Goal: Transaction & Acquisition: Subscribe to service/newsletter

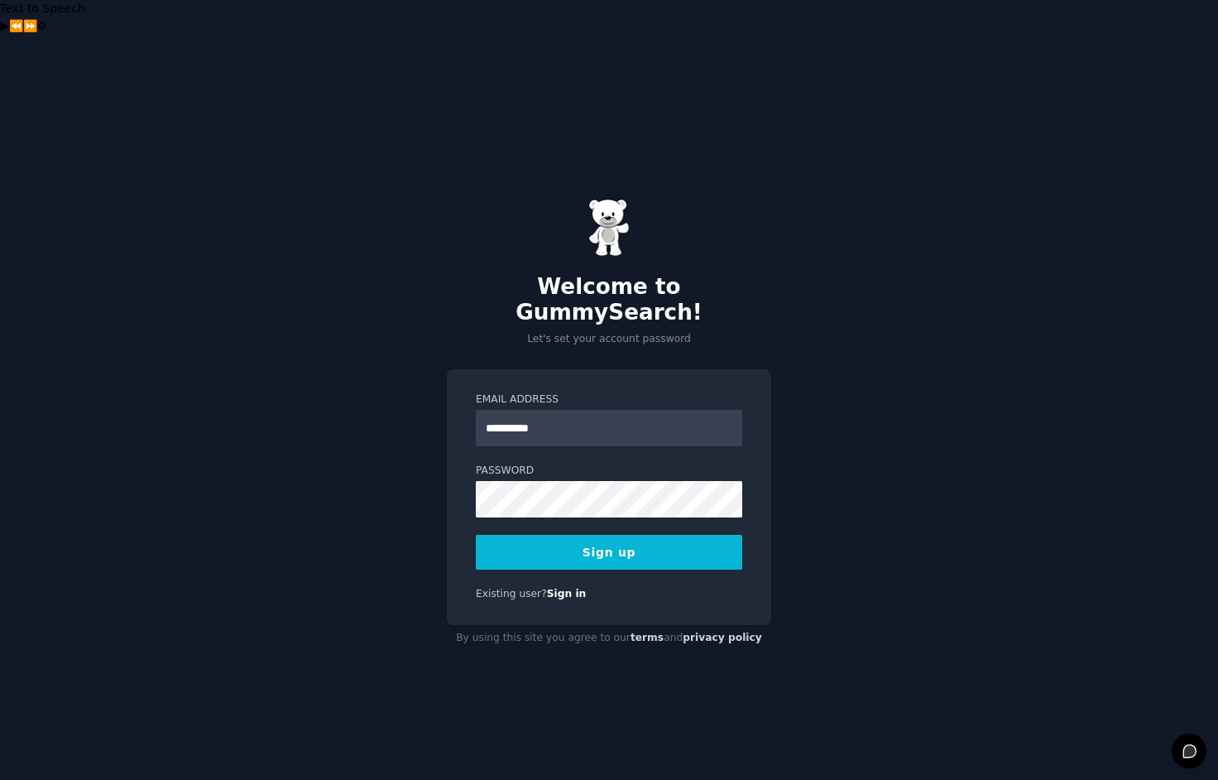
type input "**********"
click at [593, 535] on button "Sign up" at bounding box center [609, 552] width 266 height 35
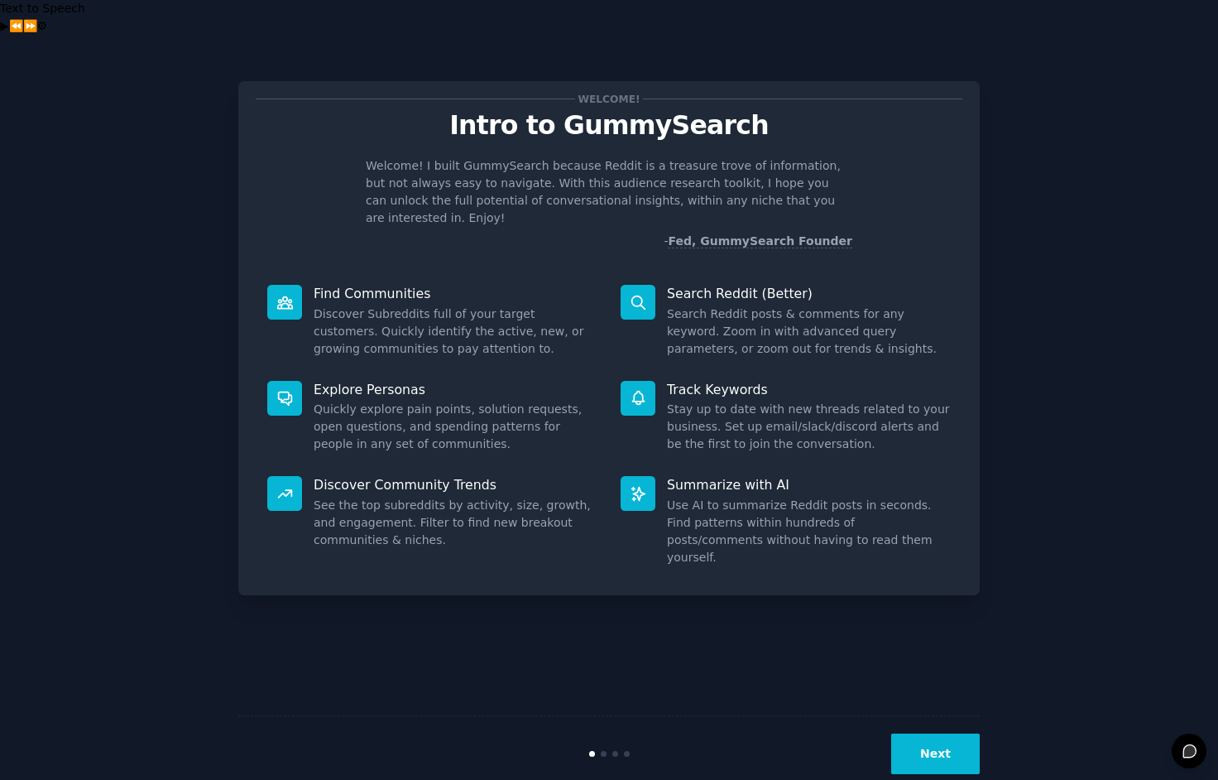
click at [923, 733] on button "Next" at bounding box center [935, 753] width 89 height 41
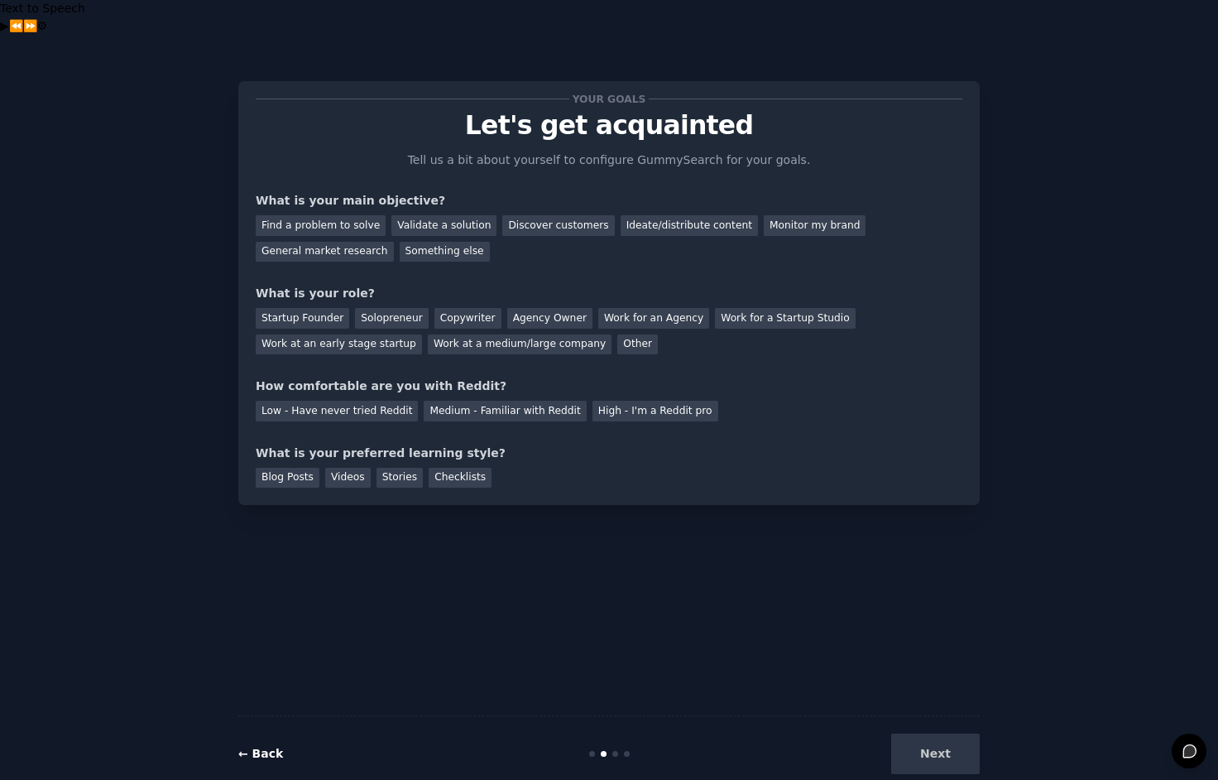
click at [266, 747] on link "← Back" at bounding box center [260, 753] width 45 height 13
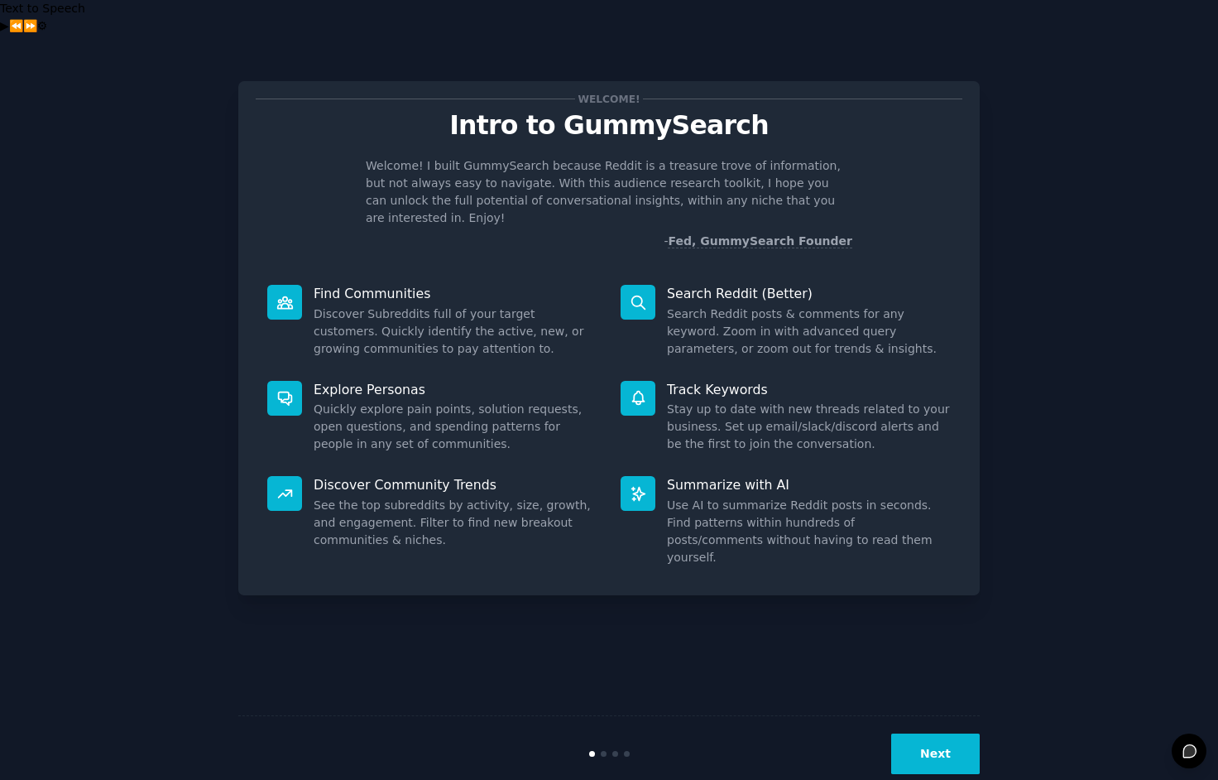
click at [939, 733] on button "Next" at bounding box center [935, 753] width 89 height 41
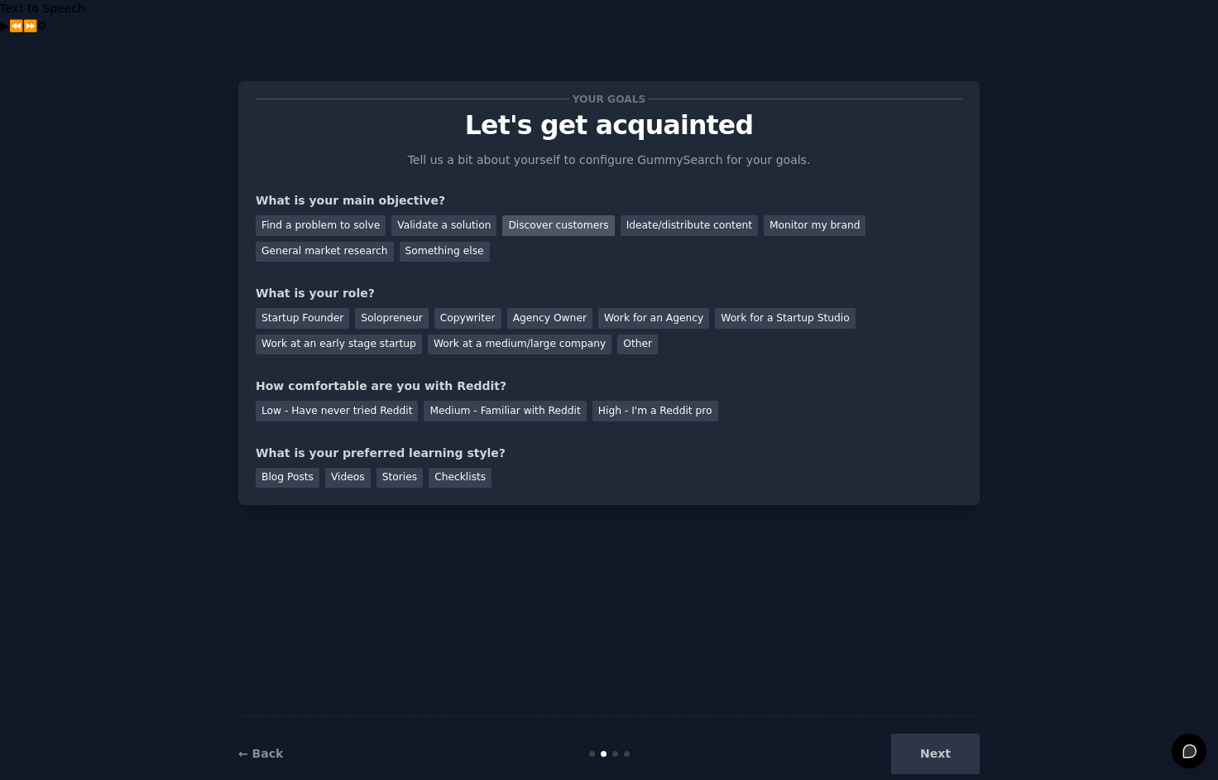
click at [550, 215] on div "Discover customers" at bounding box center [558, 225] width 112 height 21
click at [420, 215] on div "Validate a solution" at bounding box center [443, 225] width 105 height 21
click at [329, 242] on div "General market research" at bounding box center [325, 252] width 138 height 21
click at [309, 308] on div "Startup Founder" at bounding box center [303, 318] width 94 height 21
click at [943, 733] on div "Next" at bounding box center [855, 753] width 247 height 41
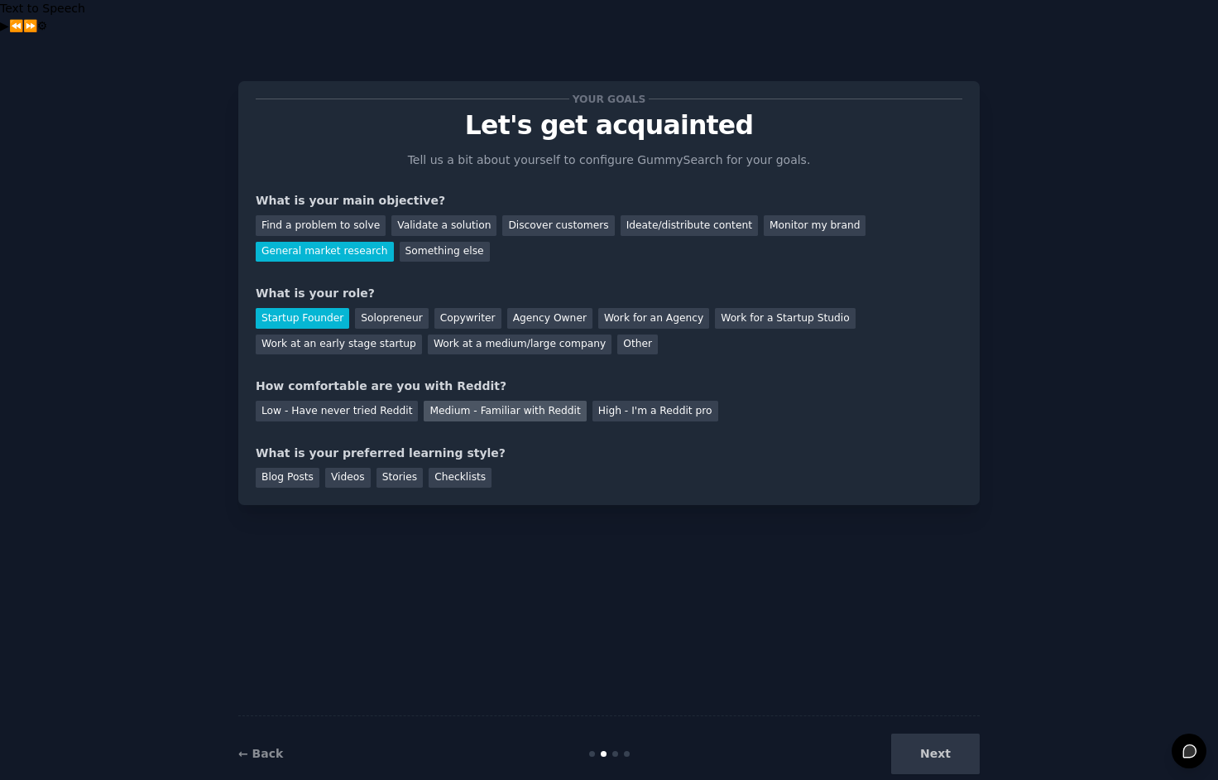
click at [457, 401] on div "Medium - Familiar with Reddit" at bounding box center [505, 411] width 162 height 21
click at [275, 468] on div "Blog Posts" at bounding box center [288, 478] width 64 height 21
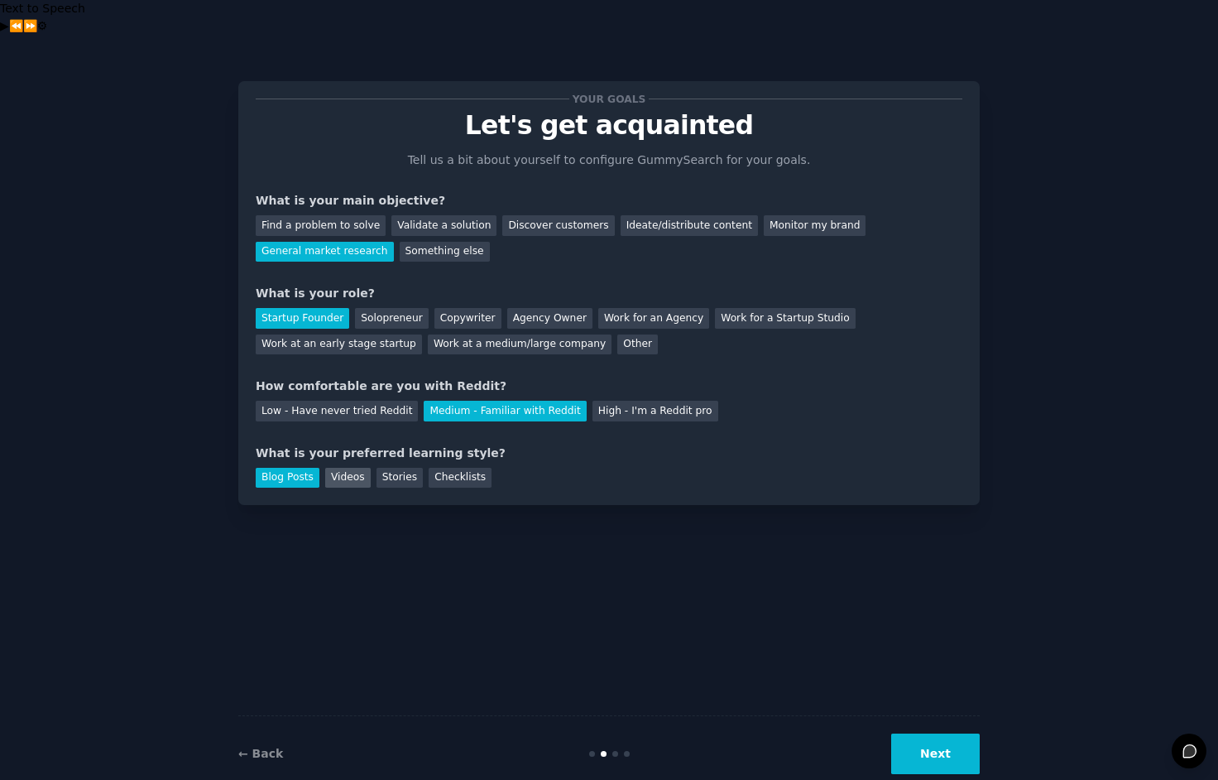
click at [325, 468] on div "Videos" at bounding box center [348, 478] width 46 height 21
click at [395, 468] on div "Stories" at bounding box center [400, 478] width 46 height 21
click at [440, 468] on div "Checklists" at bounding box center [460, 478] width 63 height 21
click at [930, 733] on button "Next" at bounding box center [935, 753] width 89 height 41
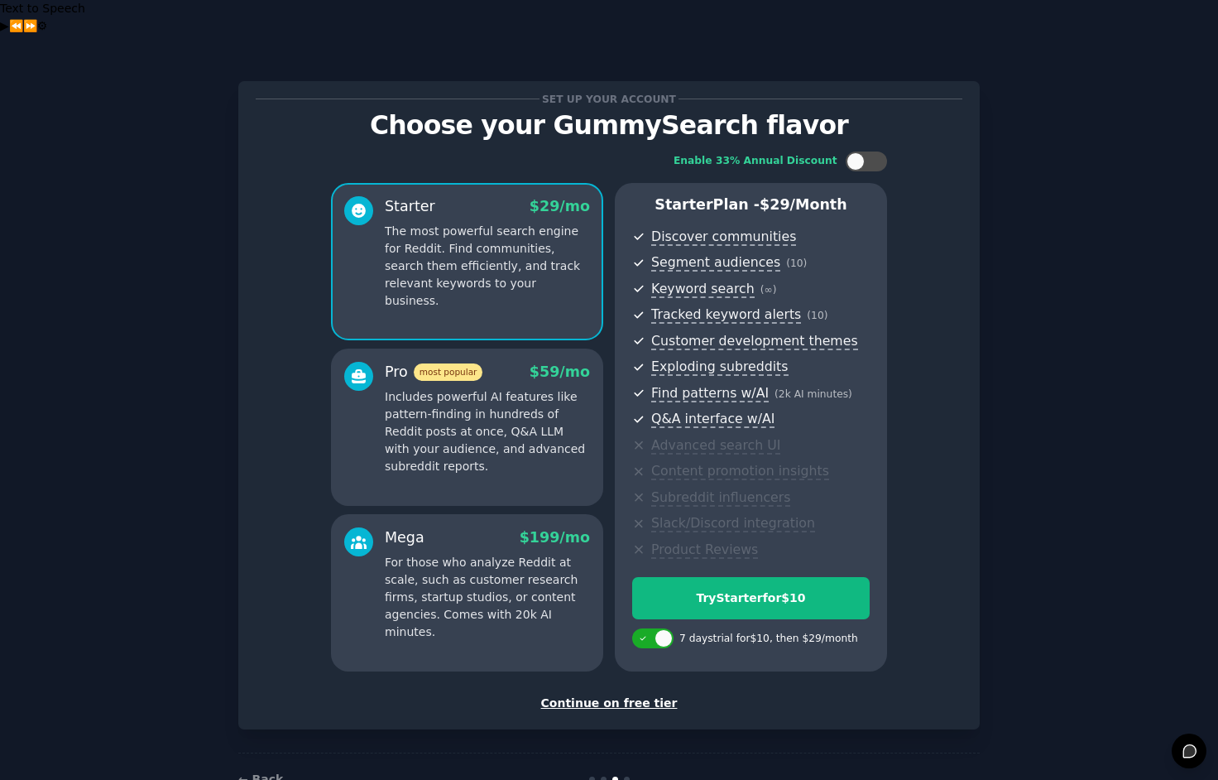
click at [625, 694] on div "Continue on free tier" at bounding box center [609, 702] width 707 height 17
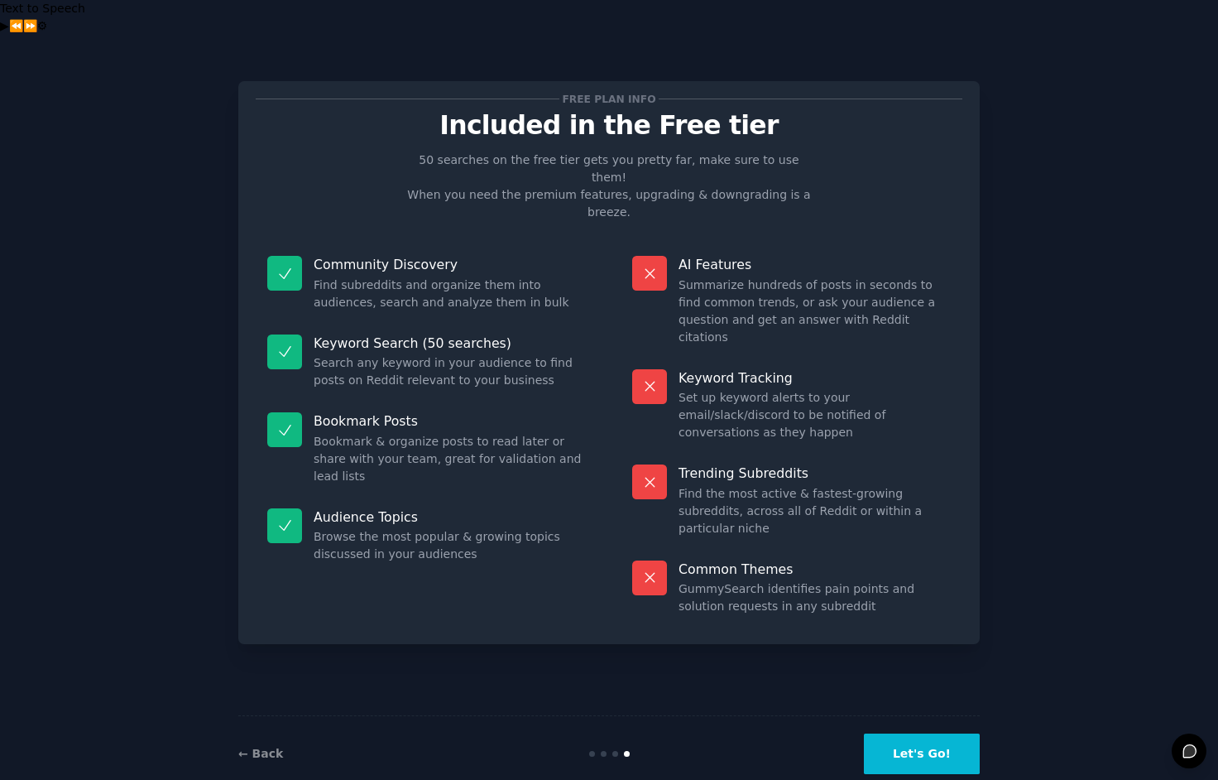
click at [923, 733] on button "Let's Go!" at bounding box center [922, 753] width 116 height 41
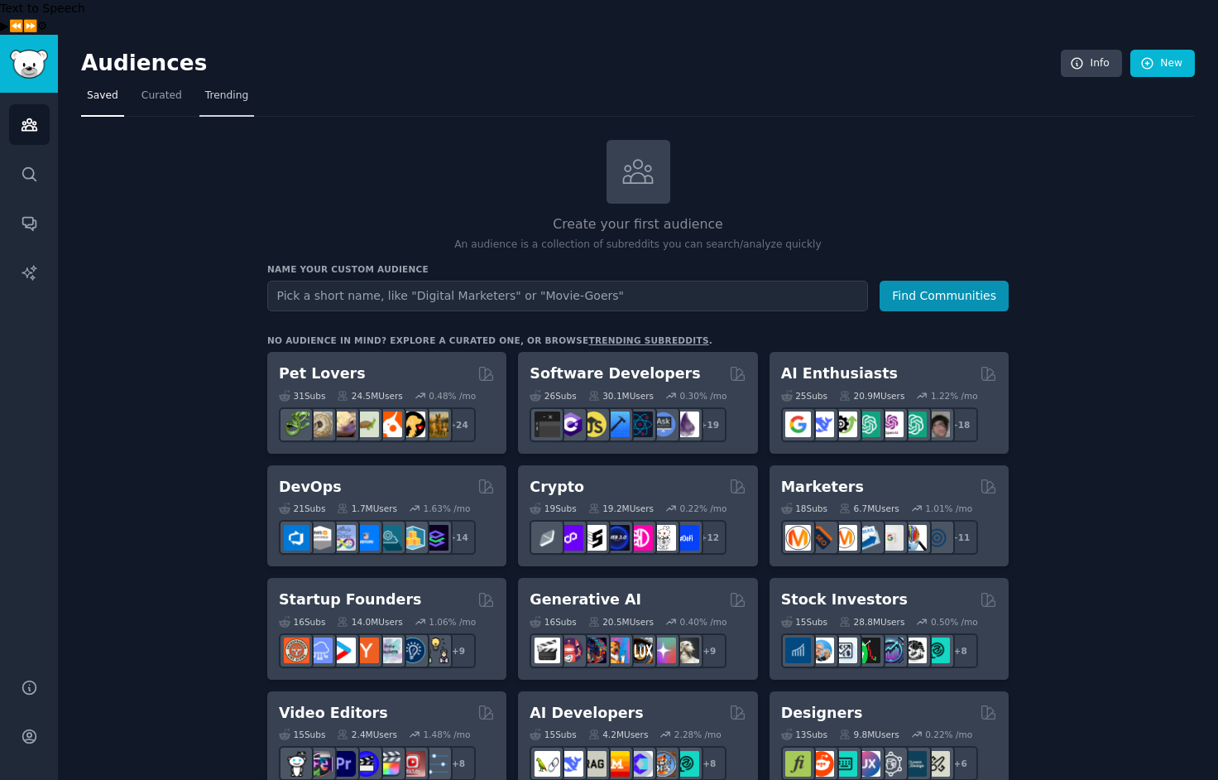
click at [234, 89] on span "Trending" at bounding box center [226, 96] width 43 height 15
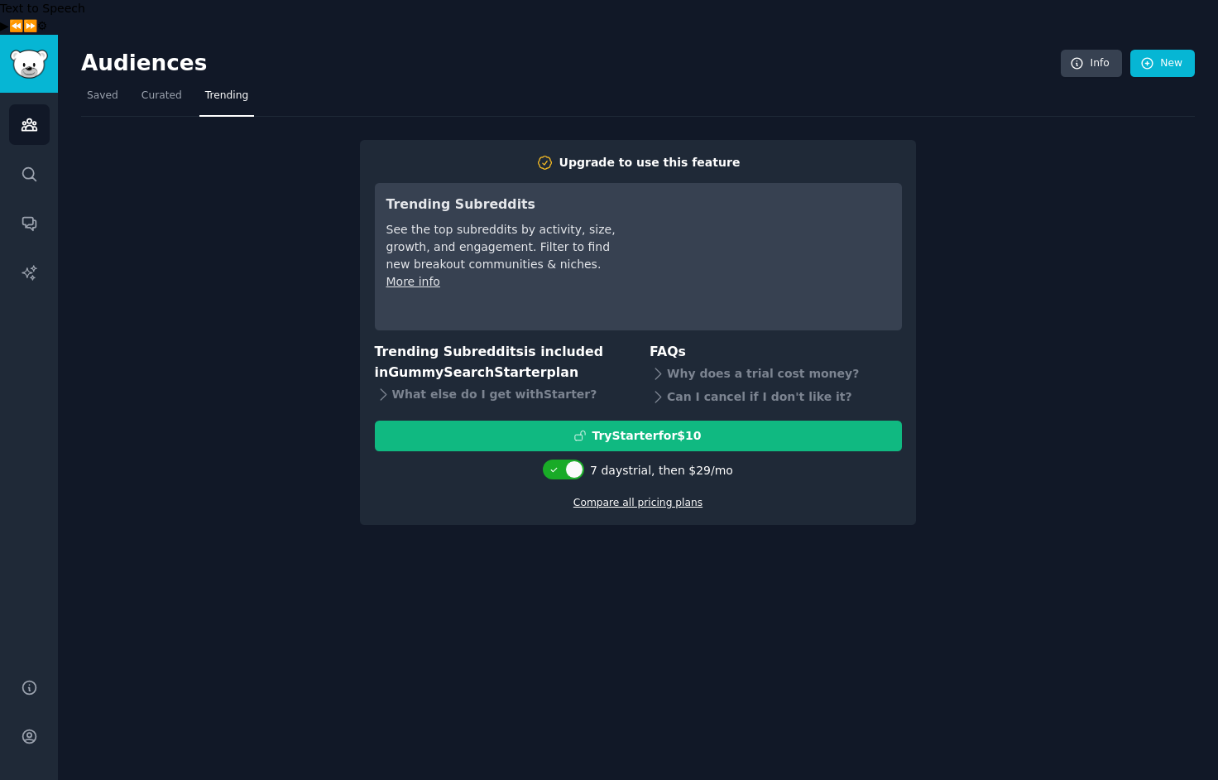
click at [648, 497] on link "Compare all pricing plans" at bounding box center [638, 503] width 129 height 12
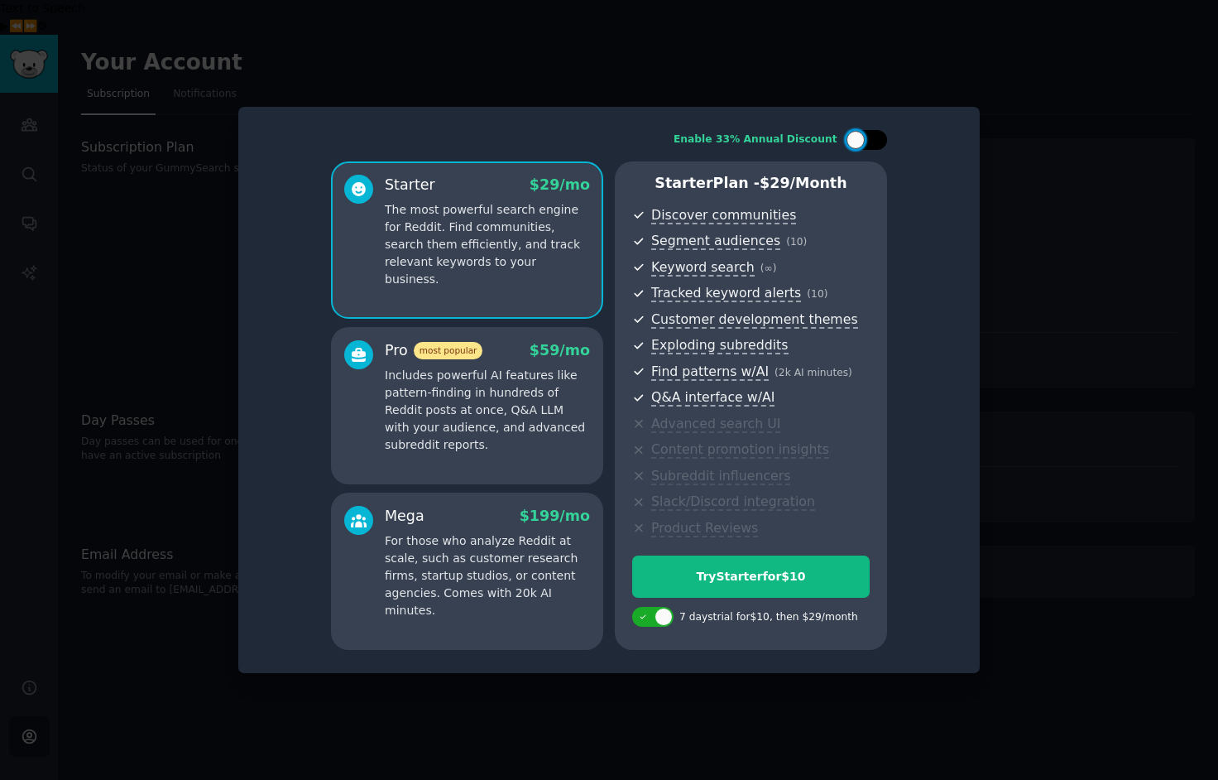
click at [857, 142] on div at bounding box center [856, 140] width 18 height 18
checkbox input "true"
click at [545, 287] on div "Starter $ 29 $ 19 /mo The most powerful search engine for Reddit. Find communit…" at bounding box center [467, 239] width 272 height 157
click at [544, 433] on p "Includes powerful AI features like pattern-finding in hundreds of Reddit posts …" at bounding box center [487, 410] width 205 height 87
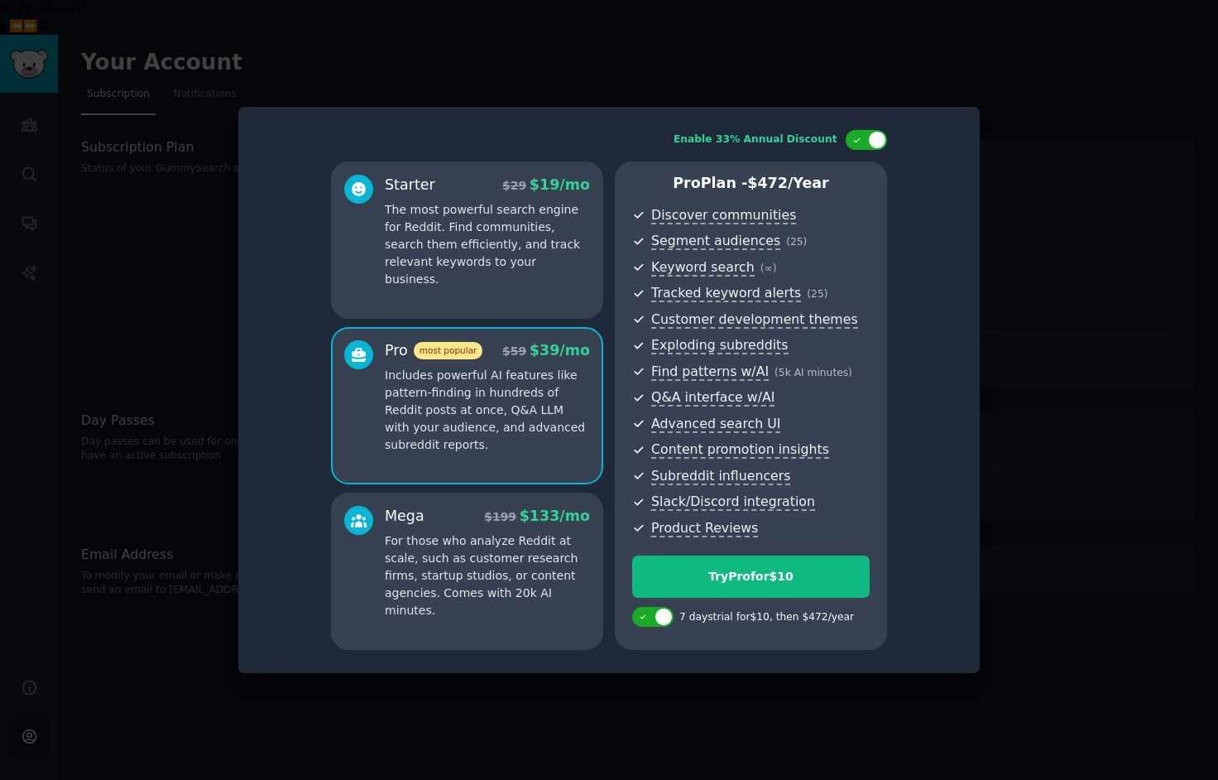
click at [527, 549] on p "For those who analyze Reddit at scale, such as customer research firms, startup…" at bounding box center [487, 575] width 205 height 87
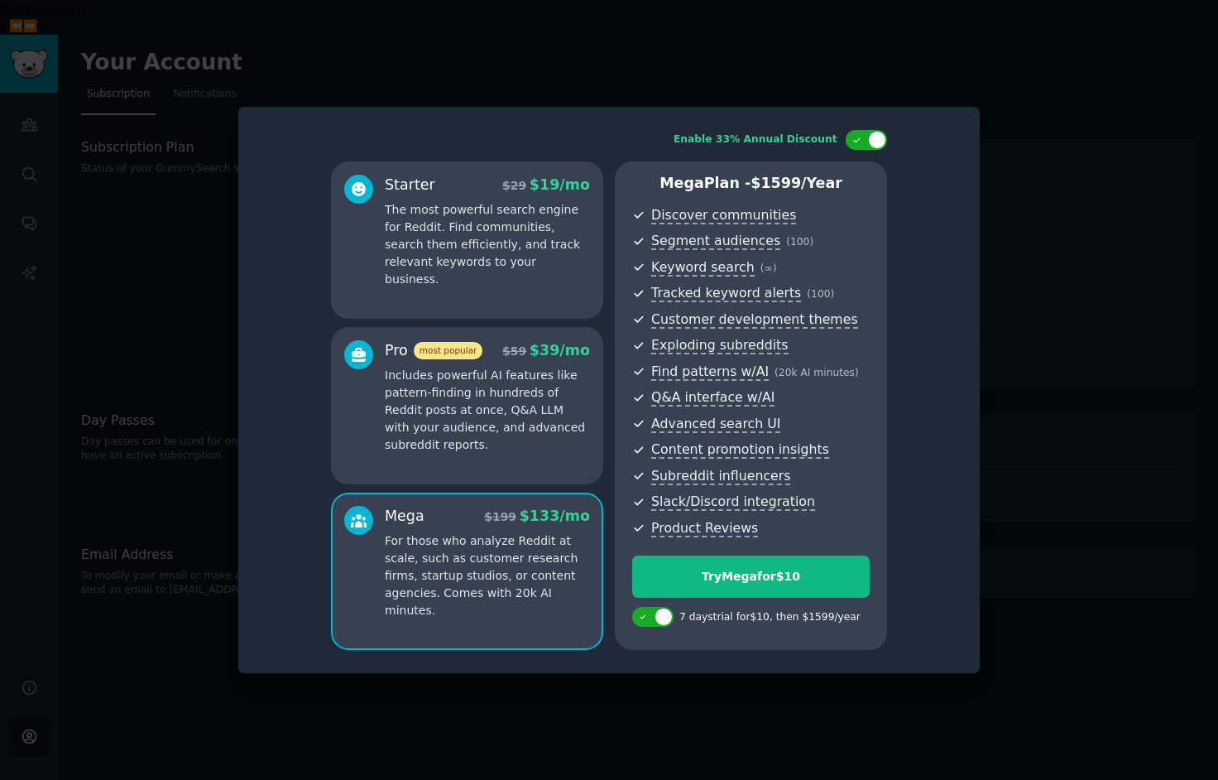
click at [530, 428] on p "Includes powerful AI features like pattern-finding in hundreds of Reddit posts …" at bounding box center [487, 410] width 205 height 87
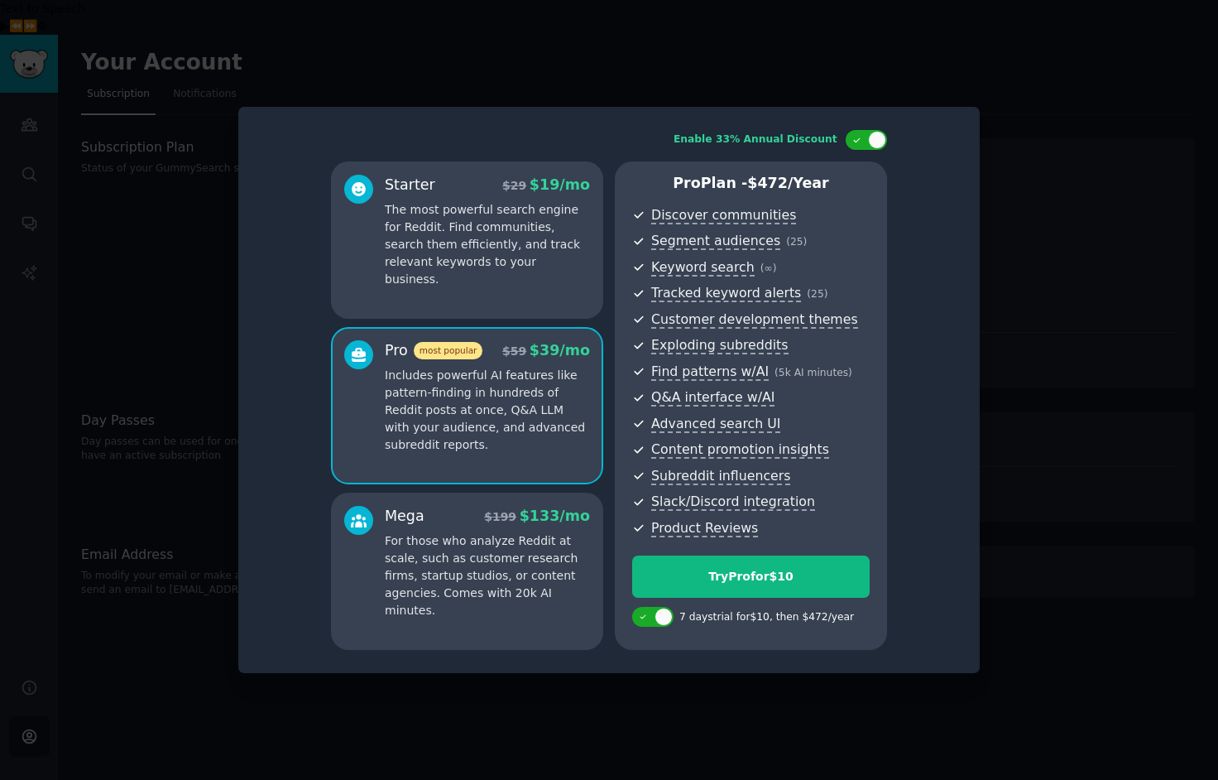
click at [497, 262] on p "The most powerful search engine for Reddit. Find communities, search them effic…" at bounding box center [487, 244] width 205 height 87
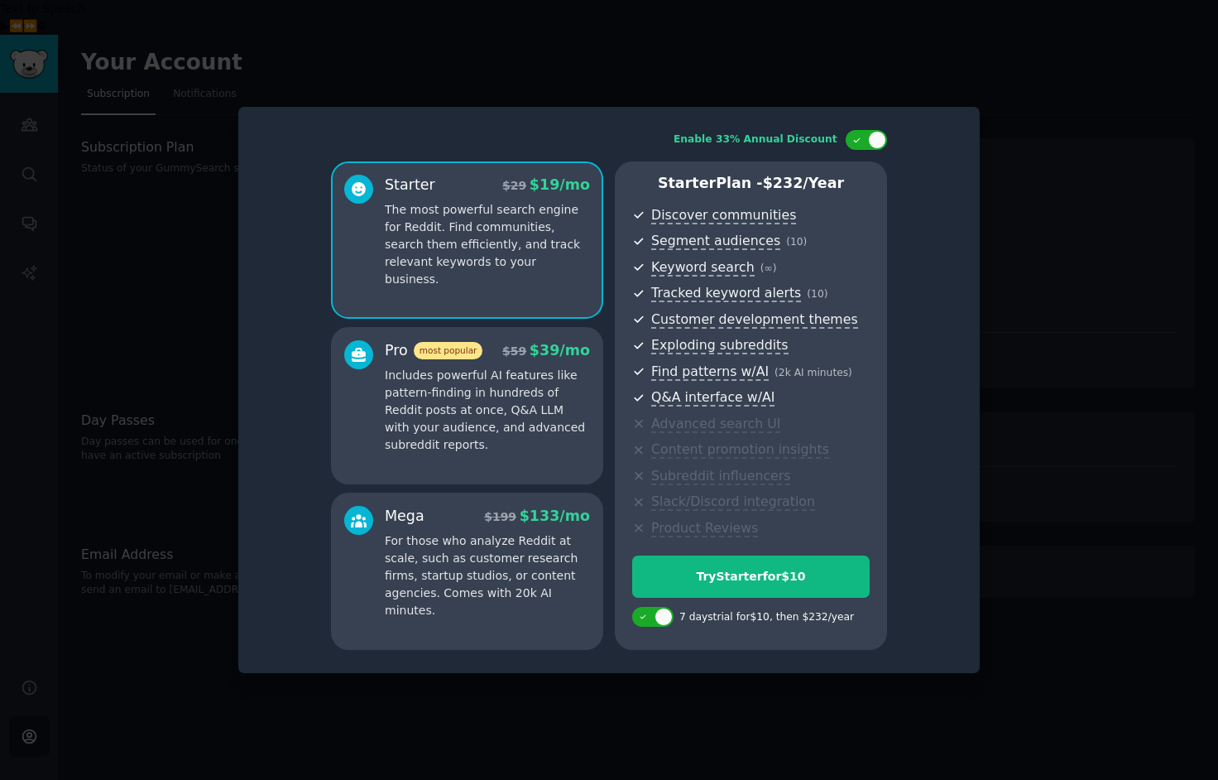
click at [511, 411] on p "Includes powerful AI features like pattern-finding in hundreds of Reddit posts …" at bounding box center [487, 410] width 205 height 87
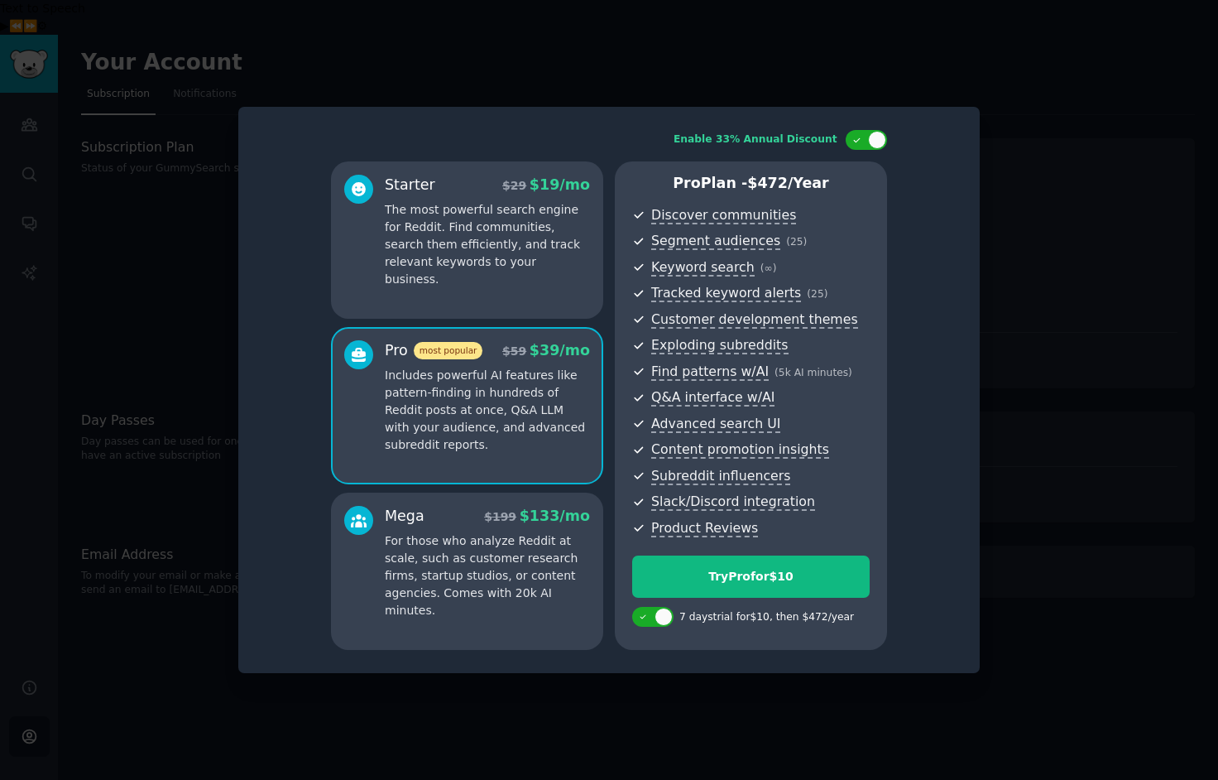
click at [516, 266] on p "The most powerful search engine for Reddit. Find communities, search them effic…" at bounding box center [487, 244] width 205 height 87
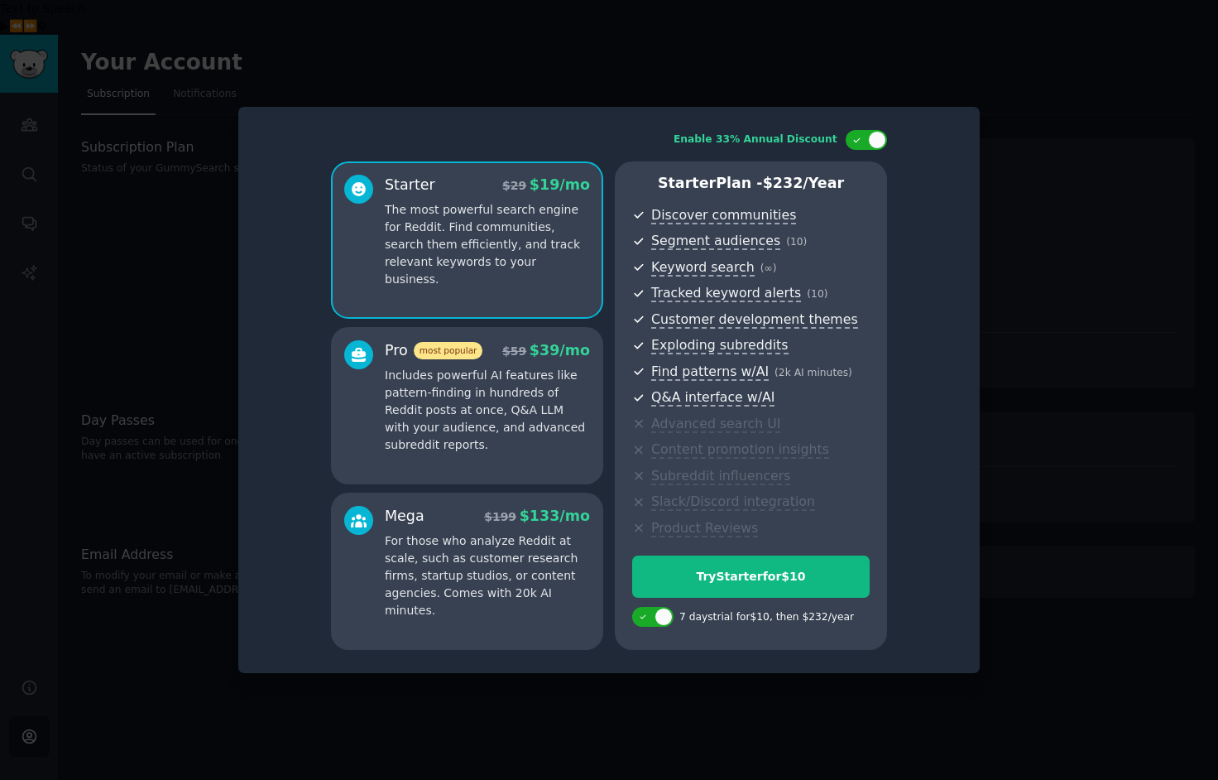
click at [1086, 262] on div at bounding box center [609, 390] width 1218 height 780
click at [1087, 215] on div at bounding box center [609, 390] width 1218 height 780
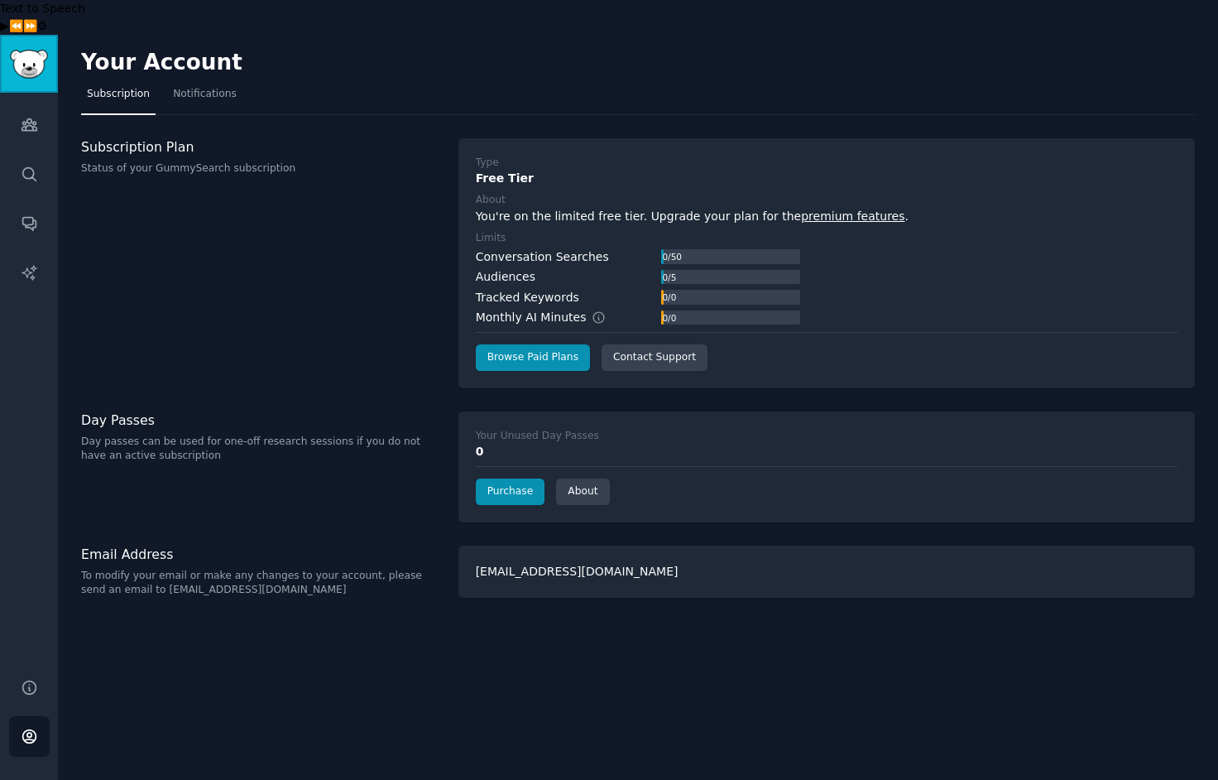
click at [32, 50] on img "Sidebar" at bounding box center [29, 64] width 38 height 29
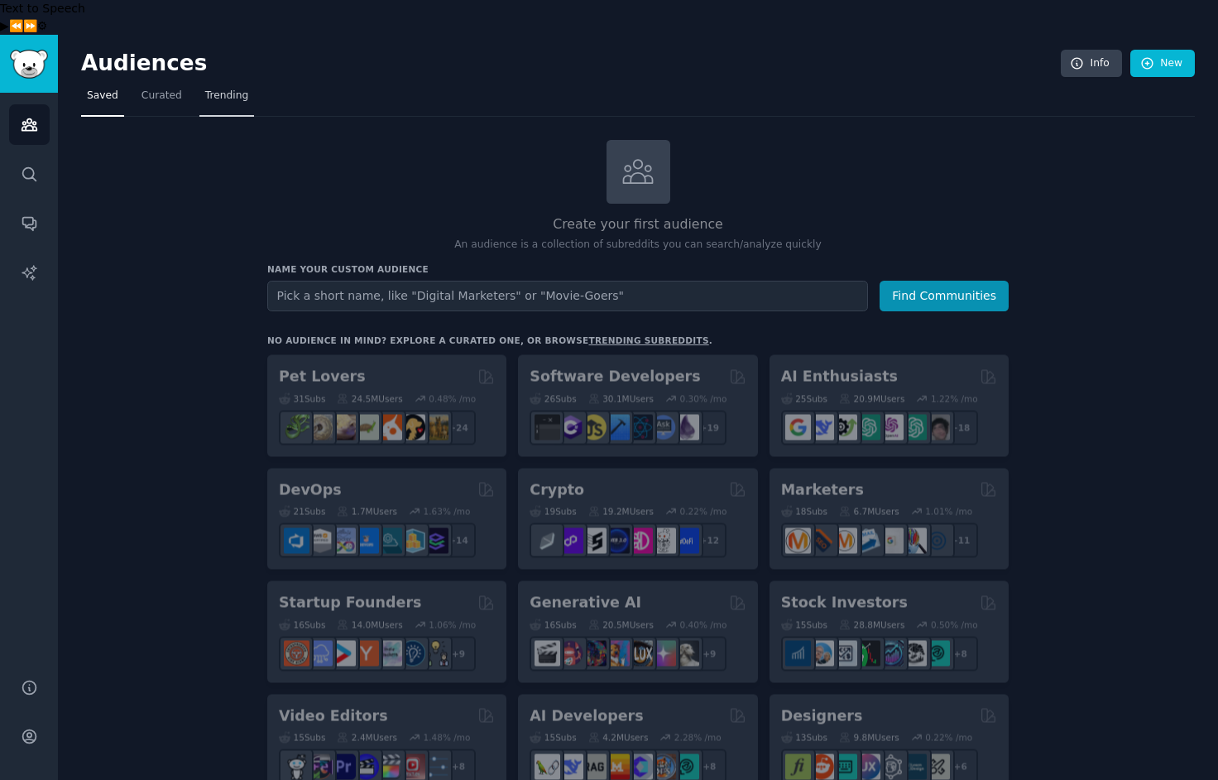
click at [227, 89] on span "Trending" at bounding box center [226, 96] width 43 height 15
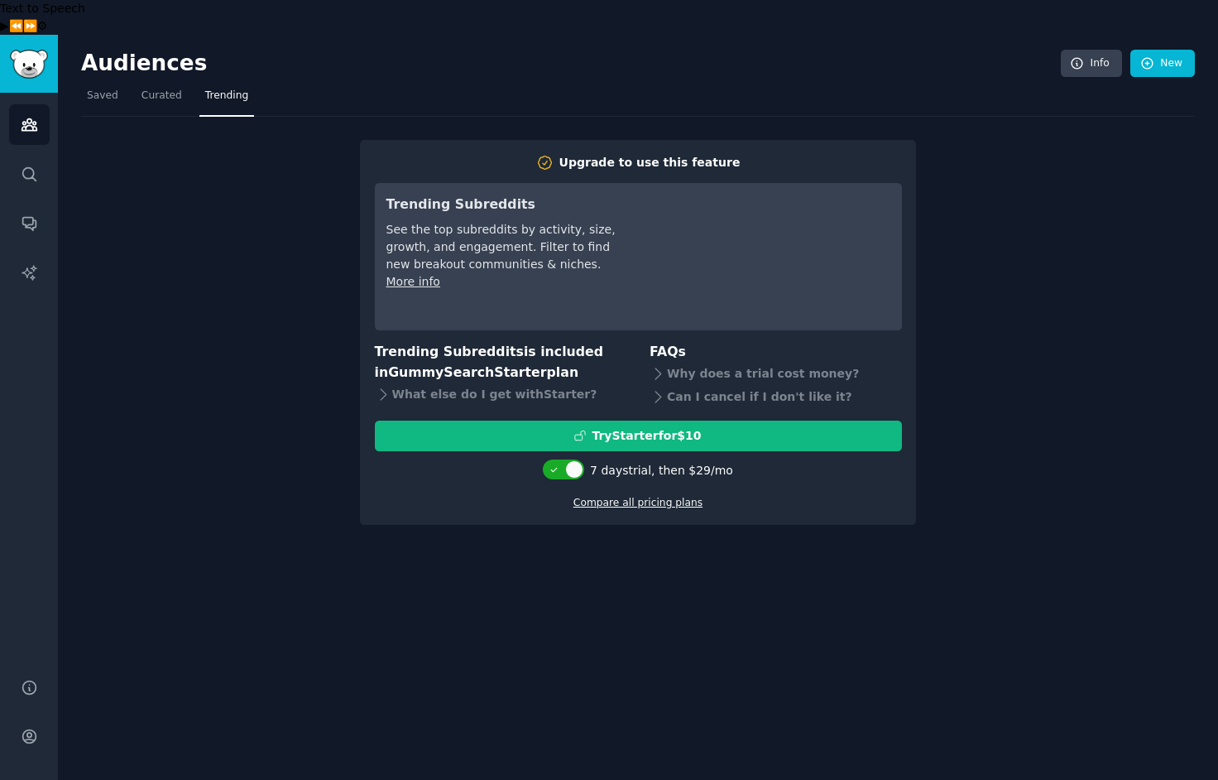
click at [645, 497] on link "Compare all pricing plans" at bounding box center [638, 503] width 129 height 12
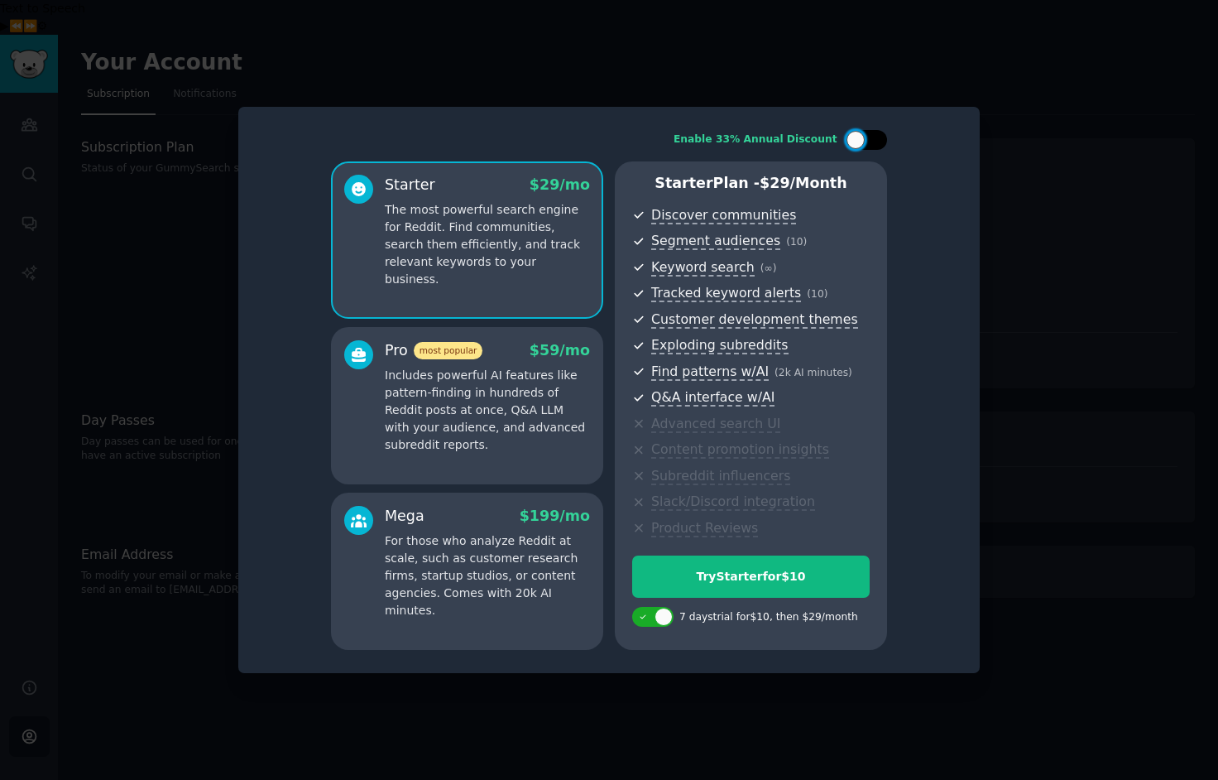
click at [858, 136] on div at bounding box center [856, 140] width 18 height 18
checkbox input "true"
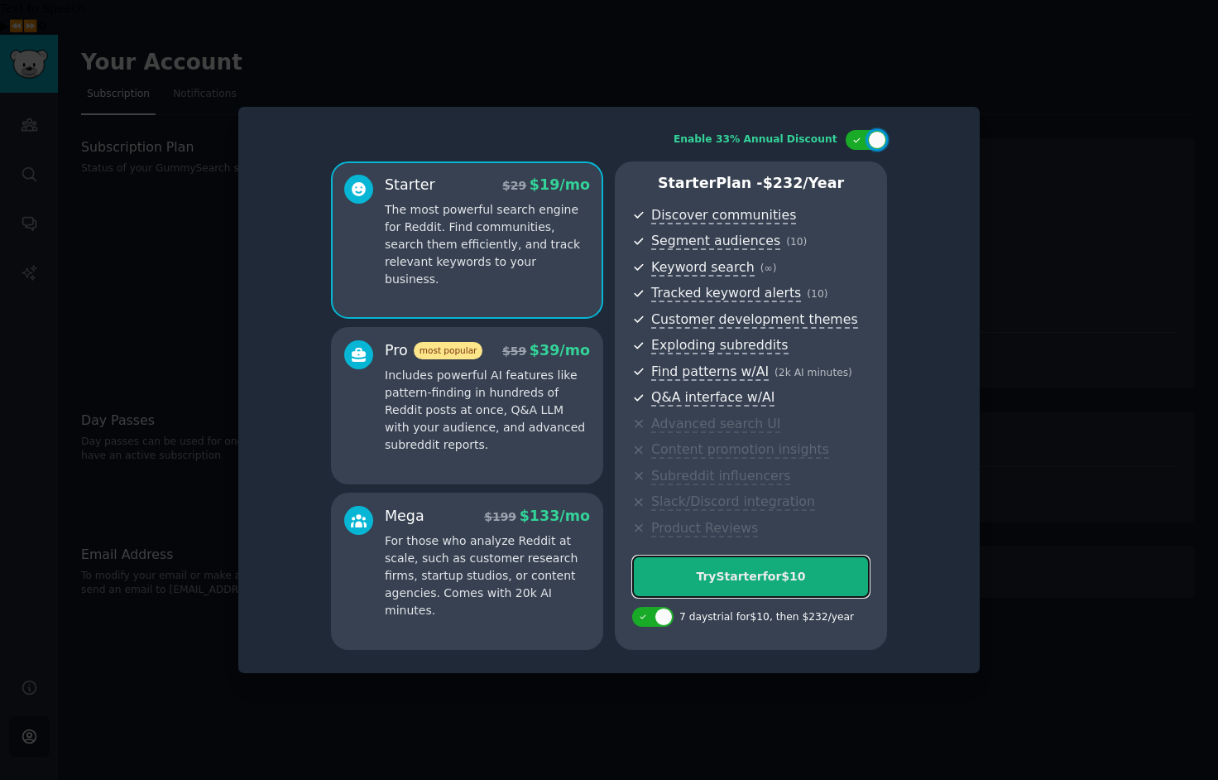
click at [766, 573] on div "Try Starter for $10" at bounding box center [751, 576] width 236 height 17
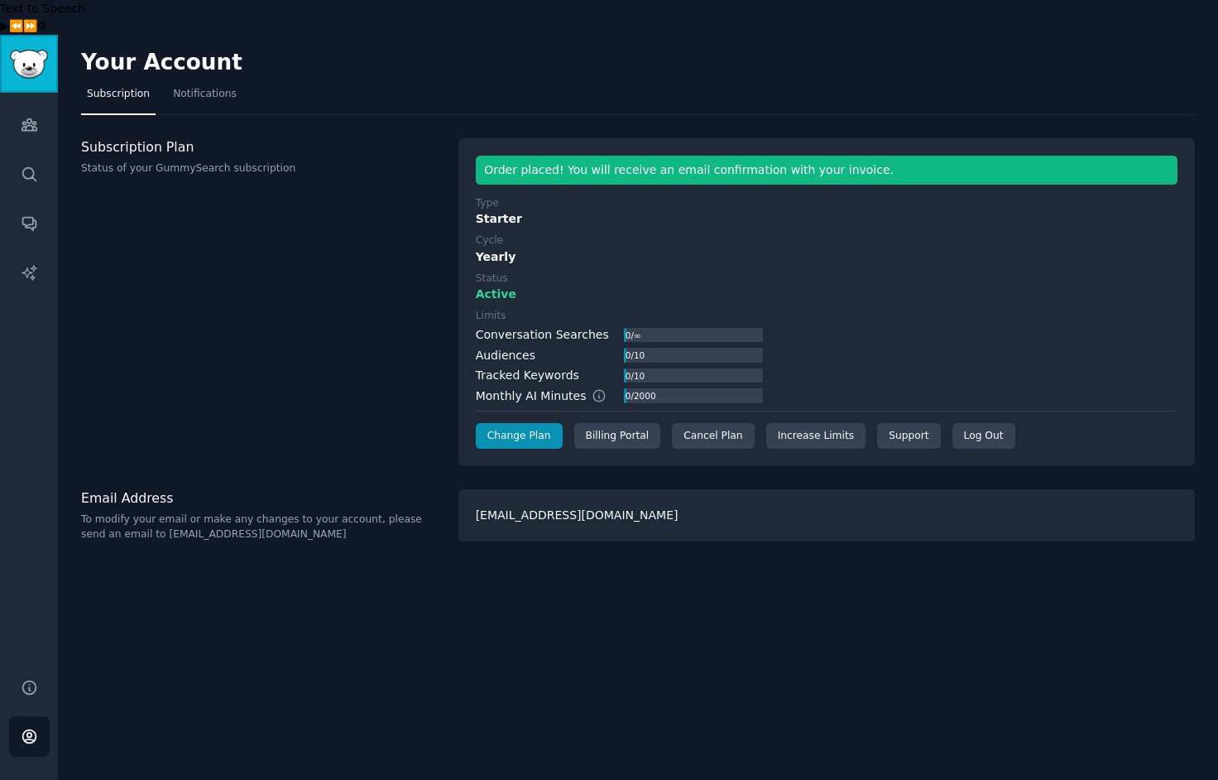
click at [26, 50] on img "Sidebar" at bounding box center [29, 64] width 38 height 29
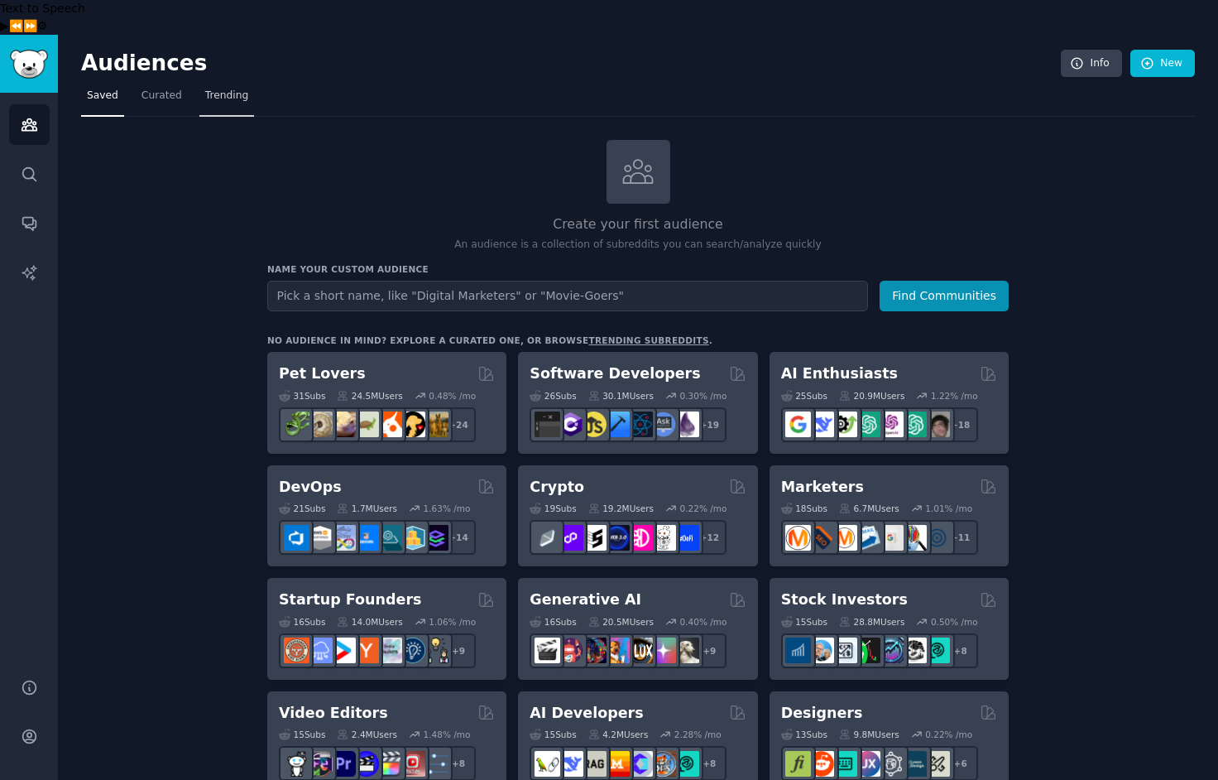
click at [223, 89] on span "Trending" at bounding box center [226, 96] width 43 height 15
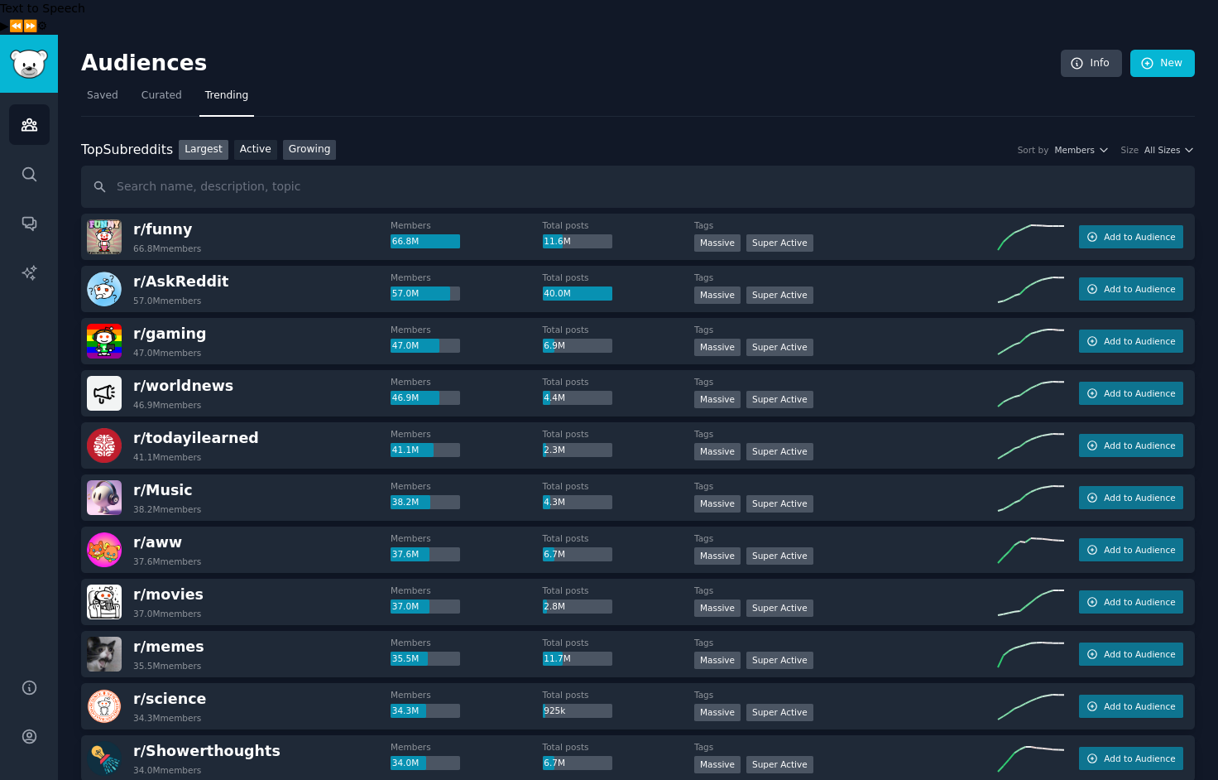
click at [311, 140] on link "Growing" at bounding box center [310, 150] width 54 height 21
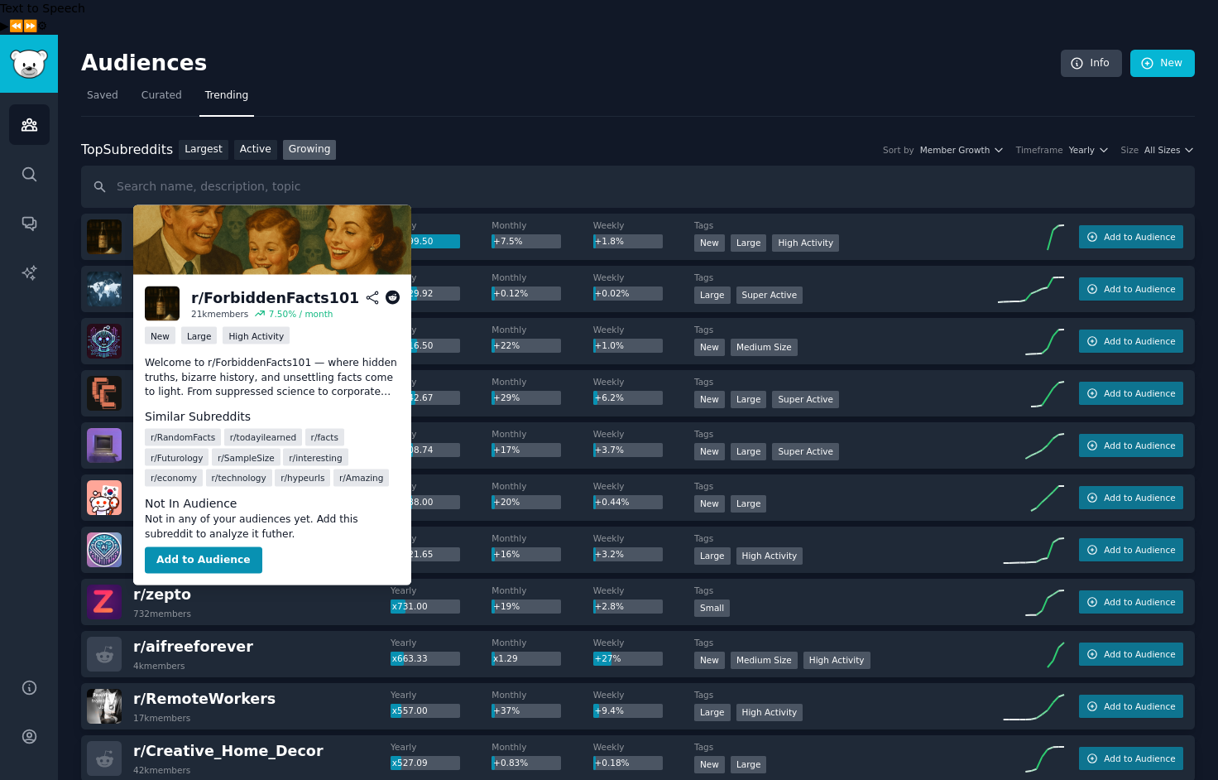
click at [176, 221] on span "r/ ForbiddenFacts101" at bounding box center [217, 229] width 168 height 17
click at [151, 221] on span "r/ ForbiddenFacts101" at bounding box center [217, 229] width 168 height 17
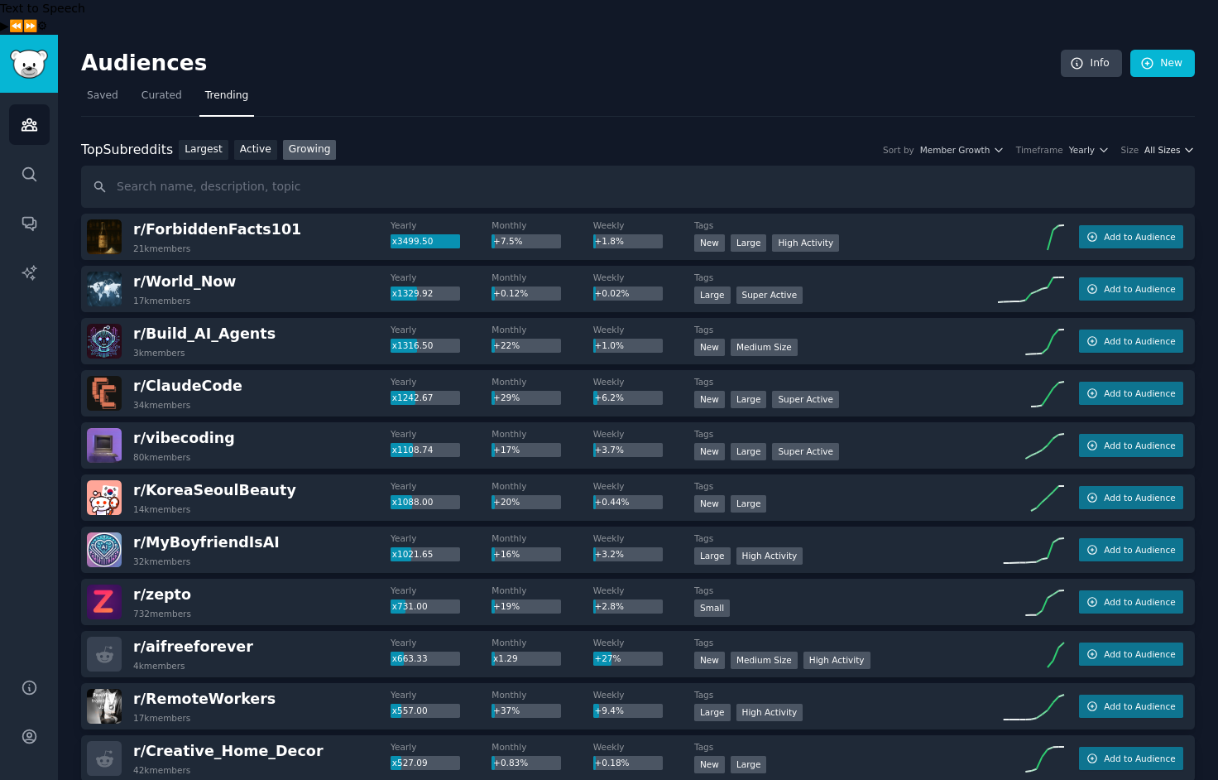
click at [1170, 144] on span "All Sizes" at bounding box center [1163, 150] width 36 height 12
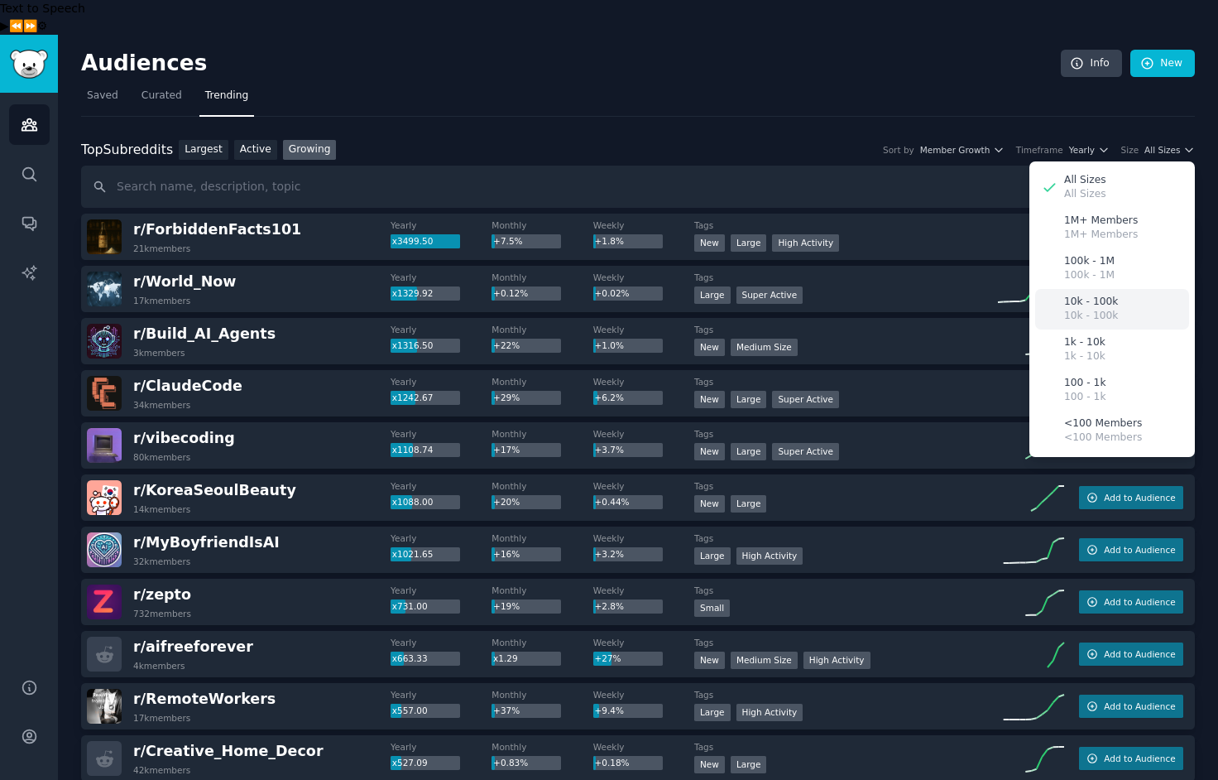
click at [1104, 309] on p "10k - 100k" at bounding box center [1091, 316] width 54 height 15
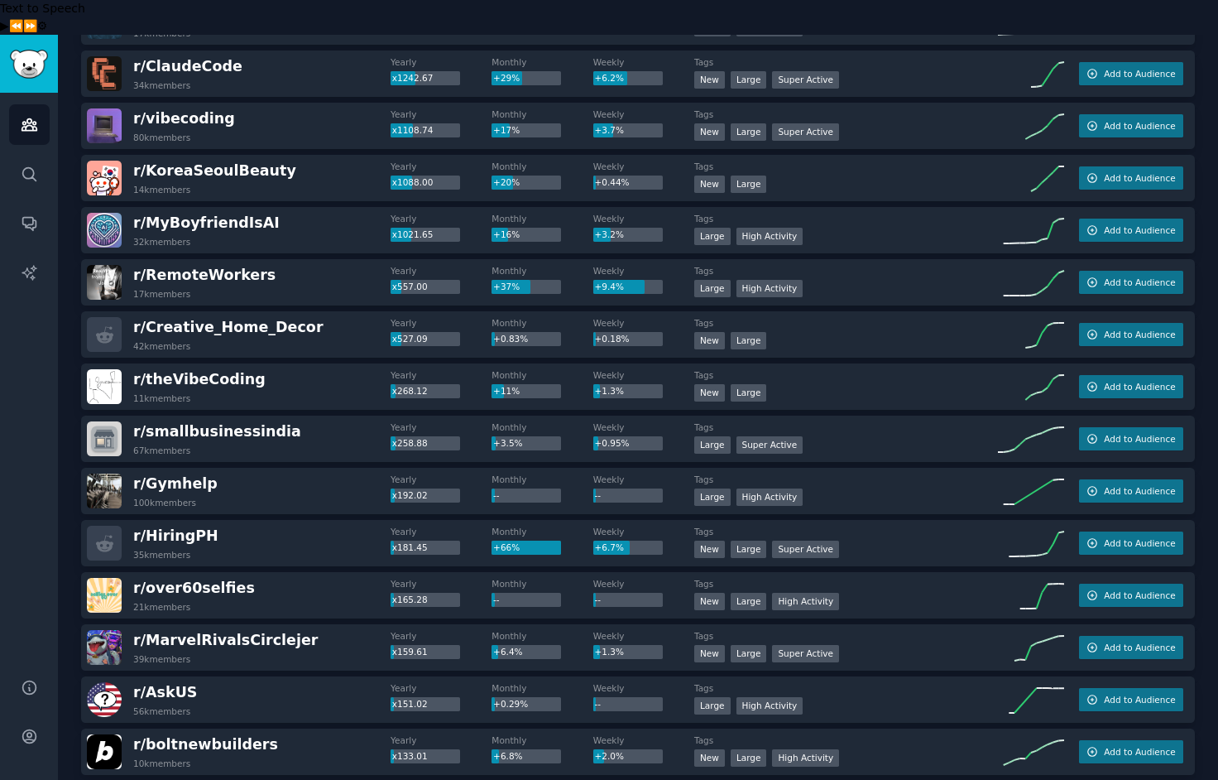
scroll to position [282, 0]
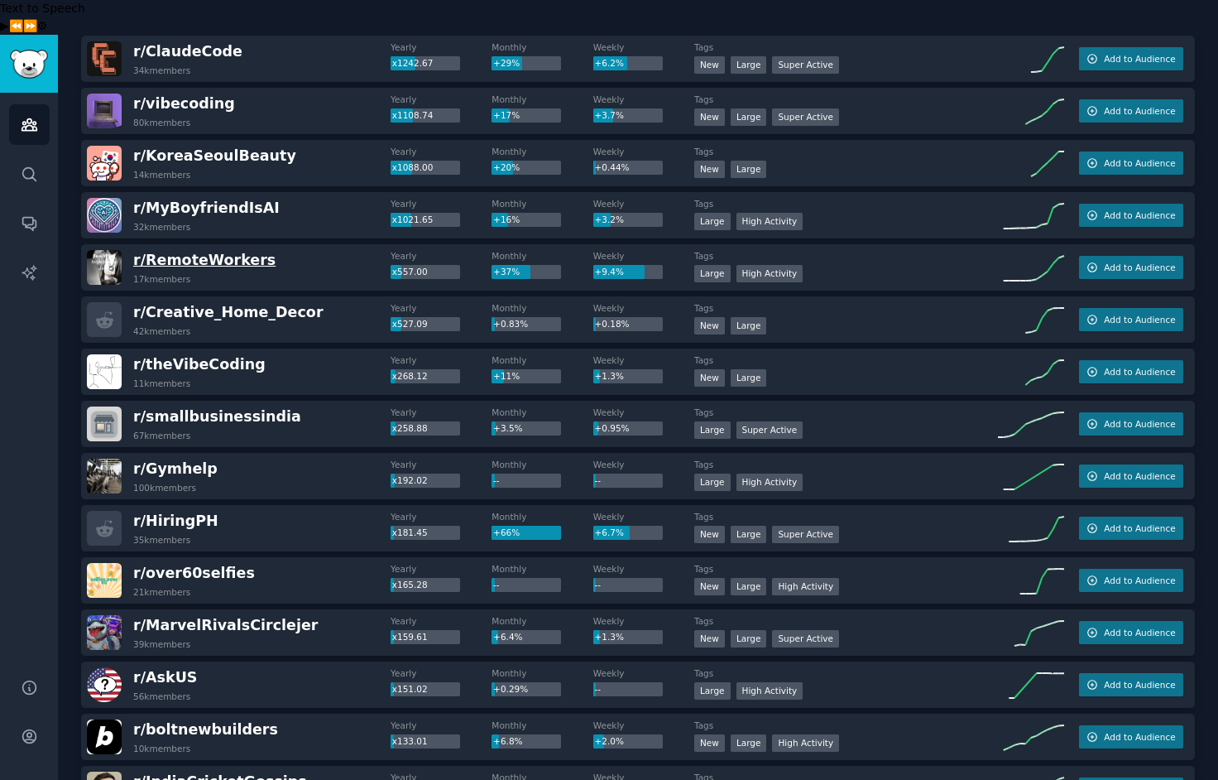
click at [210, 252] on span "r/ RemoteWorkers" at bounding box center [204, 260] width 142 height 17
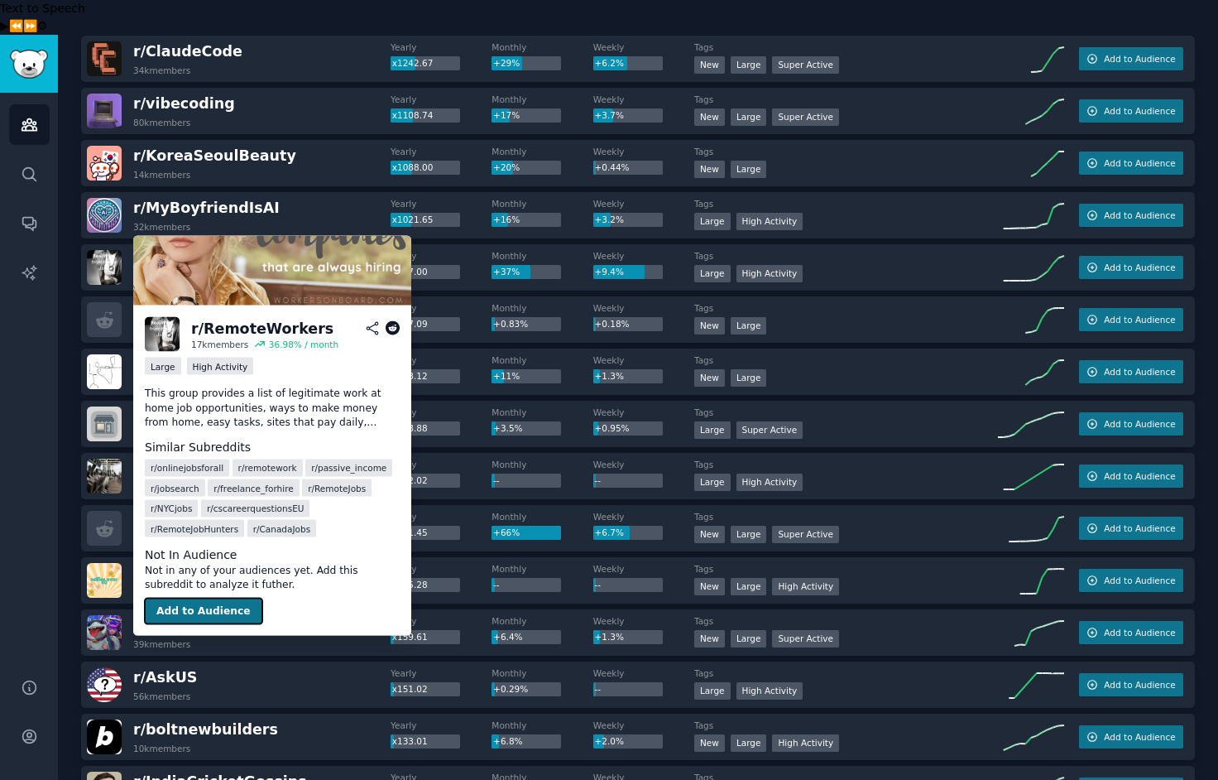
click at [192, 612] on button "Add to Audience" at bounding box center [204, 611] width 118 height 26
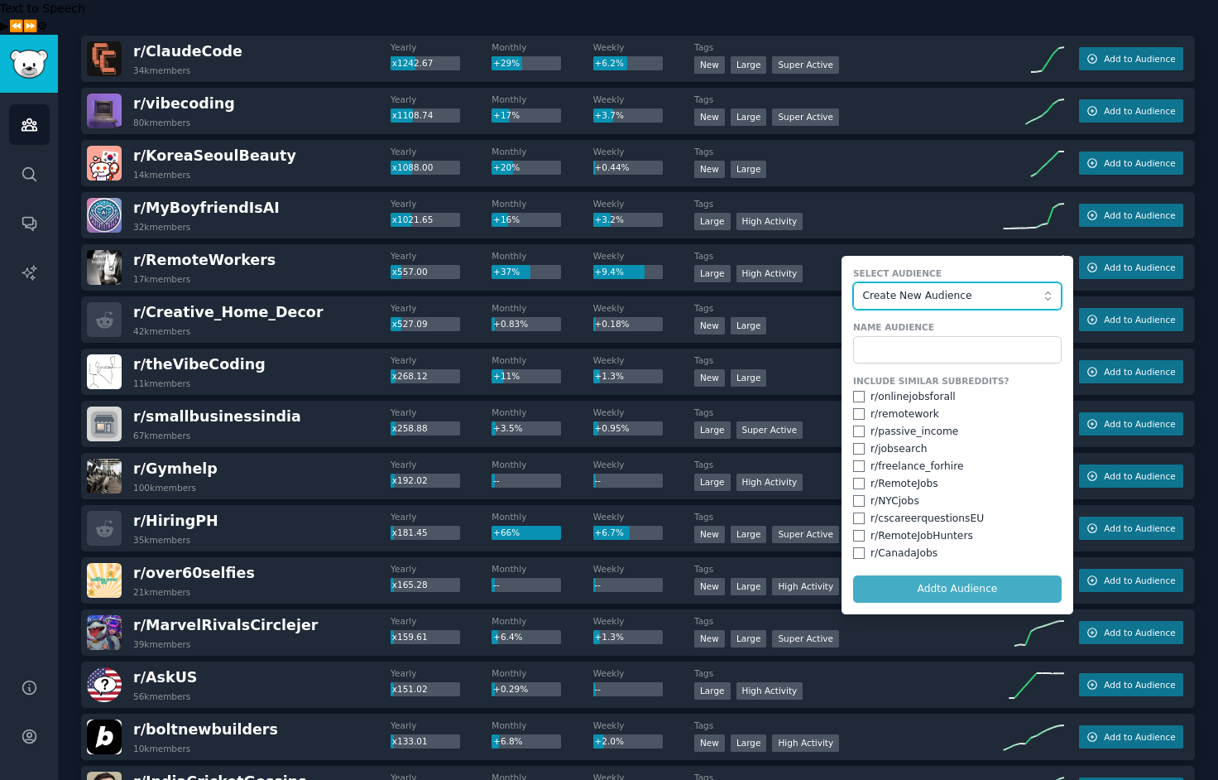
click at [1045, 282] on button "Create New Audience" at bounding box center [957, 296] width 209 height 28
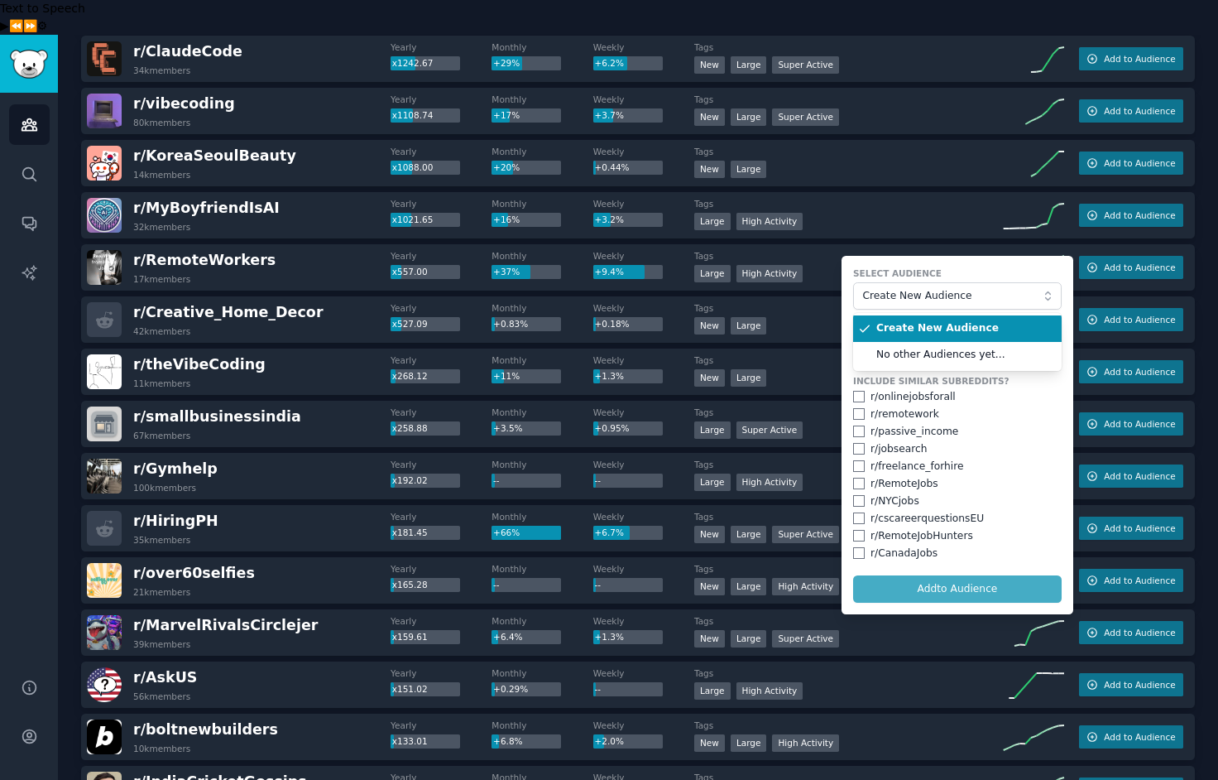
click at [1011, 315] on li "Create New Audience" at bounding box center [957, 328] width 209 height 26
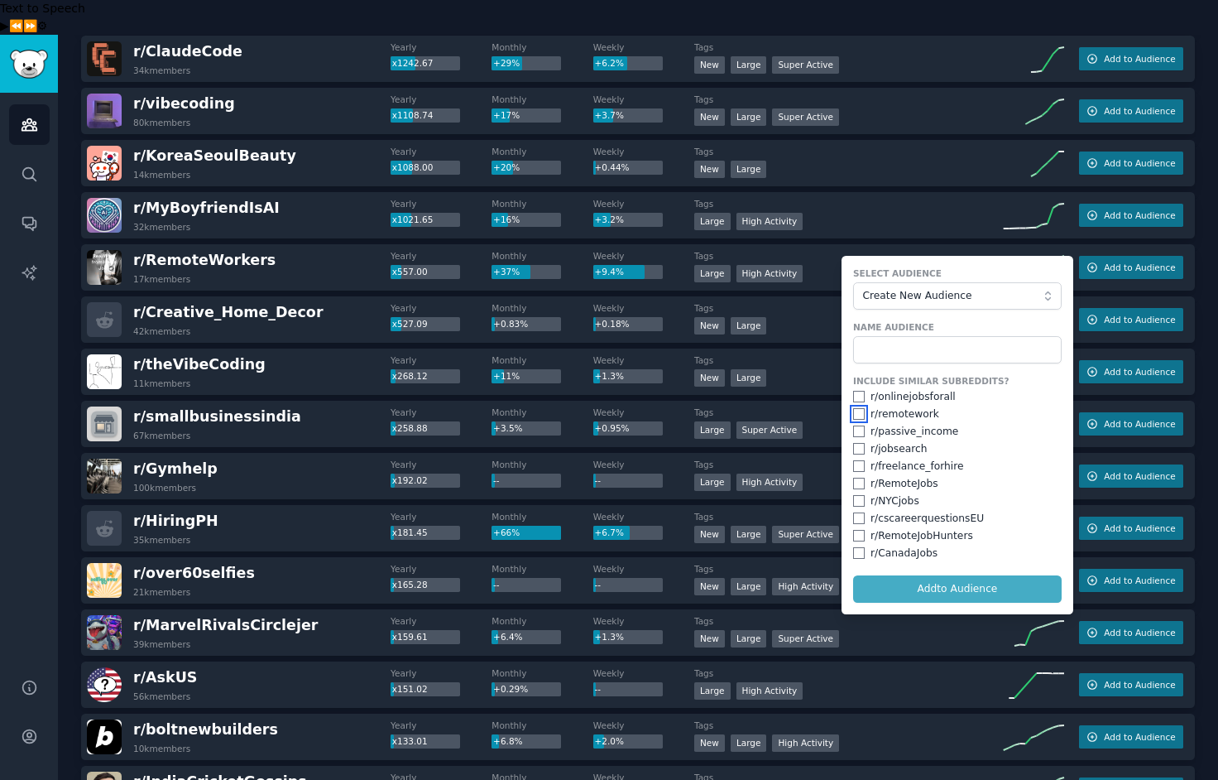
click at [853, 408] on input "checkbox" at bounding box center [859, 414] width 12 height 12
checkbox input "true"
click at [853, 425] on input "checkbox" at bounding box center [859, 431] width 12 height 12
checkbox input "true"
click at [854, 391] on input "checkbox" at bounding box center [859, 397] width 12 height 12
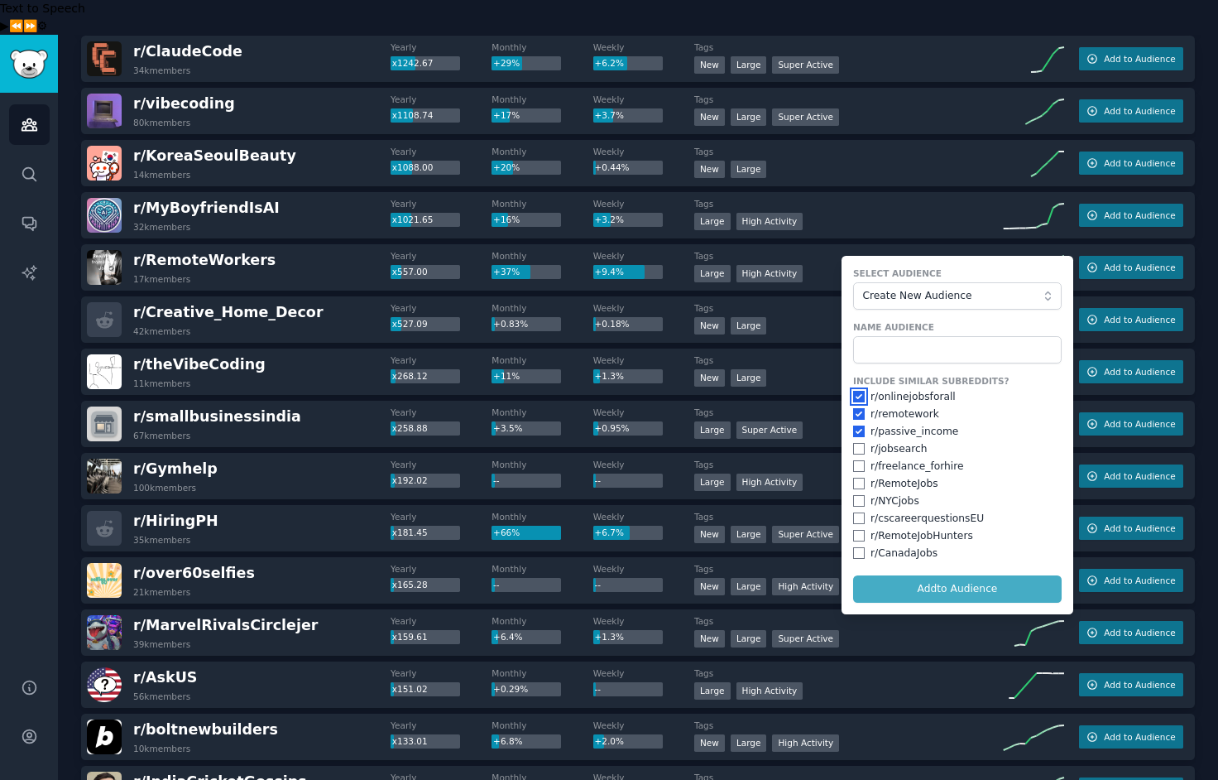
checkbox input "true"
click at [854, 443] on input "checkbox" at bounding box center [859, 449] width 12 height 12
checkbox input "true"
click at [853, 460] on input "checkbox" at bounding box center [859, 466] width 12 height 12
checkbox input "true"
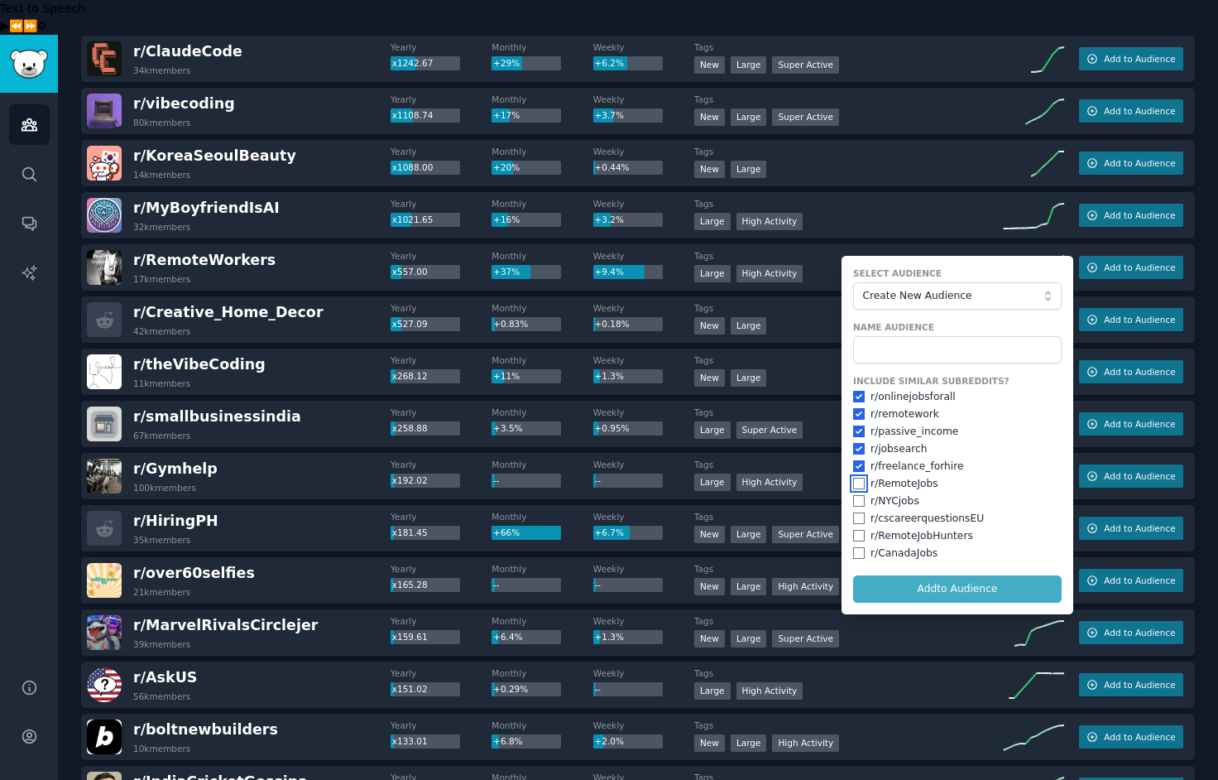
click at [853, 478] on input "checkbox" at bounding box center [859, 484] width 12 height 12
checkbox input "true"
click at [853, 530] on input "checkbox" at bounding box center [859, 536] width 12 height 12
checkbox input "true"
click at [853, 495] on input "checkbox" at bounding box center [859, 501] width 12 height 12
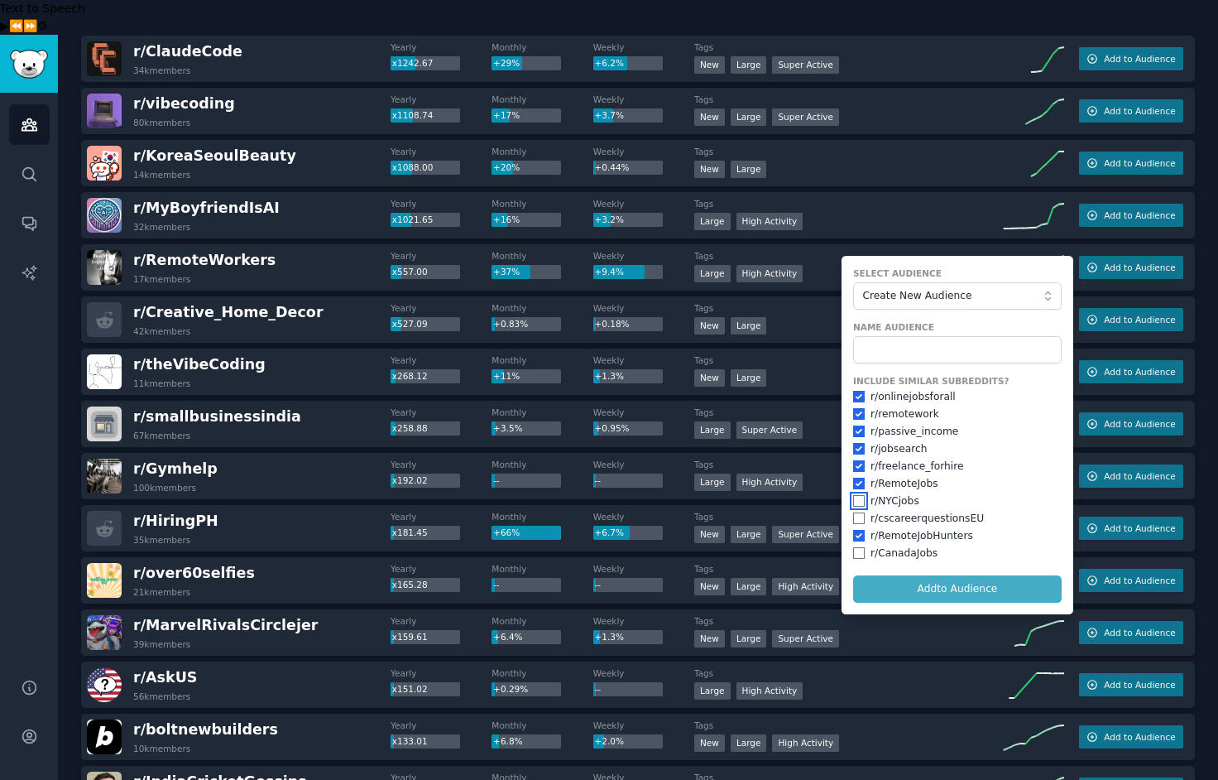
checkbox input "true"
click at [853, 512] on input "checkbox" at bounding box center [859, 518] width 12 height 12
checkbox input "true"
click at [854, 547] on input "checkbox" at bounding box center [859, 553] width 12 height 12
checkbox input "true"
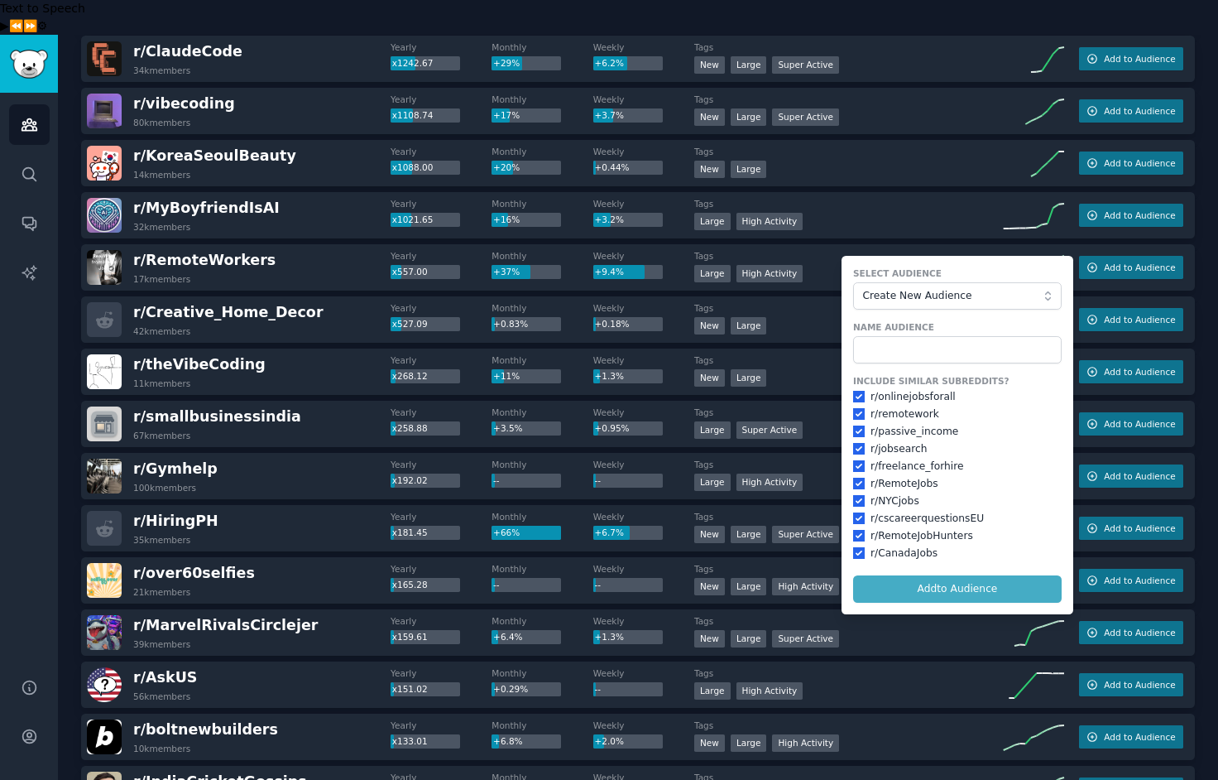
click at [943, 554] on form "Select Audience Create New Audience Name Audience Include Similar Subreddits? r…" at bounding box center [958, 435] width 232 height 358
click at [886, 336] on input "text" at bounding box center [957, 350] width 209 height 28
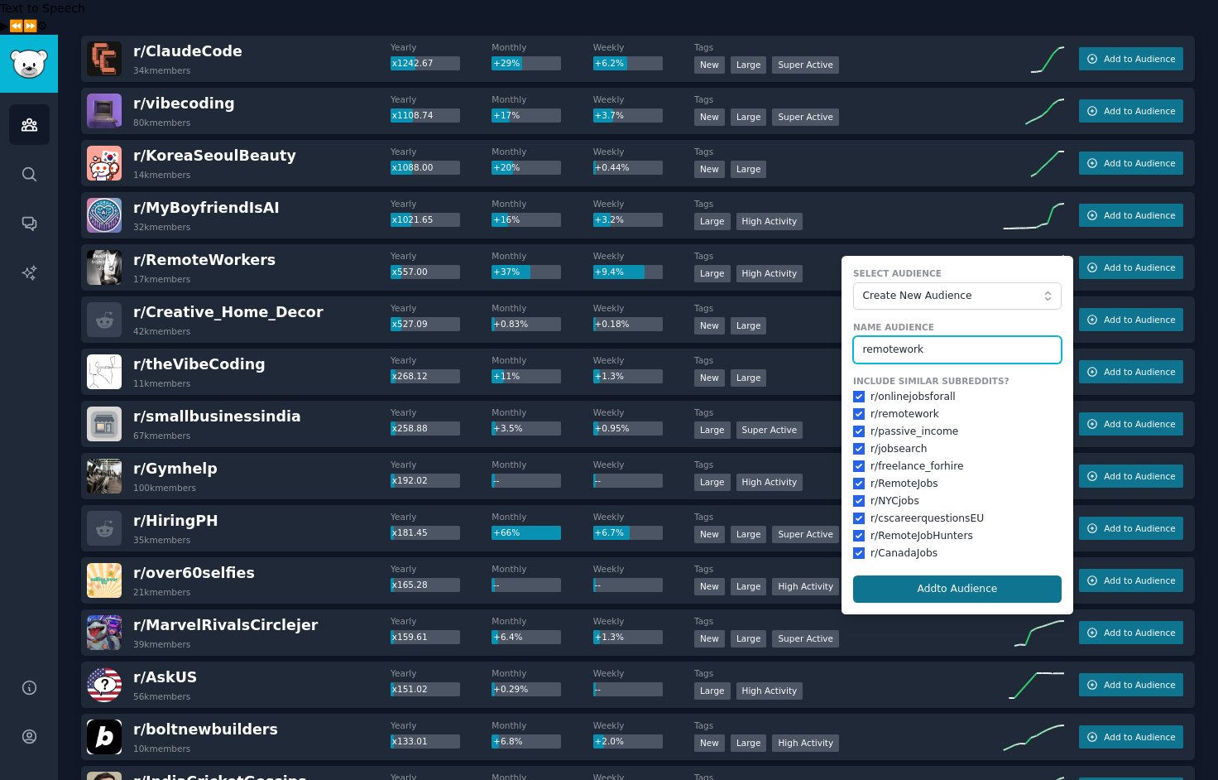
type input "remotework"
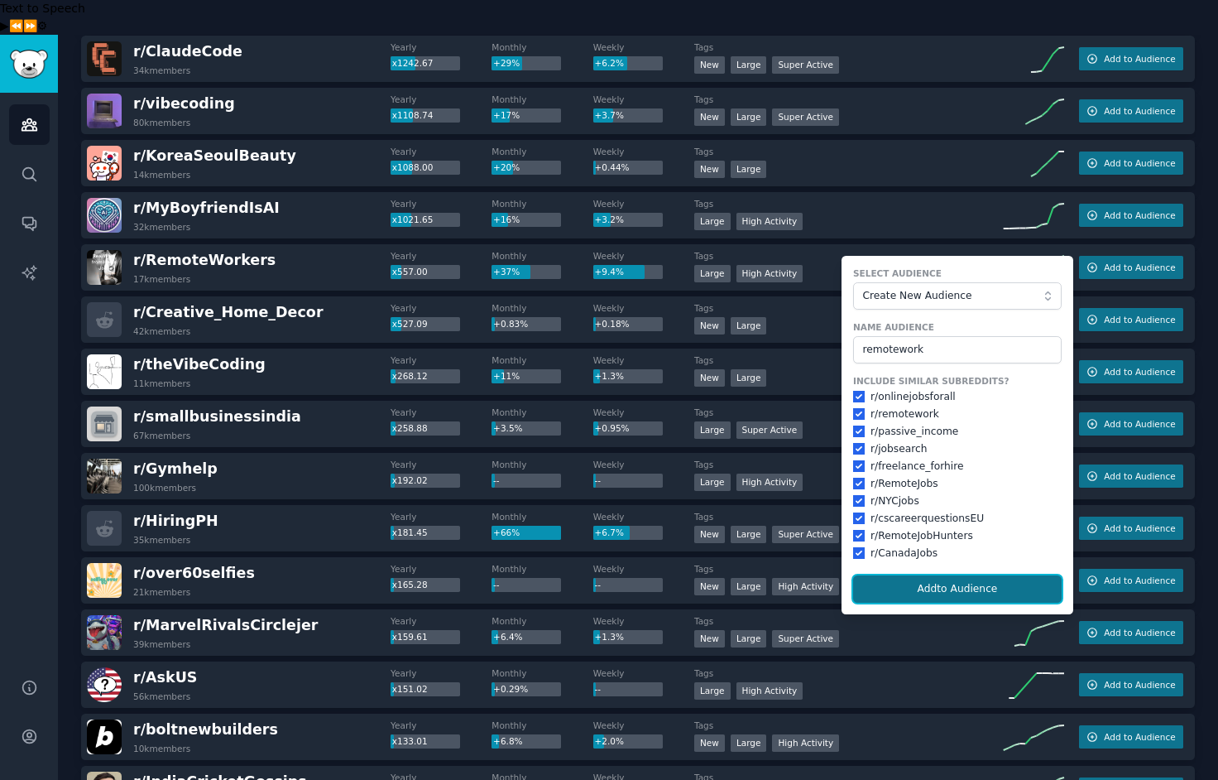
click at [937, 575] on button "Add to Audience" at bounding box center [957, 589] width 209 height 28
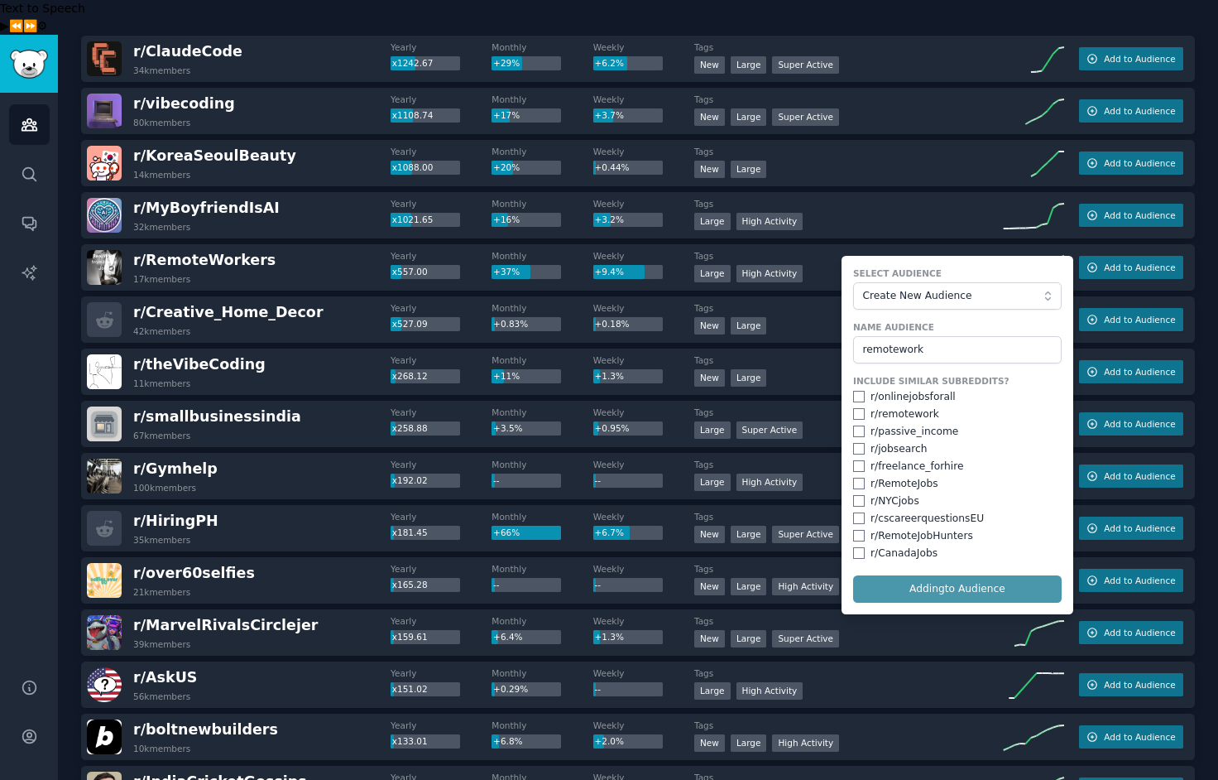
checkbox input "false"
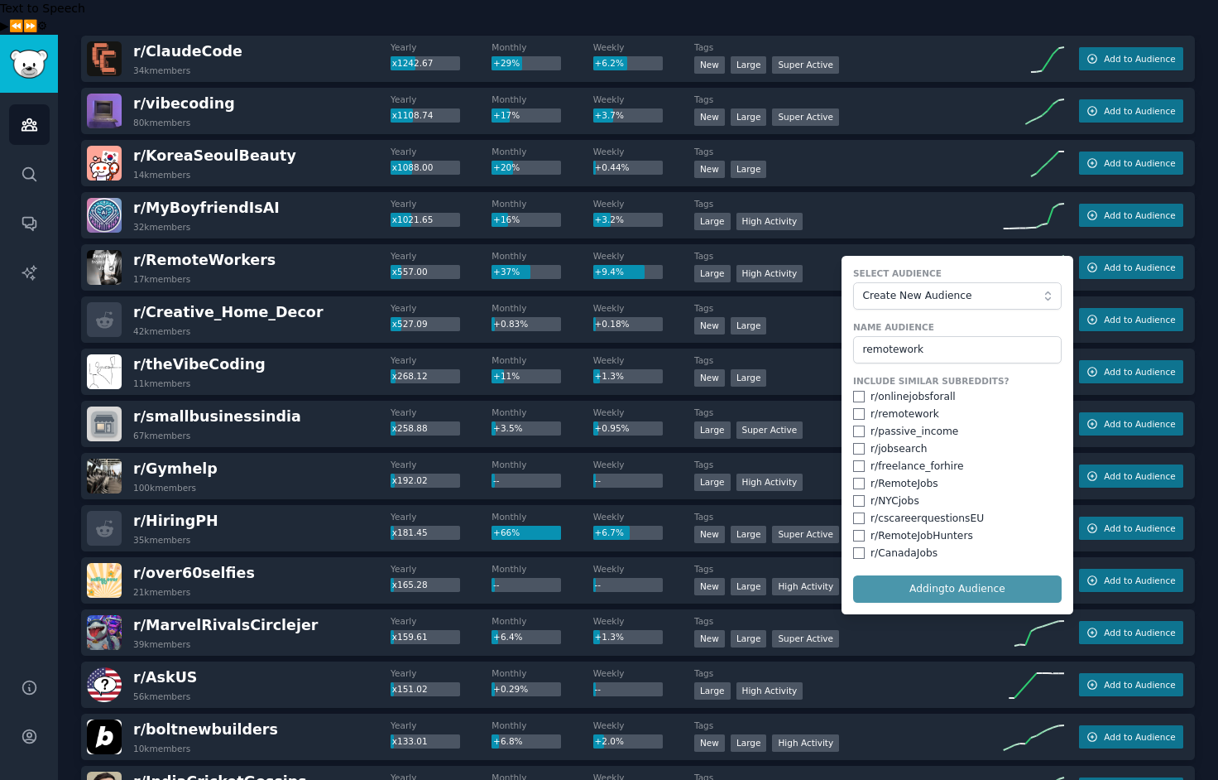
checkbox input "false"
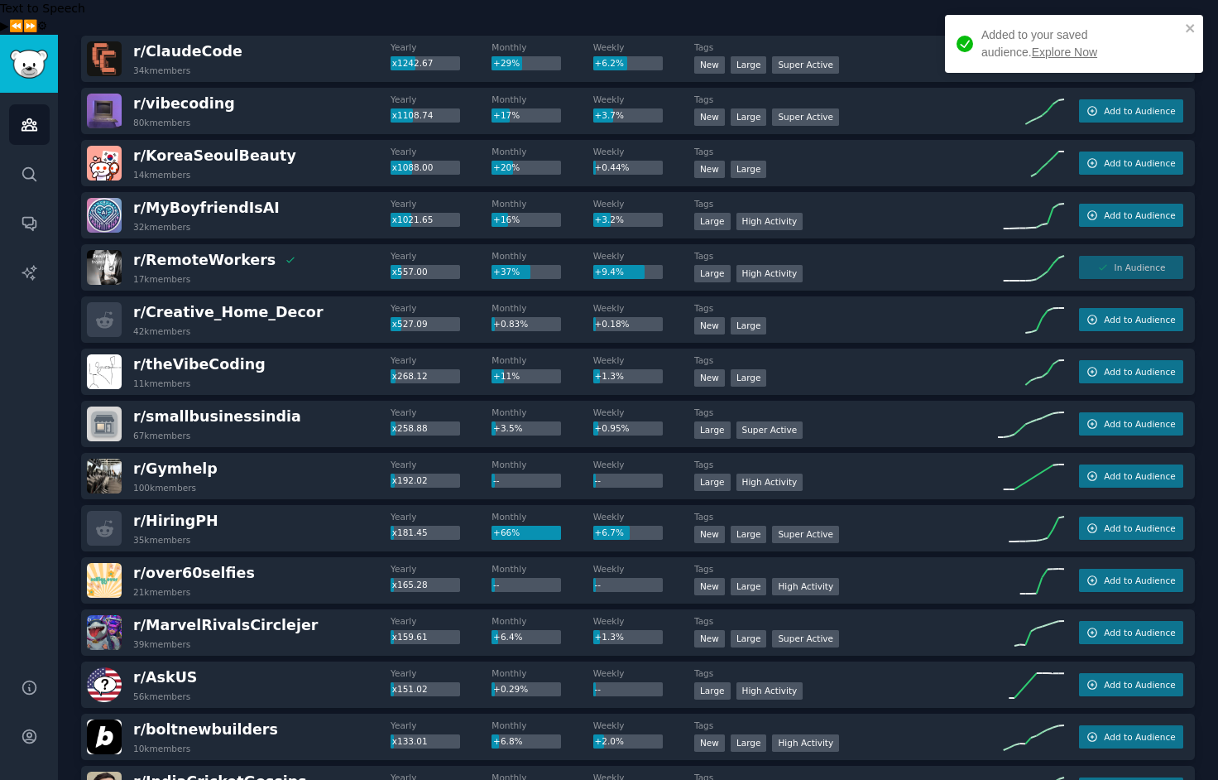
click at [1032, 51] on link "Explore Now" at bounding box center [1064, 52] width 65 height 13
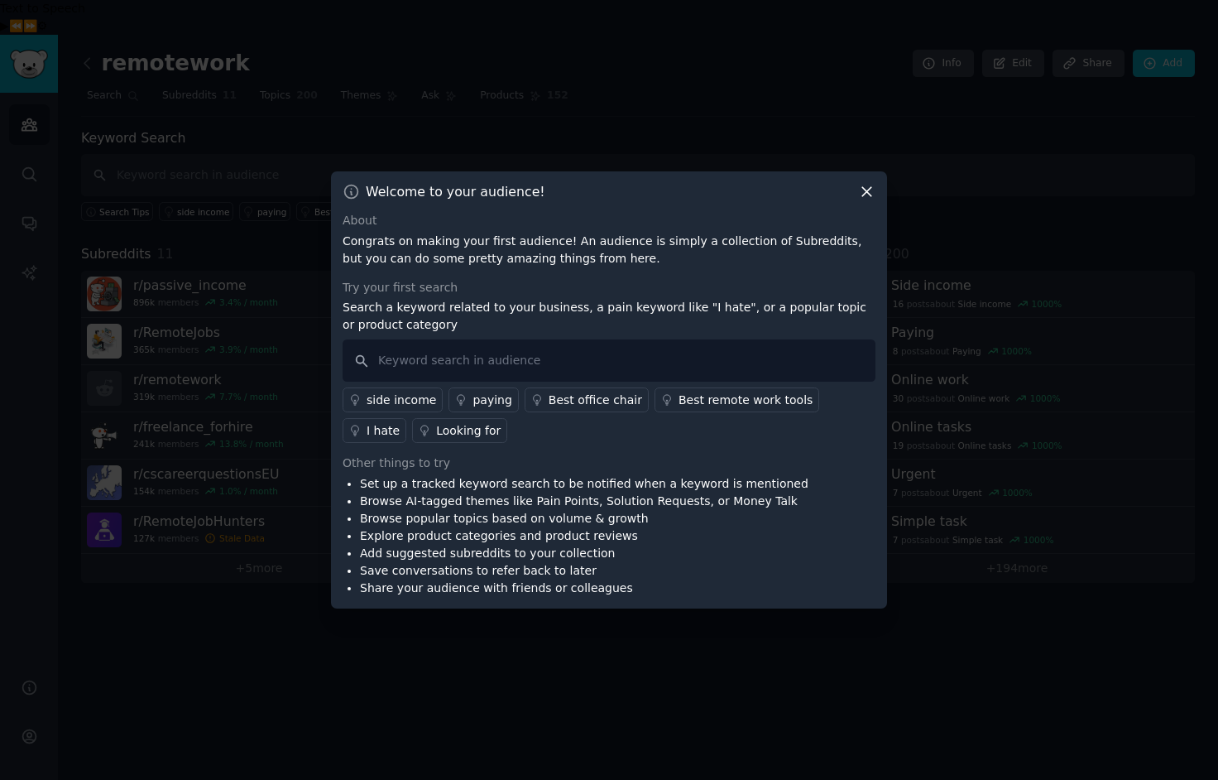
click at [400, 422] on div "I hate" at bounding box center [383, 430] width 33 height 17
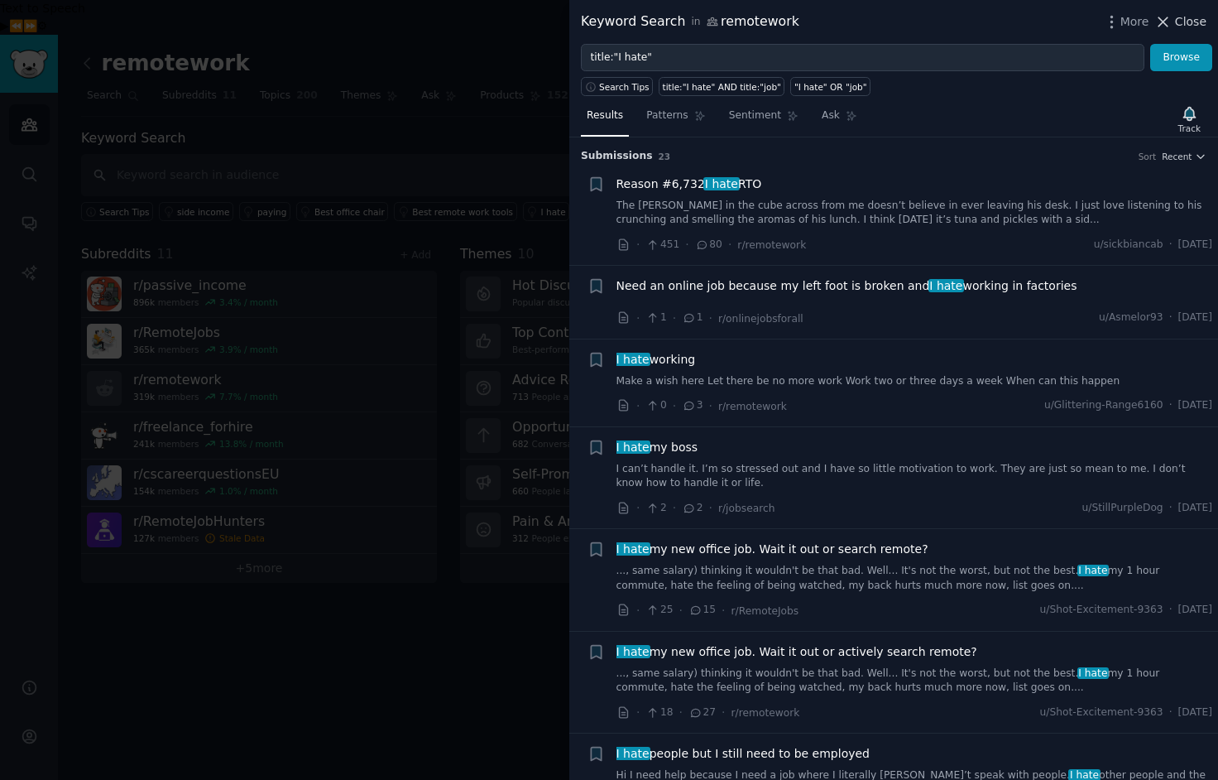
click at [1183, 22] on span "Close" at bounding box center [1190, 21] width 31 height 17
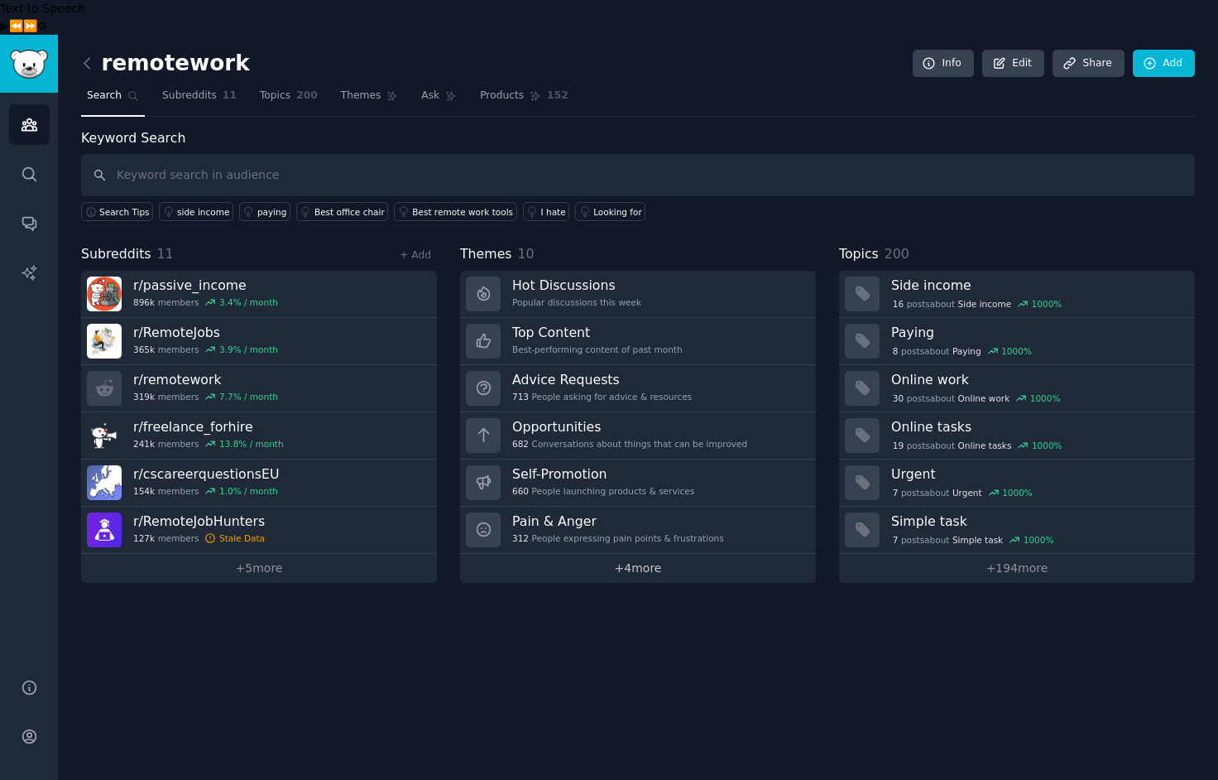
click at [643, 554] on link "+ 4 more" at bounding box center [638, 568] width 356 height 29
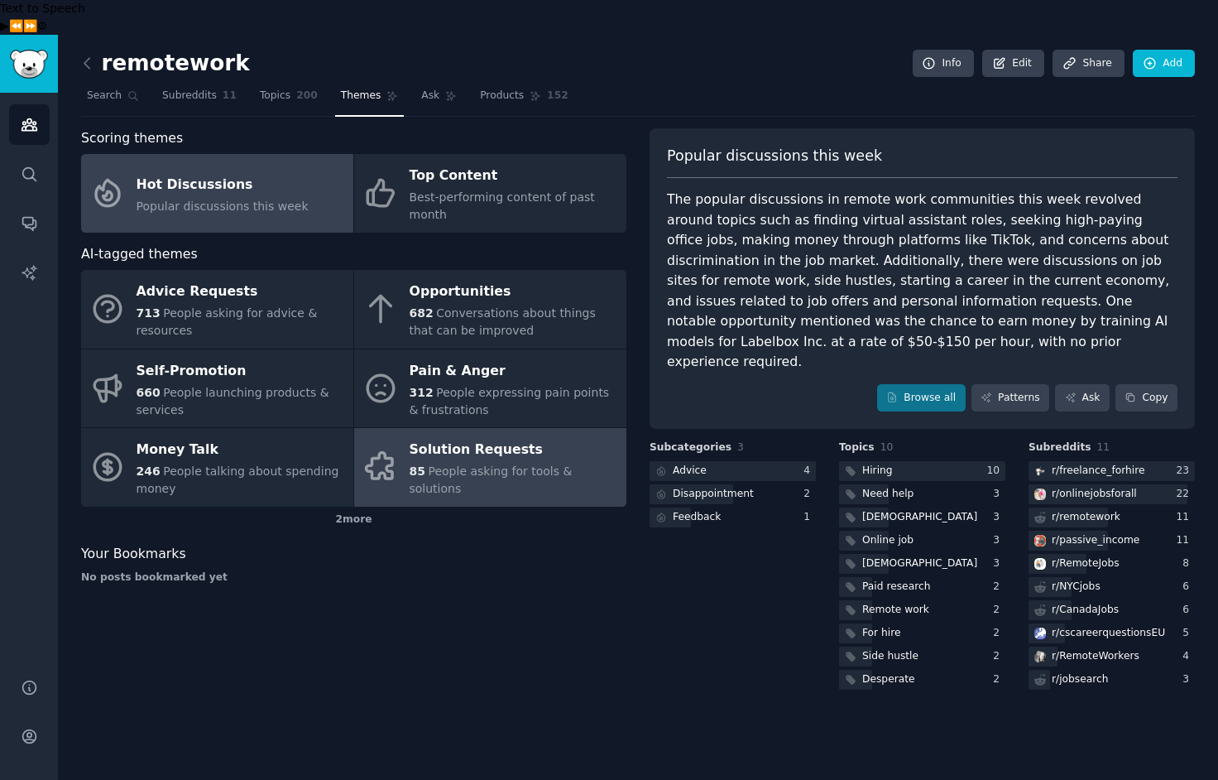
click at [472, 437] on div "Solution Requests" at bounding box center [514, 450] width 209 height 26
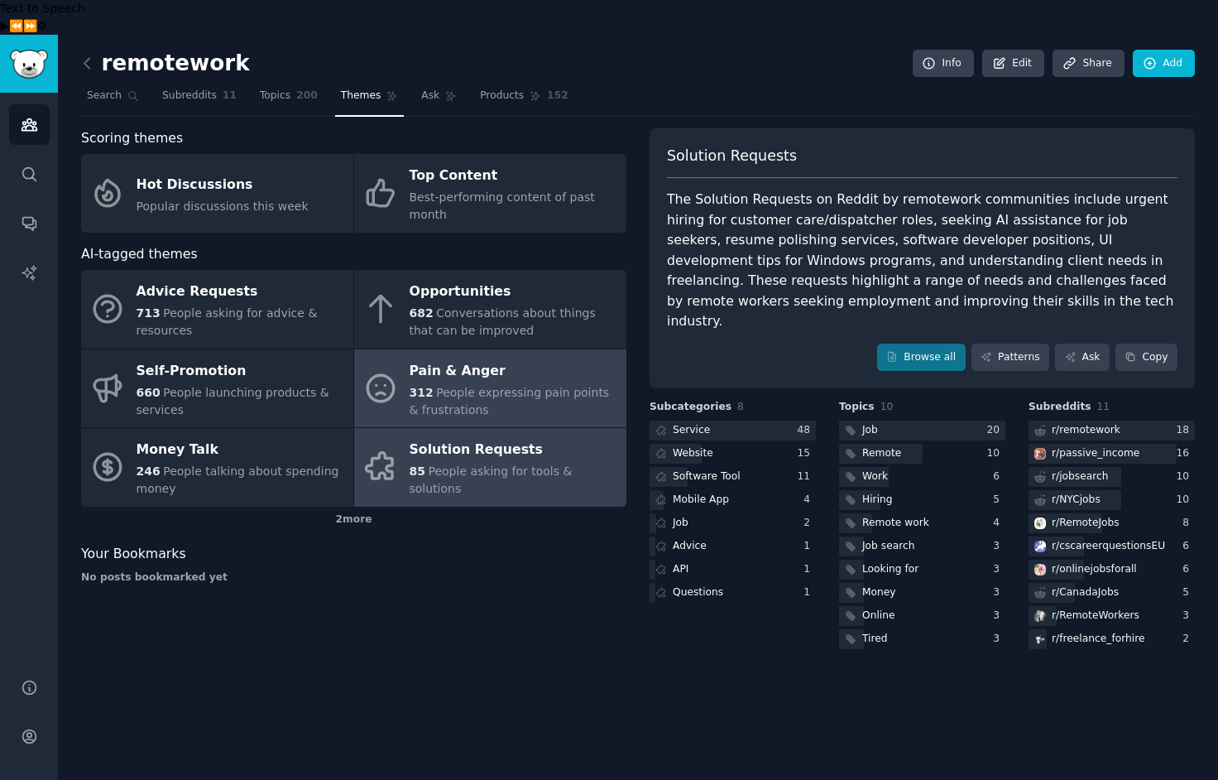
click at [479, 386] on span "People expressing pain points & frustrations" at bounding box center [510, 401] width 200 height 31
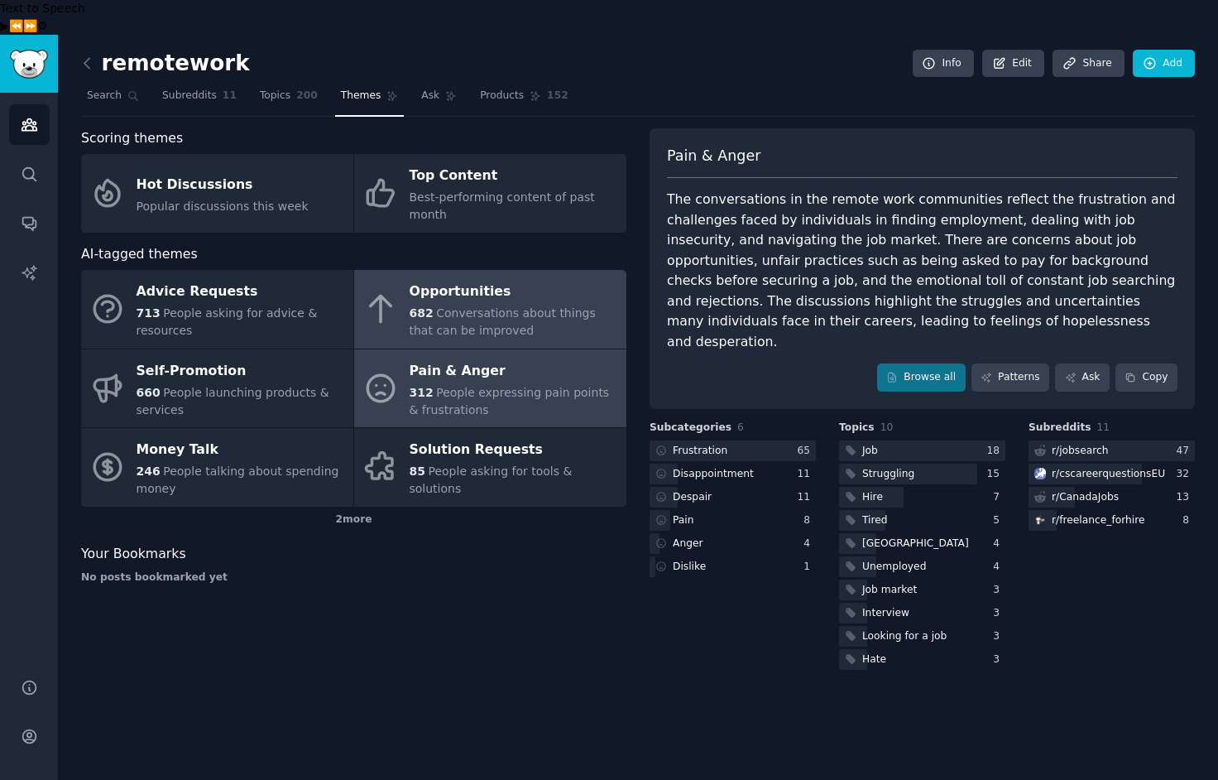
click at [444, 279] on div "Opportunities" at bounding box center [514, 292] width 209 height 26
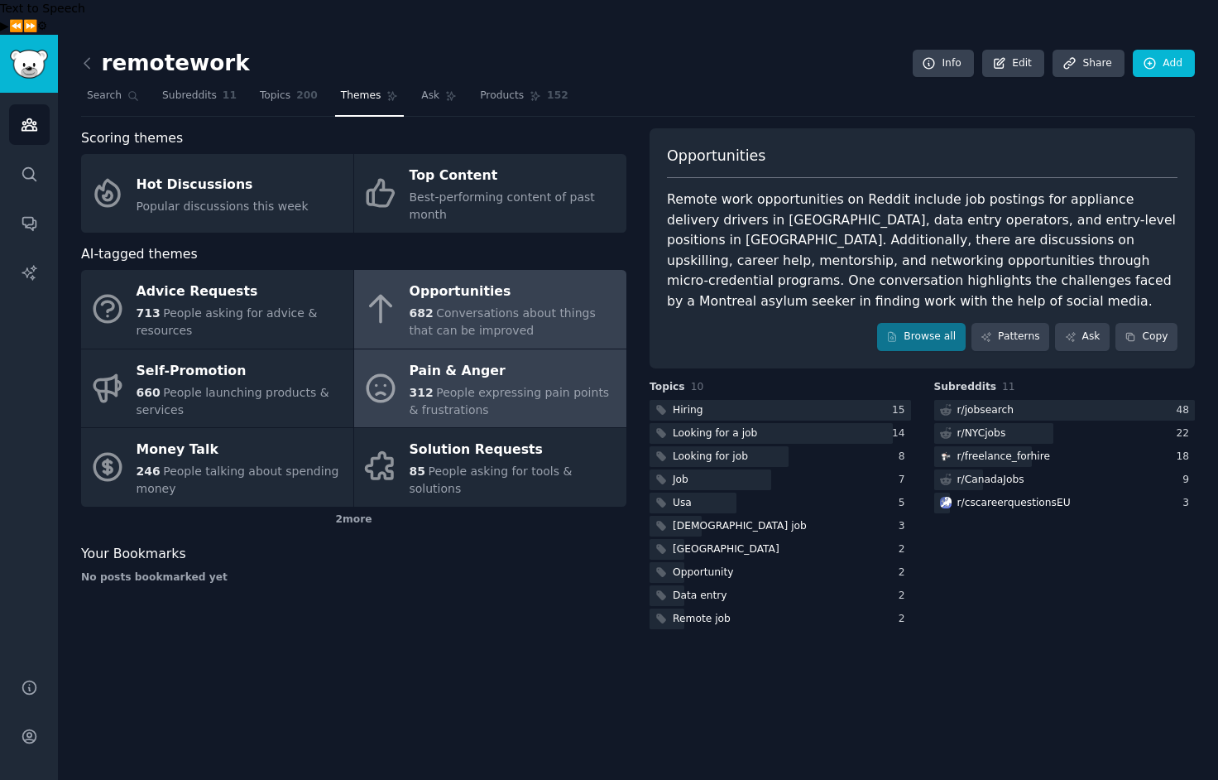
click at [459, 386] on span "People expressing pain points & frustrations" at bounding box center [510, 401] width 200 height 31
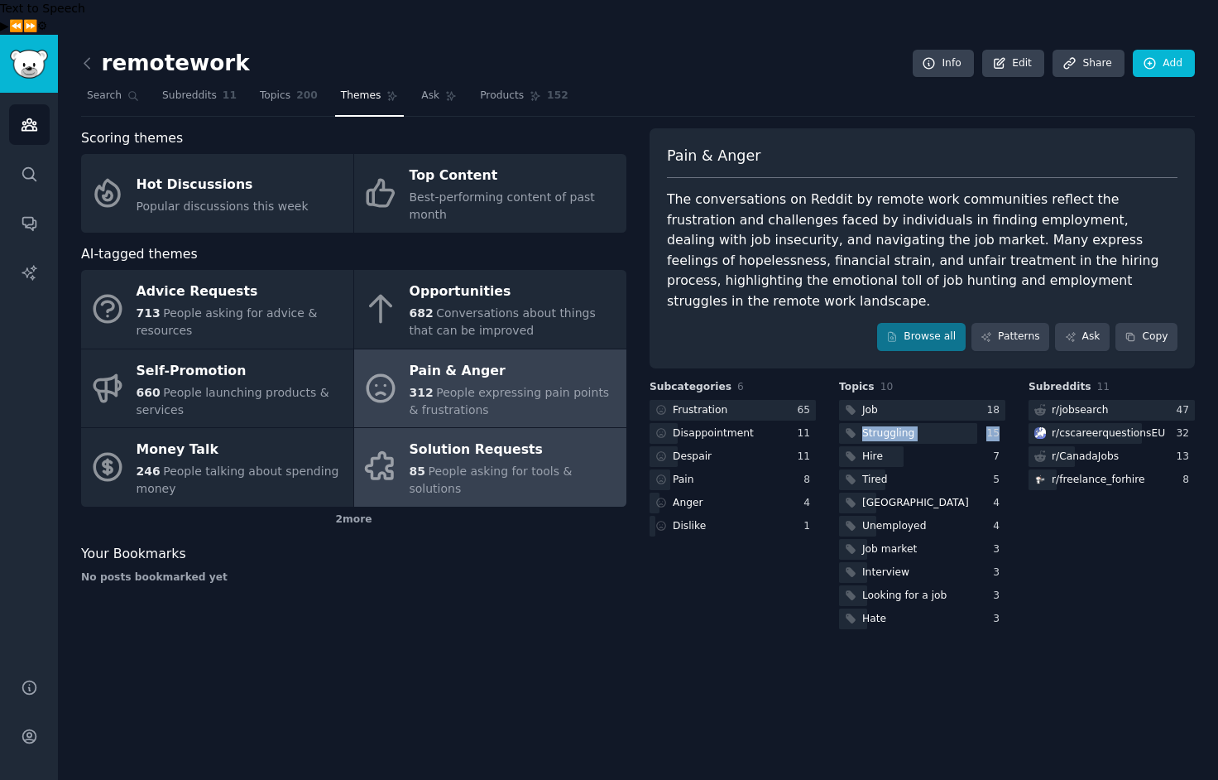
click at [465, 437] on div "Solution Requests" at bounding box center [514, 450] width 209 height 26
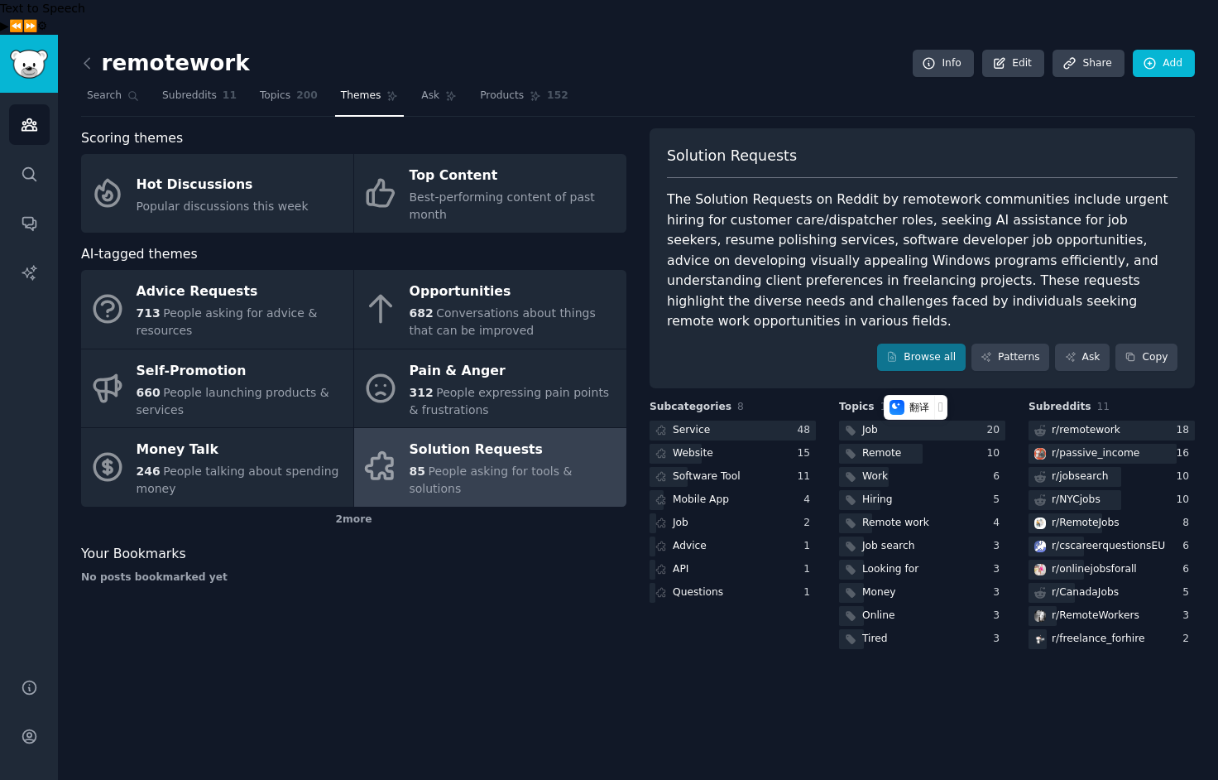
click at [953, 642] on div "remotework Info Edit Share Add Search Subreddits 11 Topics 200 Themes Ask Produ…" at bounding box center [638, 425] width 1160 height 780
click at [694, 423] on div "Service" at bounding box center [691, 430] width 37 height 15
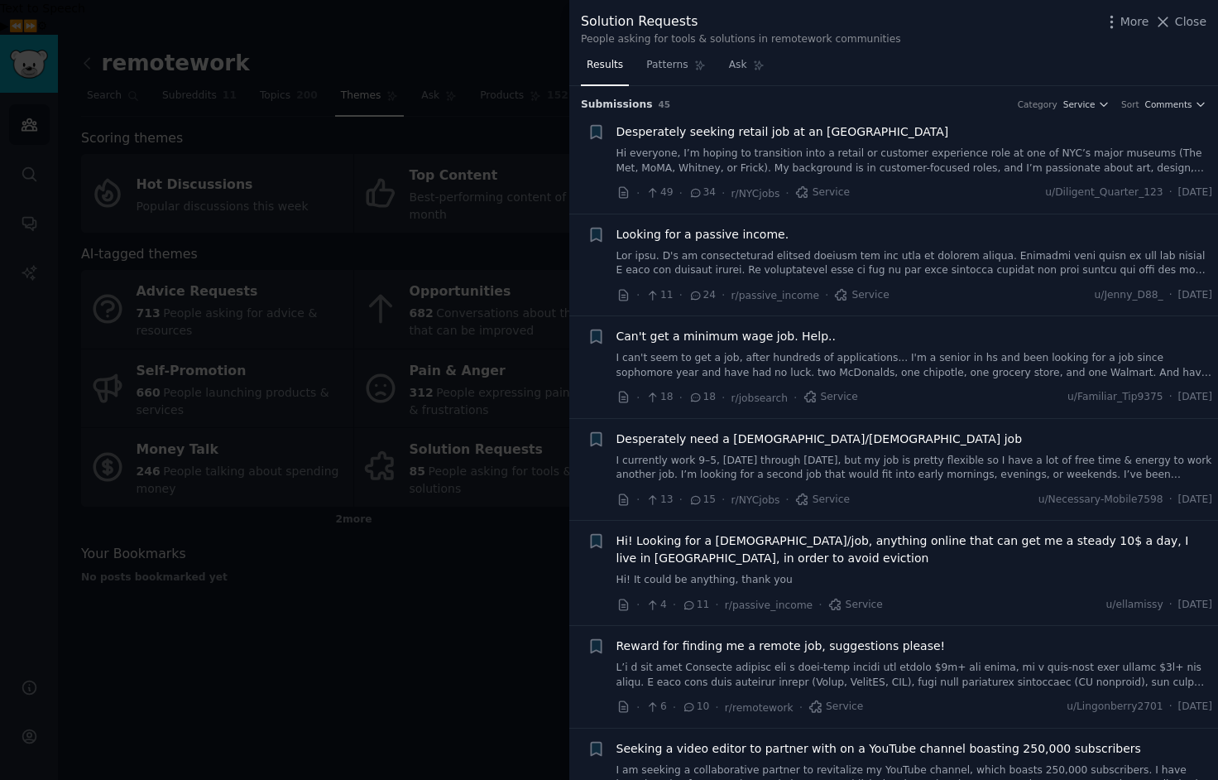
click at [481, 601] on div at bounding box center [609, 390] width 1218 height 780
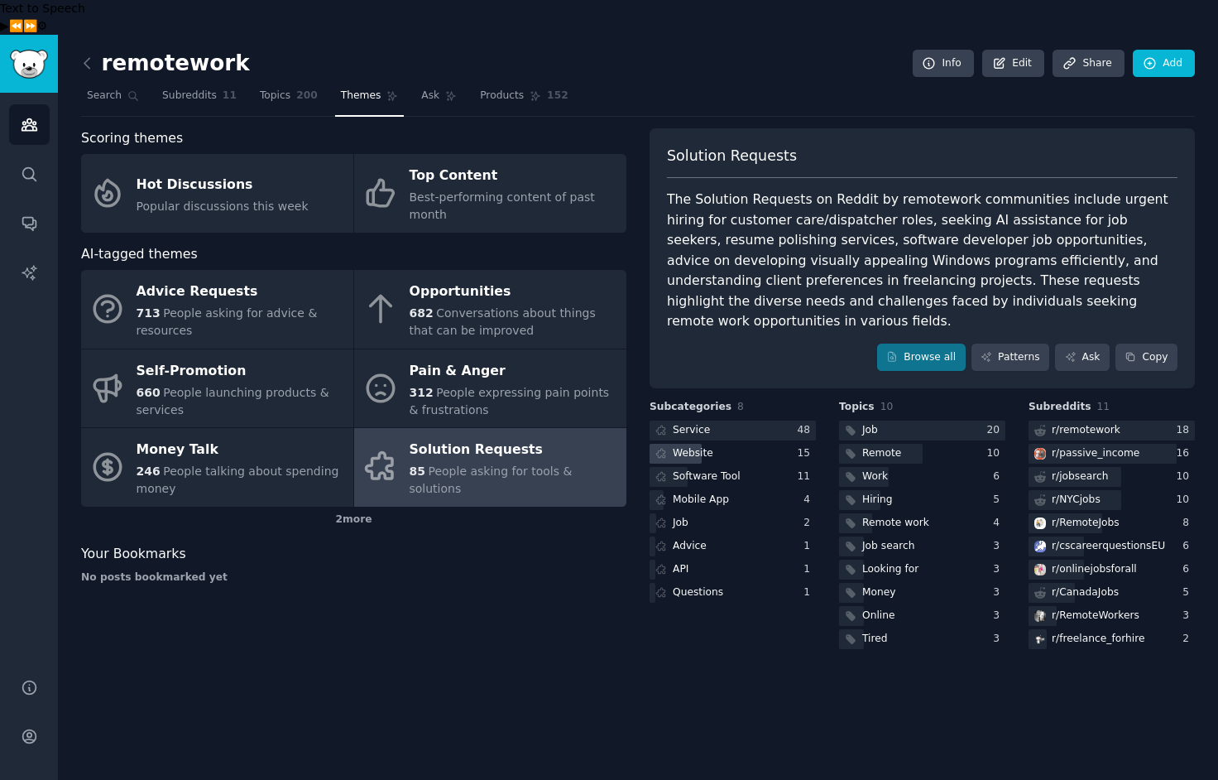
click at [684, 446] on div "Website" at bounding box center [693, 453] width 41 height 15
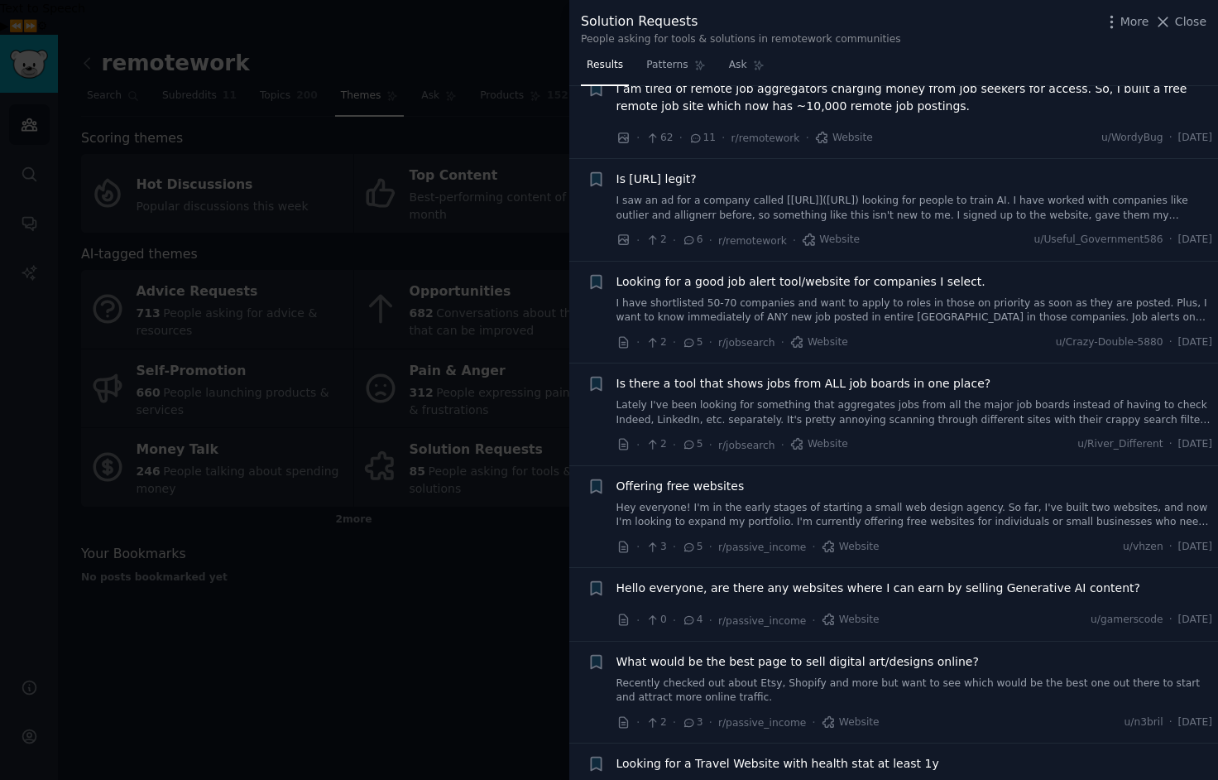
scroll to position [340, 0]
click at [511, 574] on div at bounding box center [609, 390] width 1218 height 780
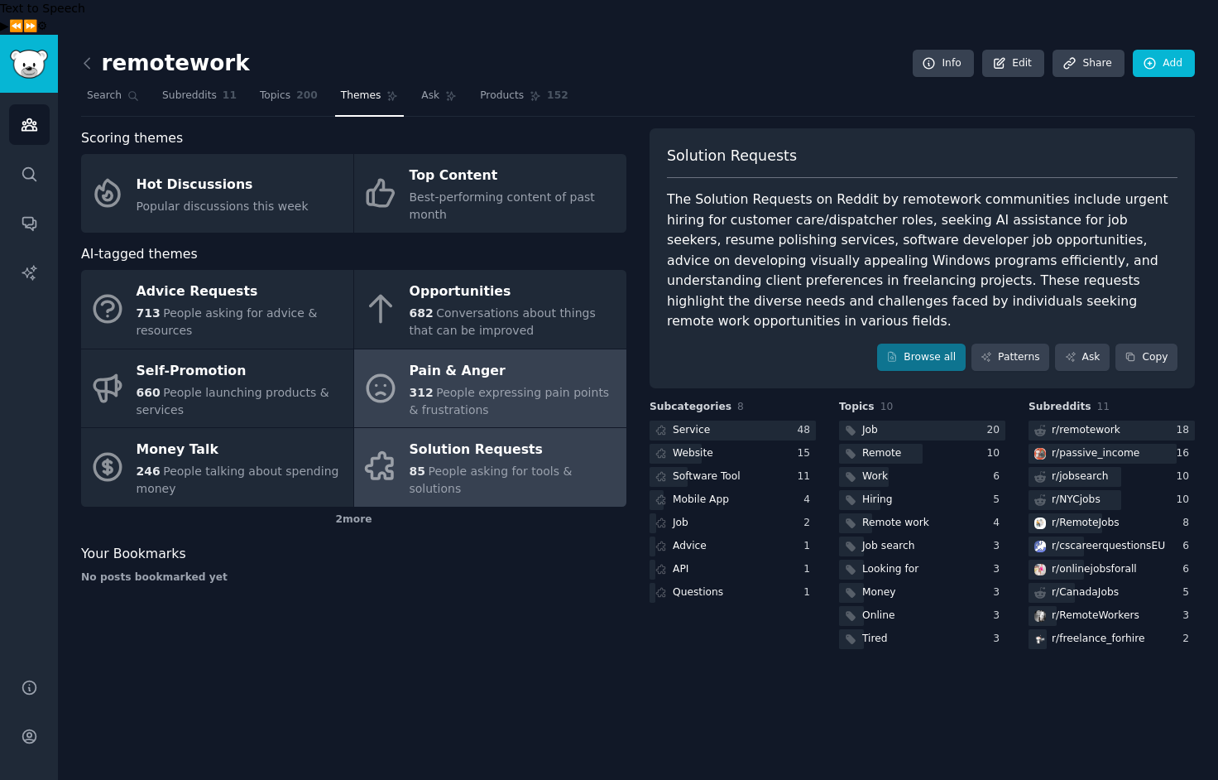
click at [449, 358] on div "Pain & Anger" at bounding box center [514, 371] width 209 height 26
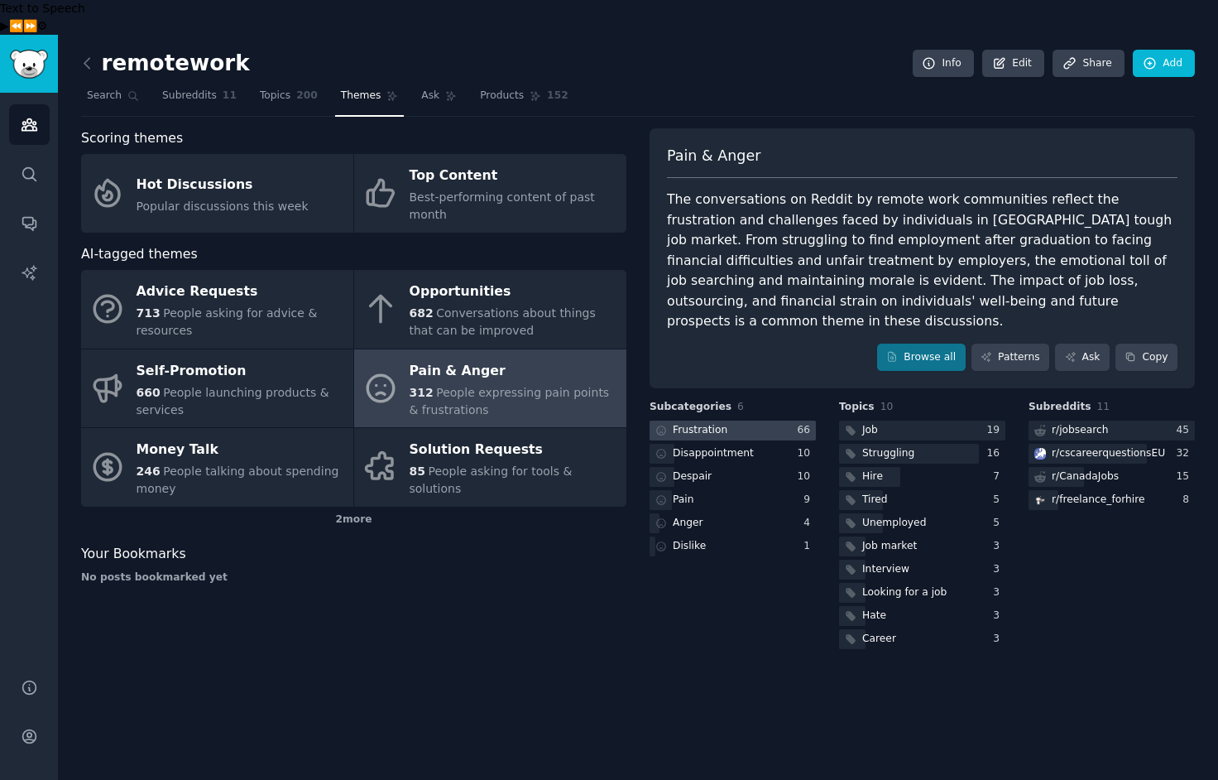
click at [703, 423] on div "Frustration" at bounding box center [700, 430] width 55 height 15
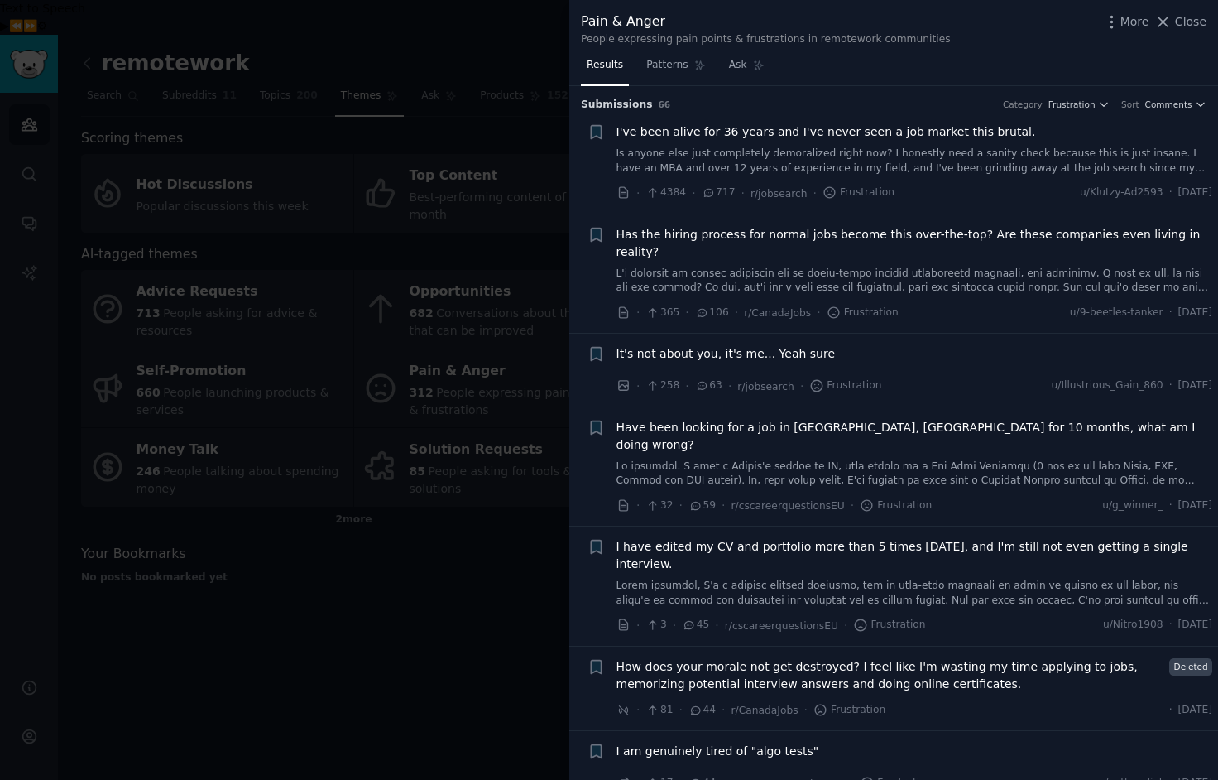
click at [790, 139] on span "I've been alive for 36 years and I've never seen a job market this brutal." at bounding box center [827, 131] width 420 height 17
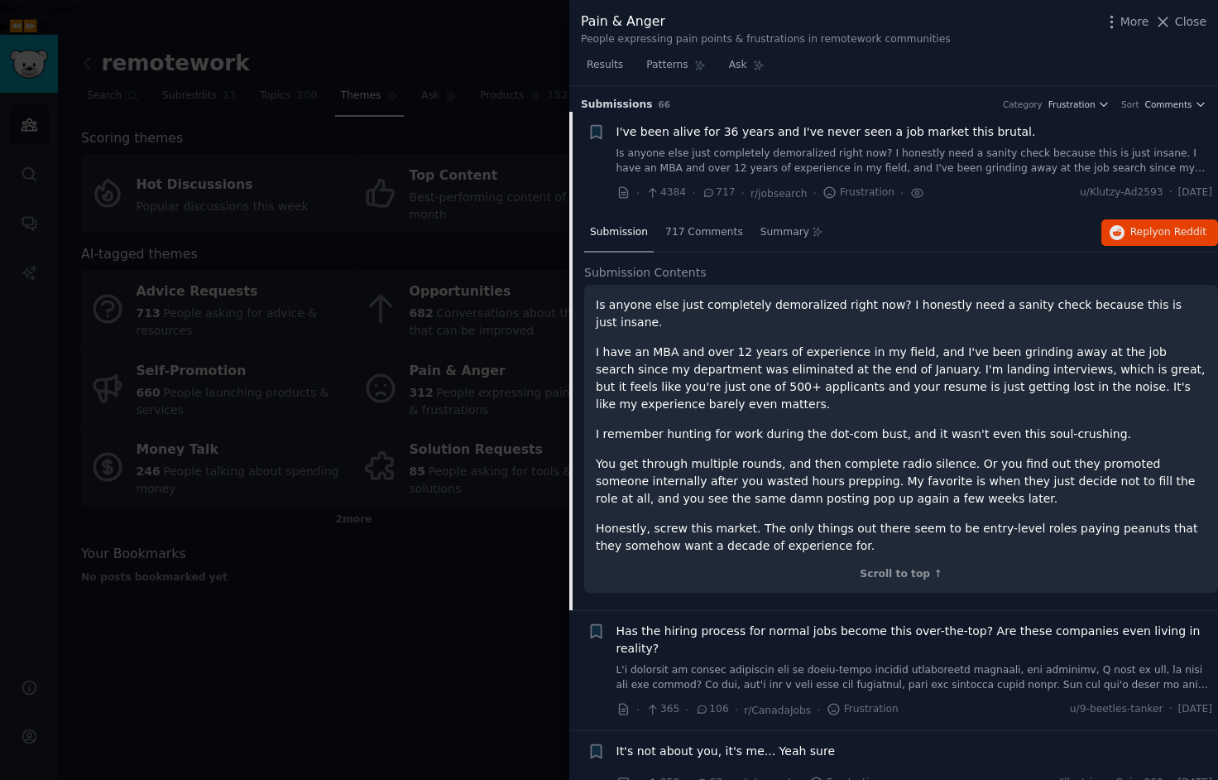
scroll to position [26, 0]
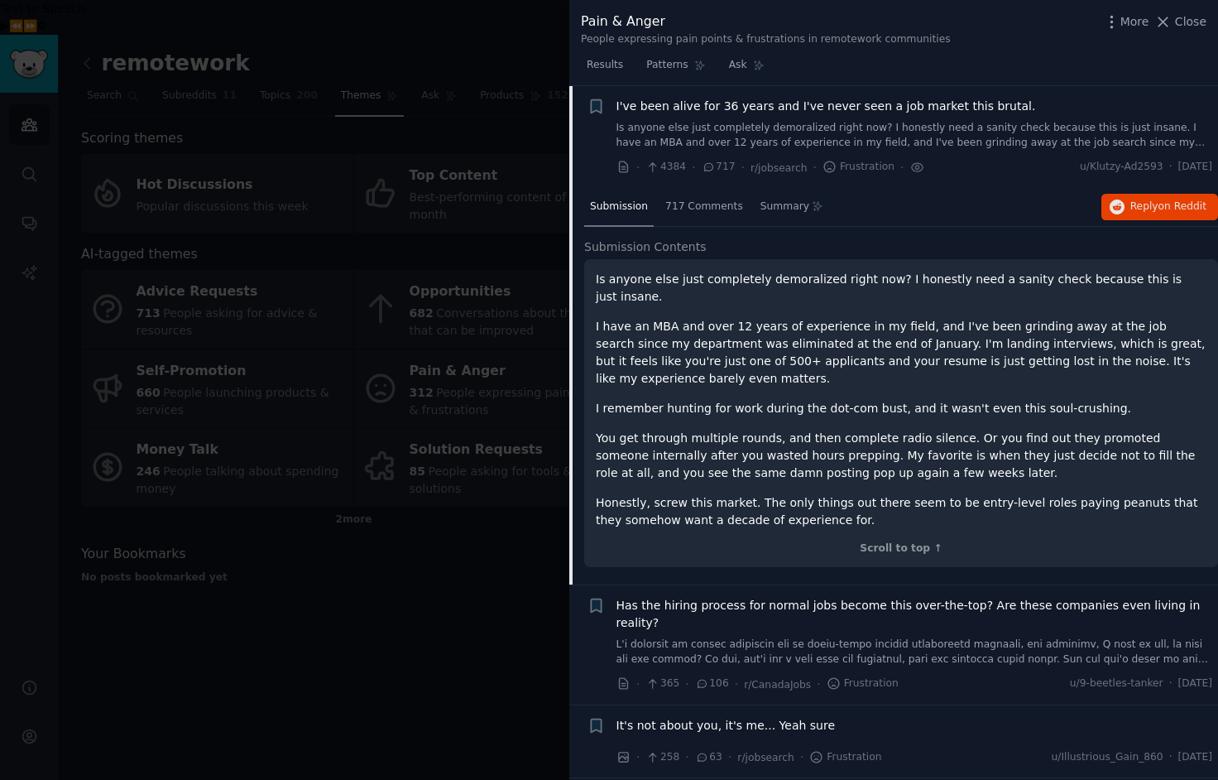
click at [708, 135] on link "Is anyone else just completely demoralized right now? I honestly need a sanity …" at bounding box center [915, 135] width 597 height 29
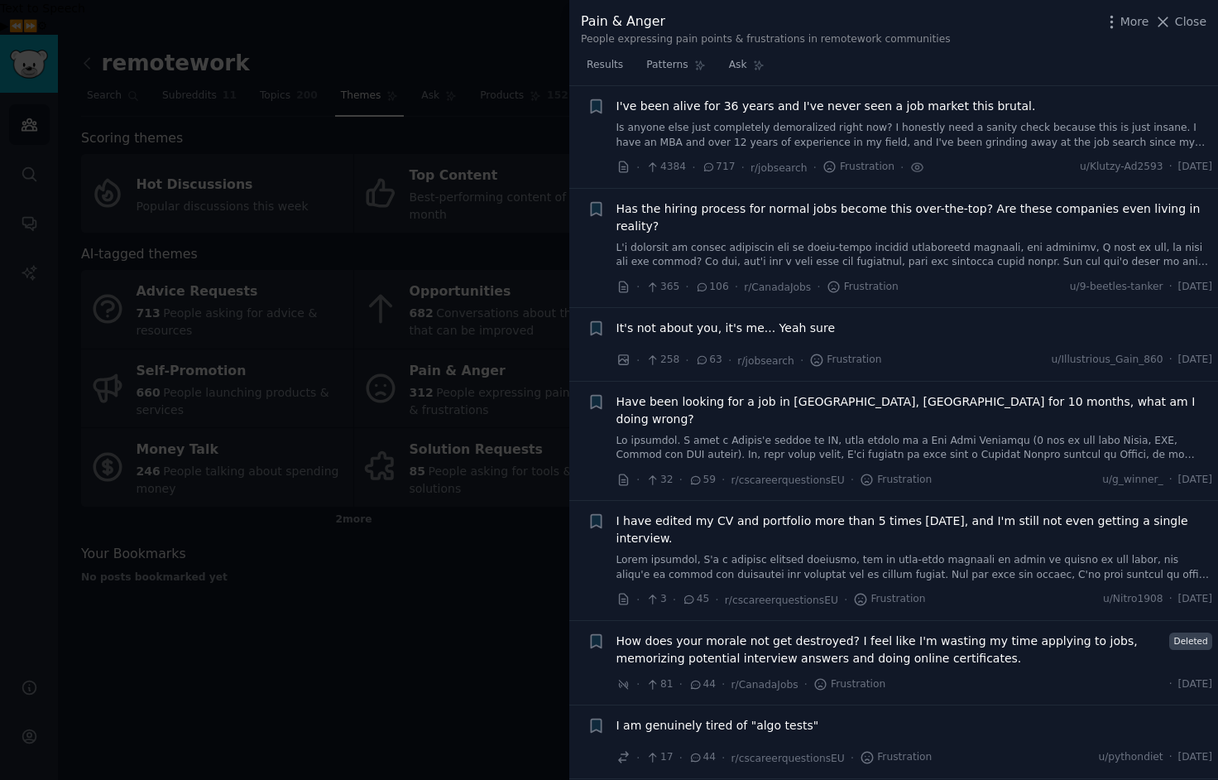
click at [708, 135] on link "Is anyone else just completely demoralized right now? I honestly need a sanity …" at bounding box center [915, 135] width 597 height 29
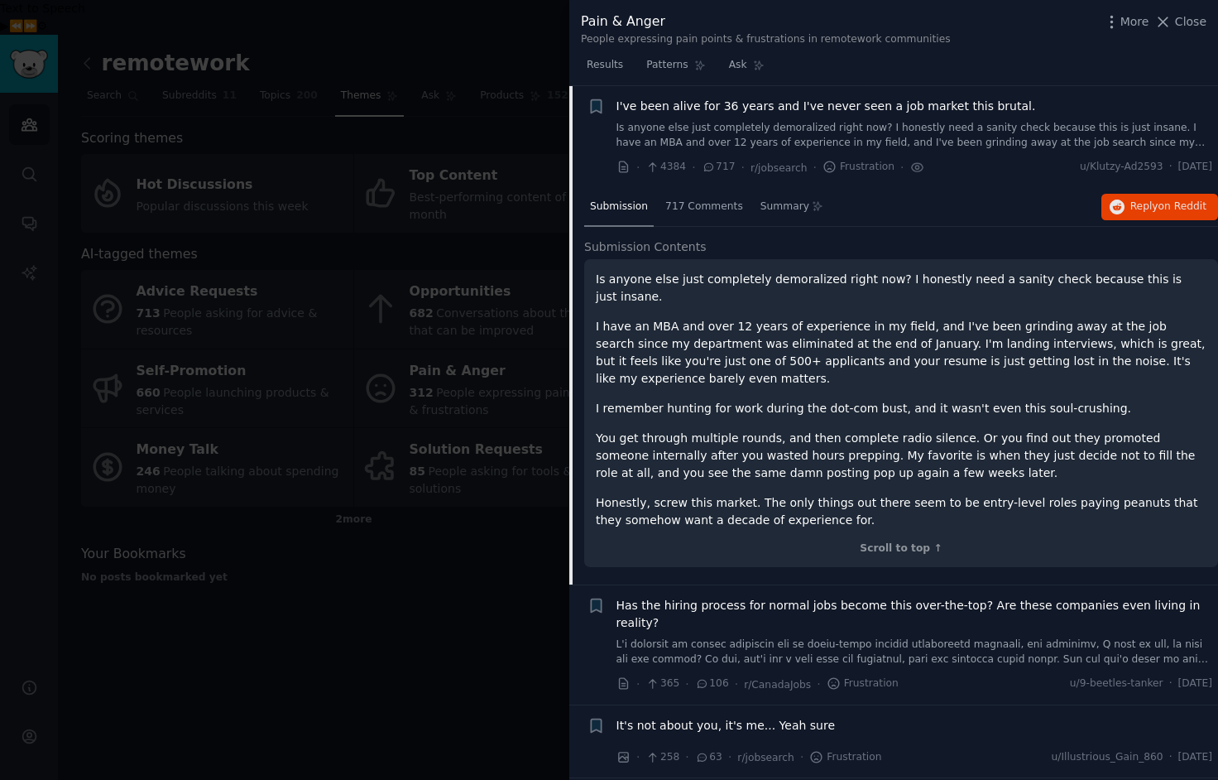
click at [710, 170] on icon at bounding box center [708, 166] width 9 height 7
click at [694, 209] on span "717 Comments" at bounding box center [704, 206] width 78 height 15
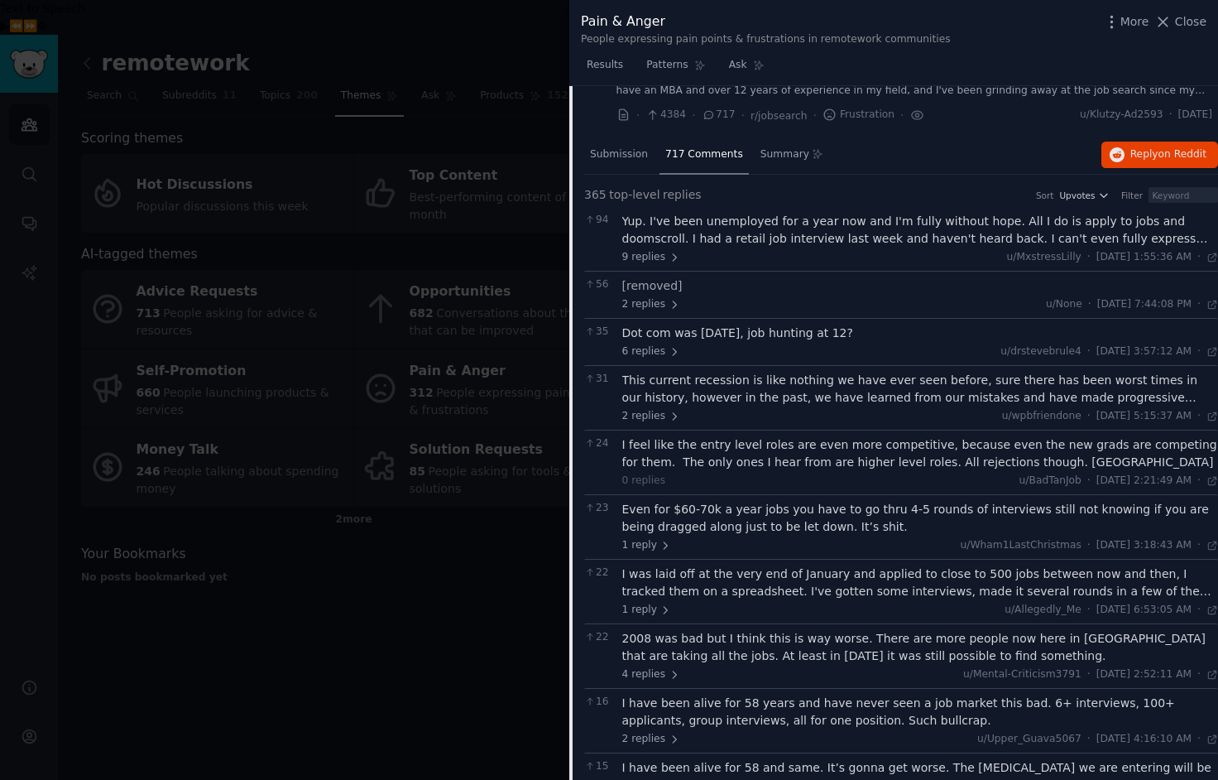
scroll to position [84, 0]
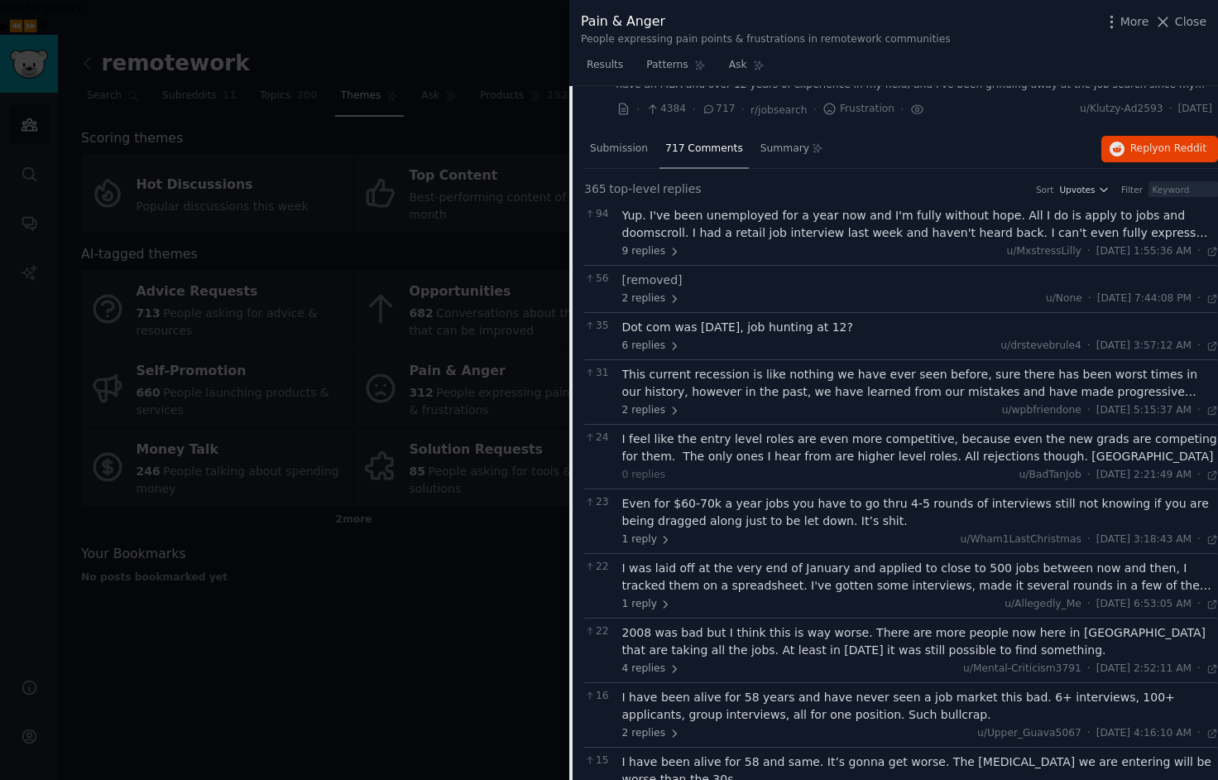
click at [988, 60] on div "Results Patterns Ask" at bounding box center [893, 69] width 649 height 34
click at [1186, 18] on span "Close" at bounding box center [1190, 21] width 31 height 17
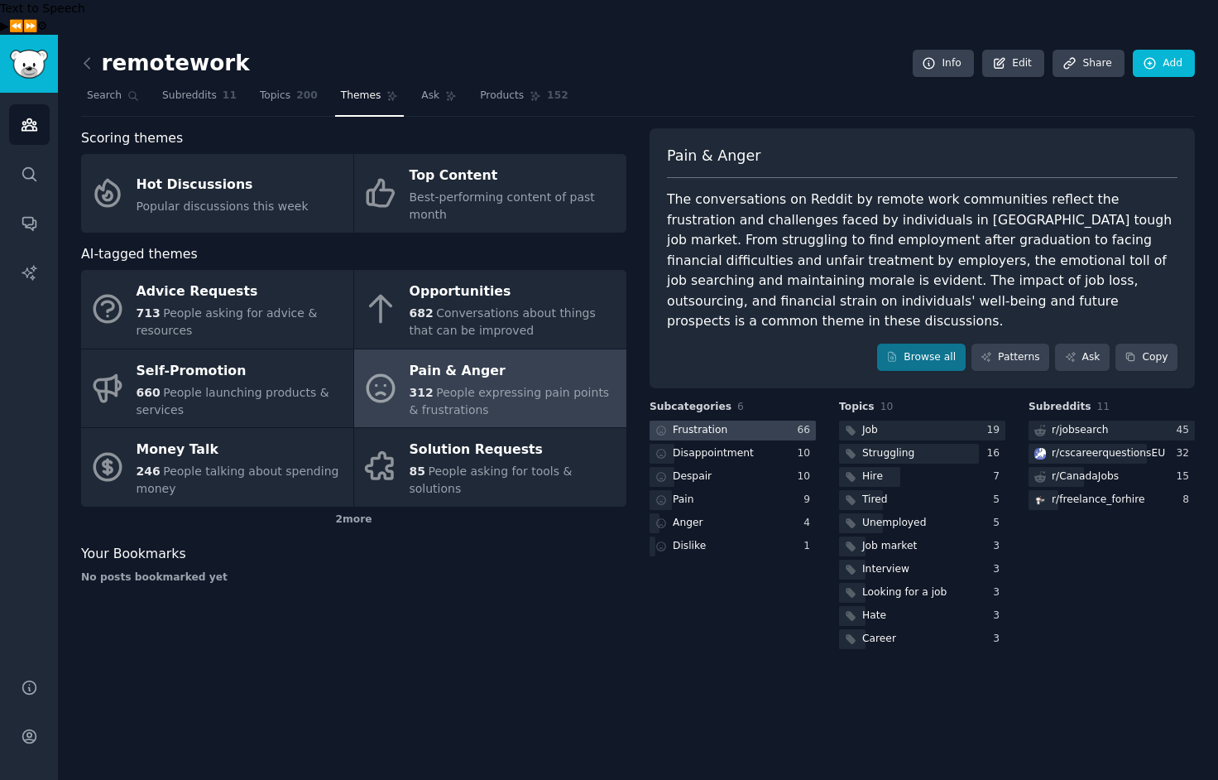
click at [693, 423] on div "Frustration" at bounding box center [700, 430] width 55 height 15
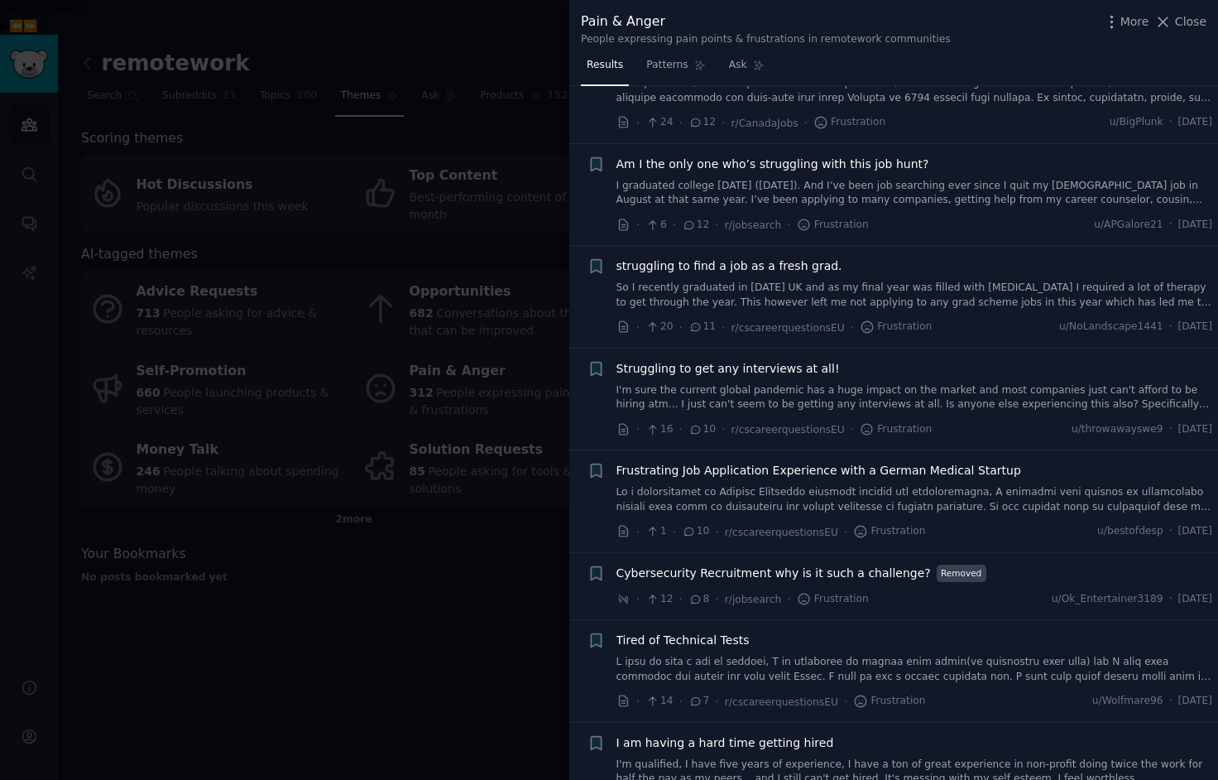
scroll to position [2719, 0]
click at [437, 545] on div at bounding box center [609, 390] width 1218 height 780
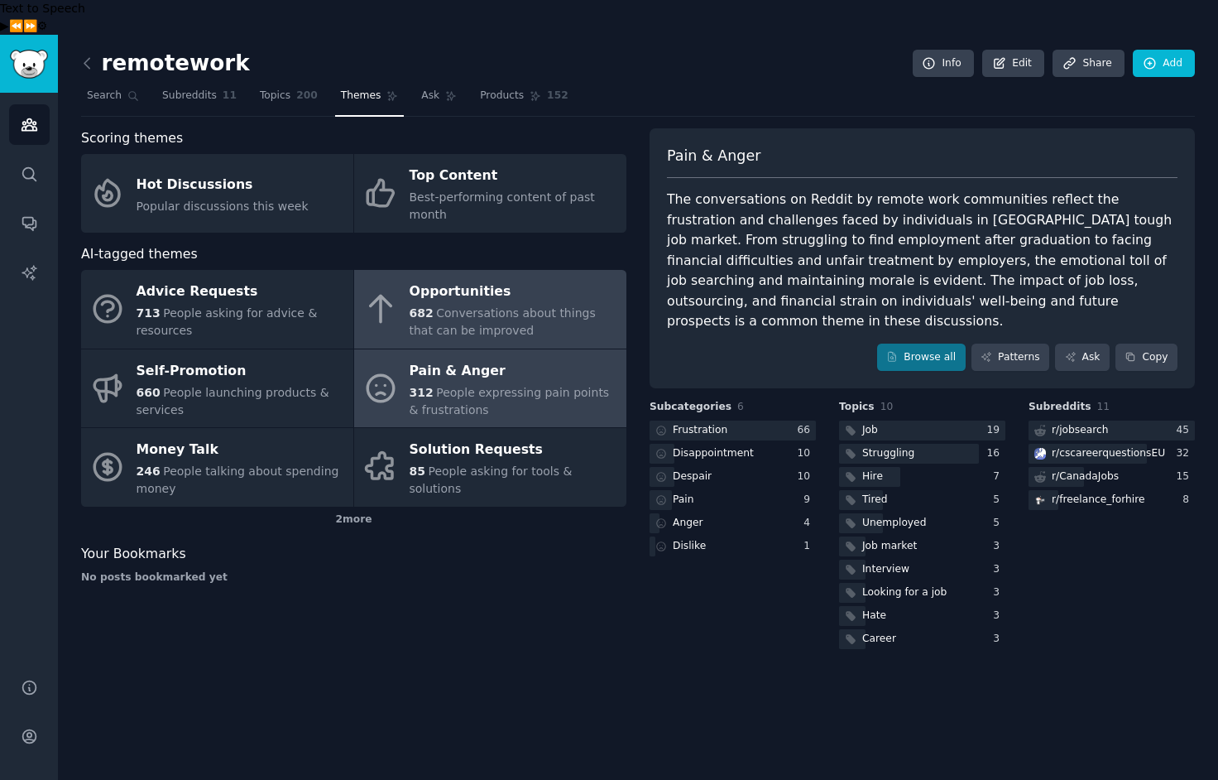
click at [452, 279] on div "Opportunities" at bounding box center [514, 292] width 209 height 26
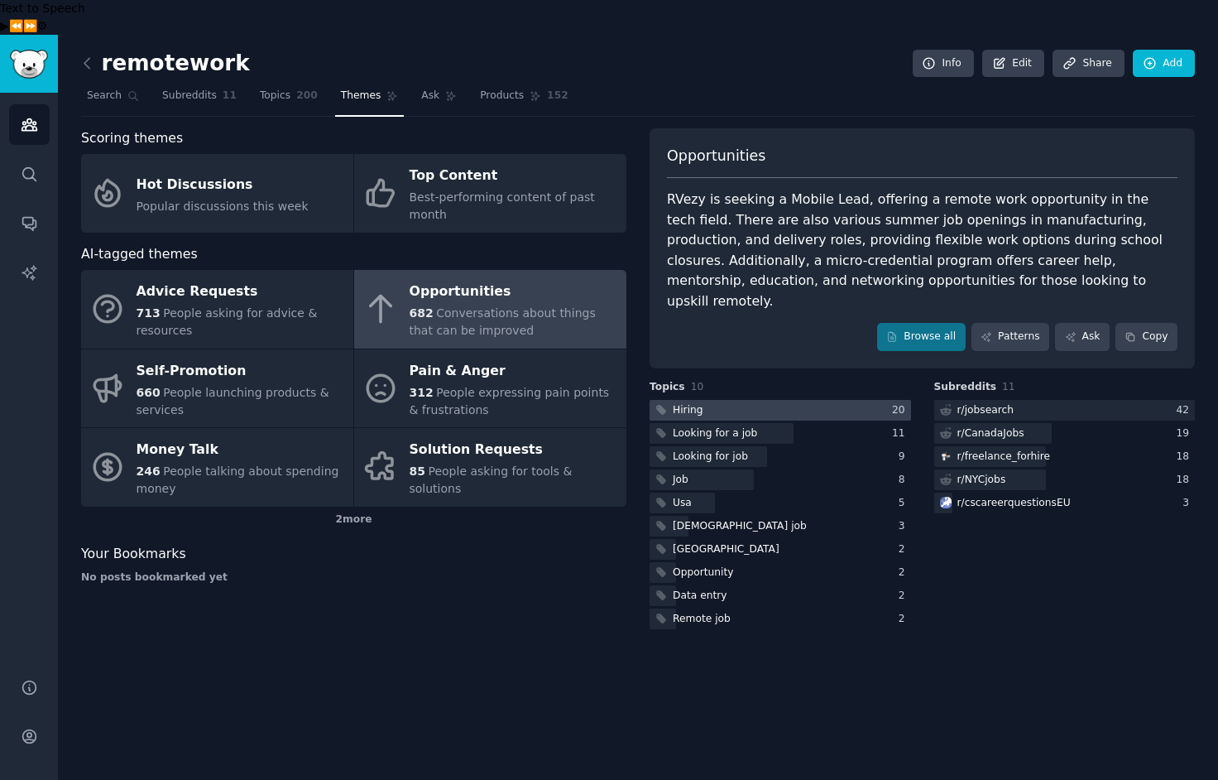
click at [702, 400] on div "Hiring" at bounding box center [678, 410] width 56 height 21
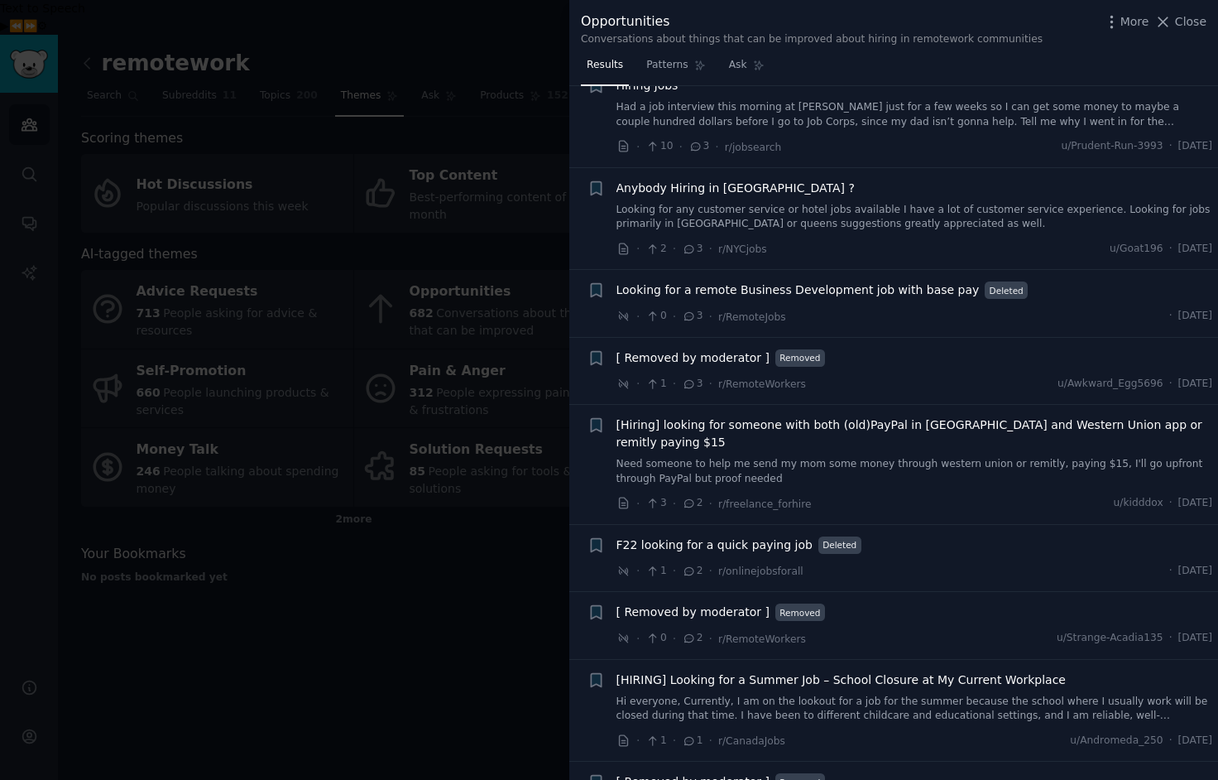
scroll to position [2024, 0]
click at [434, 638] on div at bounding box center [609, 390] width 1218 height 780
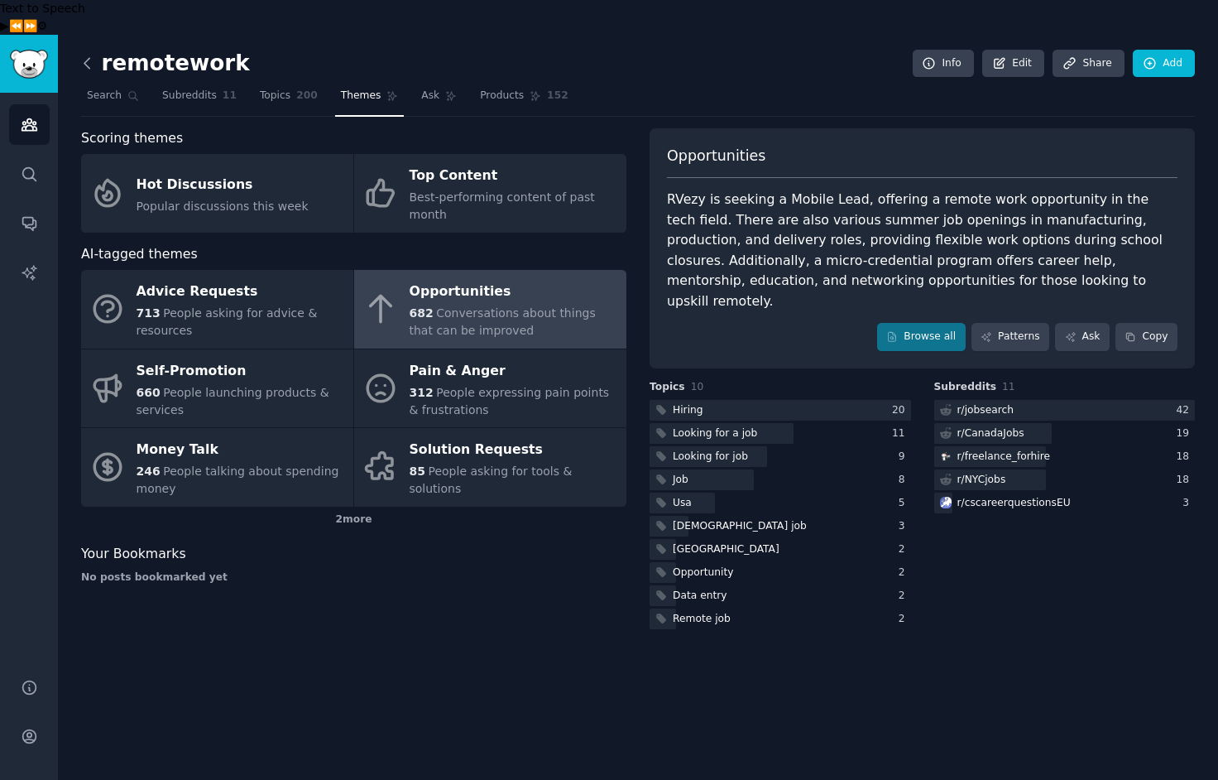
click at [91, 55] on icon at bounding box center [87, 63] width 17 height 17
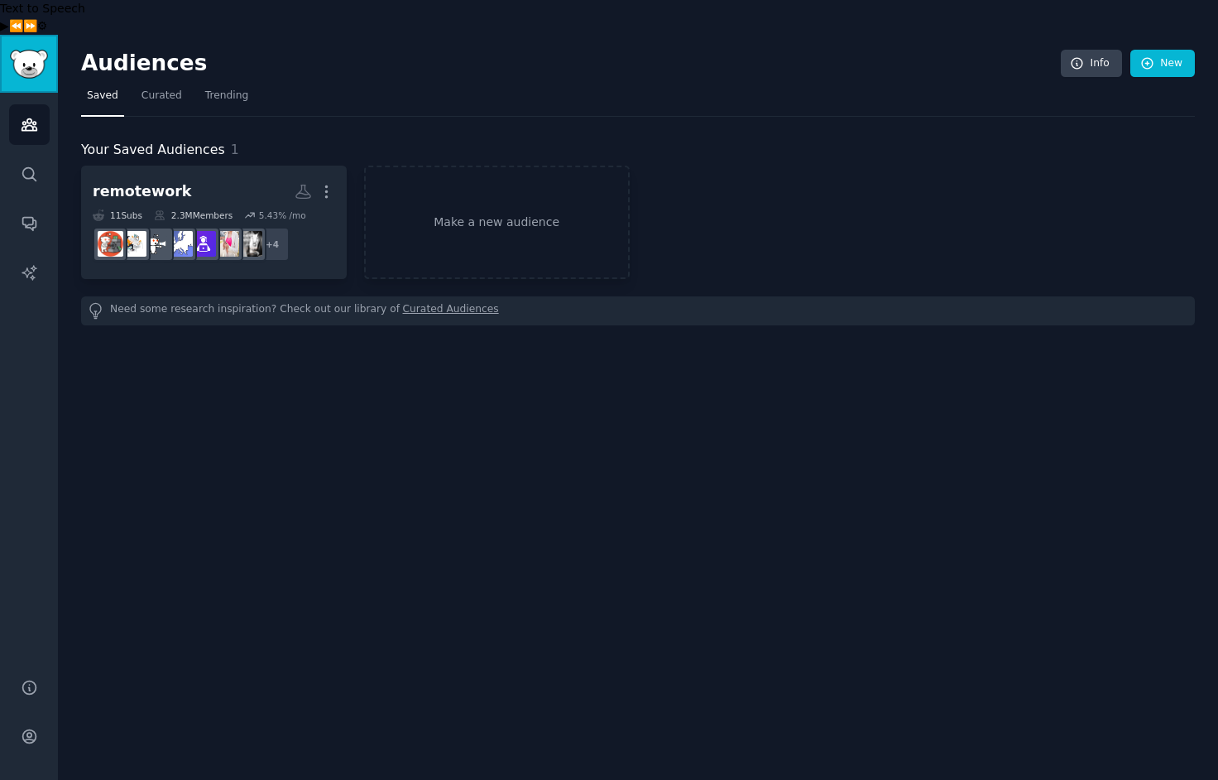
click at [26, 50] on img "Sidebar" at bounding box center [29, 64] width 38 height 29
click at [222, 89] on span "Trending" at bounding box center [226, 96] width 43 height 15
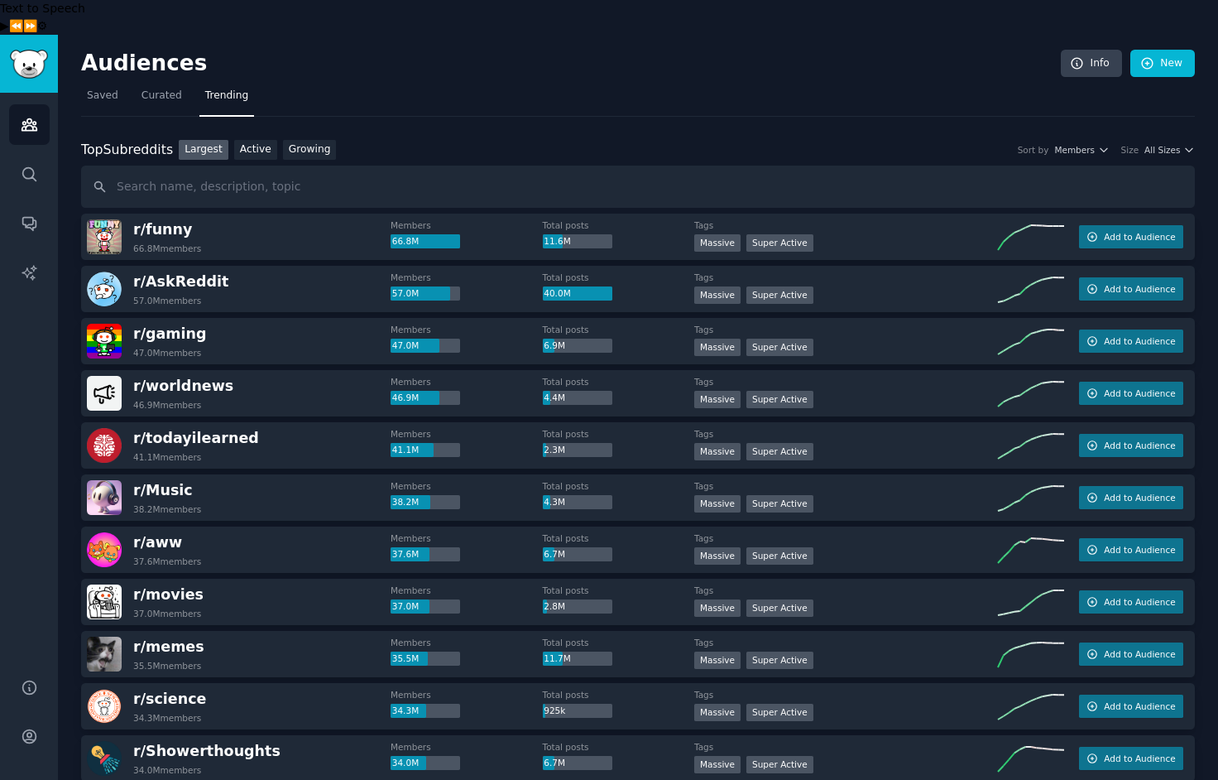
click at [1159, 140] on div "Top Subreddits Top Subreddits Largest Active Growing Sort by Members Size All S…" at bounding box center [638, 150] width 1114 height 21
click at [1157, 144] on span "All Sizes" at bounding box center [1163, 150] width 36 height 12
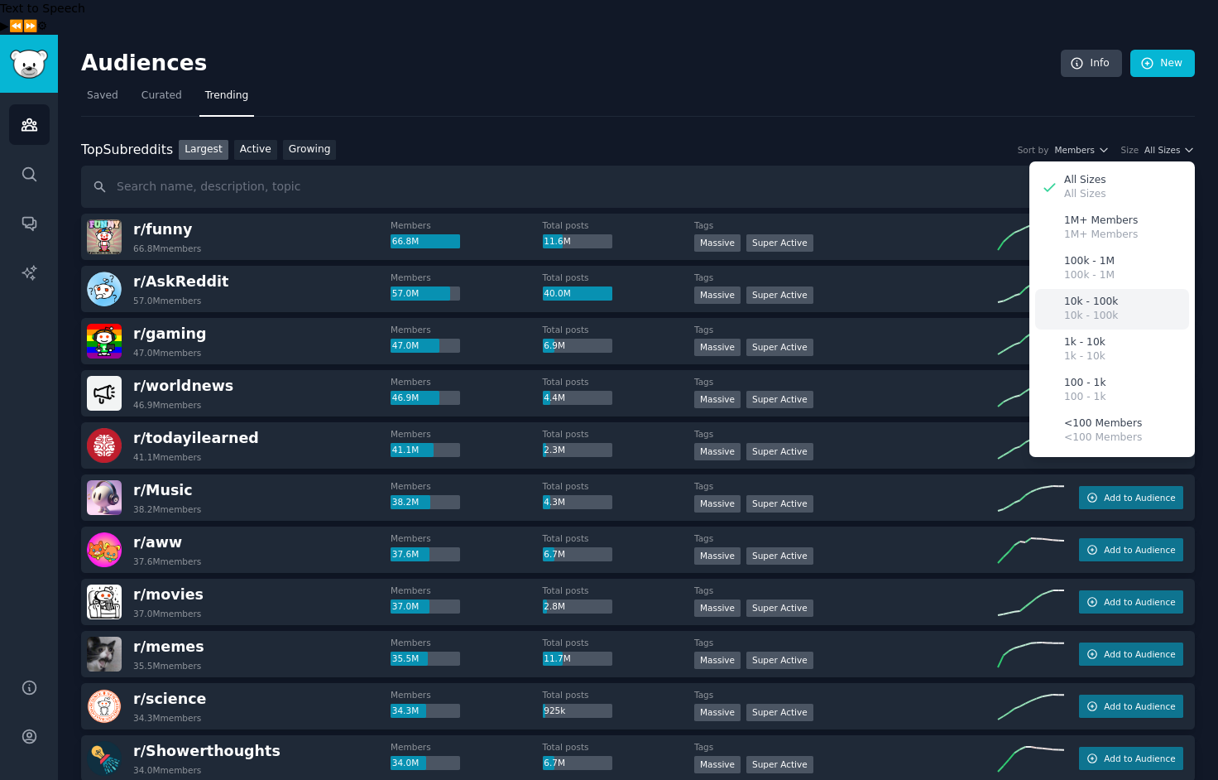
click at [1092, 295] on p "10k - 100k" at bounding box center [1091, 302] width 54 height 15
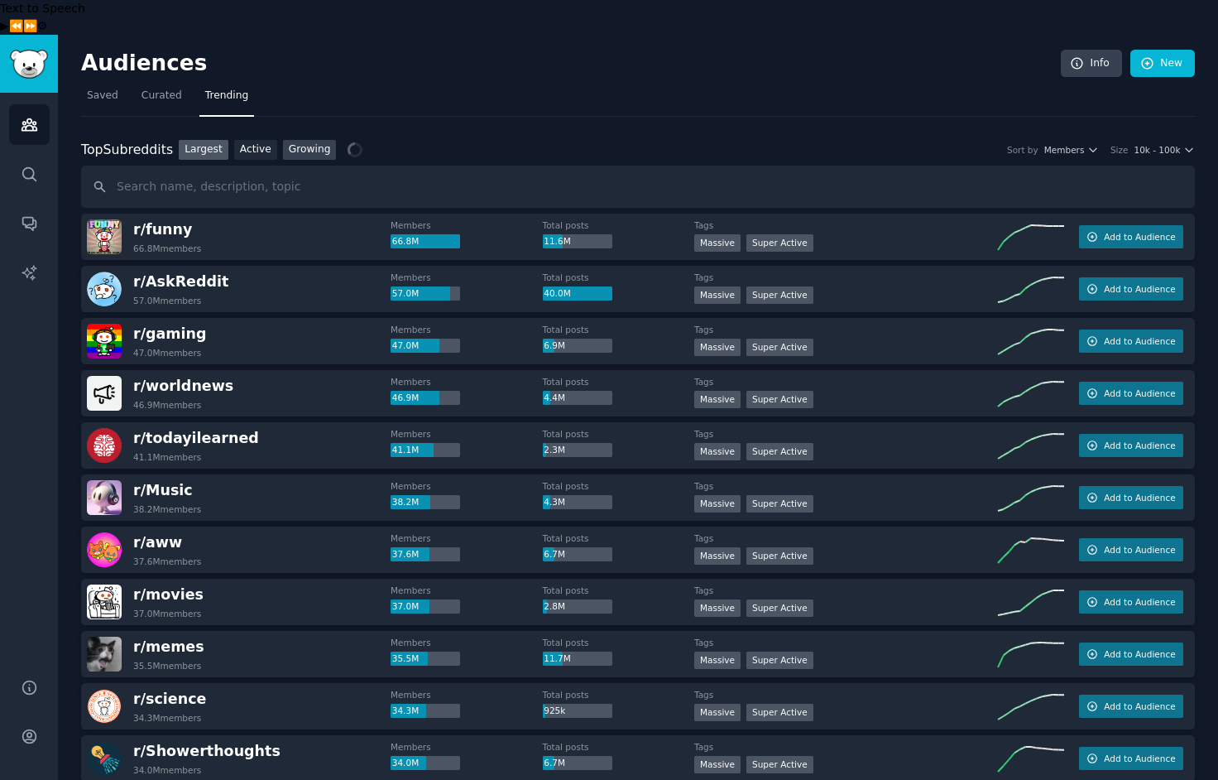
click at [306, 140] on link "Growing" at bounding box center [310, 150] width 54 height 21
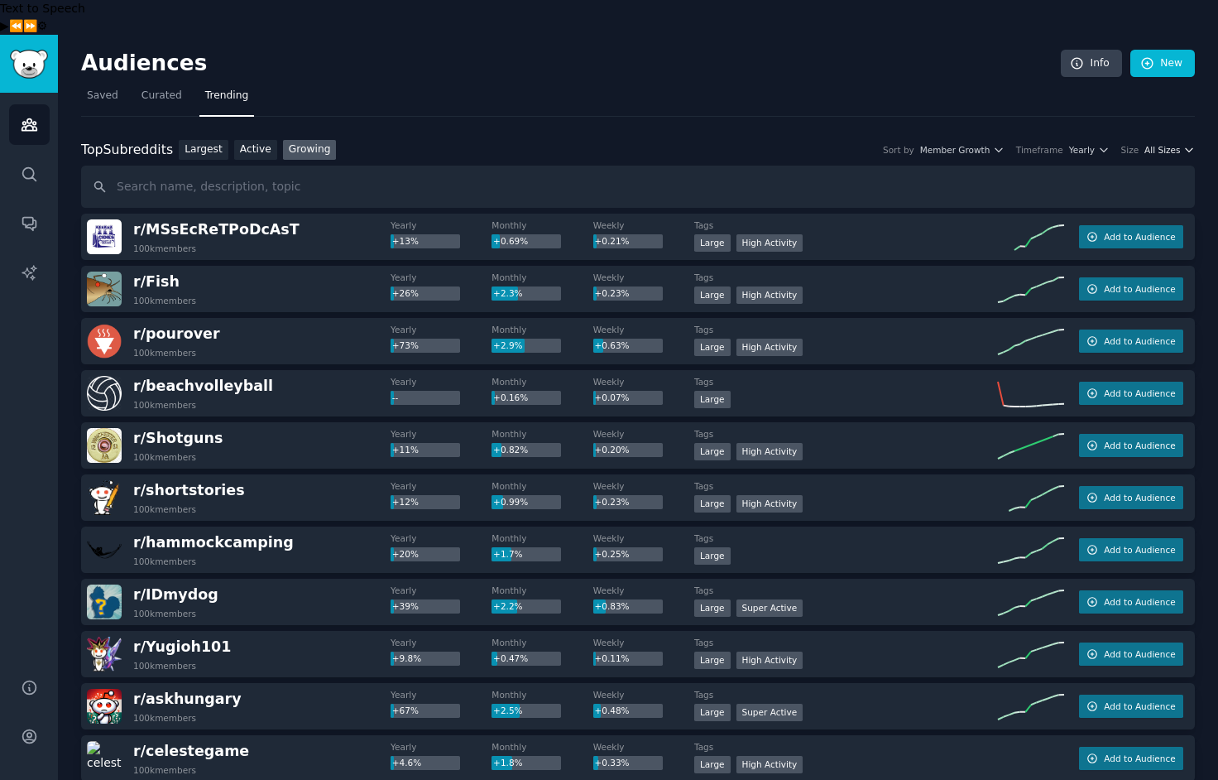
click at [1175, 144] on span "All Sizes" at bounding box center [1163, 150] width 36 height 12
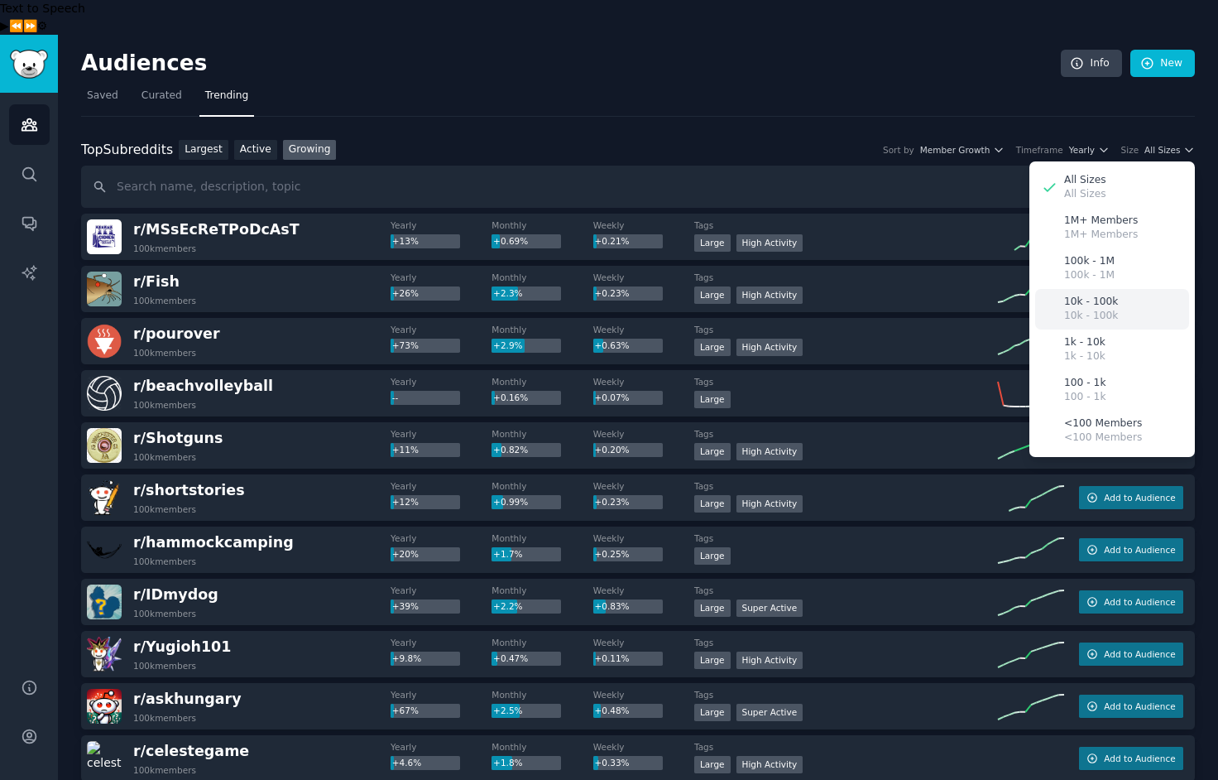
click at [1107, 309] on p "10k - 100k" at bounding box center [1091, 316] width 54 height 15
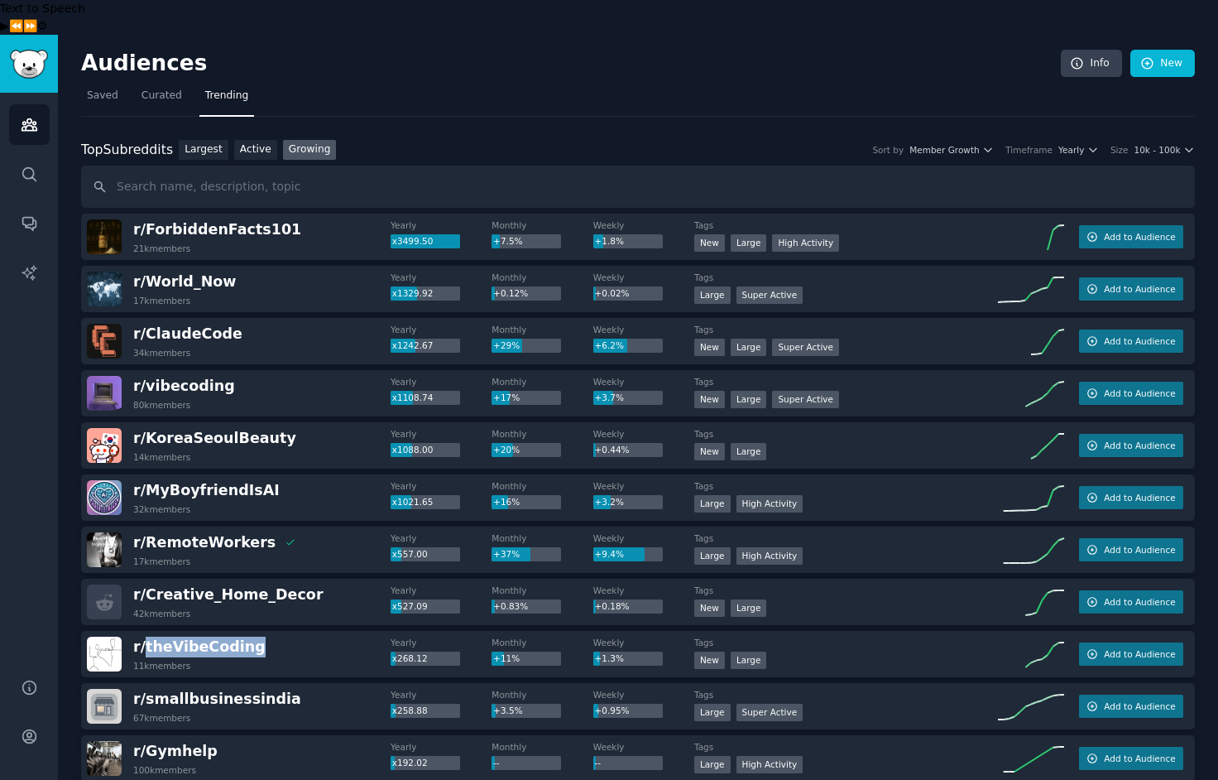
scroll to position [59, 0]
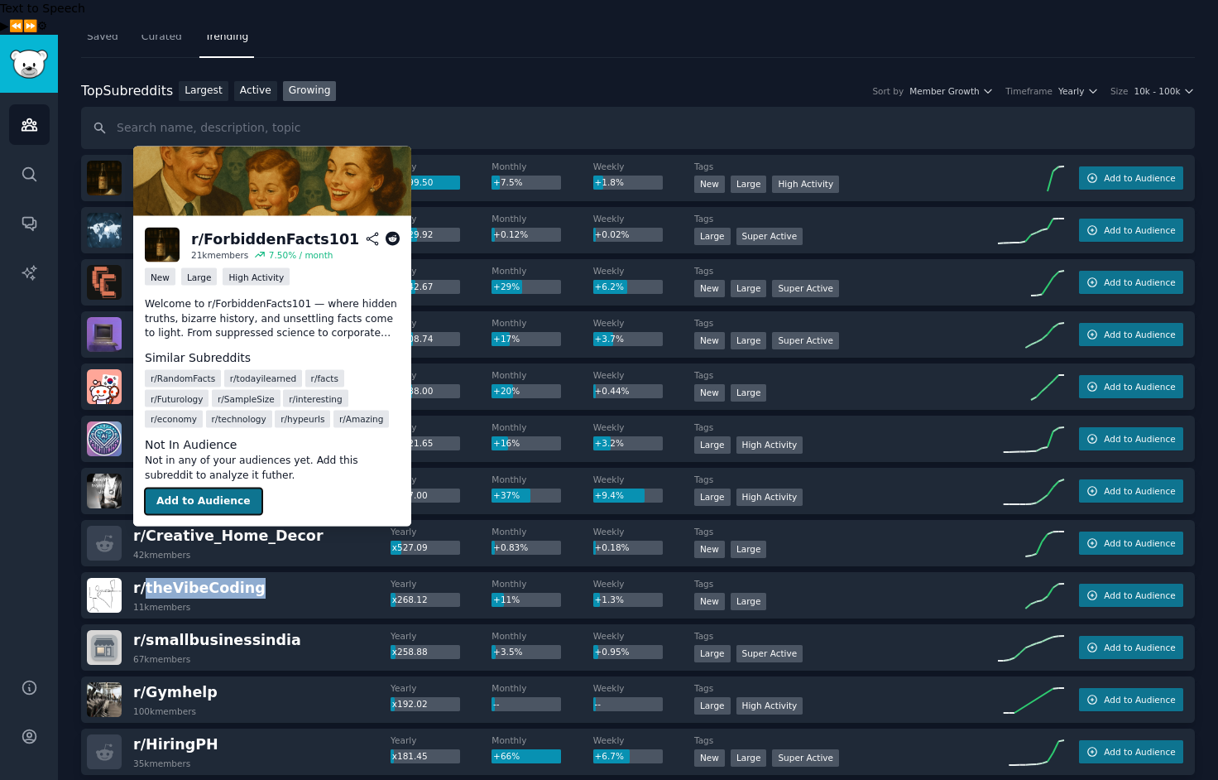
click at [210, 505] on button "Add to Audience" at bounding box center [204, 501] width 118 height 26
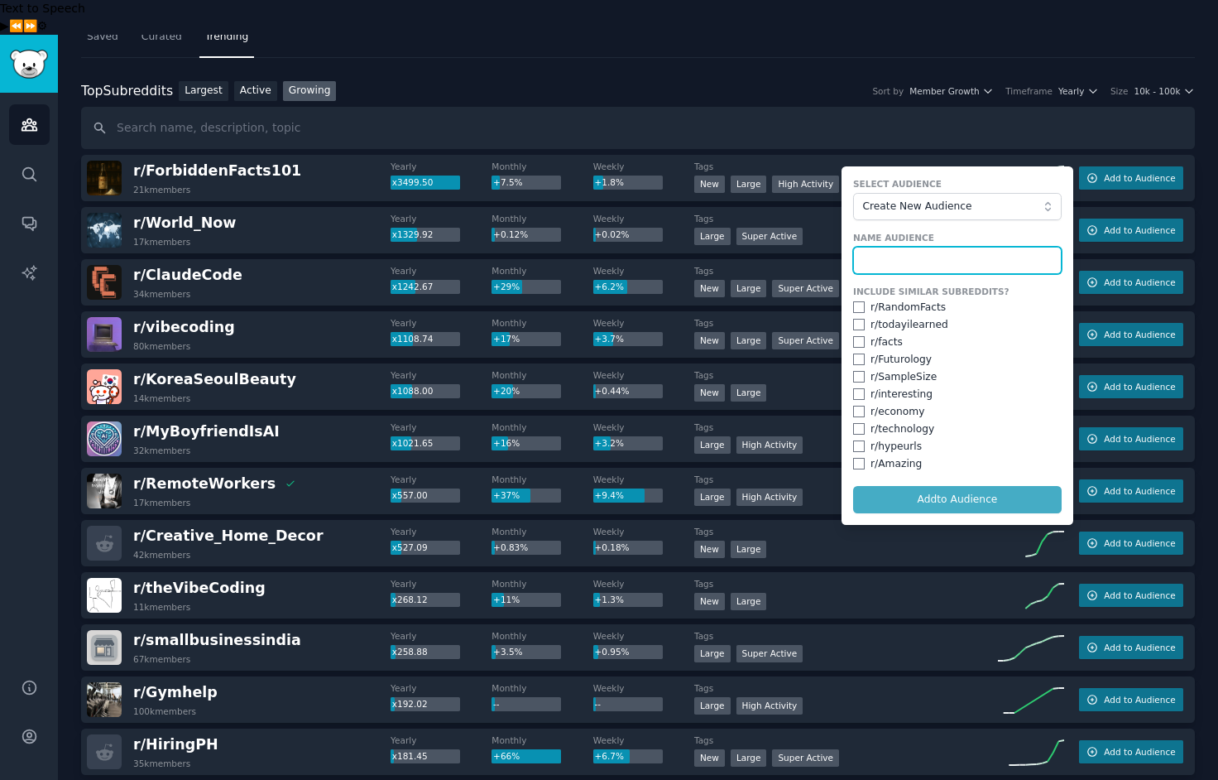
click at [877, 247] on input "text" at bounding box center [957, 261] width 209 height 28
type input "forbiddenfacts"
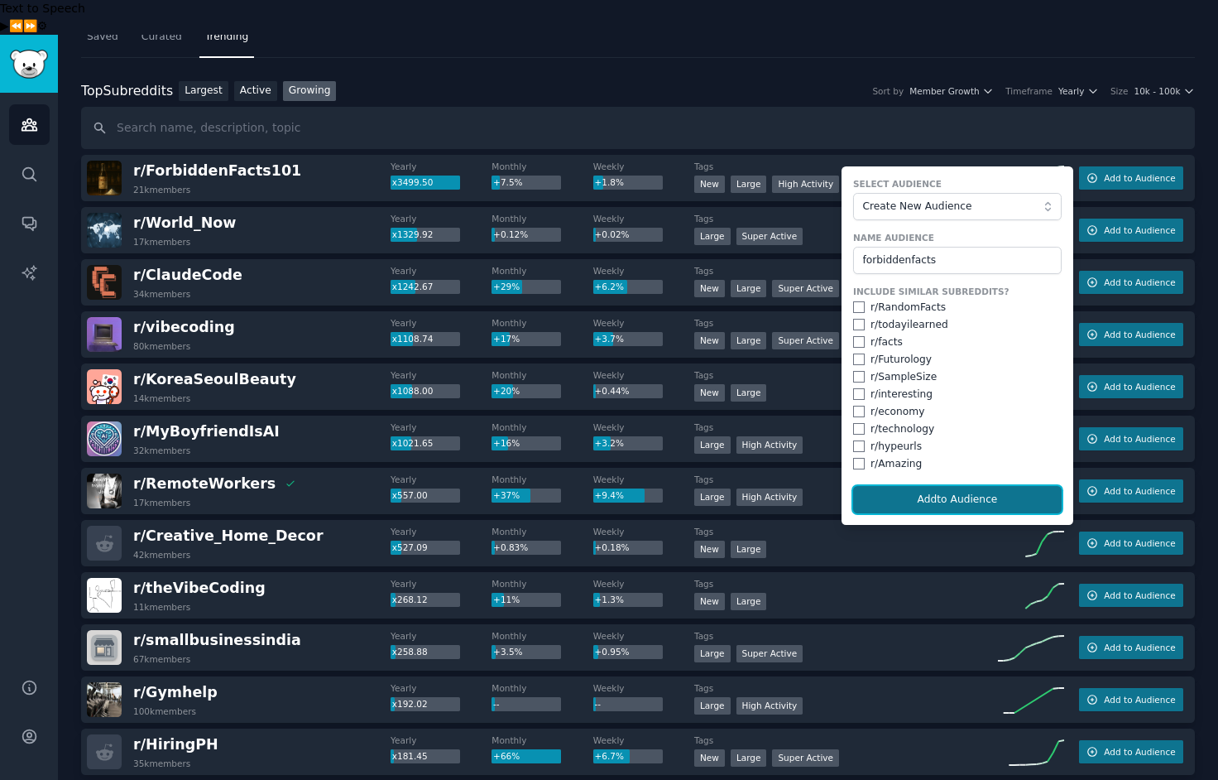
click at [956, 486] on button "Add to Audience" at bounding box center [957, 500] width 209 height 28
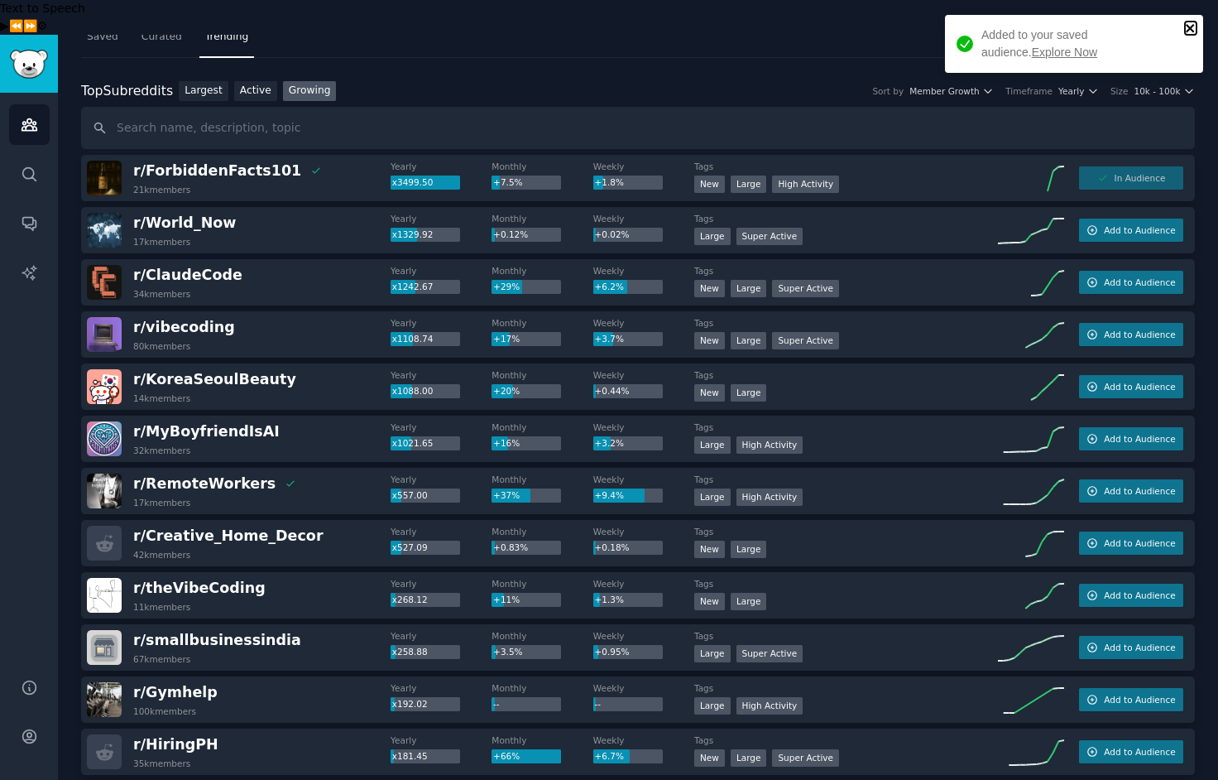
click at [1193, 28] on icon "close" at bounding box center [1191, 28] width 12 height 13
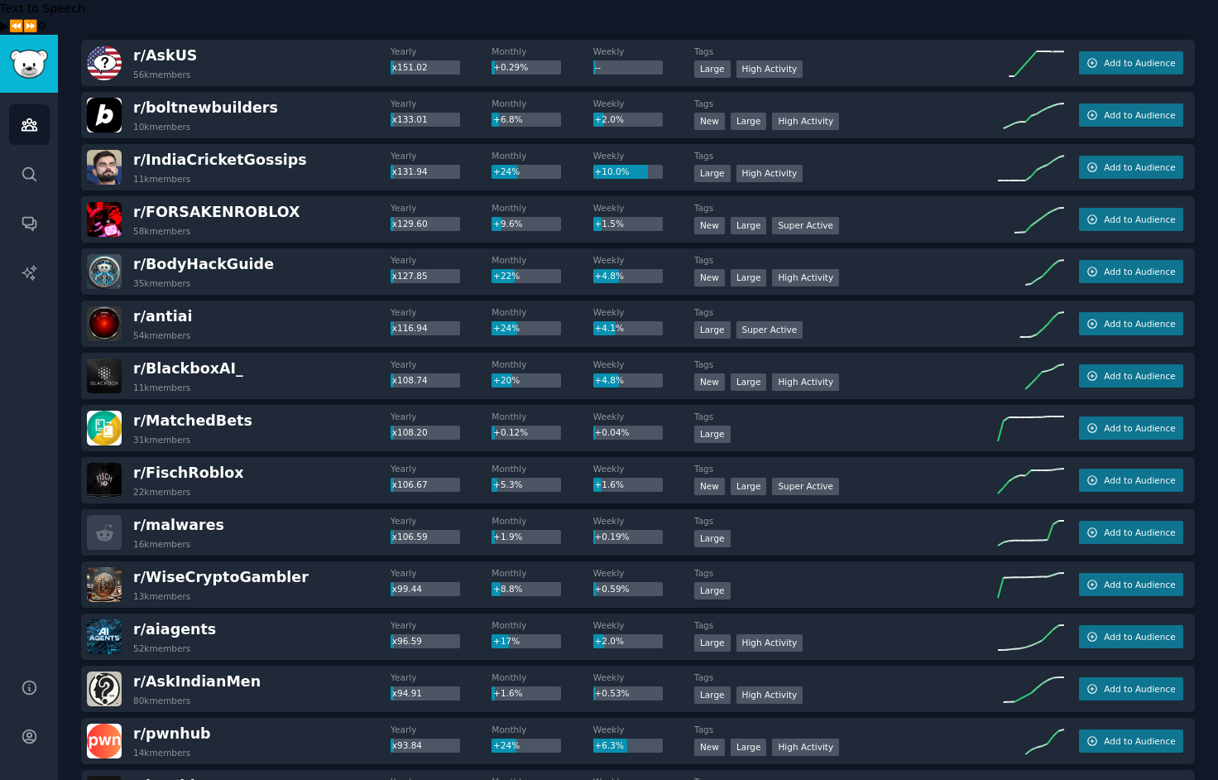
scroll to position [916, 0]
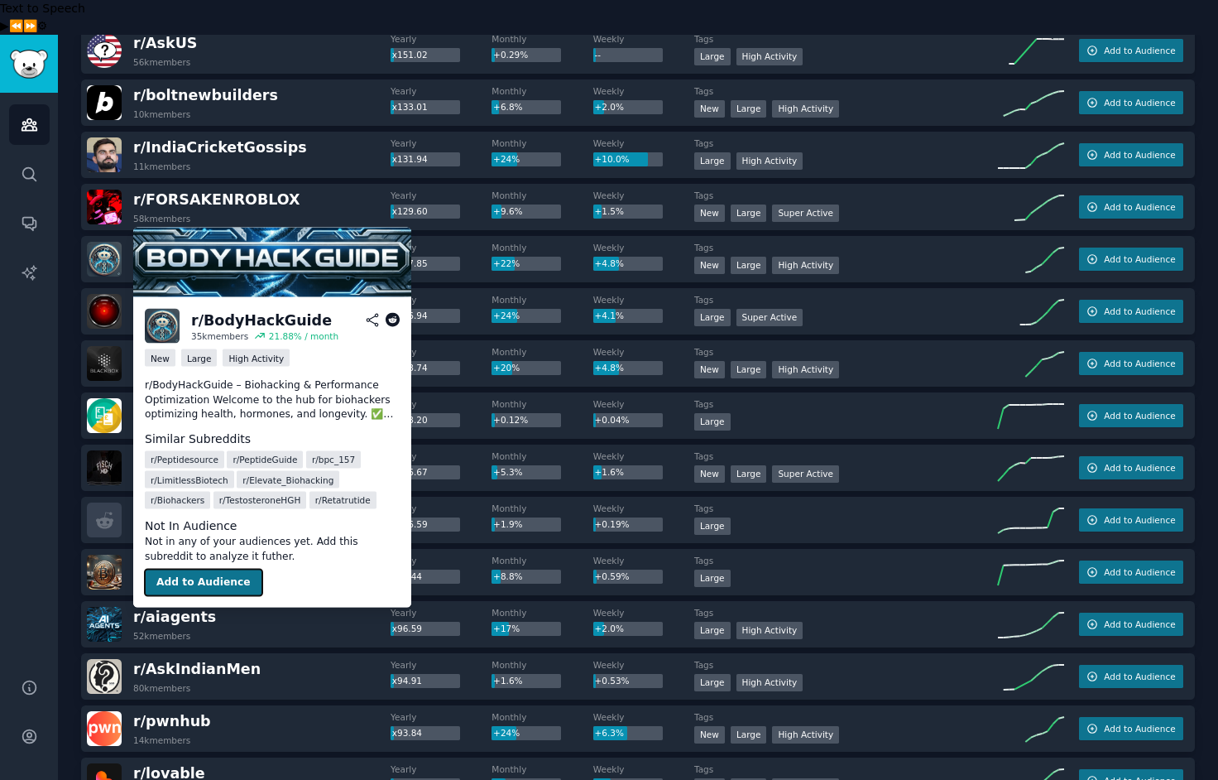
click at [221, 579] on button "Add to Audience" at bounding box center [204, 582] width 118 height 26
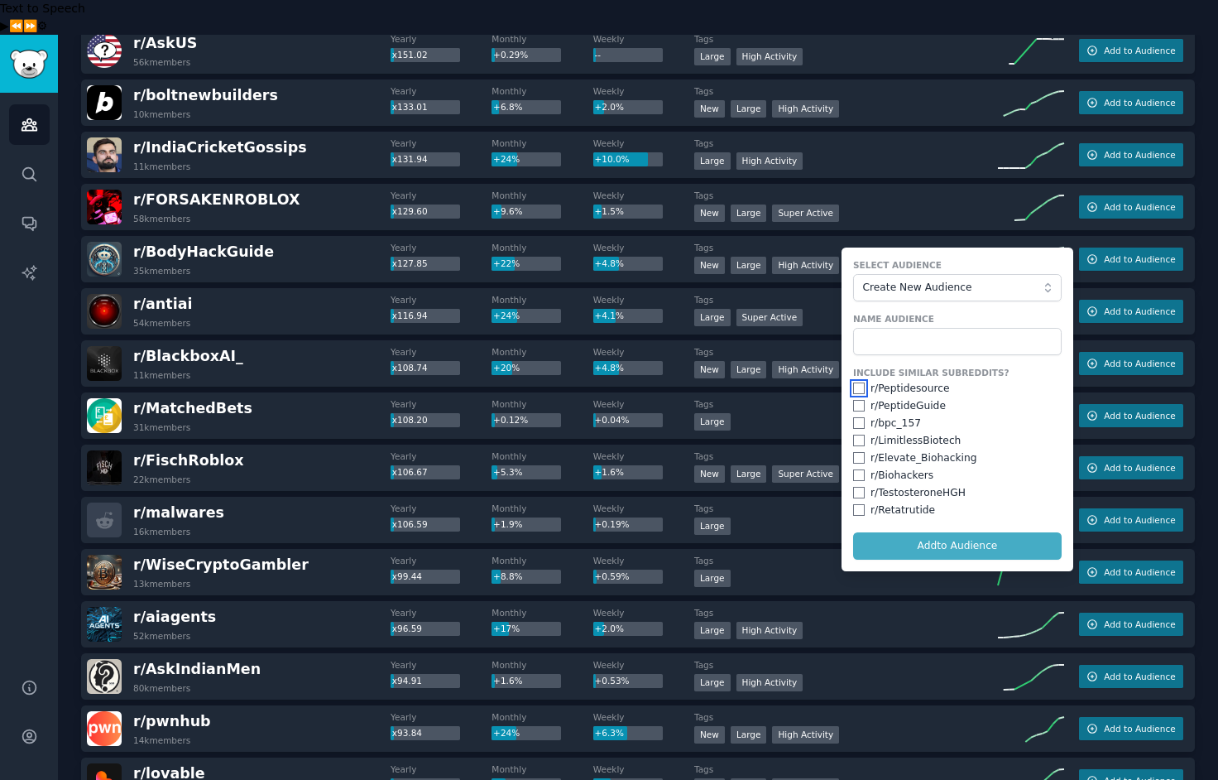
click at [857, 382] on input "checkbox" at bounding box center [859, 388] width 12 height 12
checkbox input "true"
click at [855, 400] on input "checkbox" at bounding box center [859, 406] width 12 height 12
checkbox input "true"
click at [854, 417] on input "checkbox" at bounding box center [859, 423] width 12 height 12
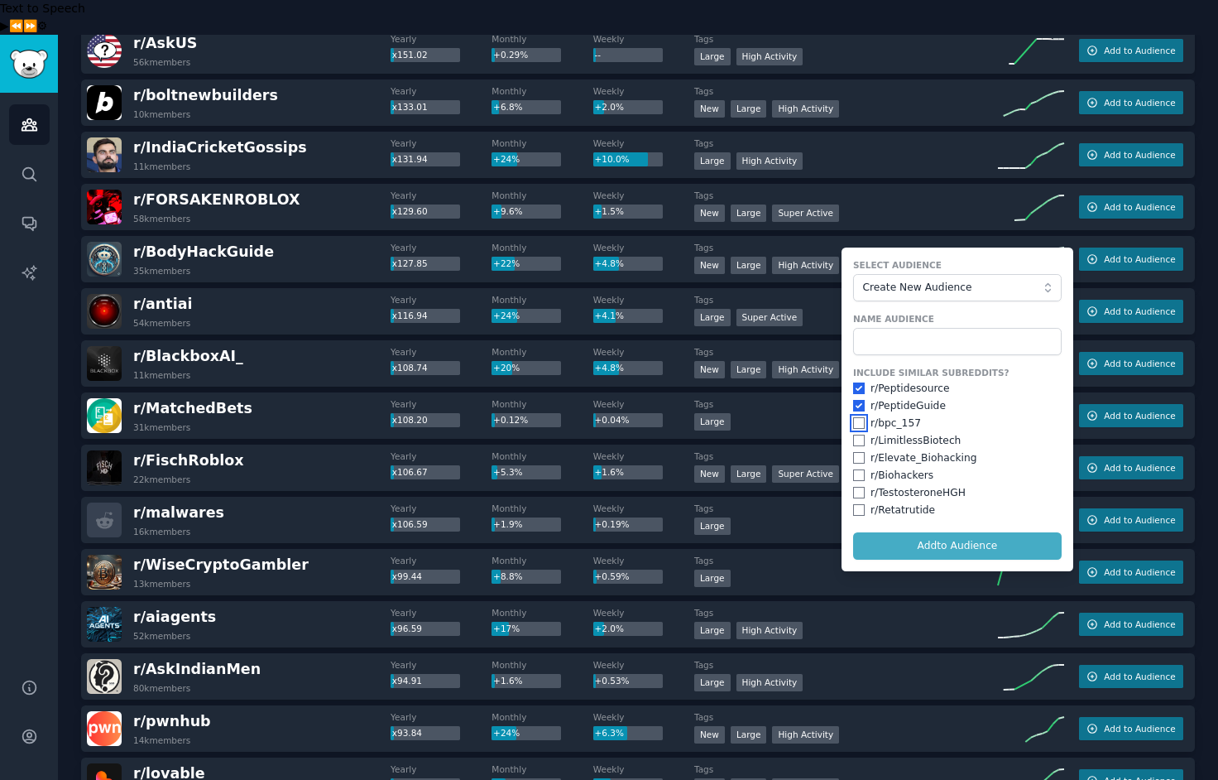
checkbox input "true"
click at [856, 435] on input "checkbox" at bounding box center [859, 441] width 12 height 12
checkbox input "true"
click at [855, 452] on input "checkbox" at bounding box center [859, 458] width 12 height 12
checkbox input "true"
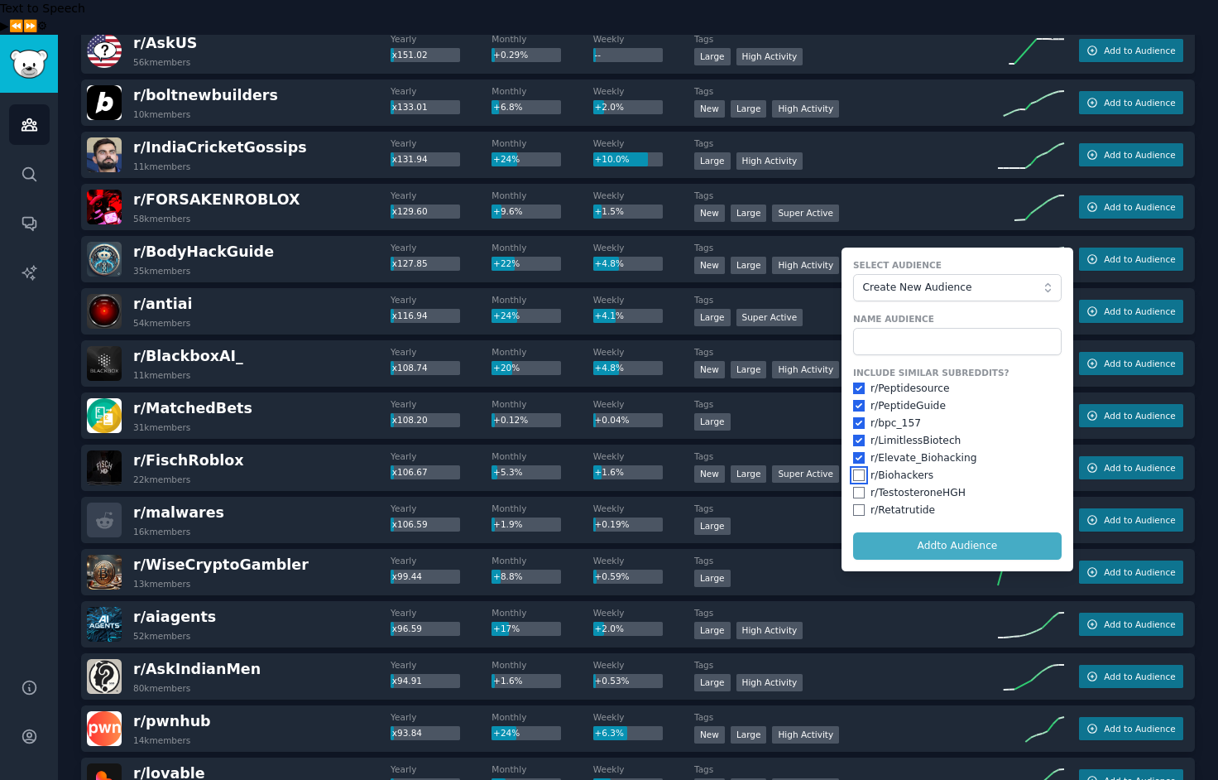
click at [853, 469] on input "checkbox" at bounding box center [859, 475] width 12 height 12
checkbox input "true"
click at [853, 487] on input "checkbox" at bounding box center [859, 493] width 12 height 12
checkbox input "true"
click at [853, 504] on input "checkbox" at bounding box center [859, 510] width 12 height 12
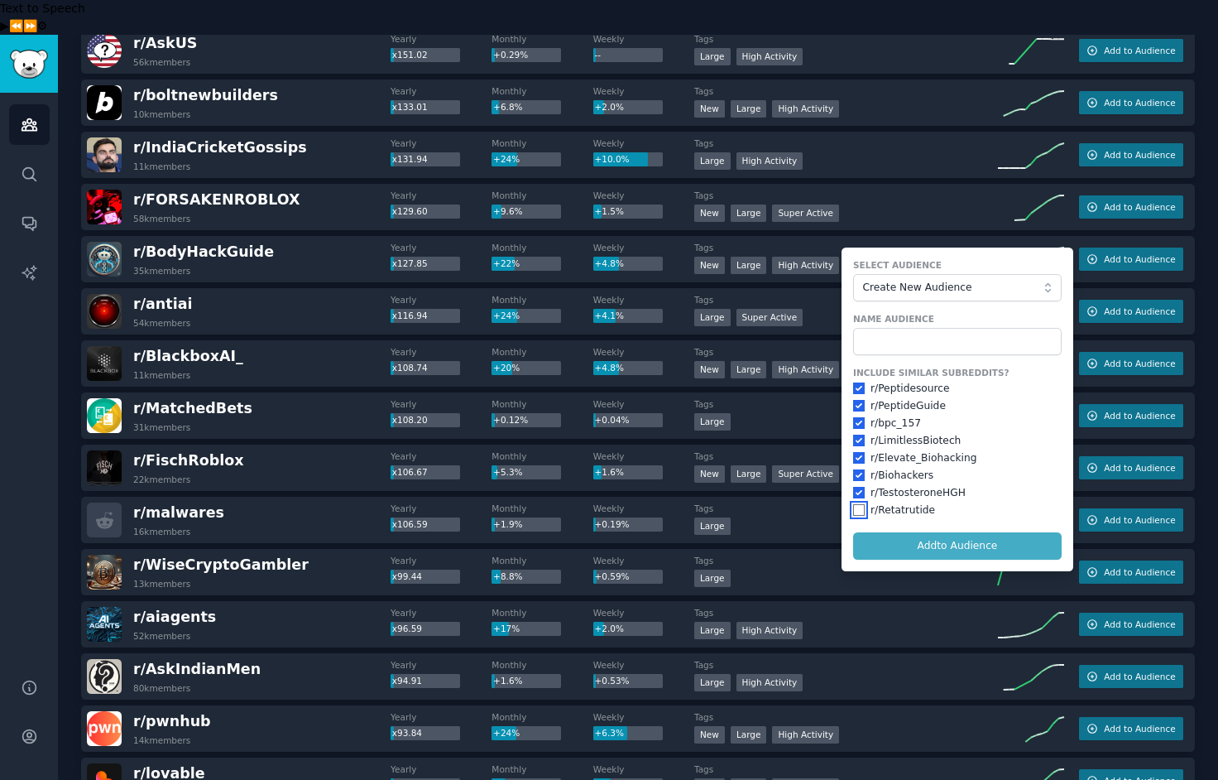
checkbox input "true"
click at [943, 516] on form "Select Audience Create New Audience Name Audience Include Similar Subreddits? r…" at bounding box center [958, 409] width 232 height 324
click at [892, 328] on input "text" at bounding box center [957, 342] width 209 height 28
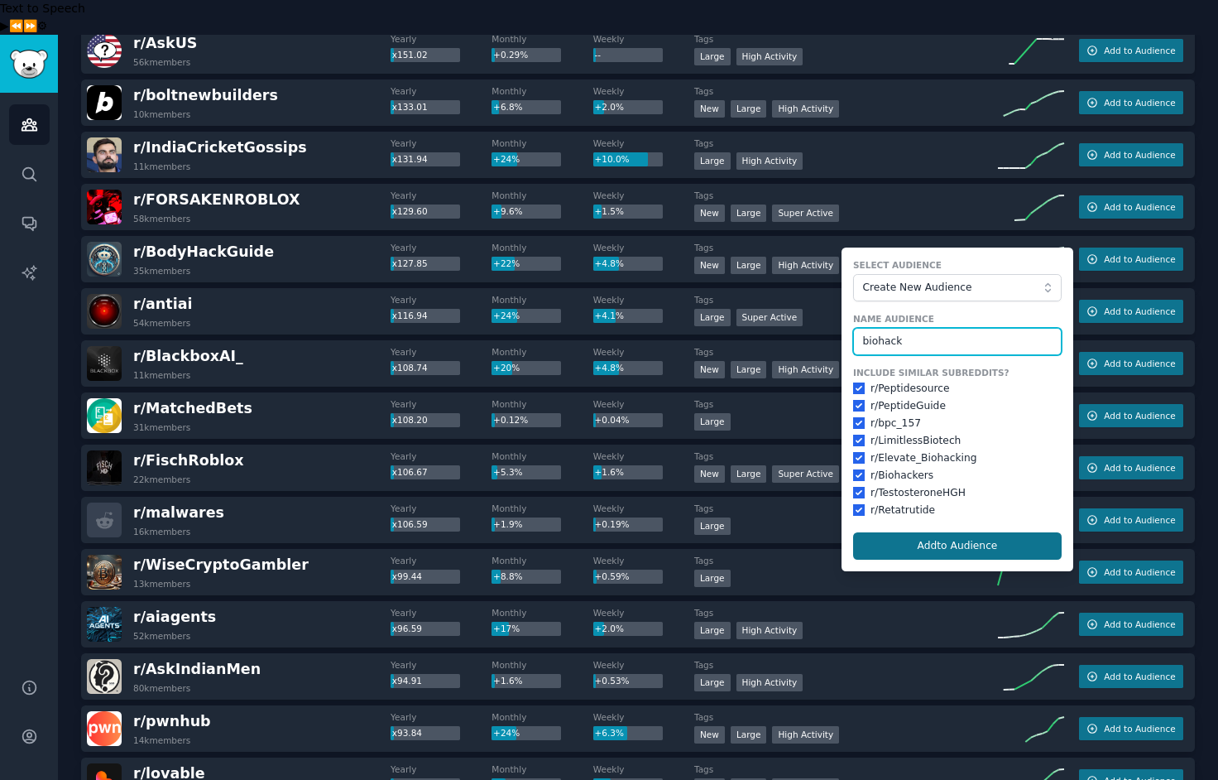
type input "biohack"
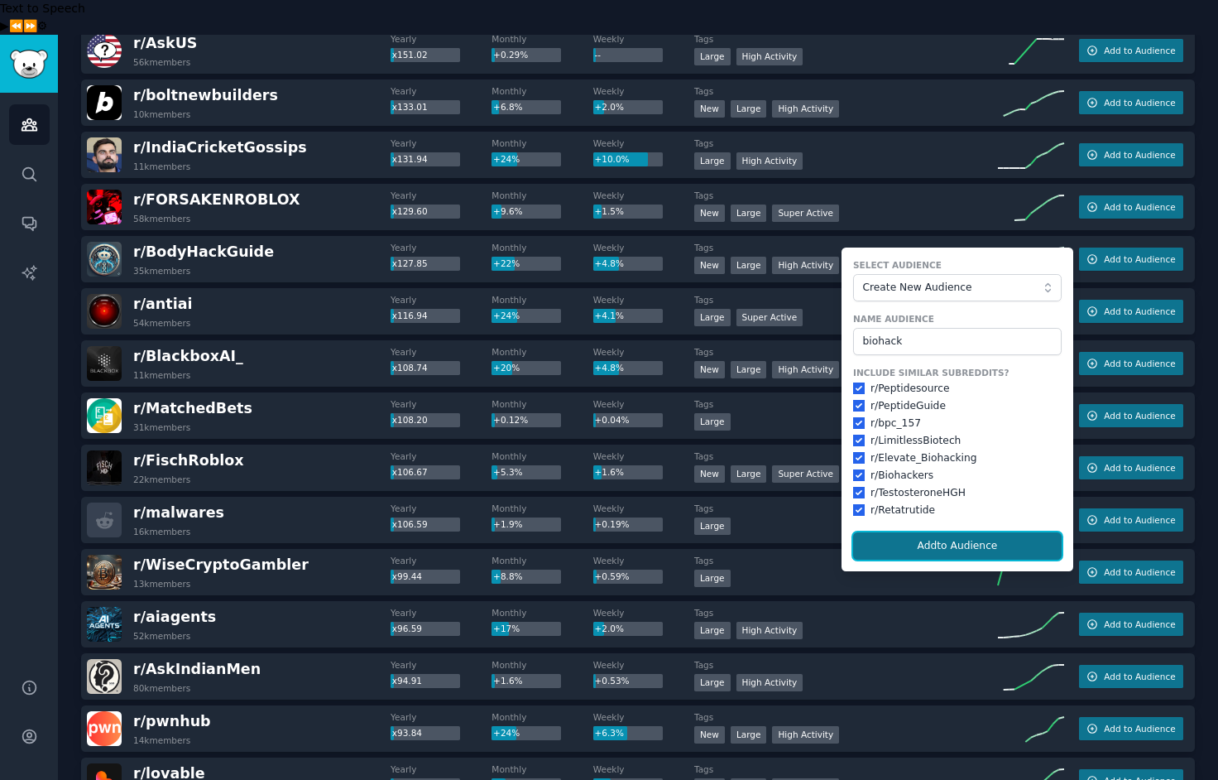
click at [965, 532] on button "Add to Audience" at bounding box center [957, 546] width 209 height 28
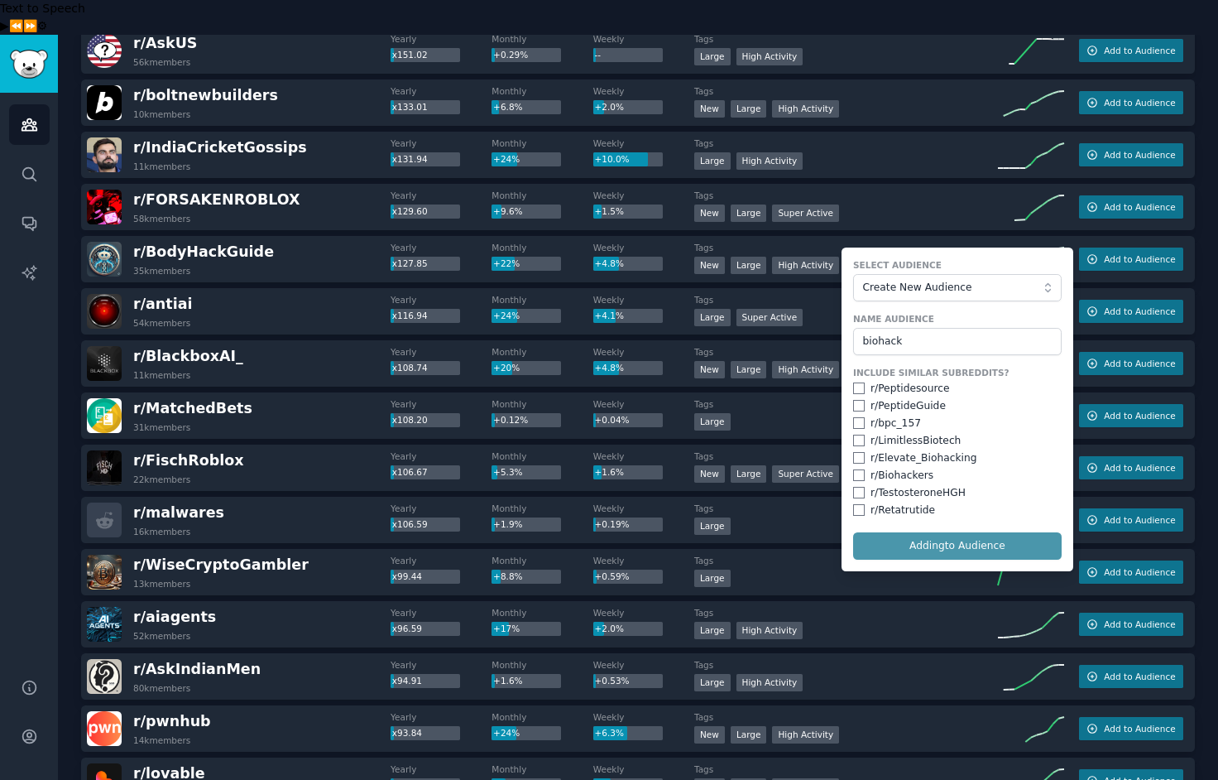
checkbox input "false"
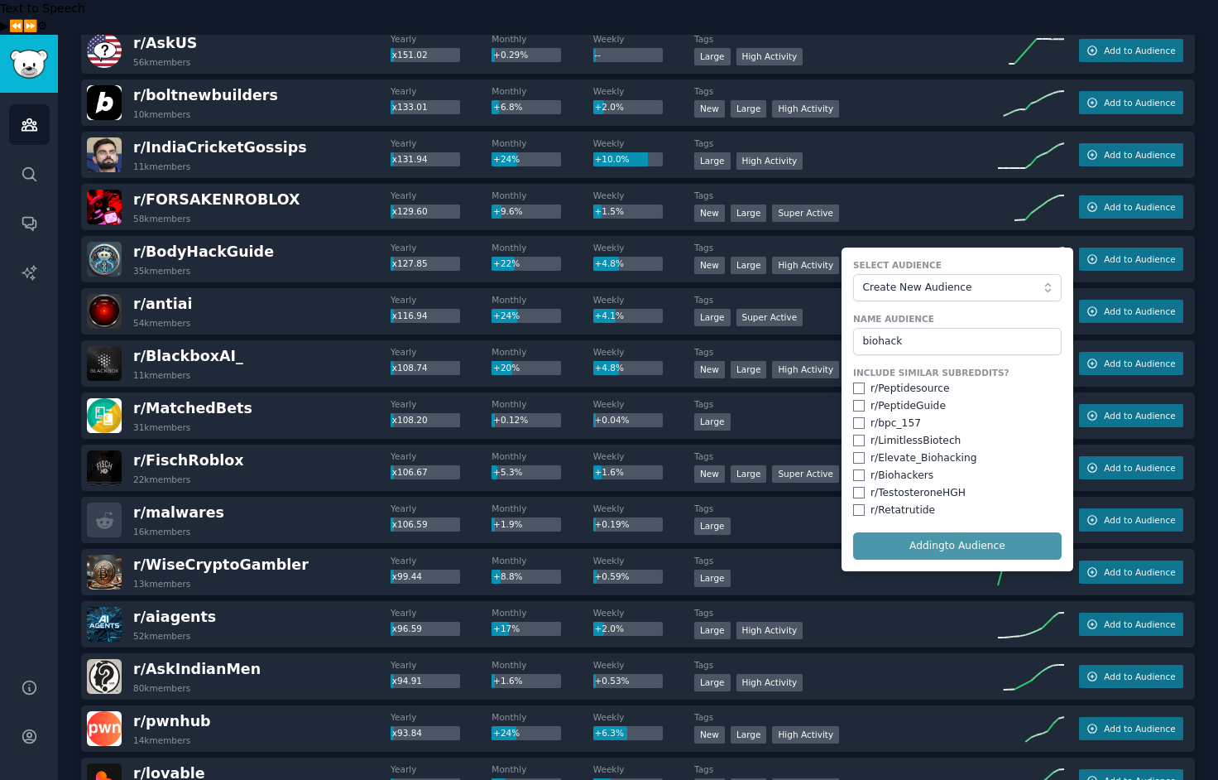
checkbox input "false"
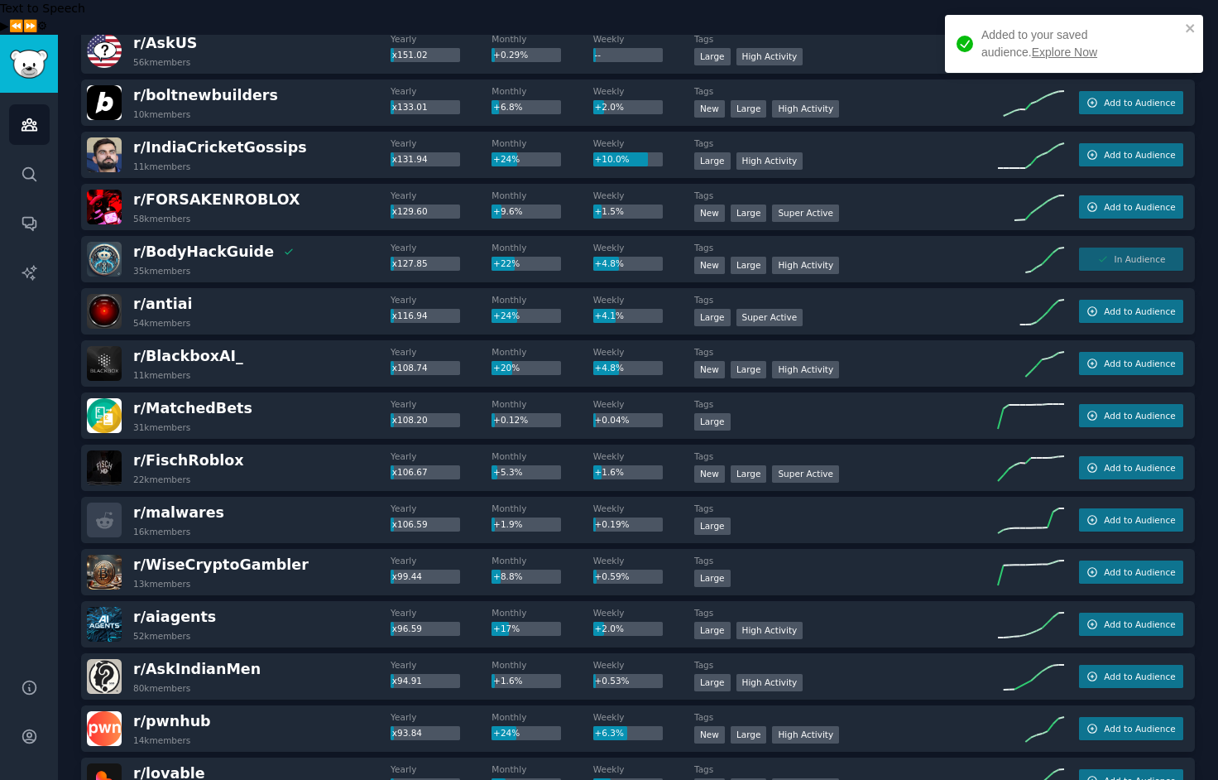
click at [1032, 50] on link "Explore Now" at bounding box center [1064, 52] width 65 height 13
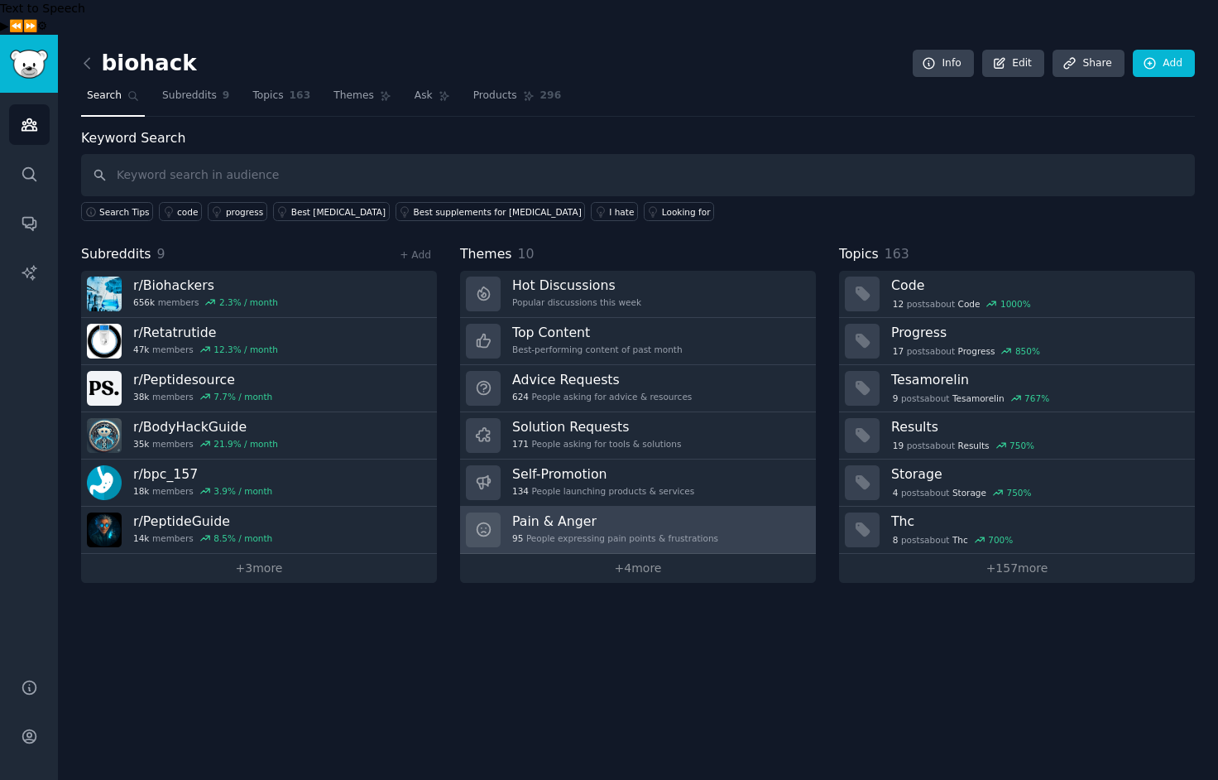
click at [574, 512] on h3 "Pain & Anger" at bounding box center [615, 520] width 206 height 17
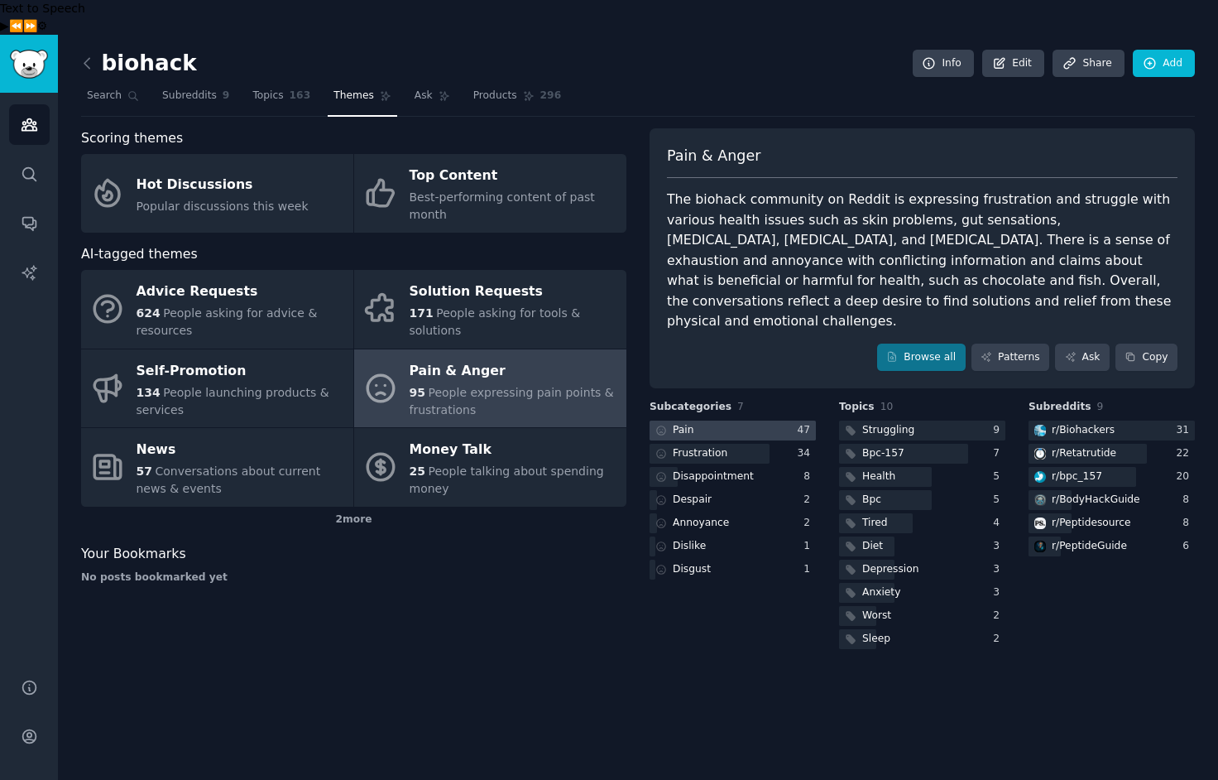
click at [737, 420] on div at bounding box center [733, 430] width 166 height 21
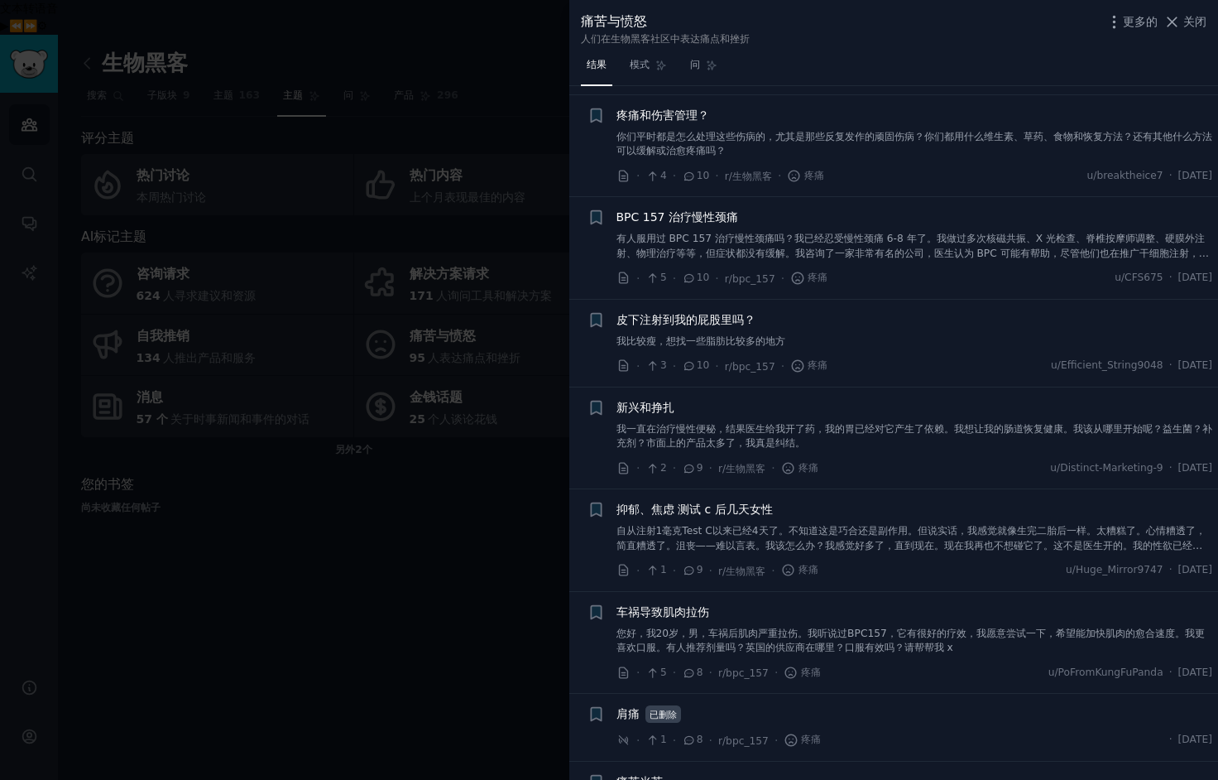
scroll to position [2407, 0]
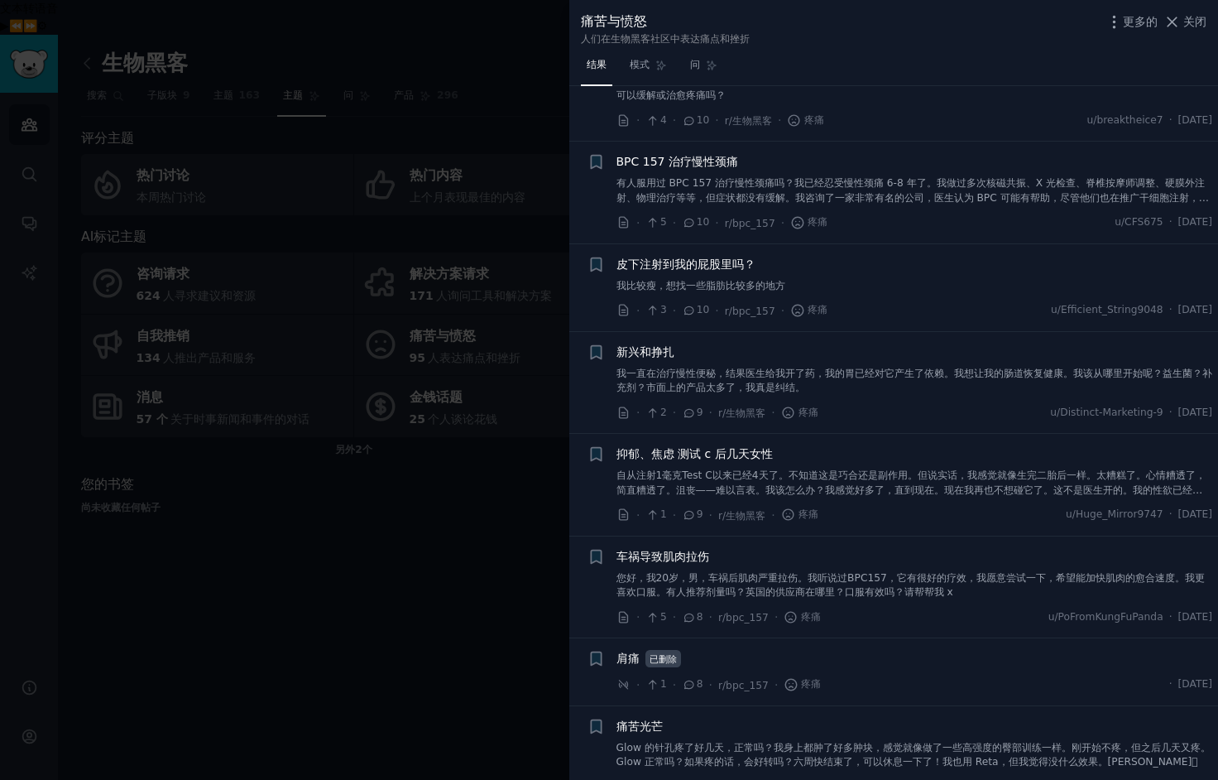
click at [382, 679] on div at bounding box center [609, 390] width 1218 height 780
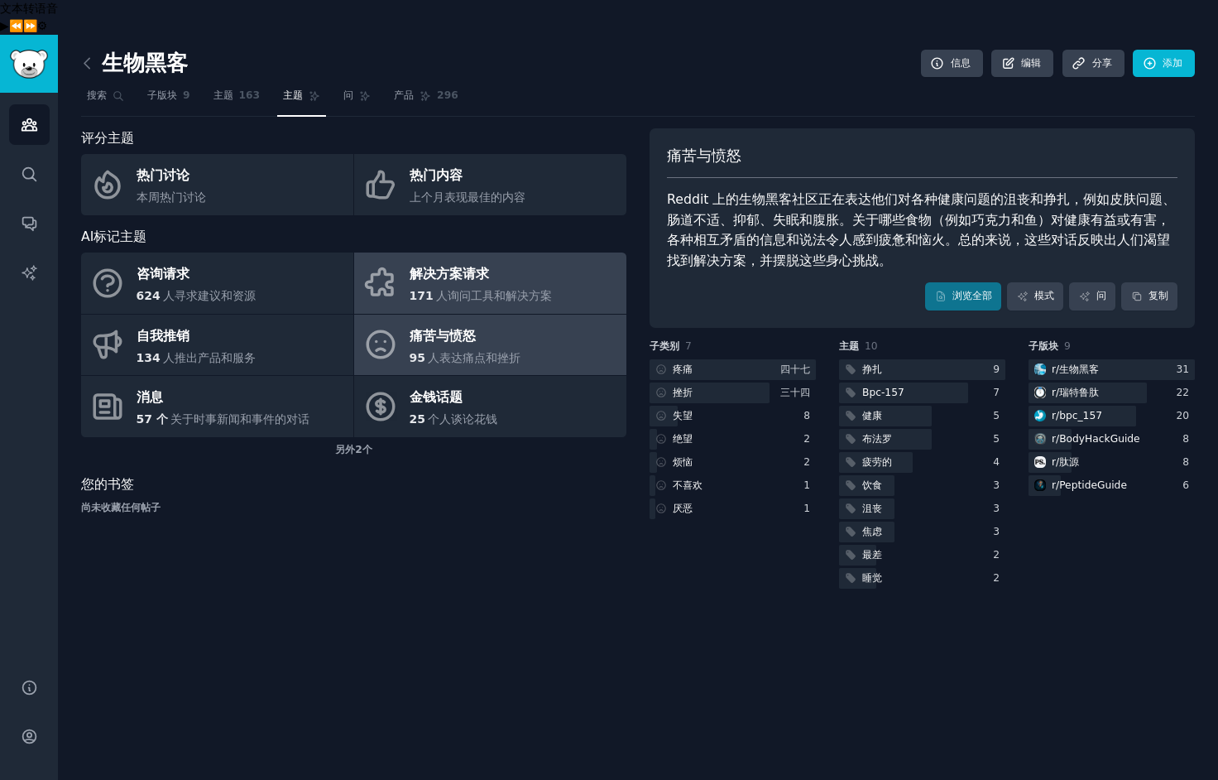
click at [431, 266] on font "解决方案请求" at bounding box center [449, 274] width 79 height 16
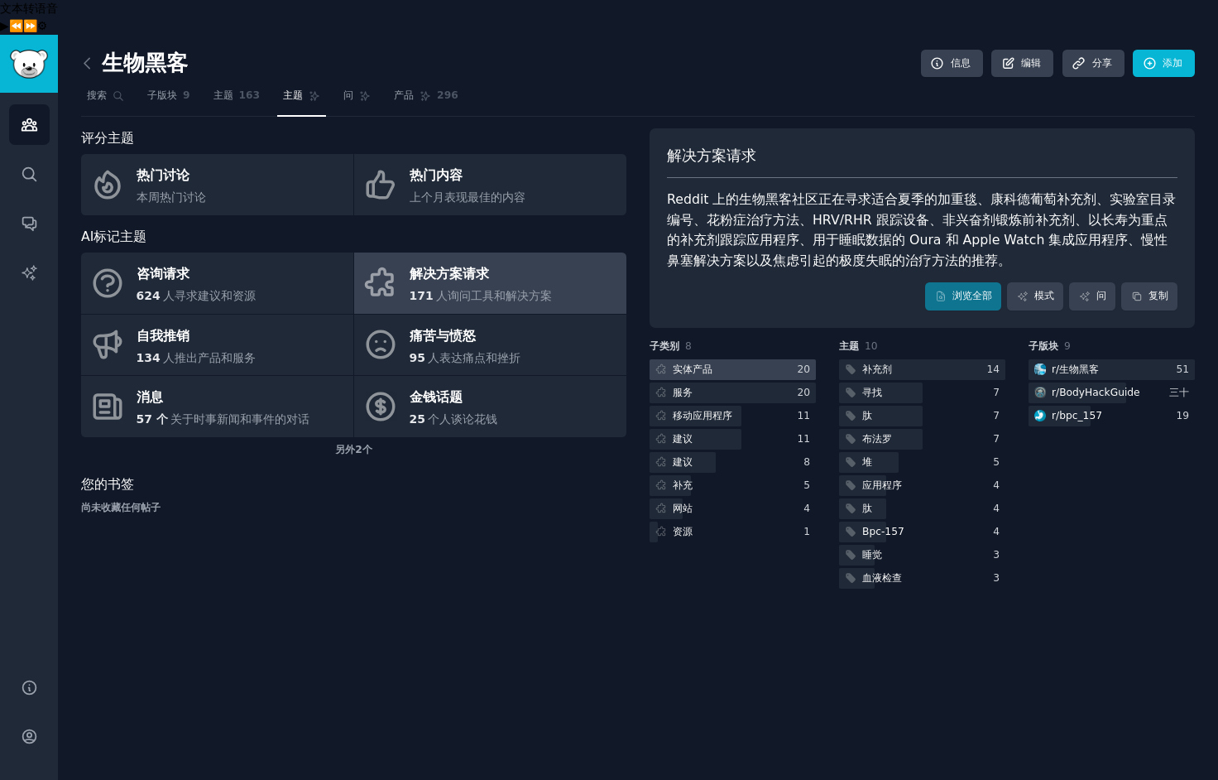
click at [771, 359] on div at bounding box center [733, 369] width 166 height 21
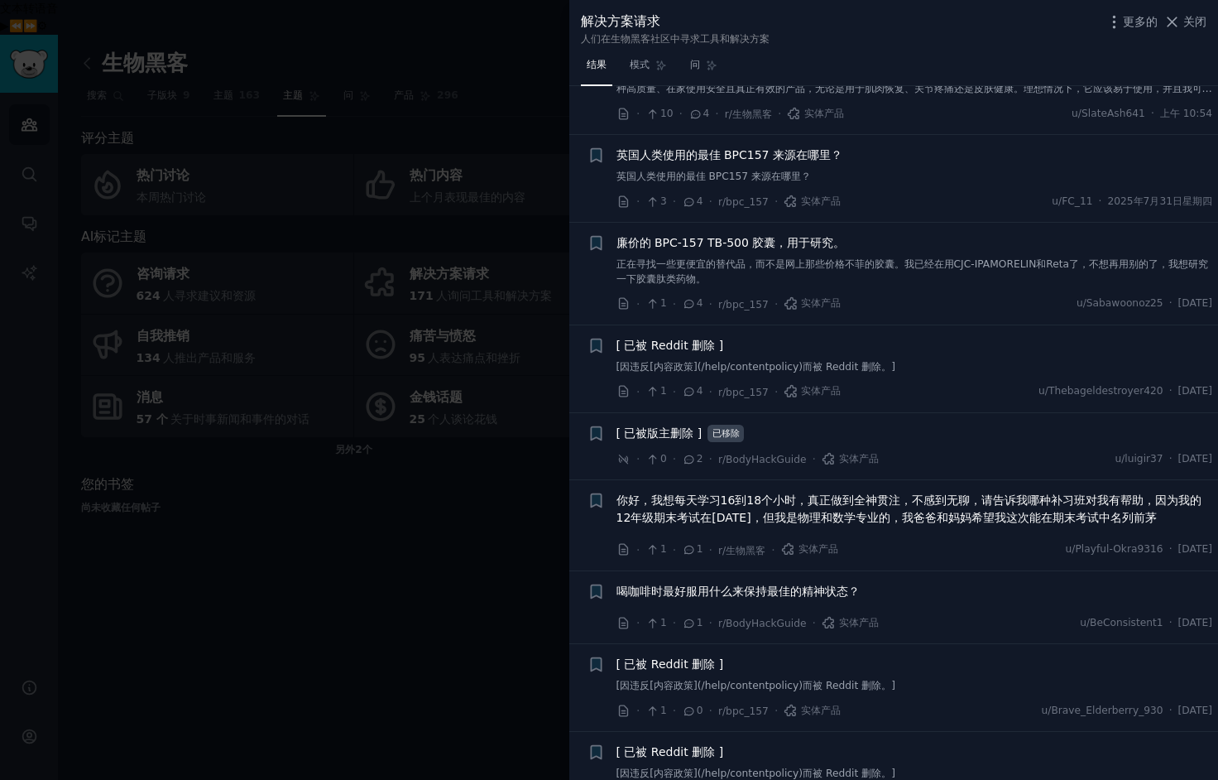
scroll to position [1214, 0]
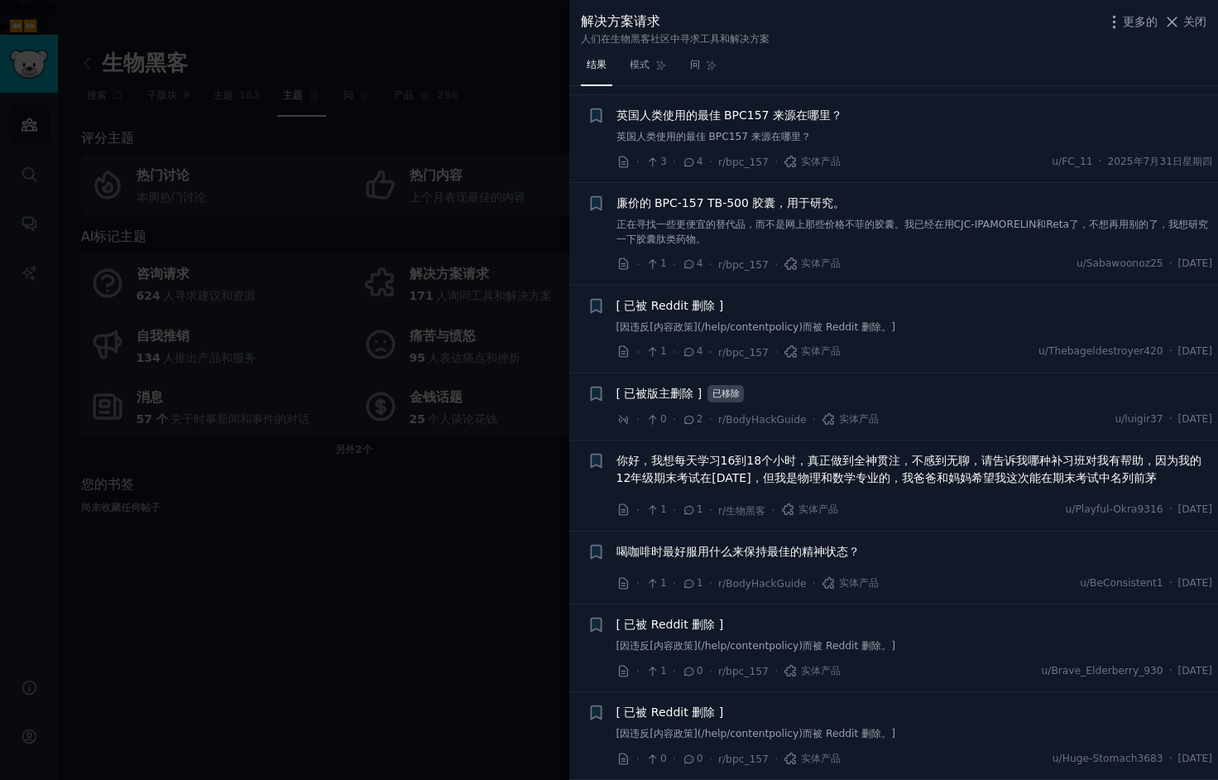
click at [487, 574] on div at bounding box center [609, 390] width 1218 height 780
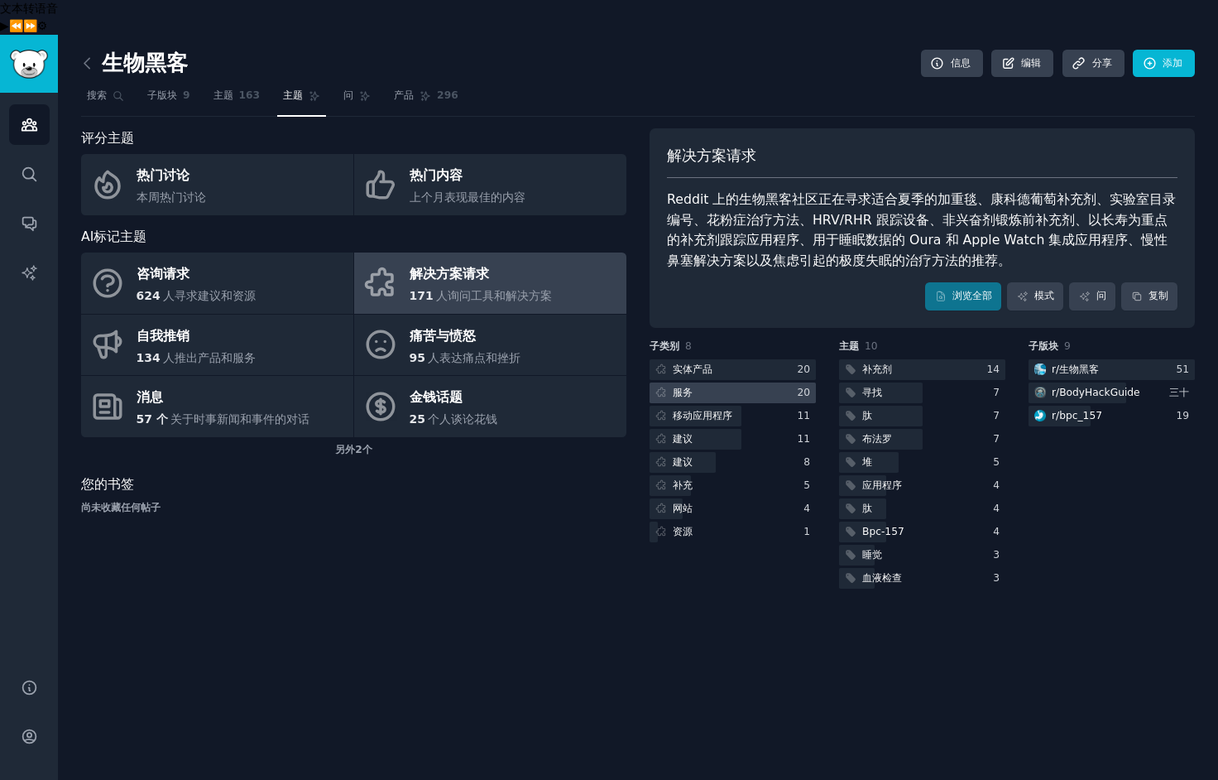
click at [697, 382] on div at bounding box center [733, 392] width 166 height 21
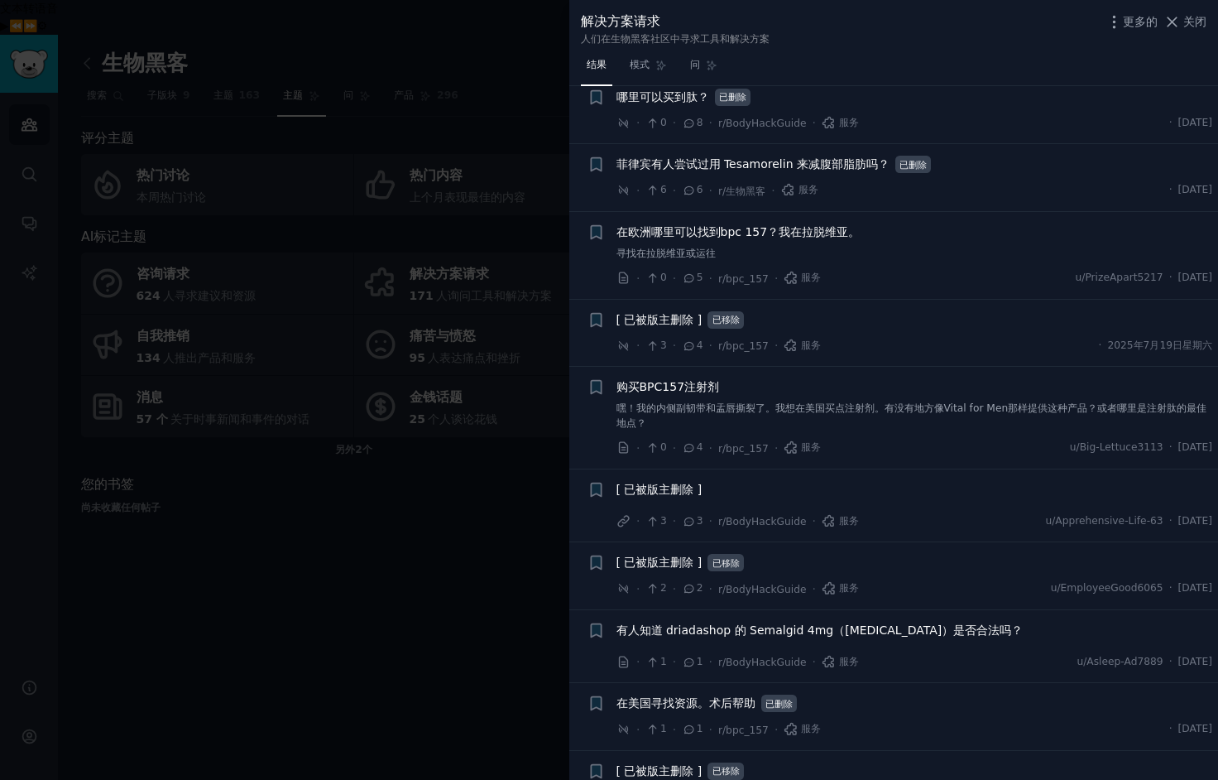
scroll to position [982, 0]
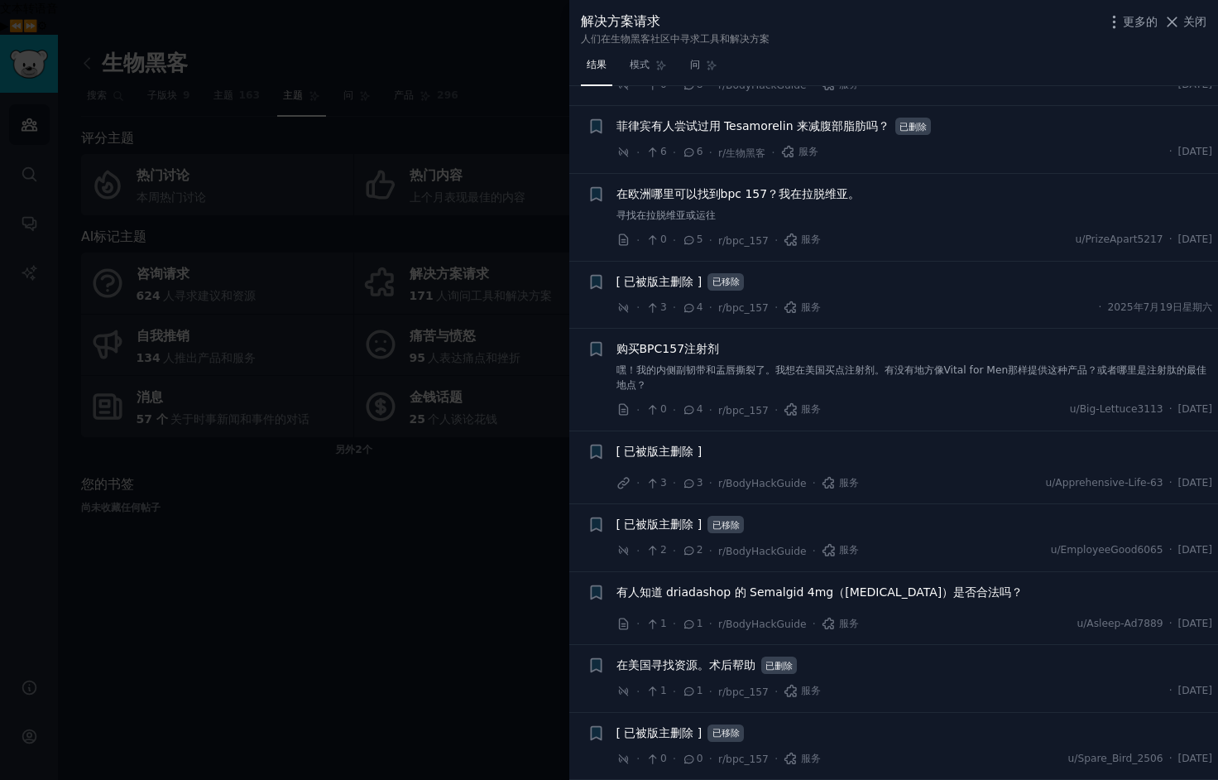
click at [444, 545] on div at bounding box center [609, 390] width 1218 height 780
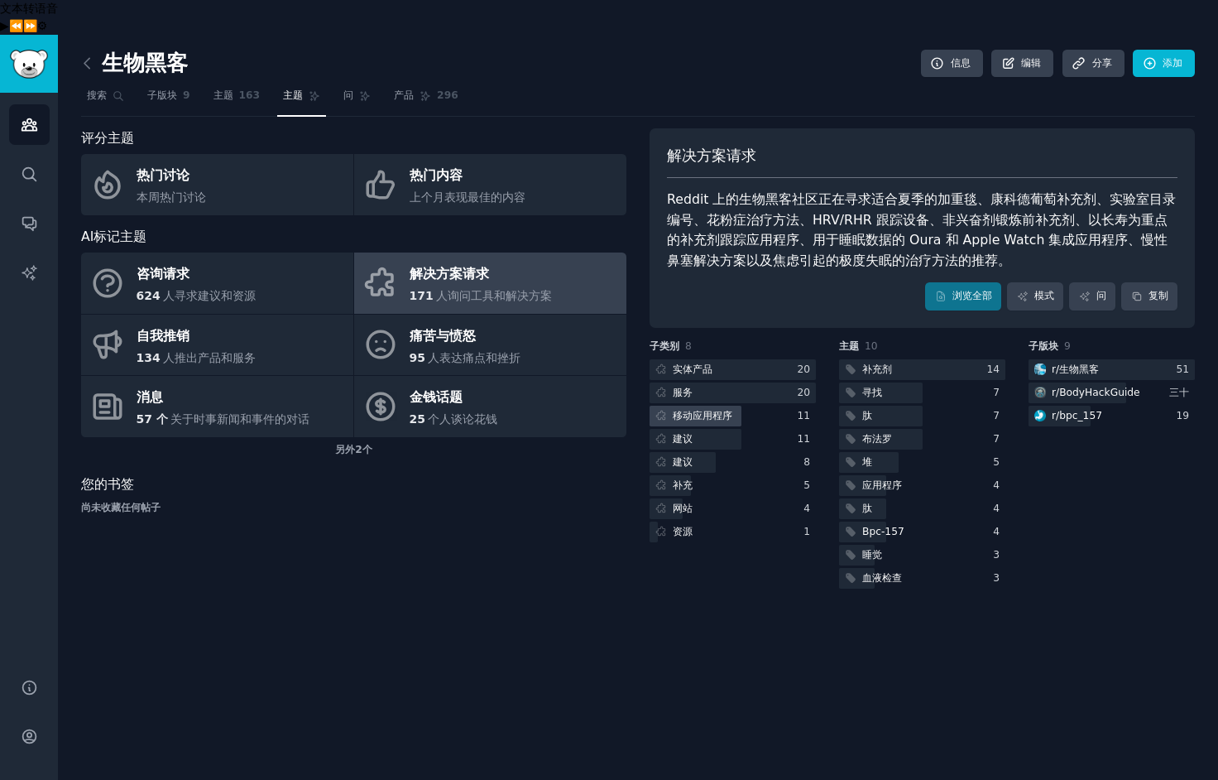
click at [696, 410] on font "移动应用程序" at bounding box center [703, 416] width 60 height 12
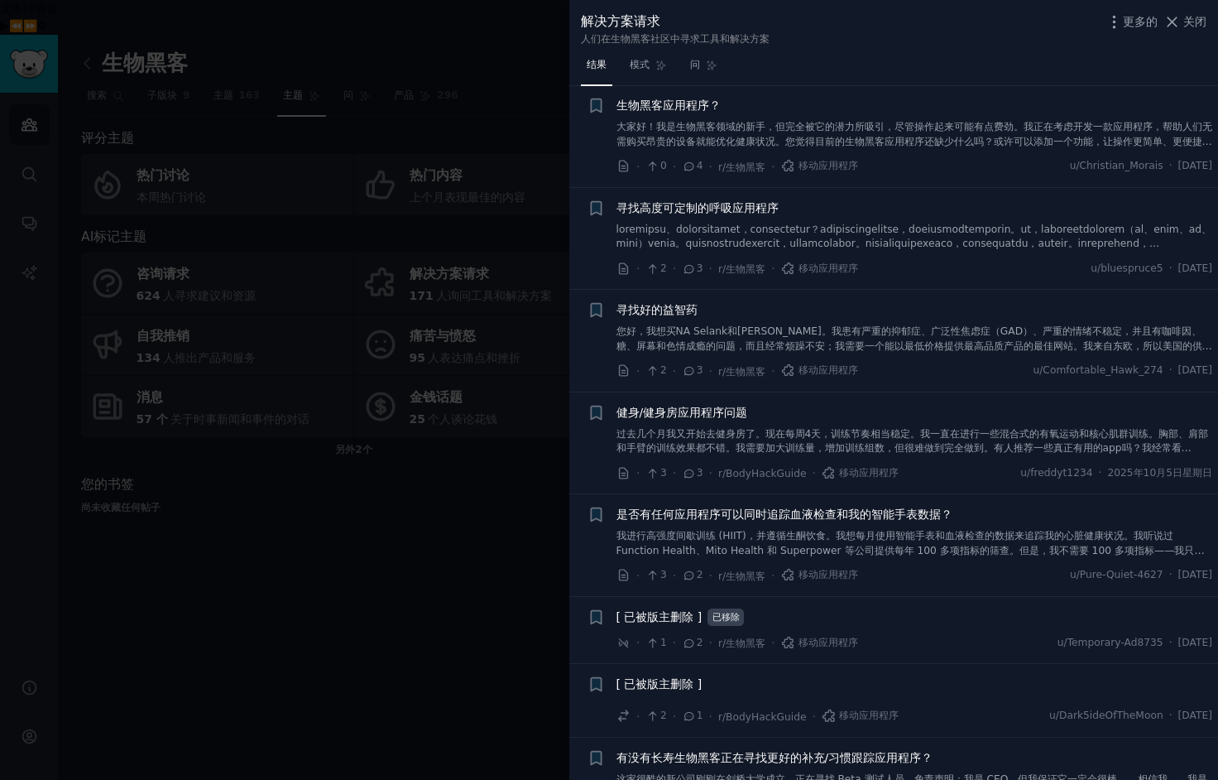
scroll to position [343, 0]
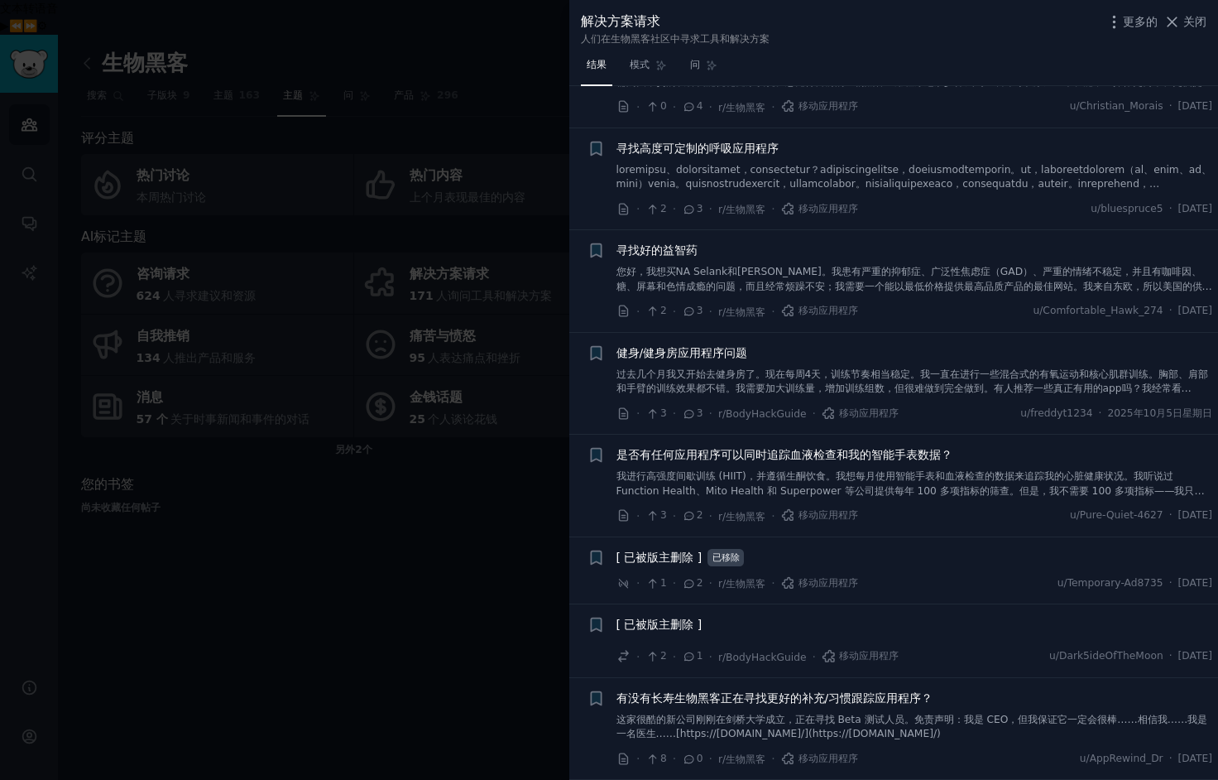
click at [366, 591] on div at bounding box center [609, 390] width 1218 height 780
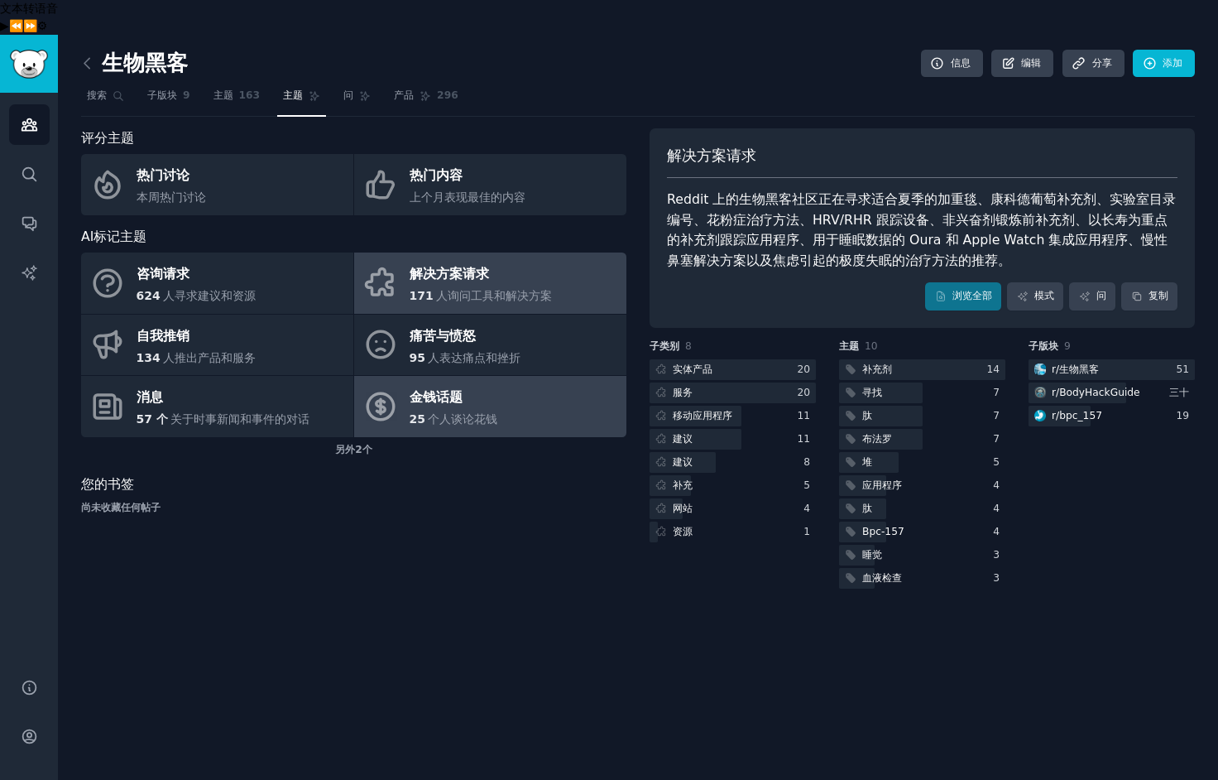
click at [451, 387] on font "金钱话题" at bounding box center [436, 397] width 53 height 21
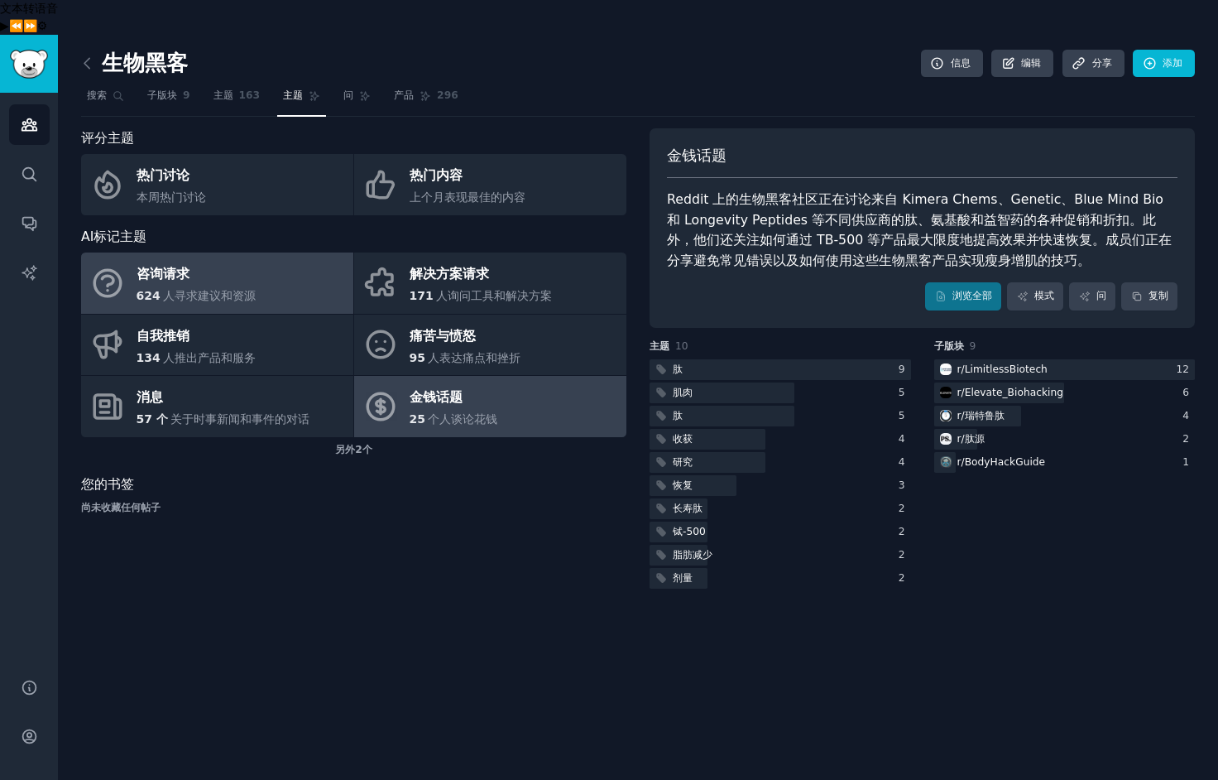
click at [156, 264] on font "咨询请求" at bounding box center [163, 274] width 53 height 21
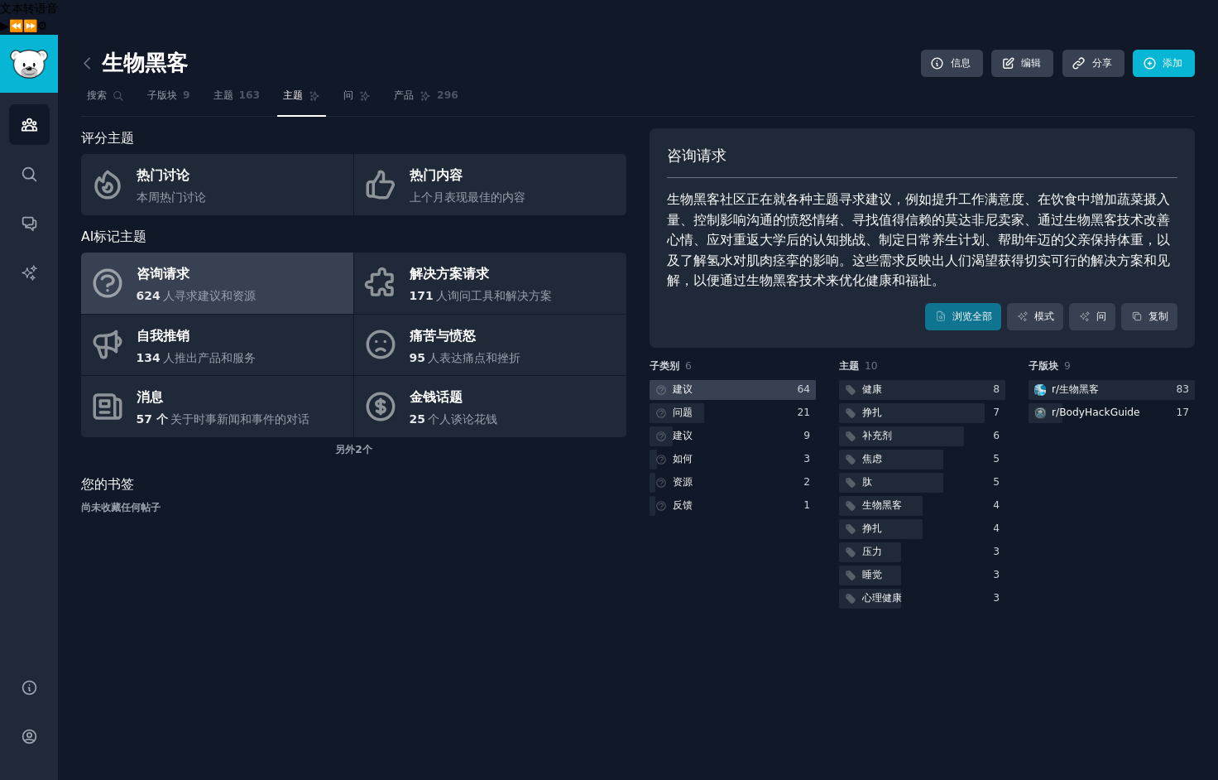
click at [711, 380] on div at bounding box center [733, 390] width 166 height 21
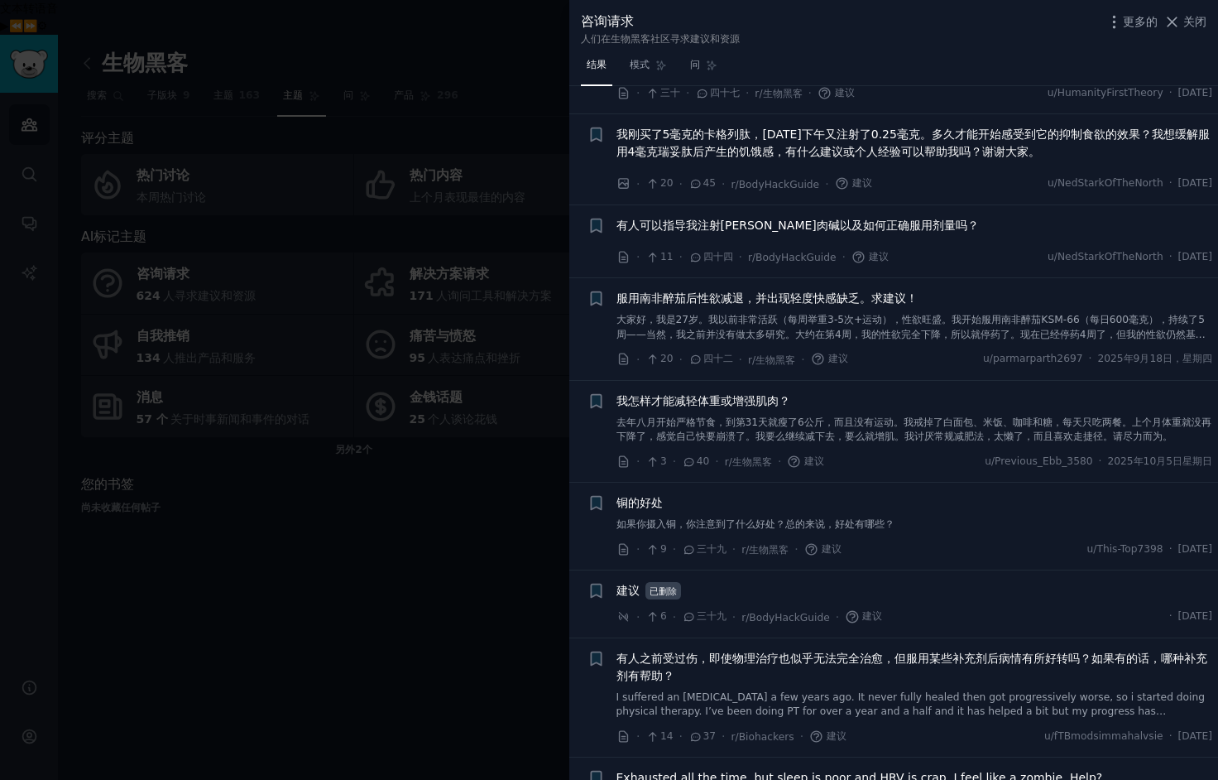
scroll to position [1630, 0]
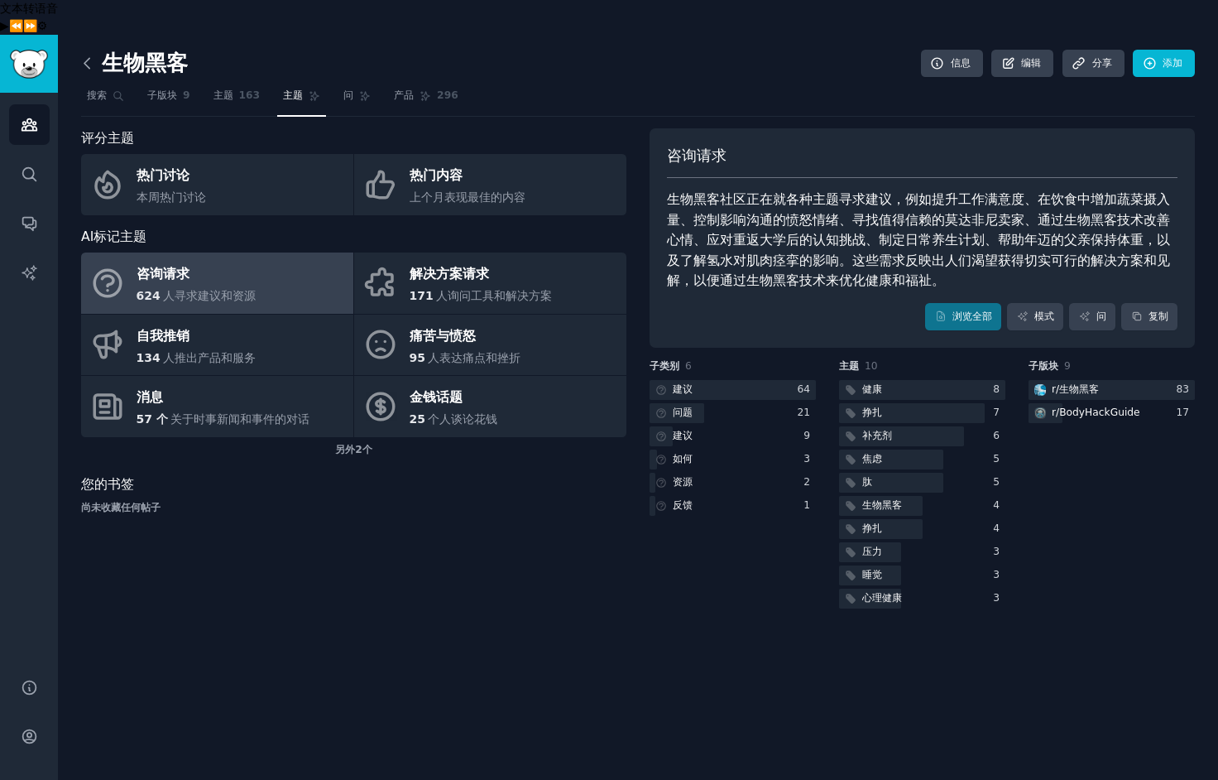
click at [90, 55] on icon at bounding box center [87, 63] width 17 height 17
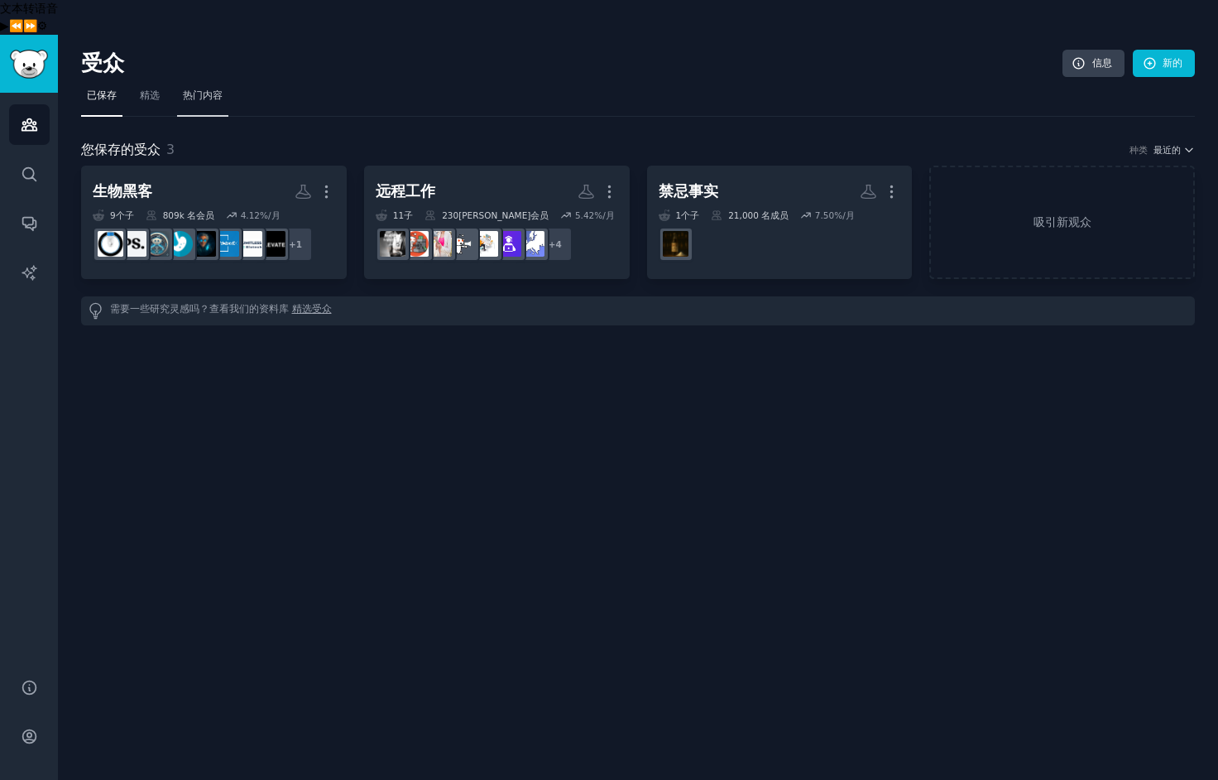
click at [199, 89] on font "热门内容" at bounding box center [203, 95] width 40 height 12
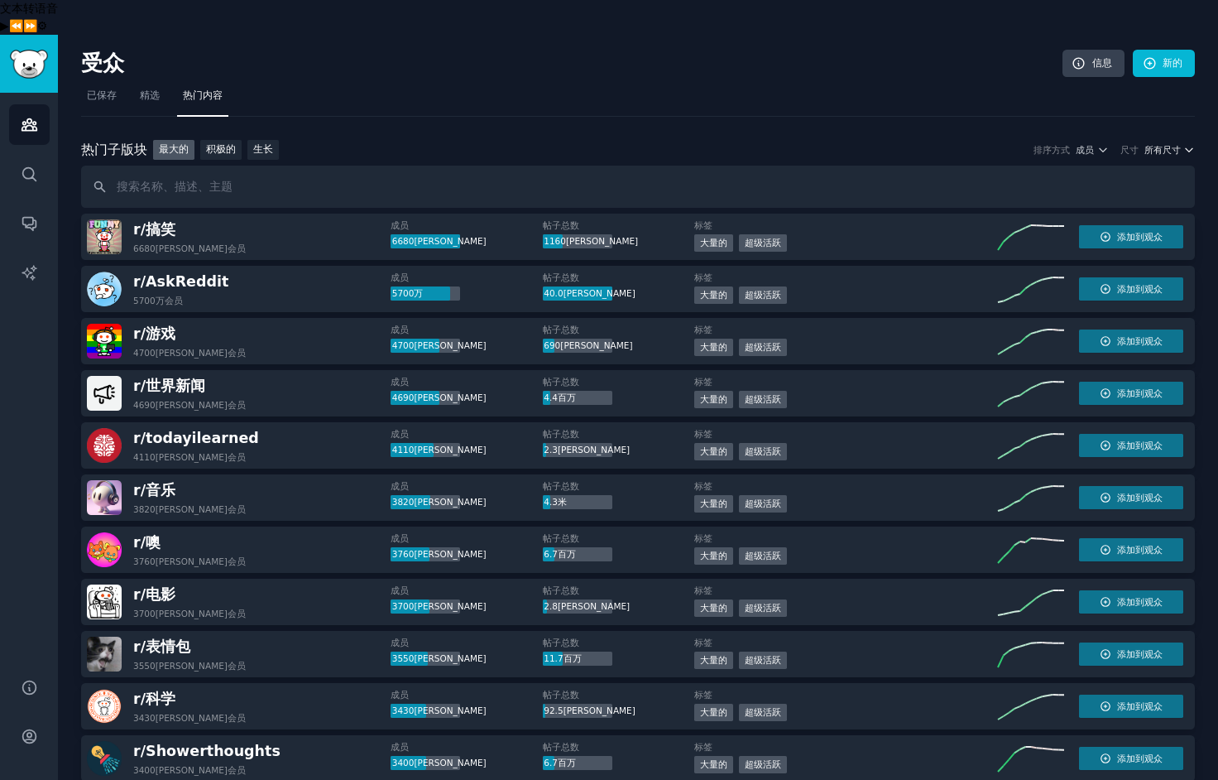
click at [1157, 145] on font "所有尺寸" at bounding box center [1163, 150] width 36 height 10
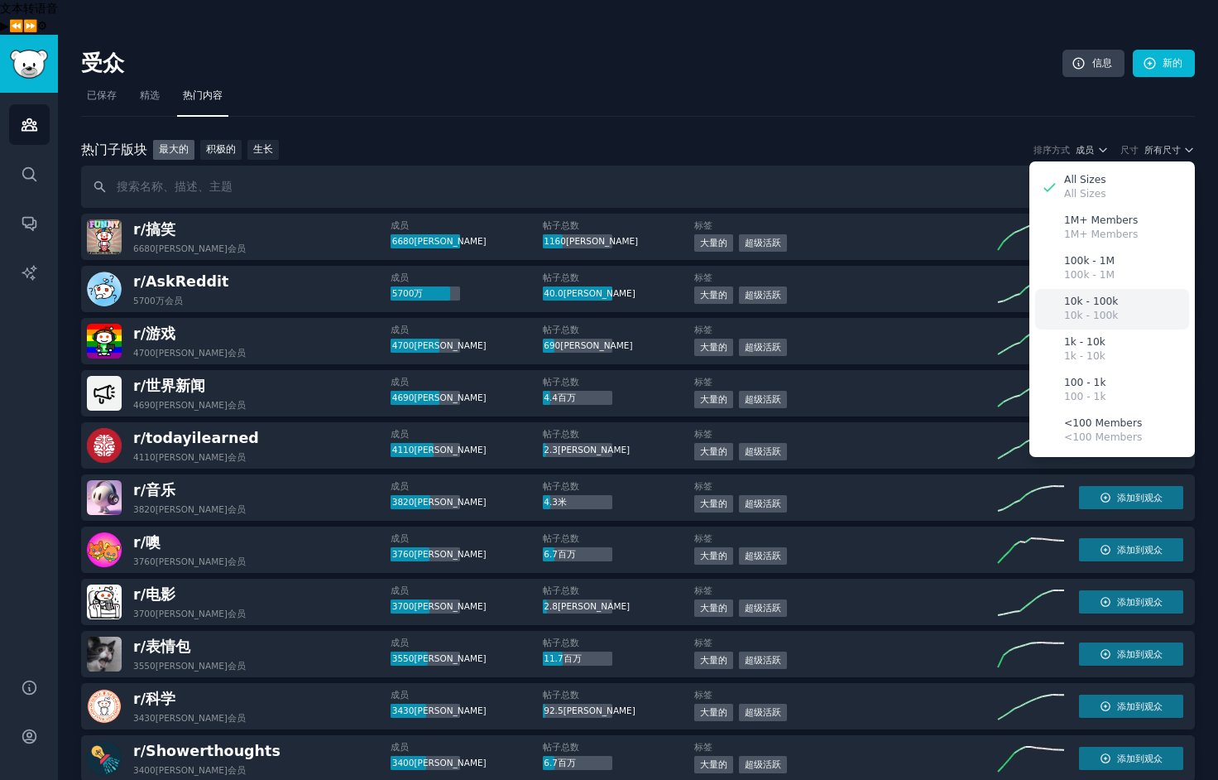
click at [1112, 289] on div "10k - 100k 10k - 100k" at bounding box center [1112, 309] width 154 height 41
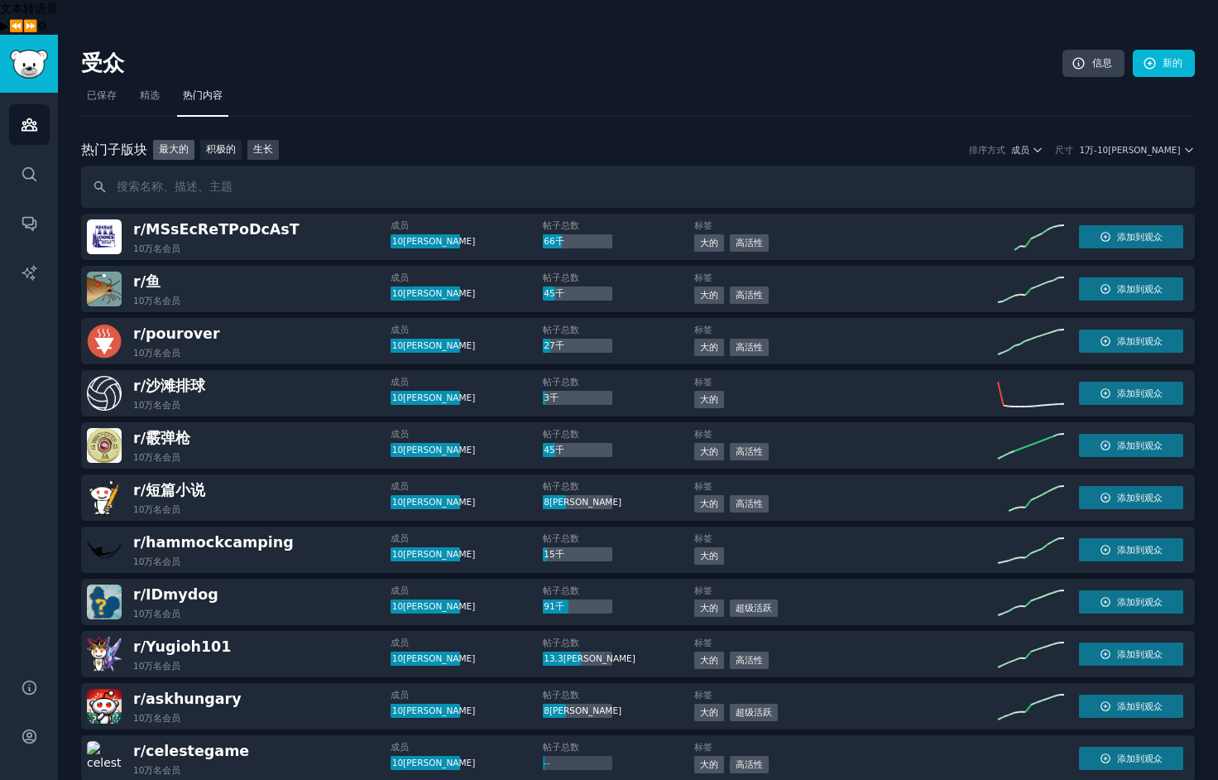
click at [260, 143] on font "生长" at bounding box center [263, 149] width 20 height 12
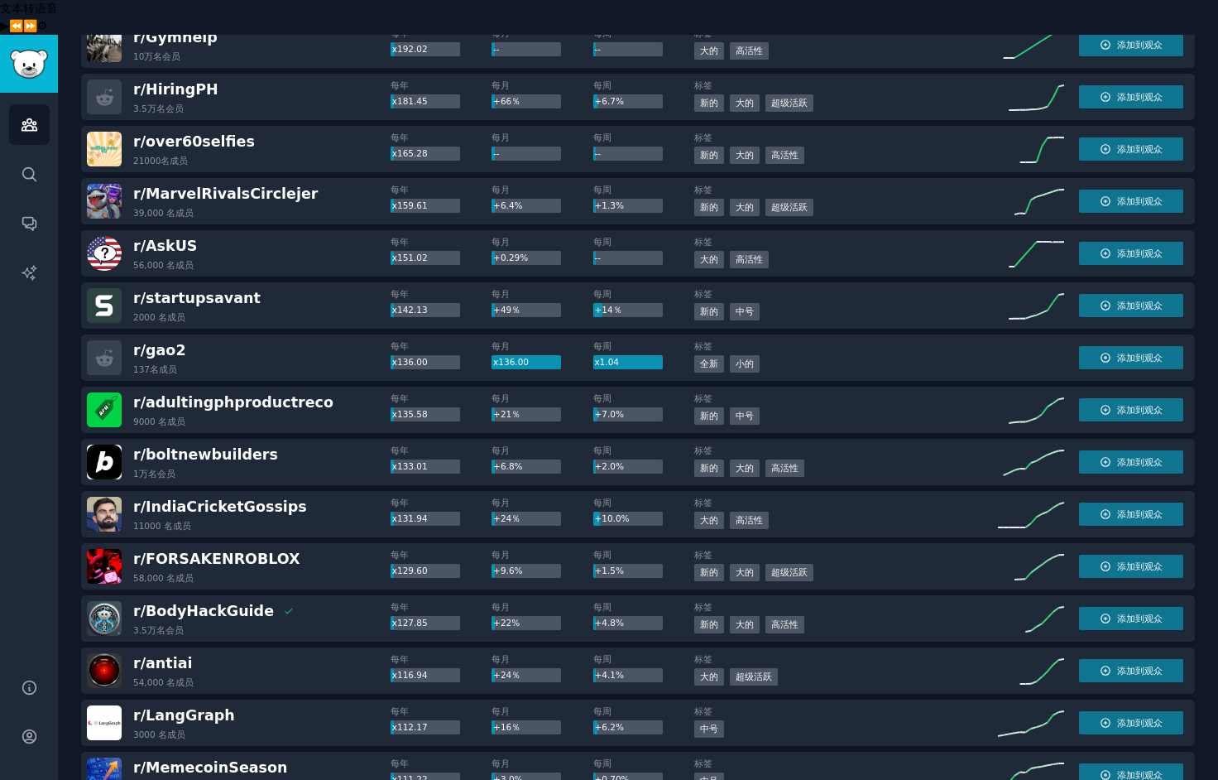
scroll to position [1342, 0]
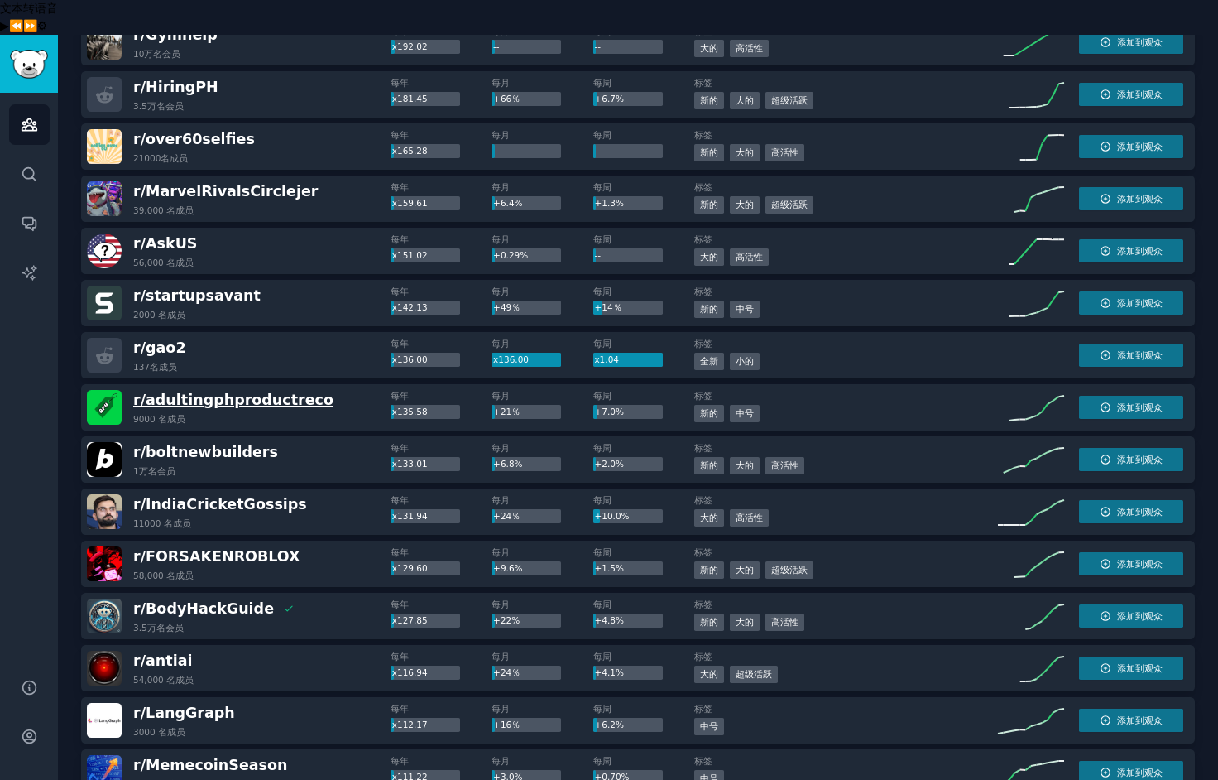
click at [257, 391] on font "adultingphproductreco" at bounding box center [240, 399] width 188 height 17
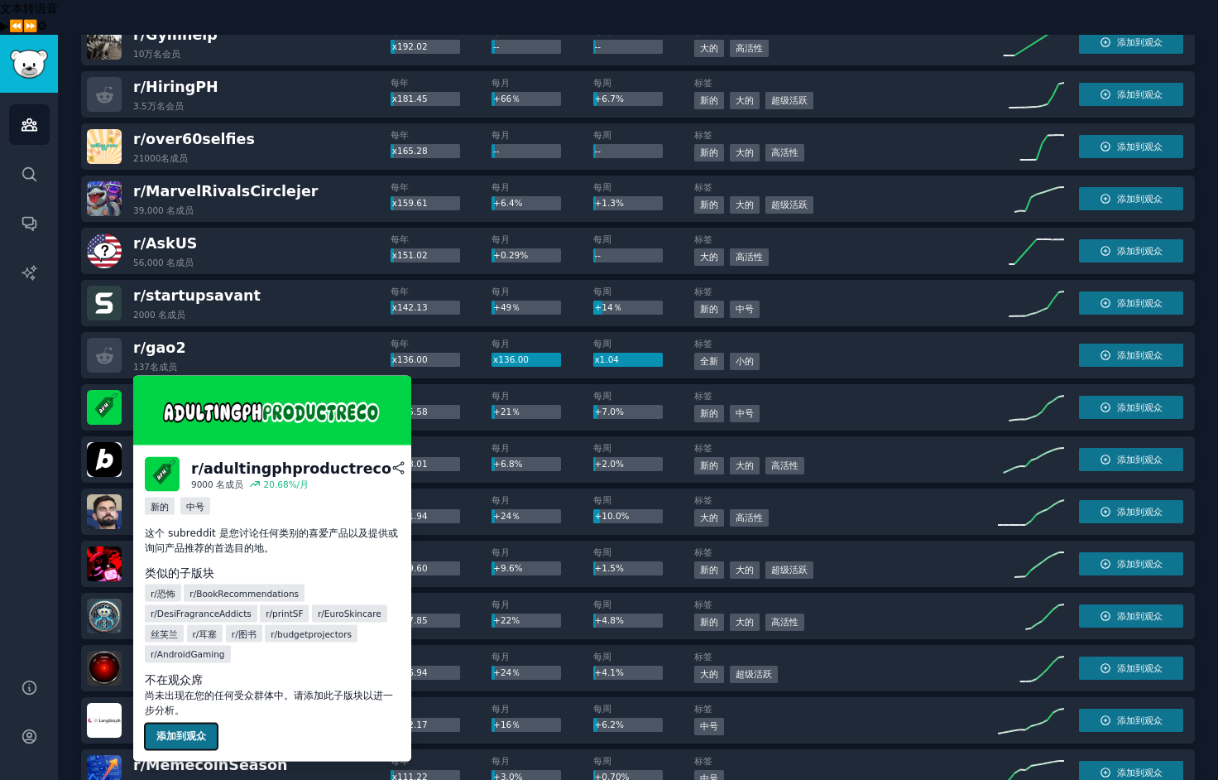
click at [177, 734] on font "添加到观众" at bounding box center [181, 736] width 50 height 12
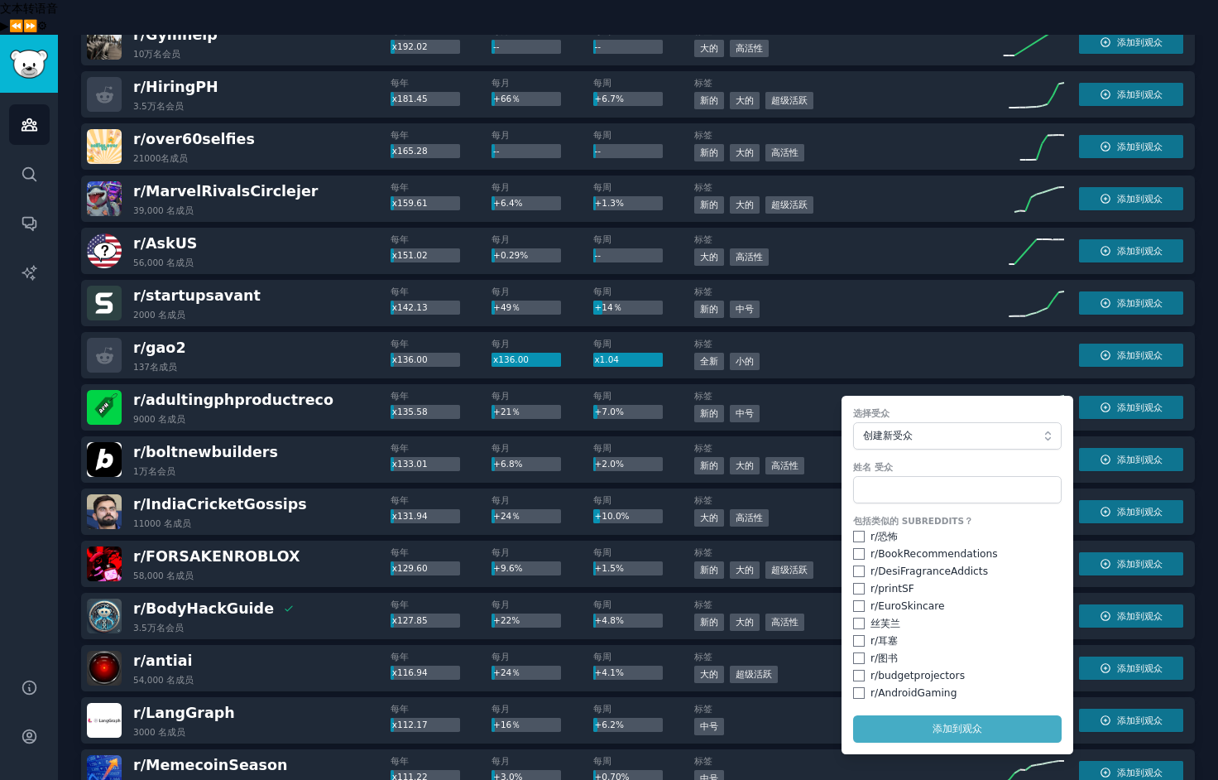
click at [26, 509] on div "受众 搜索 对话 人工智能报告" at bounding box center [29, 375] width 58 height 565
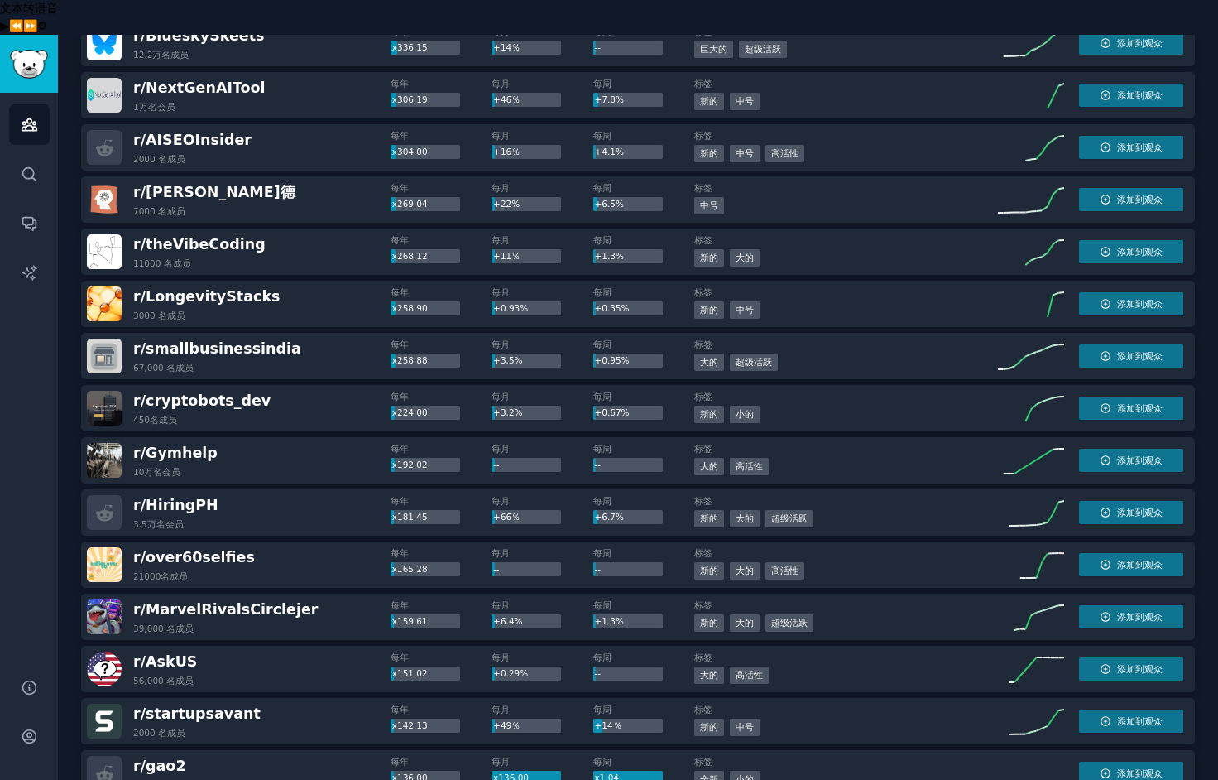
scroll to position [0, 0]
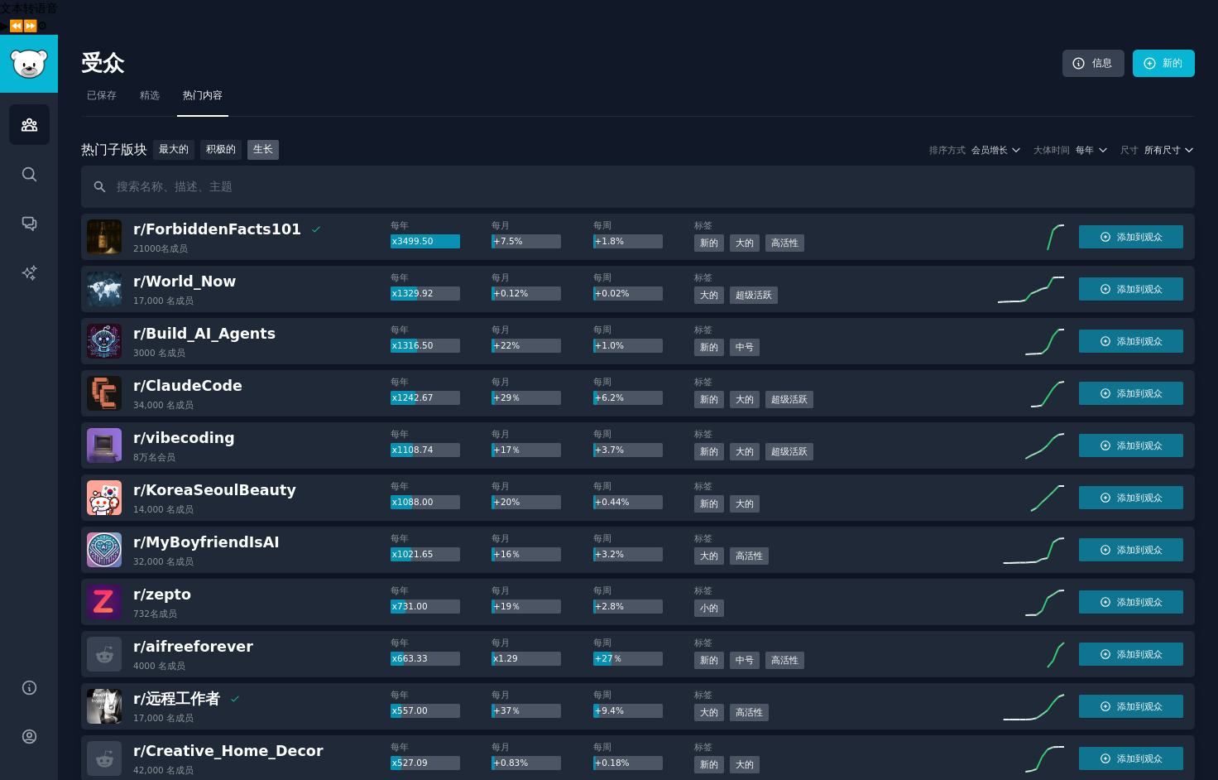
click at [1168, 145] on font "所有尺寸" at bounding box center [1163, 150] width 36 height 10
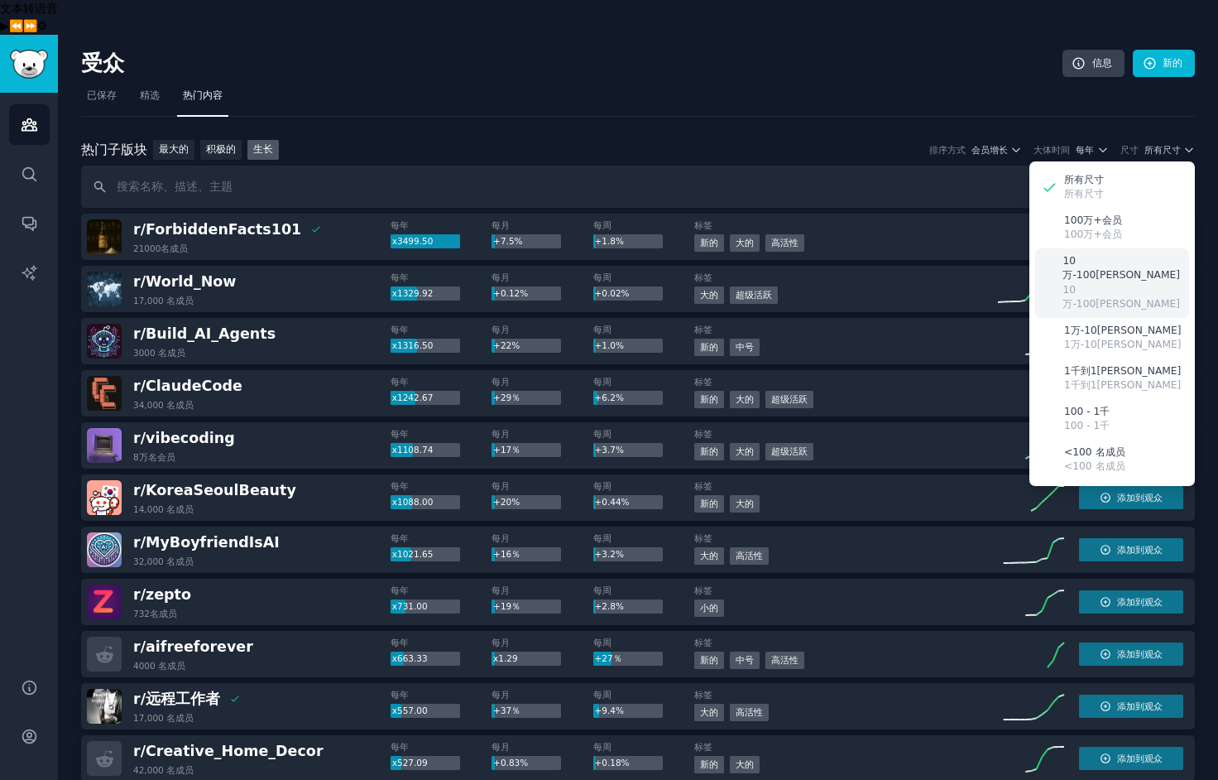
click at [1092, 255] on font "10万-100万" at bounding box center [1122, 268] width 118 height 26
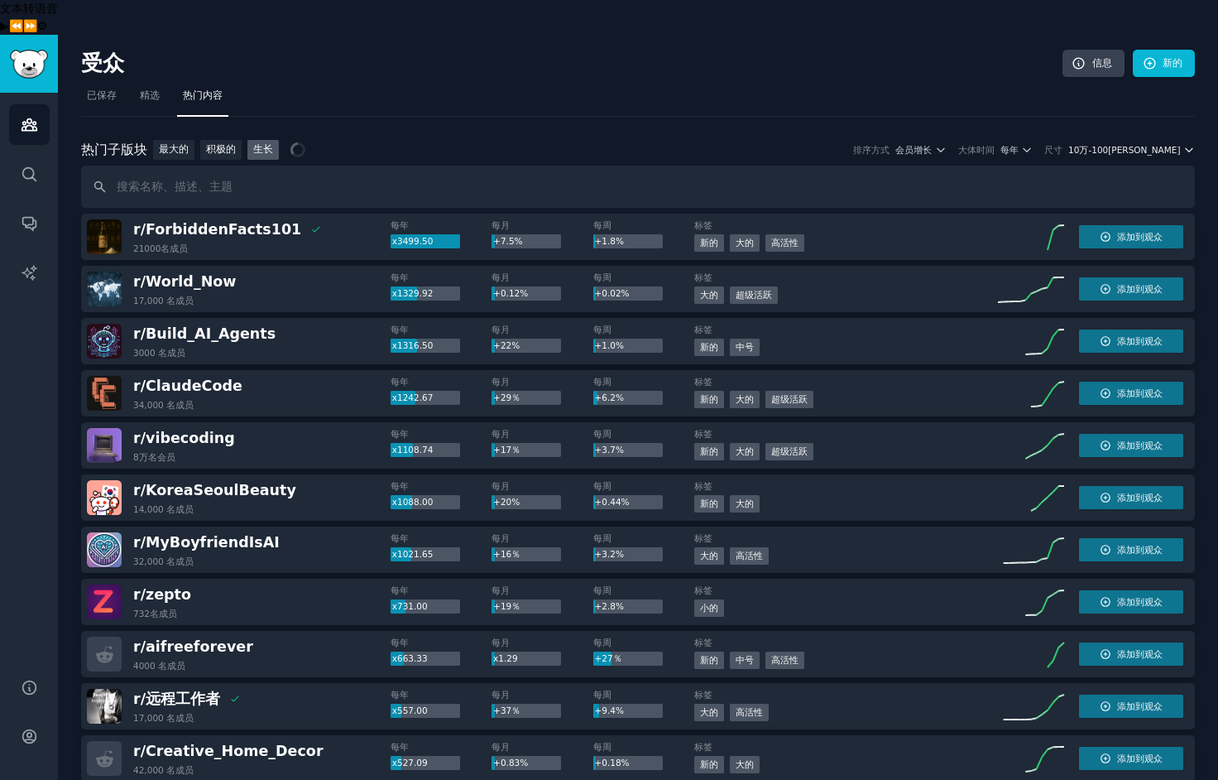
click at [1155, 145] on font "10万-100万" at bounding box center [1124, 150] width 112 height 10
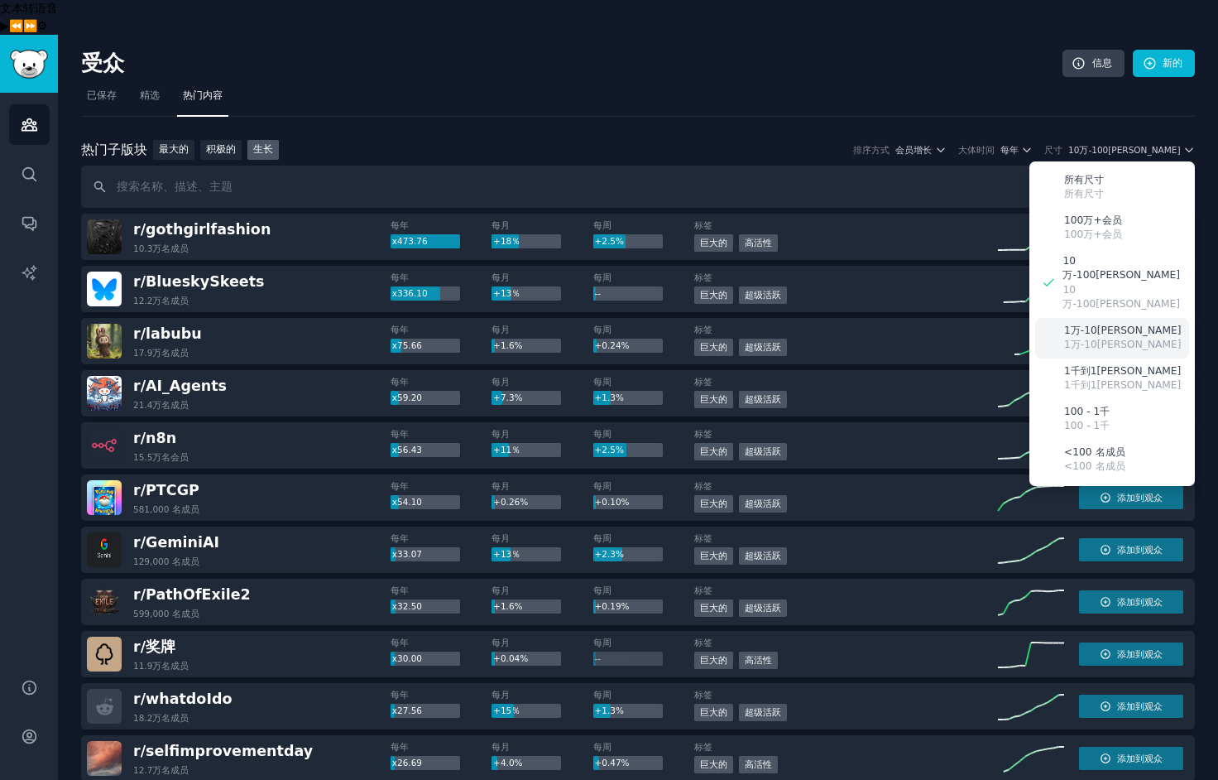
click at [1087, 338] on font "1万-10万" at bounding box center [1123, 344] width 118 height 12
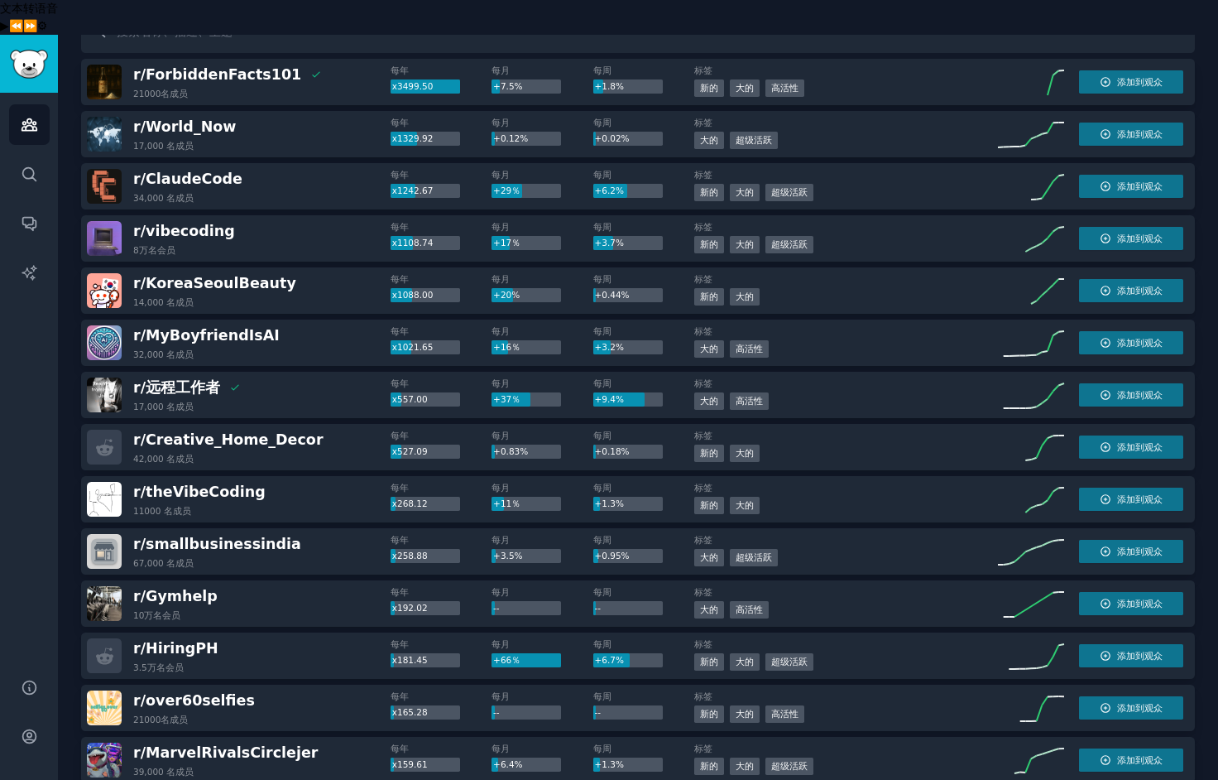
scroll to position [186, 0]
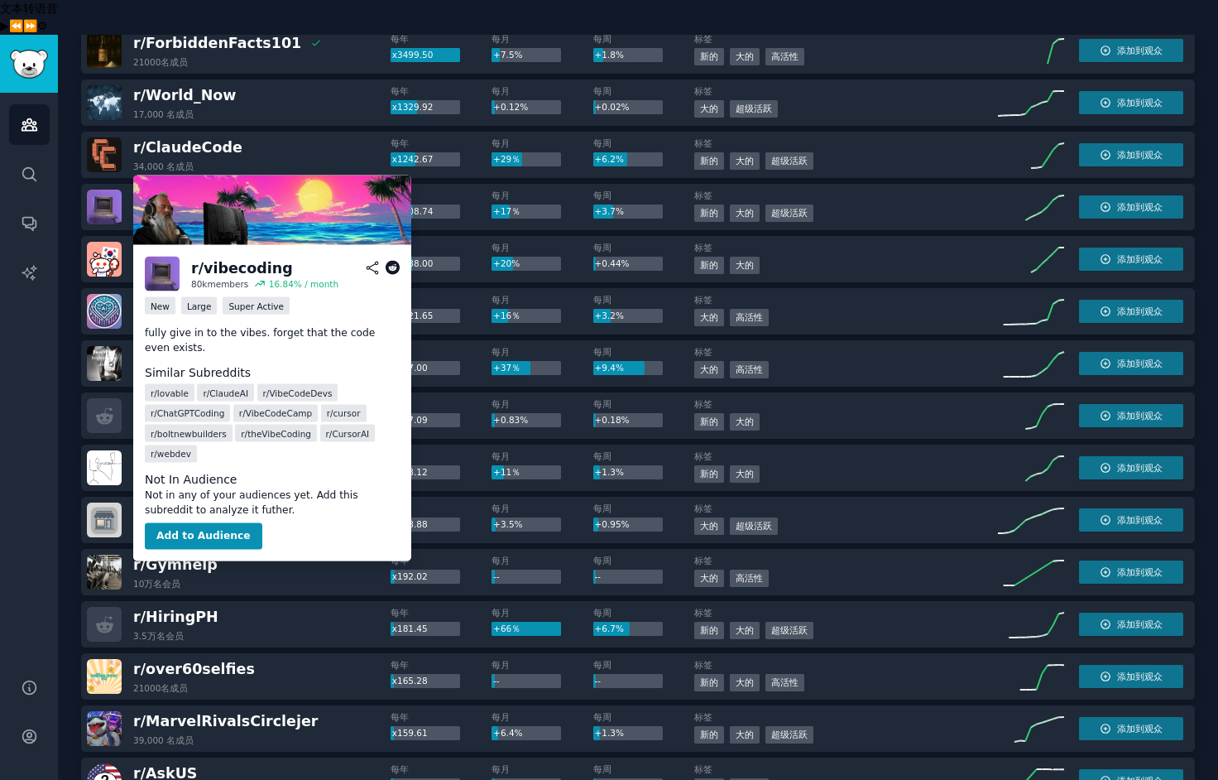
click at [173, 191] on font "vibecoding" at bounding box center [190, 199] width 89 height 17
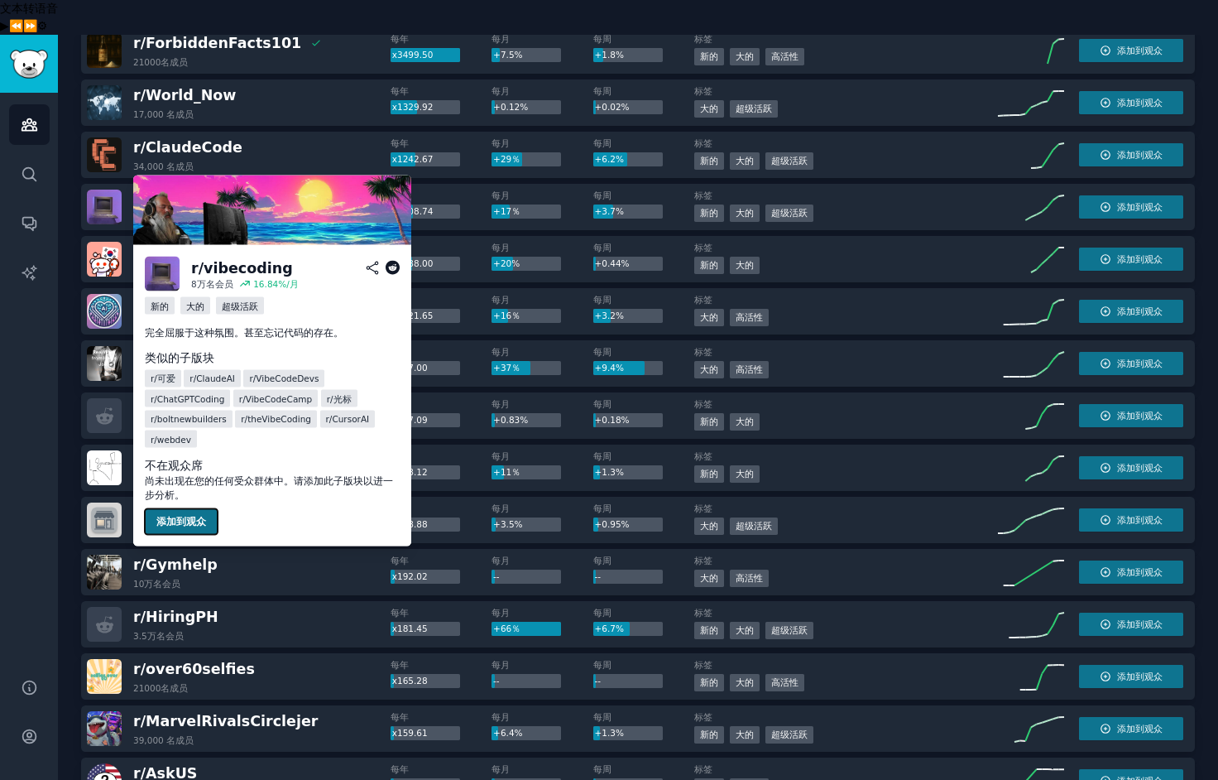
click at [175, 521] on font "添加到观众" at bounding box center [181, 521] width 50 height 12
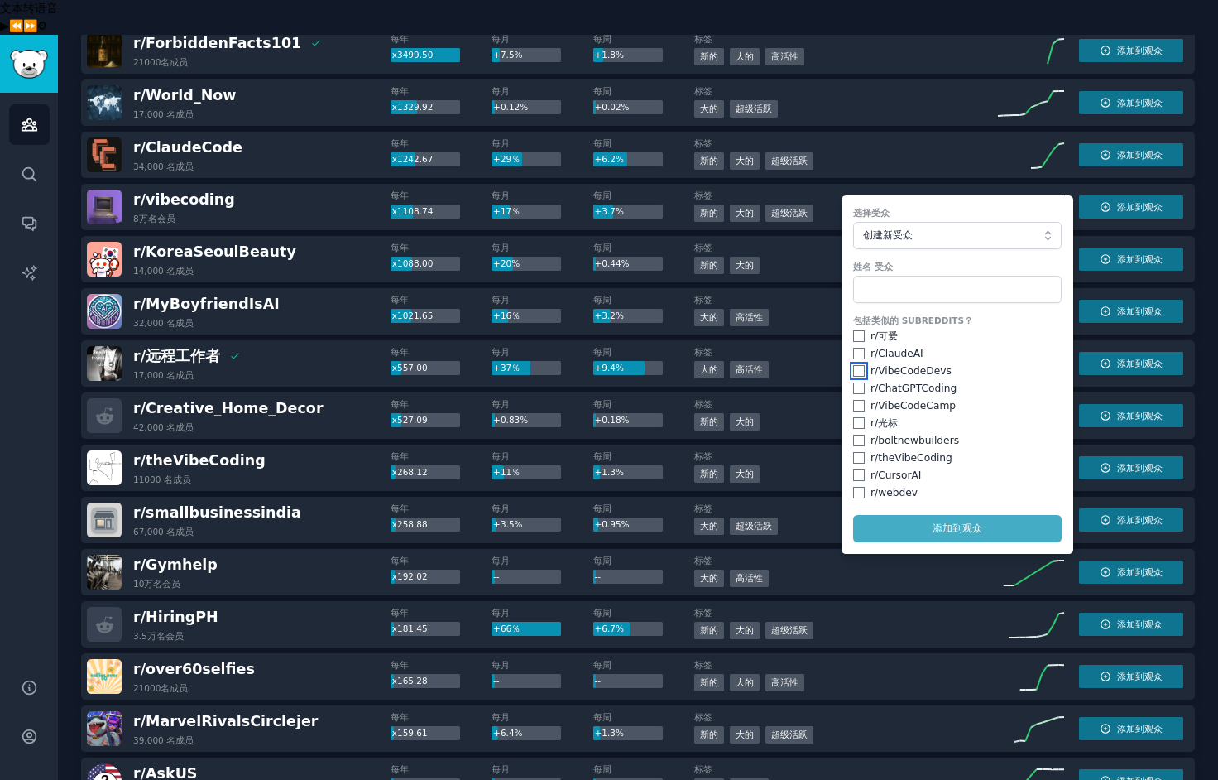
click at [853, 365] on input "checkbox" at bounding box center [859, 371] width 12 height 12
checkbox input "true"
click at [853, 382] on input "checkbox" at bounding box center [859, 388] width 12 height 12
checkbox input "true"
click at [855, 400] on input "checkbox" at bounding box center [859, 406] width 12 height 12
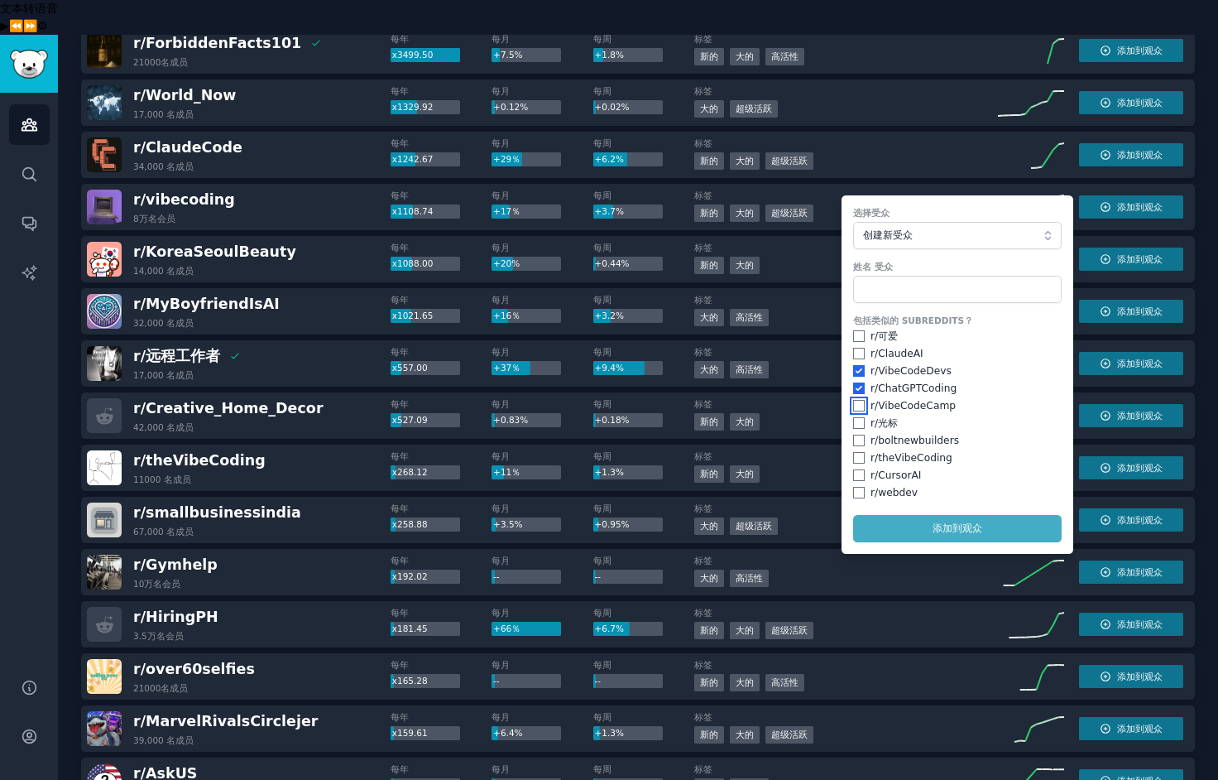
checkbox input "true"
click at [853, 452] on input "checkbox" at bounding box center [859, 458] width 12 height 12
checkbox input "true"
click at [854, 469] on input "checkbox" at bounding box center [859, 475] width 12 height 12
checkbox input "true"
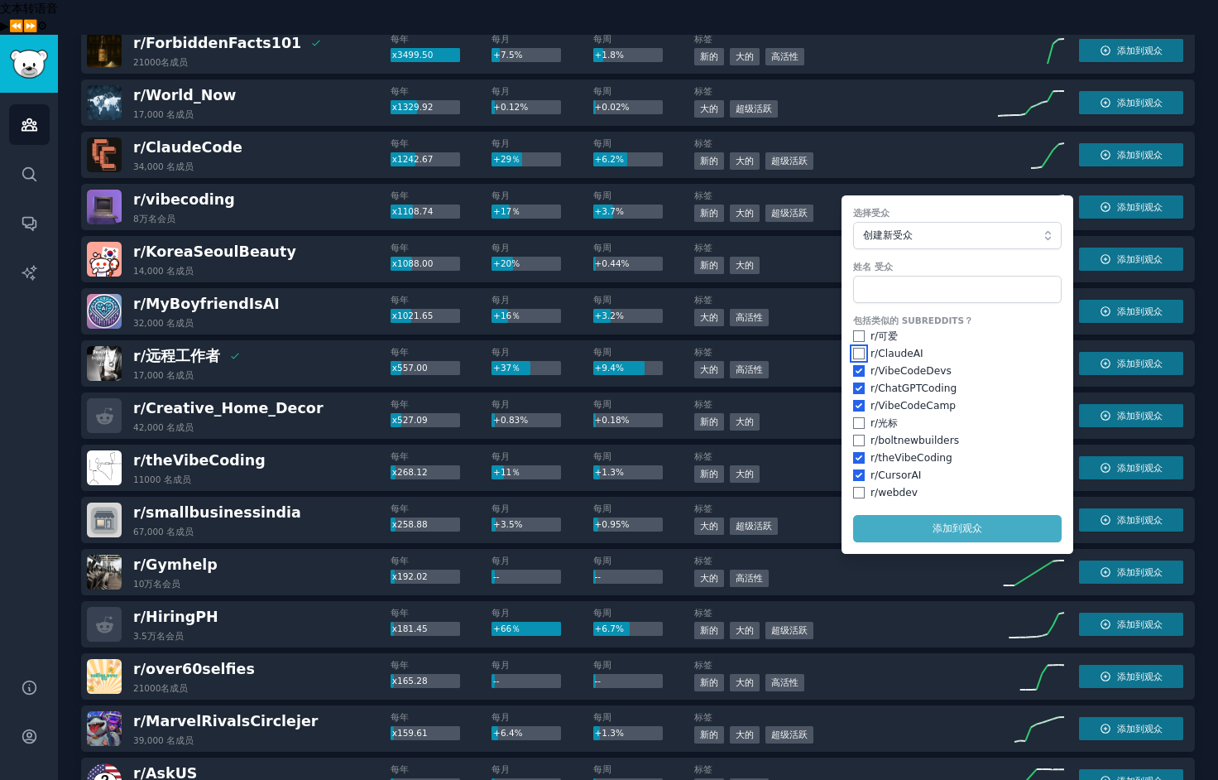
click at [854, 348] on input "checkbox" at bounding box center [859, 354] width 12 height 12
checkbox input "true"
click at [883, 276] on input "text" at bounding box center [957, 290] width 209 height 28
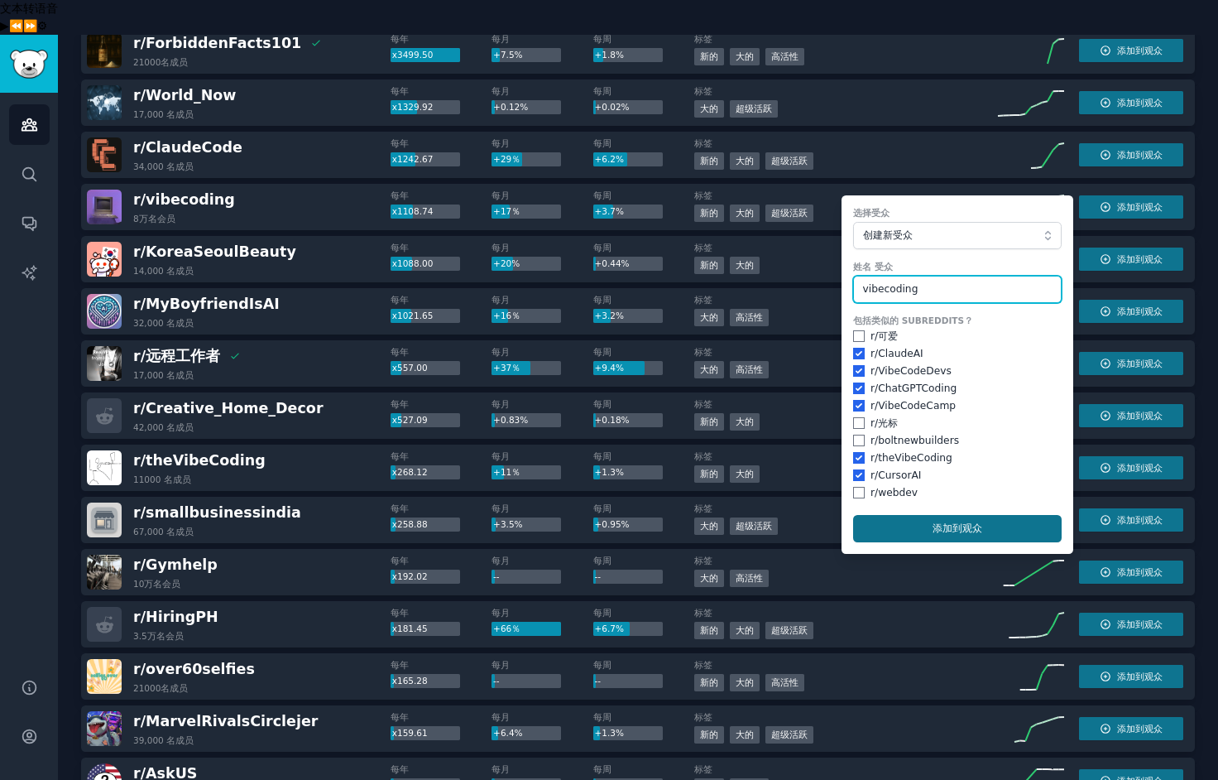
type input "vibecoding"
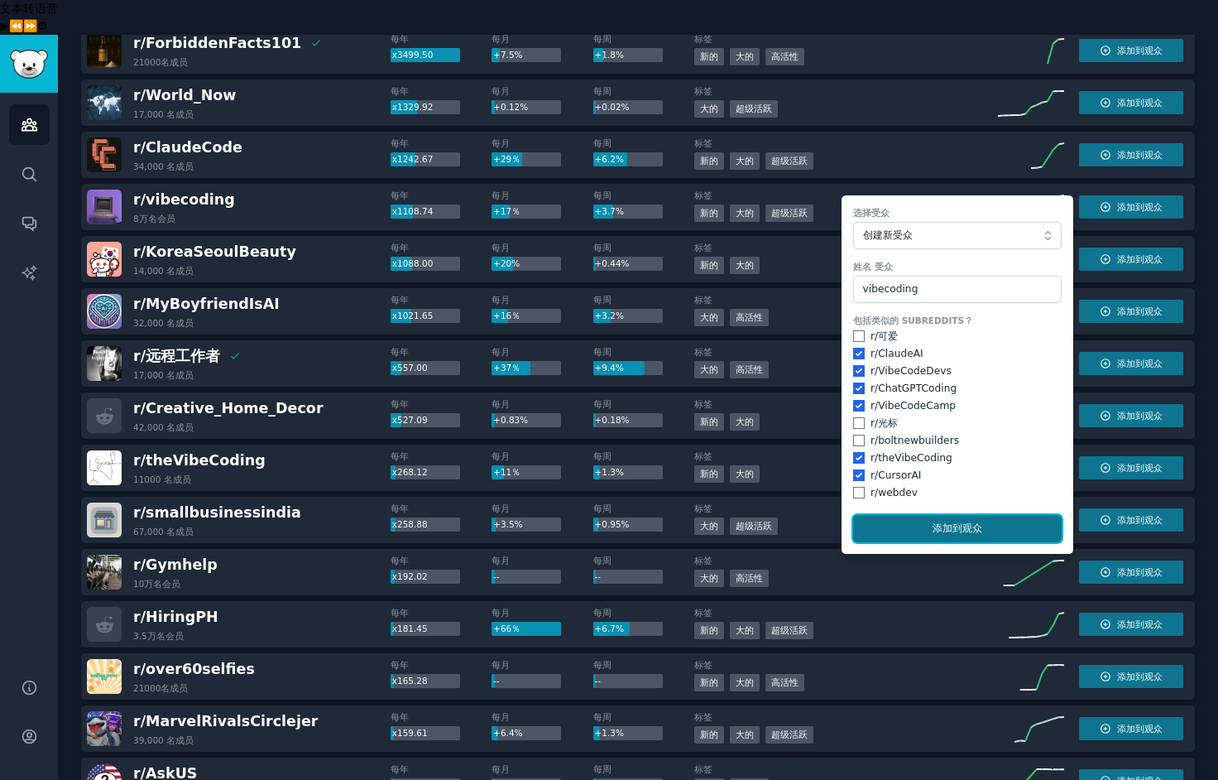
click at [957, 522] on font "到观众" at bounding box center [968, 528] width 30 height 12
checkbox input "false"
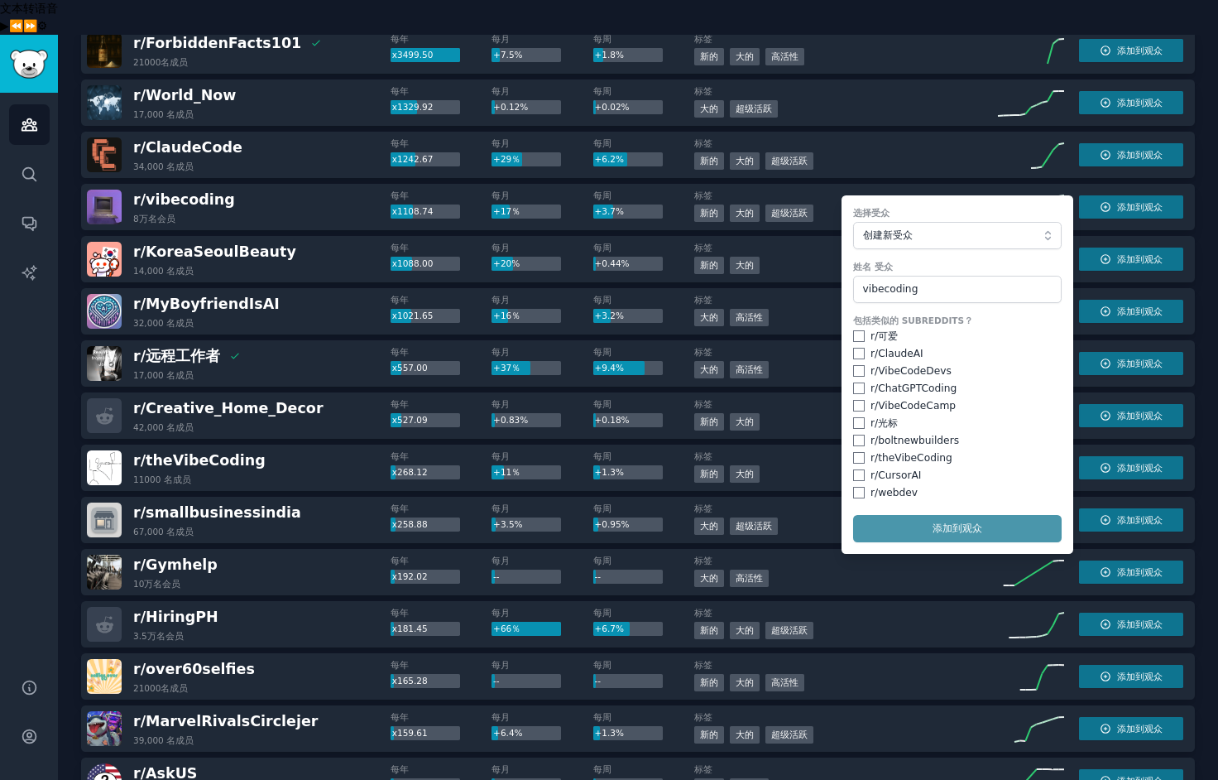
checkbox input "false"
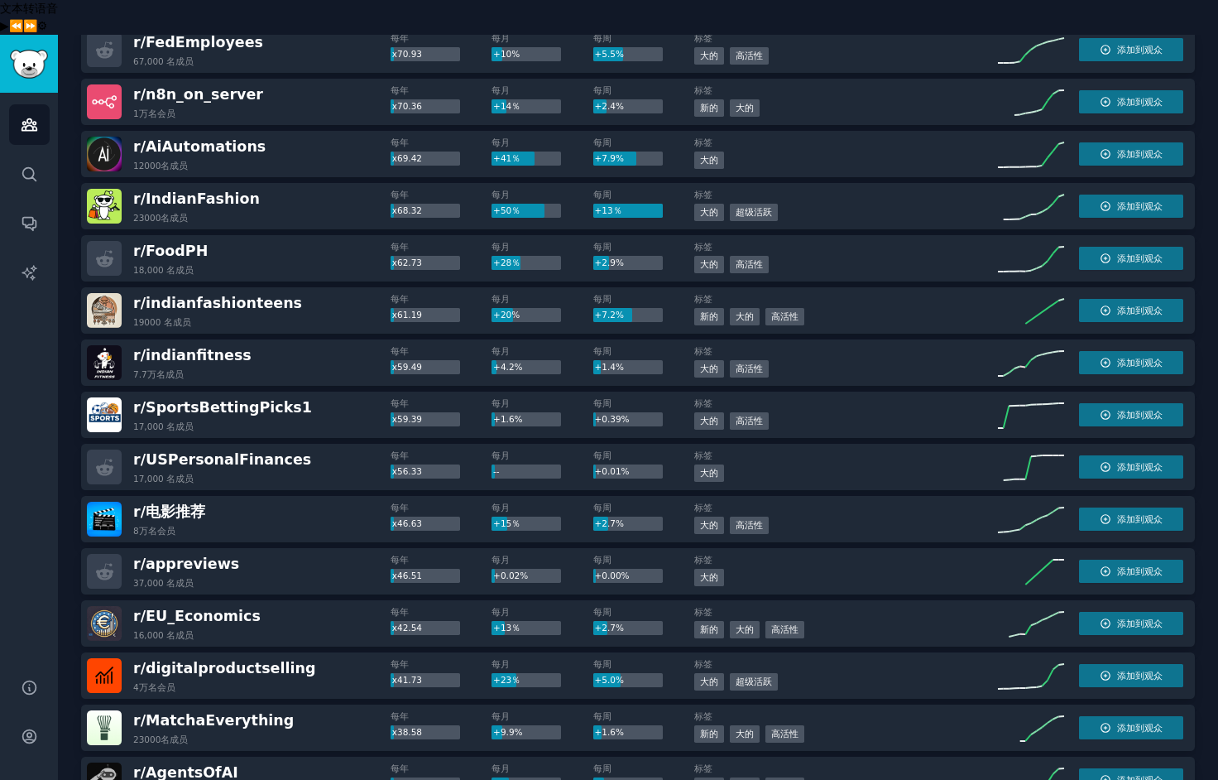
scroll to position [1753, 0]
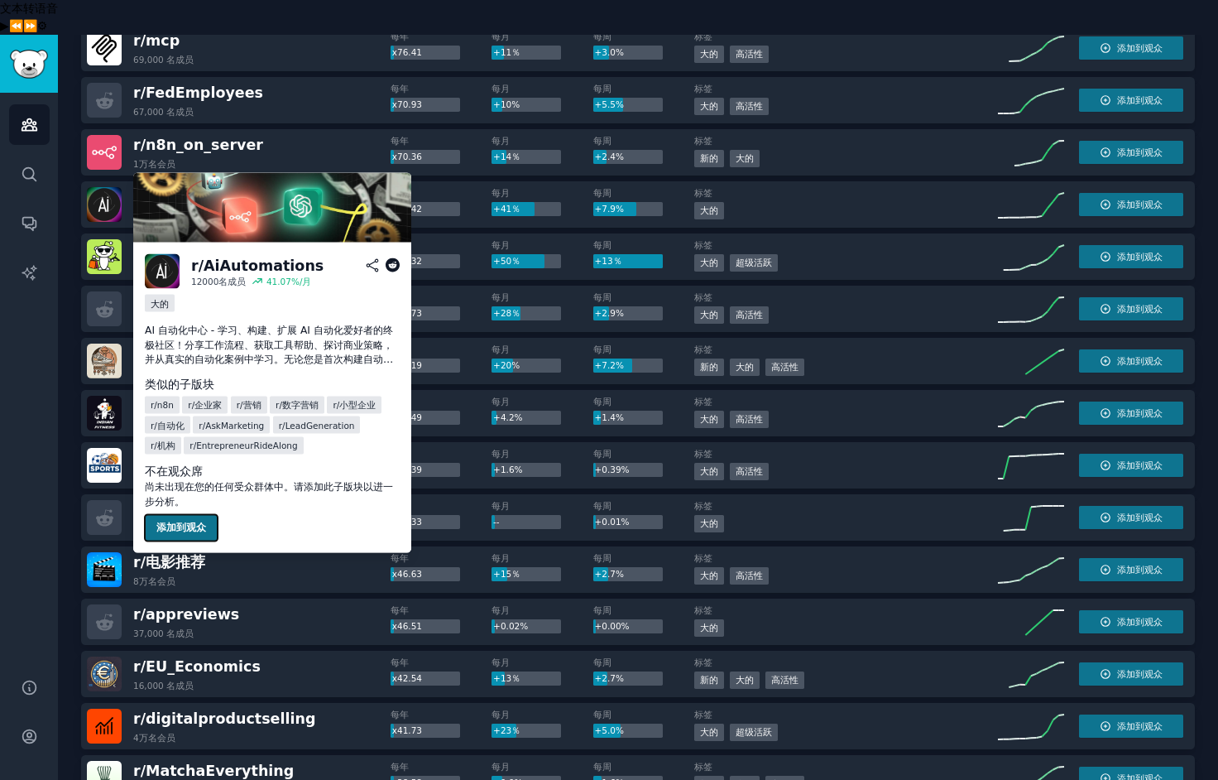
click at [178, 529] on font "添加到观众" at bounding box center [181, 527] width 50 height 12
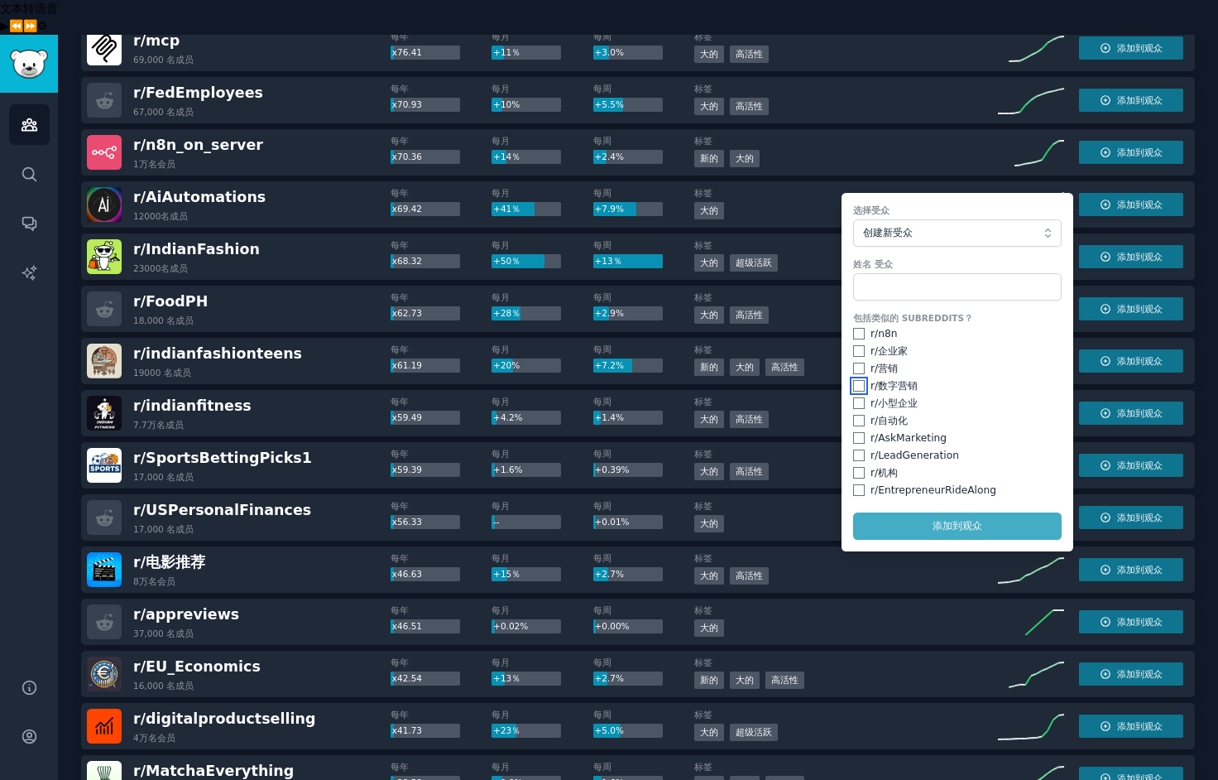
click at [853, 380] on input "checkbox" at bounding box center [859, 386] width 12 height 12
checkbox input "true"
click at [853, 415] on input "checkbox" at bounding box center [859, 421] width 12 height 12
checkbox input "true"
click at [853, 432] on input "checkbox" at bounding box center [859, 438] width 12 height 12
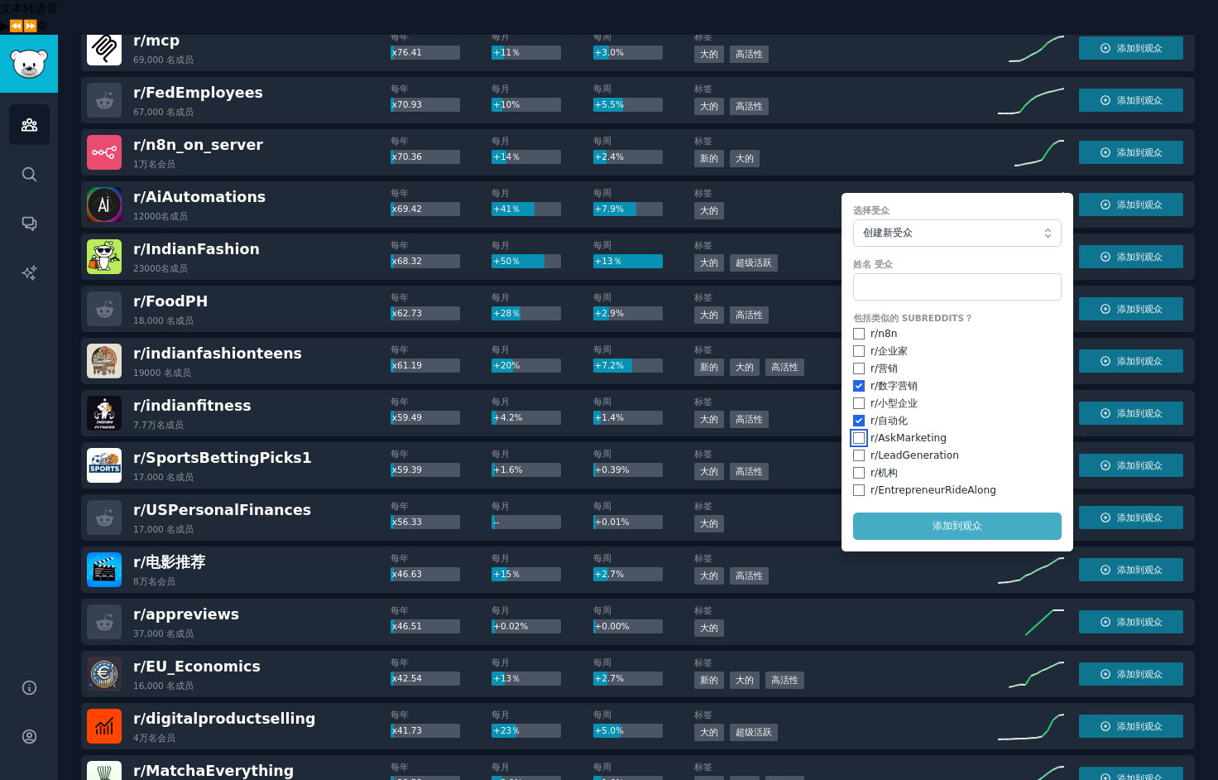
checkbox input "true"
click at [856, 328] on input "checkbox" at bounding box center [859, 334] width 12 height 12
checkbox input "true"
click at [893, 273] on input "text" at bounding box center [957, 287] width 209 height 28
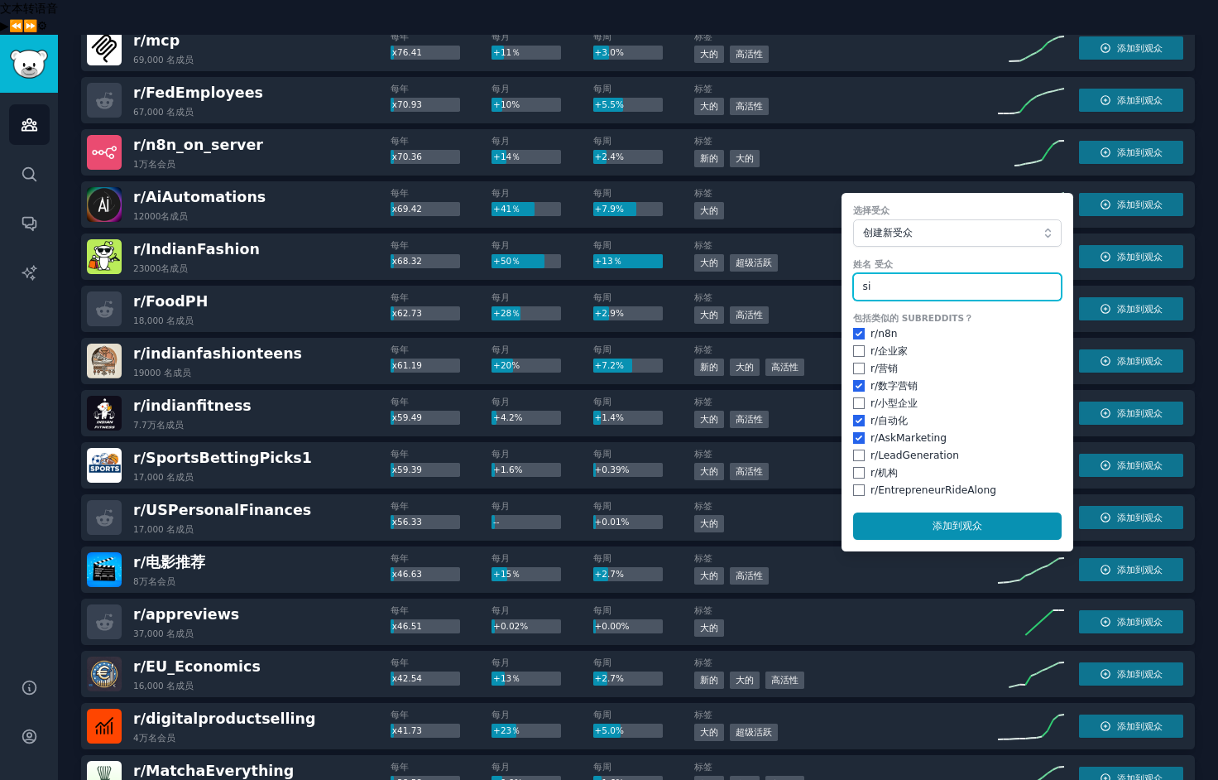
type input "s"
type input "aiautomation"
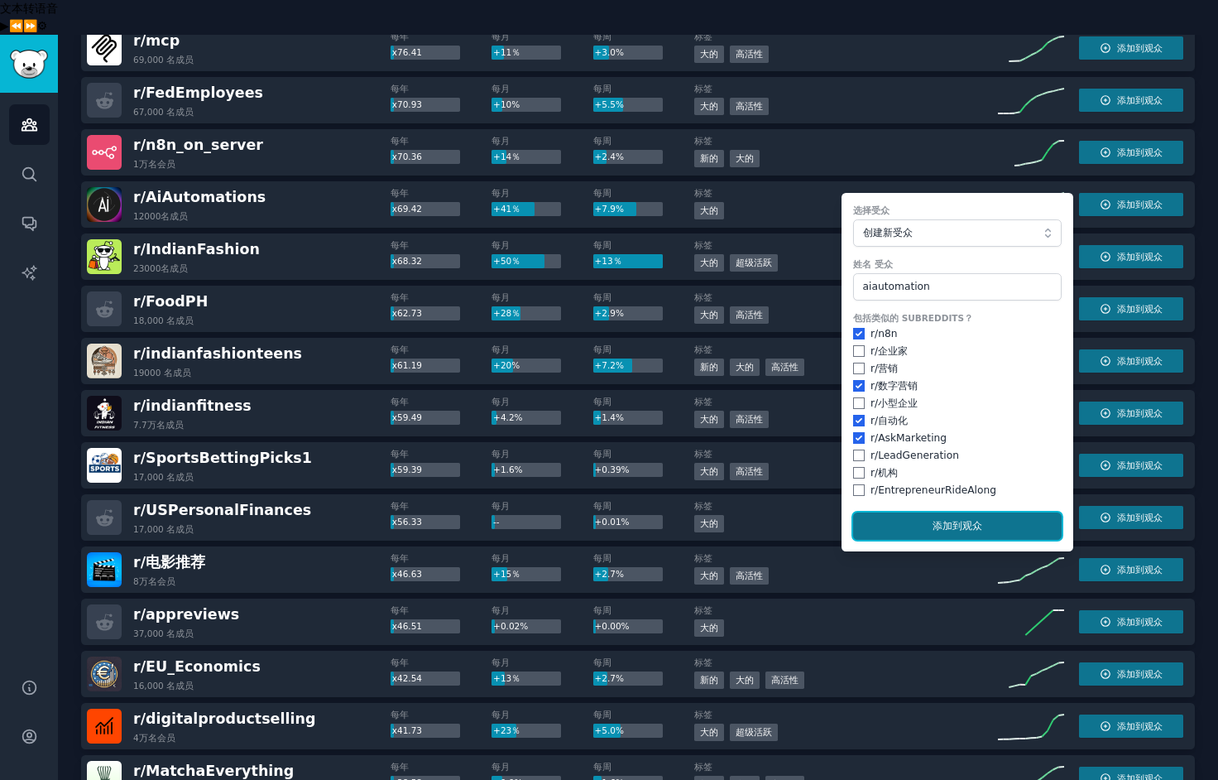
click at [953, 520] on font "到观众" at bounding box center [968, 526] width 30 height 12
checkbox input "false"
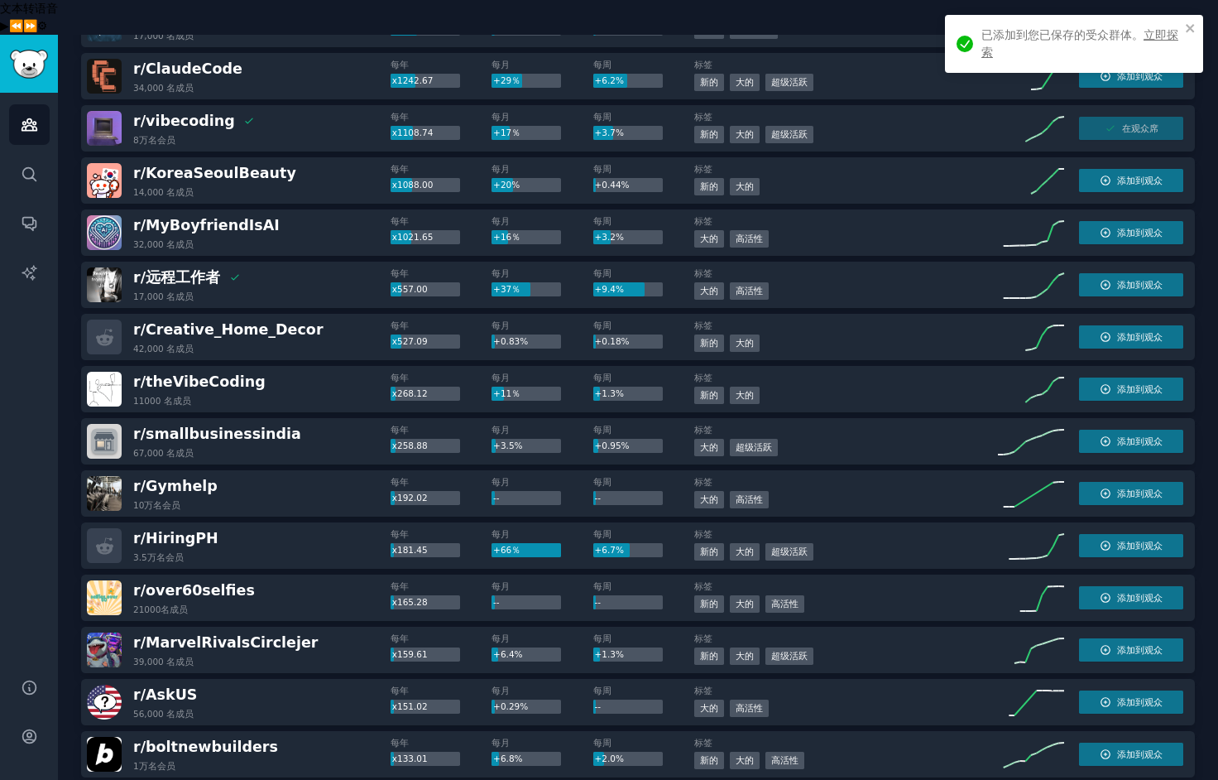
scroll to position [0, 0]
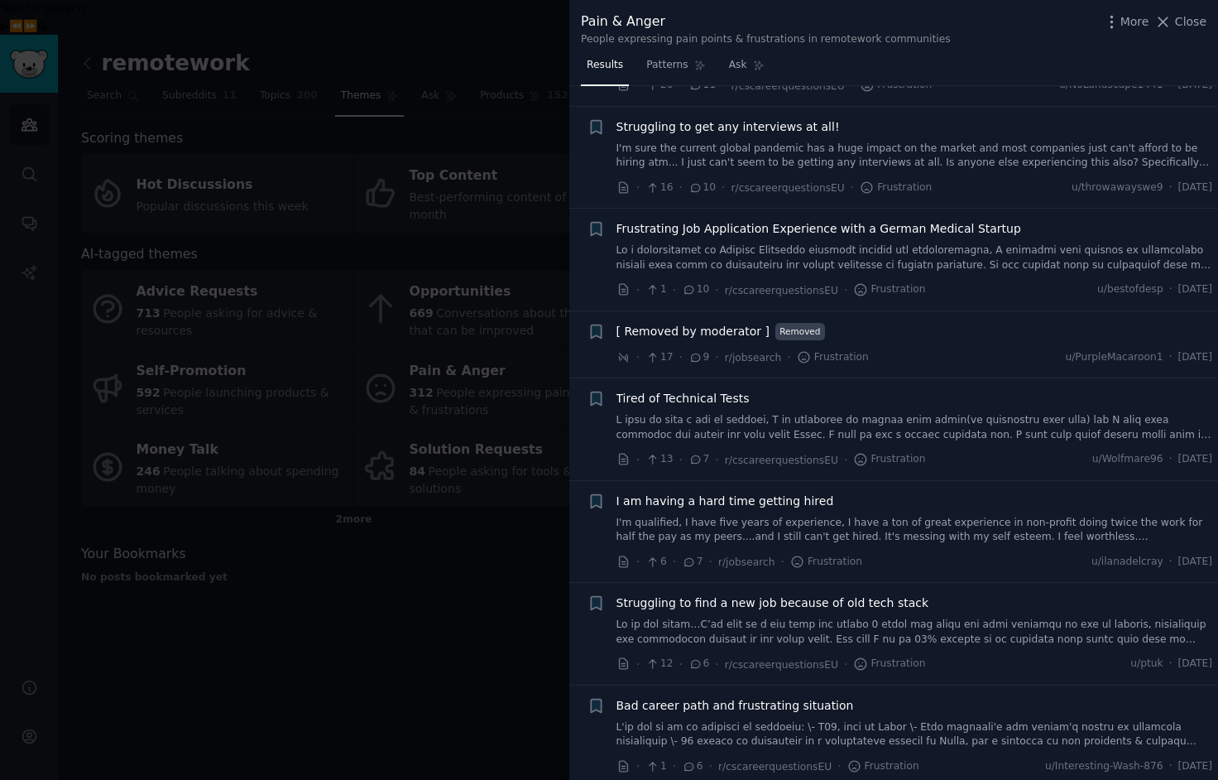
scroll to position [2704, 0]
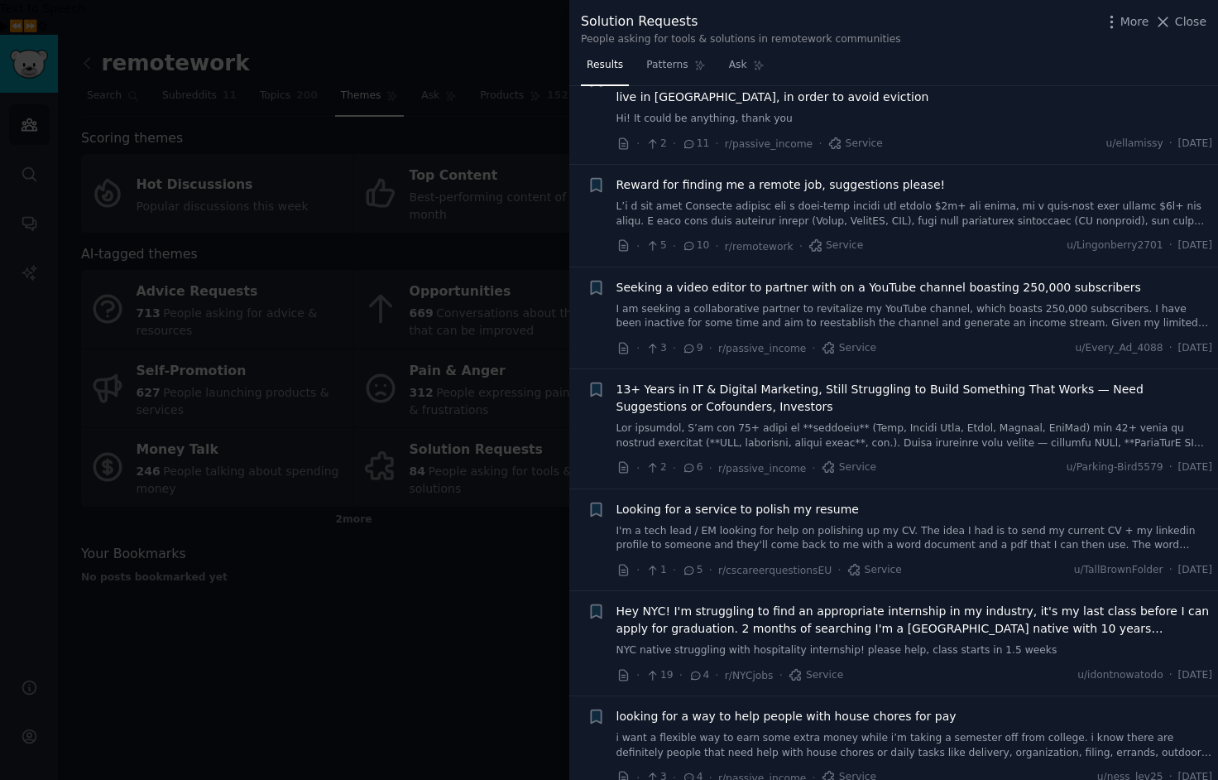
scroll to position [497, 0]
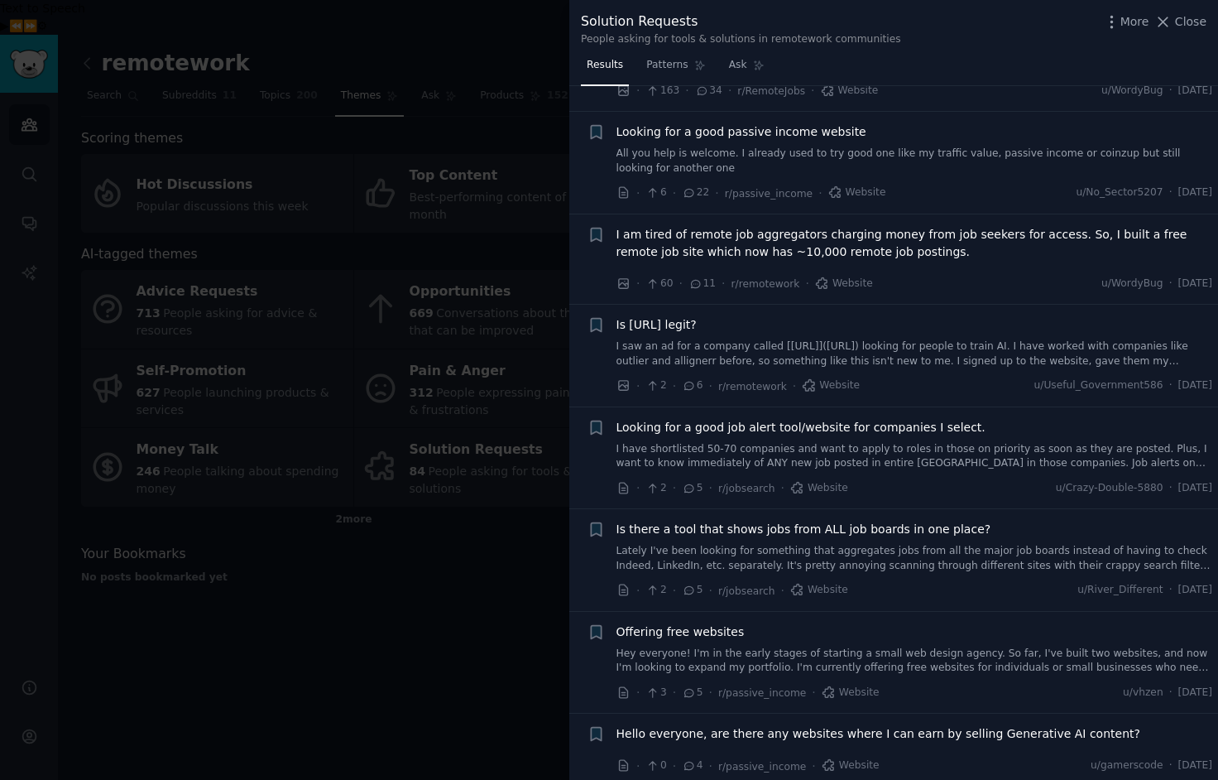
scroll to position [197, 0]
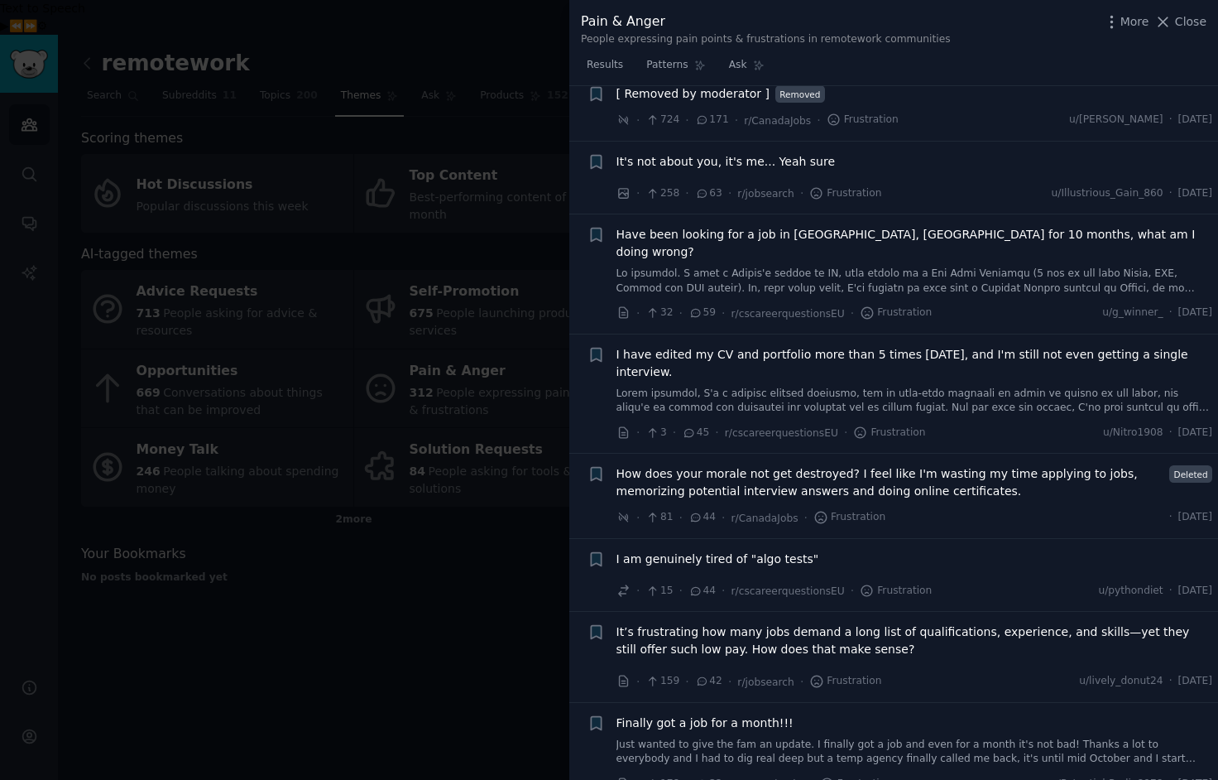
scroll to position [40, 0]
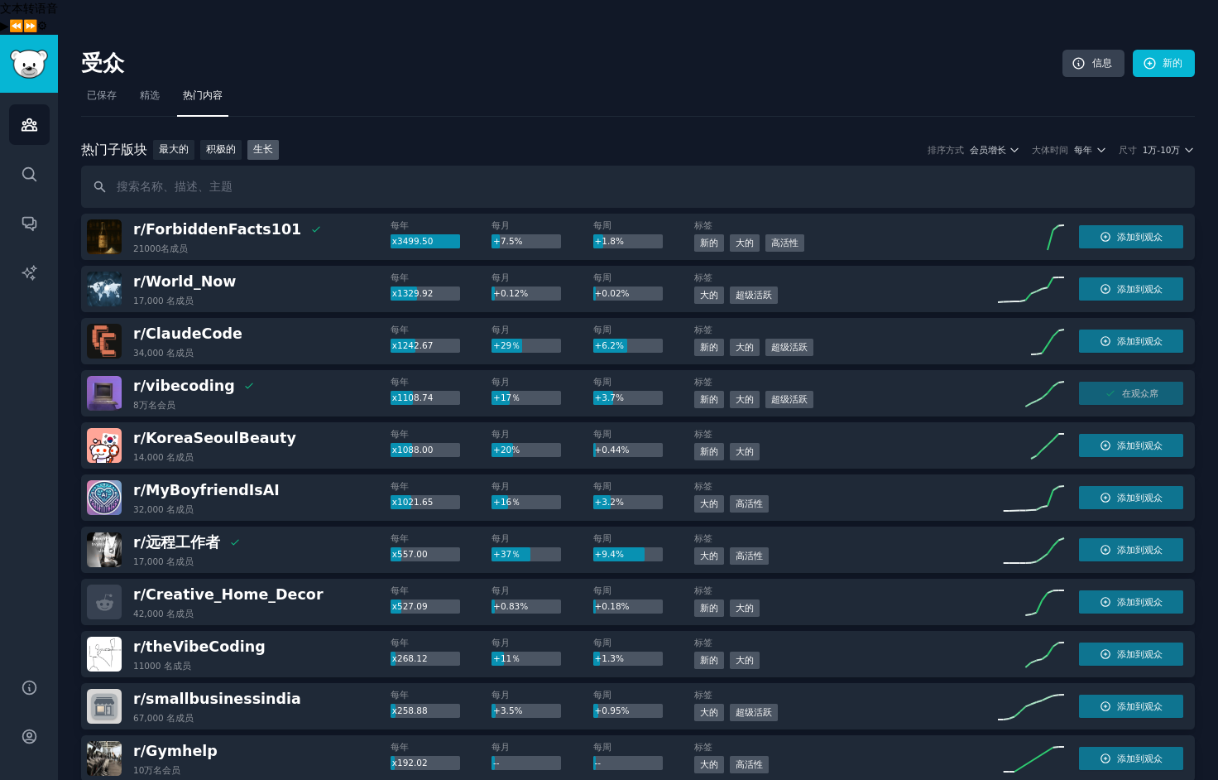
click at [95, 89] on font "已保存" at bounding box center [102, 95] width 30 height 12
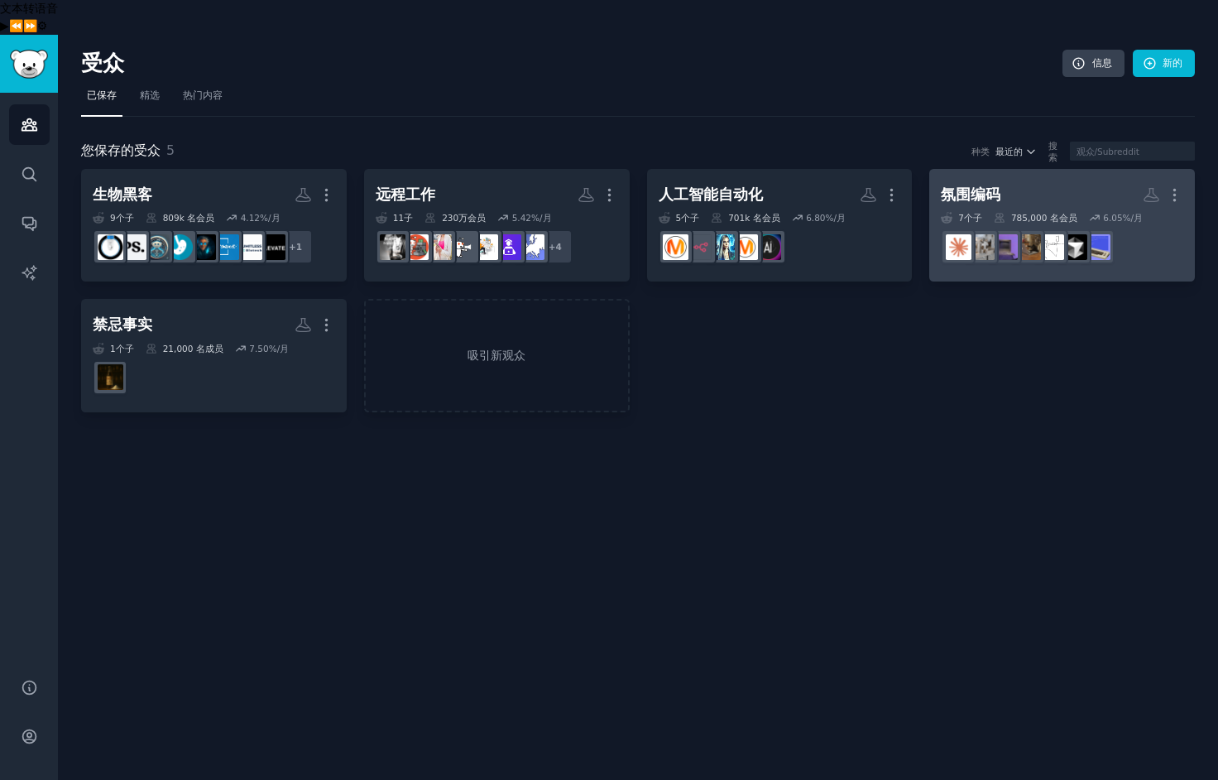
click at [980, 186] on font "氛围编码" at bounding box center [971, 194] width 60 height 17
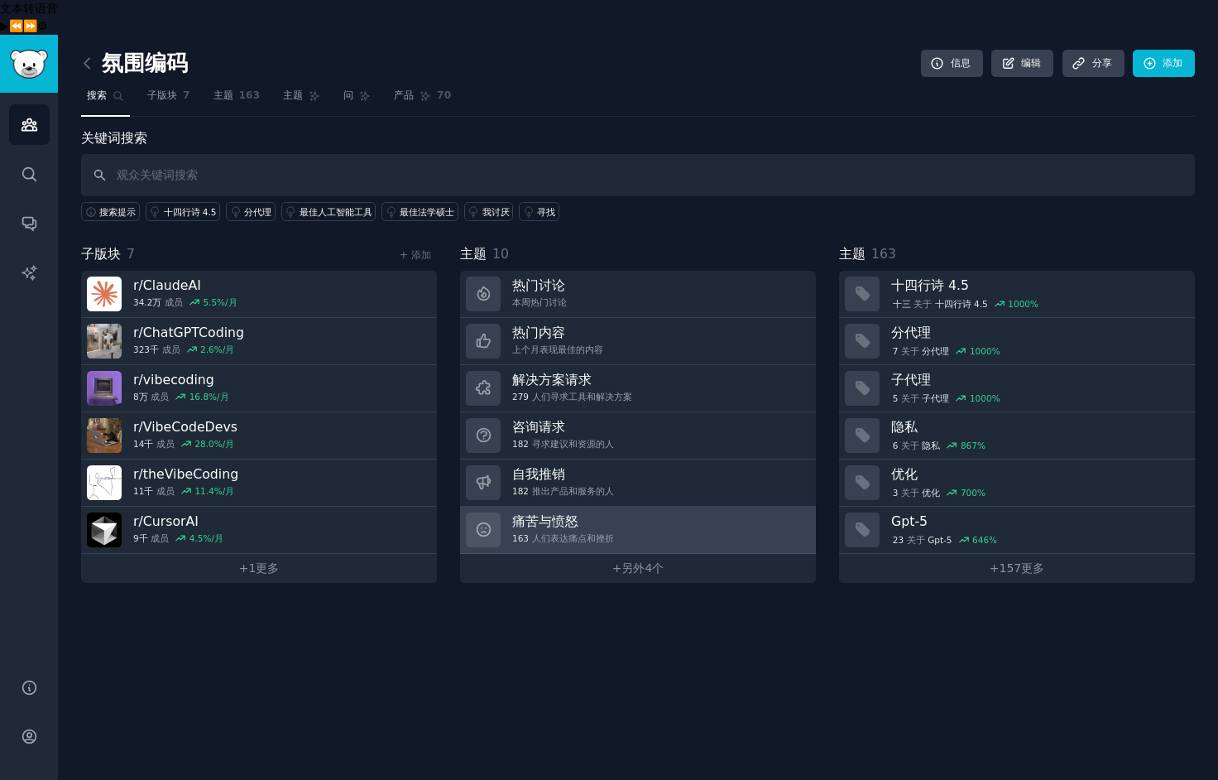
click at [560, 512] on h3 "痛苦与愤怒" at bounding box center [563, 520] width 102 height 17
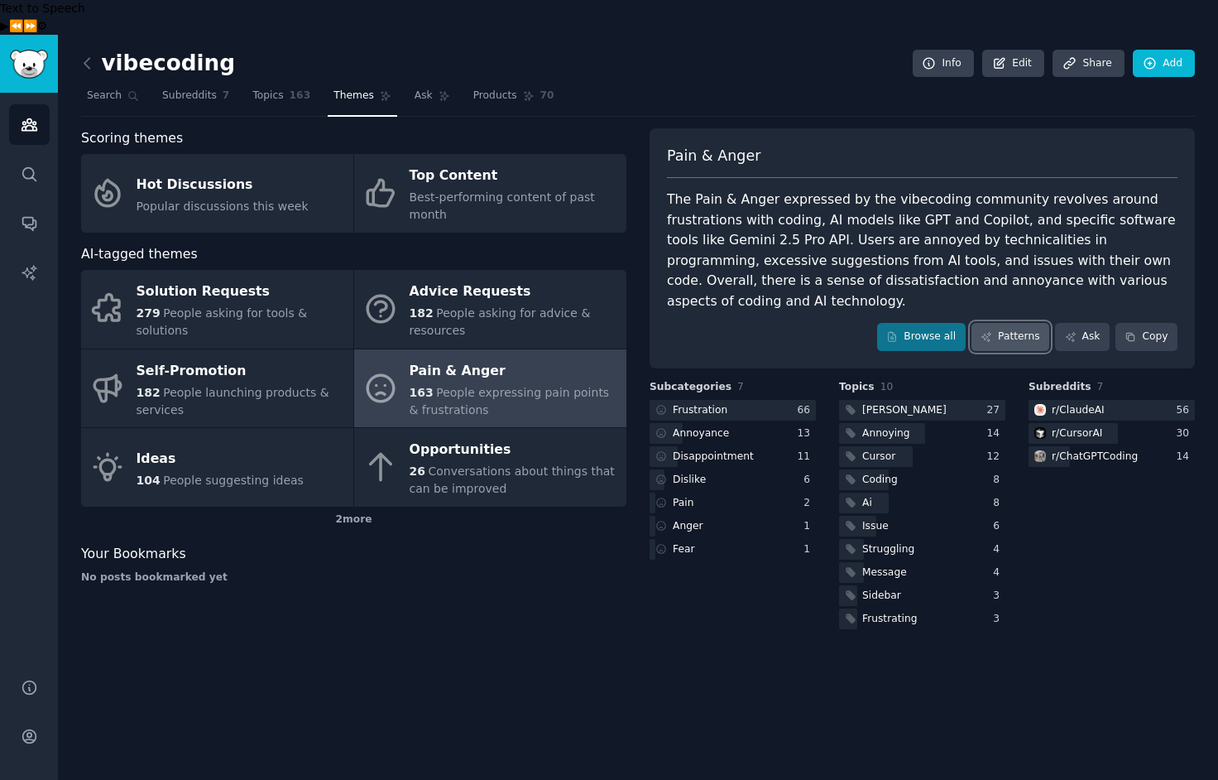
click at [1015, 323] on link "Patterns" at bounding box center [1011, 337] width 78 height 28
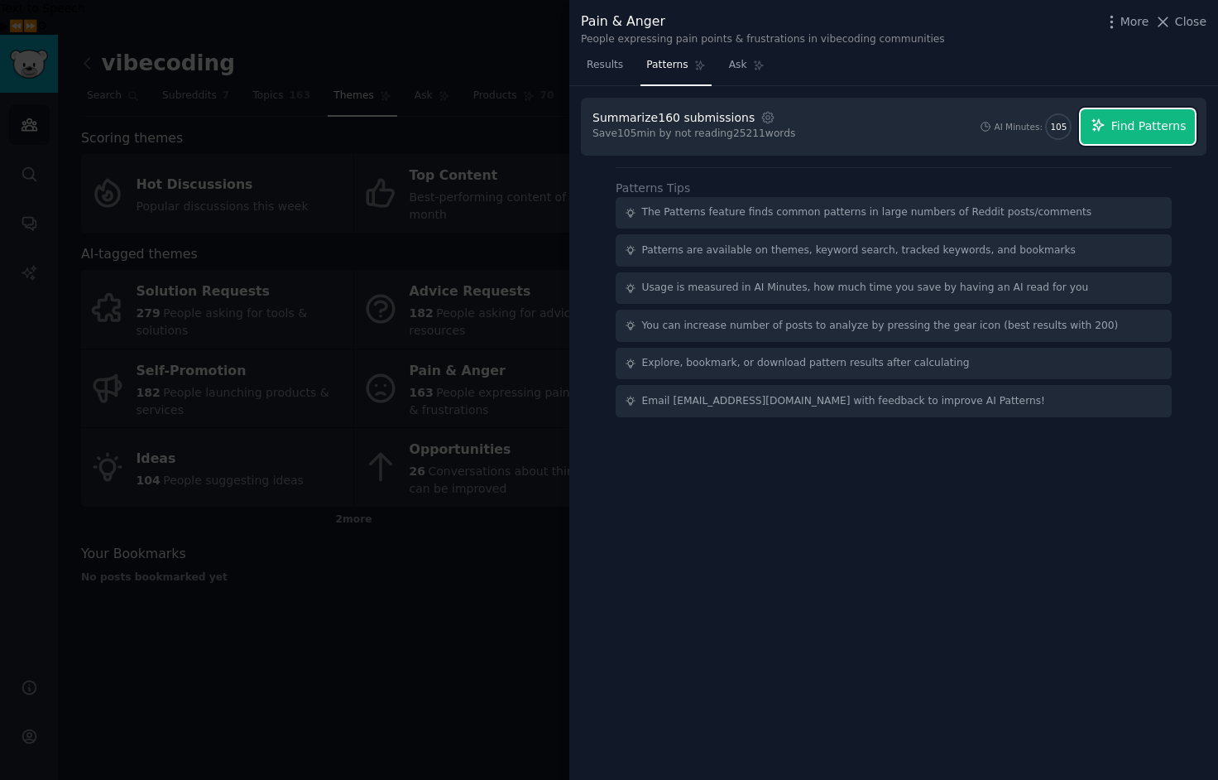
click at [1127, 130] on span "Find Patterns" at bounding box center [1148, 126] width 75 height 17
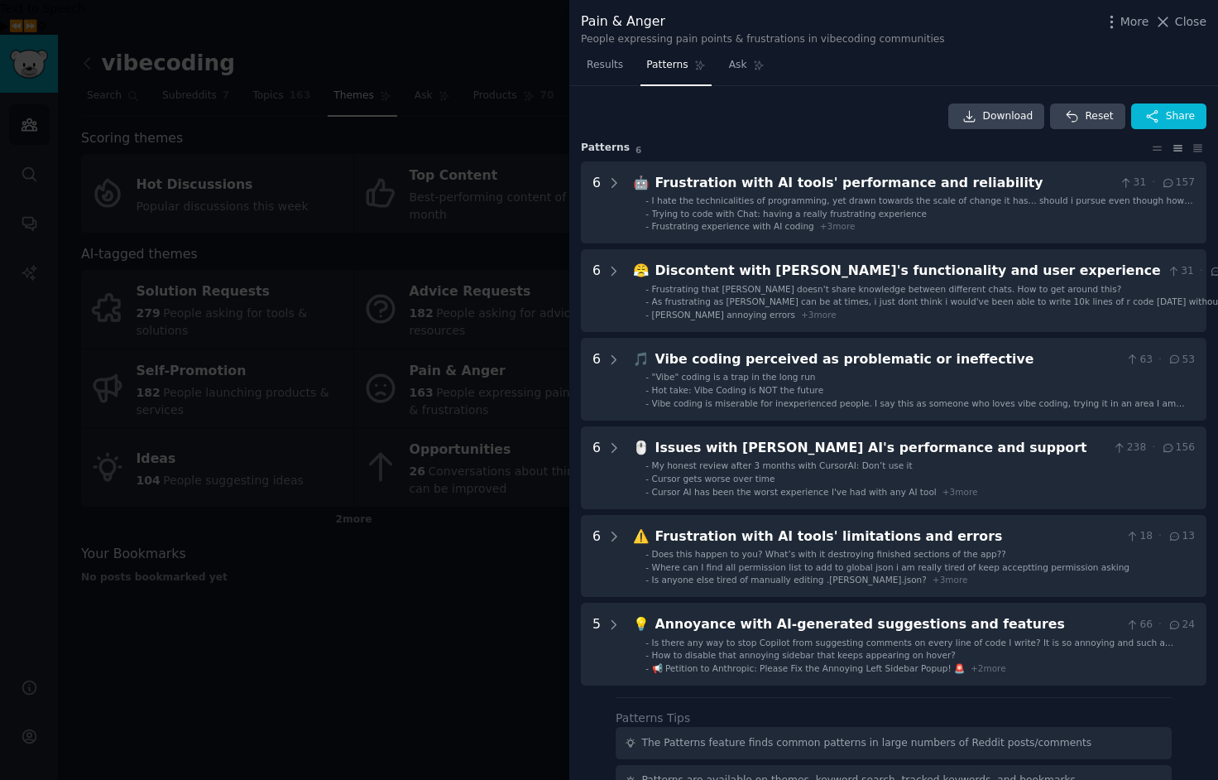
click at [388, 605] on div at bounding box center [609, 390] width 1218 height 780
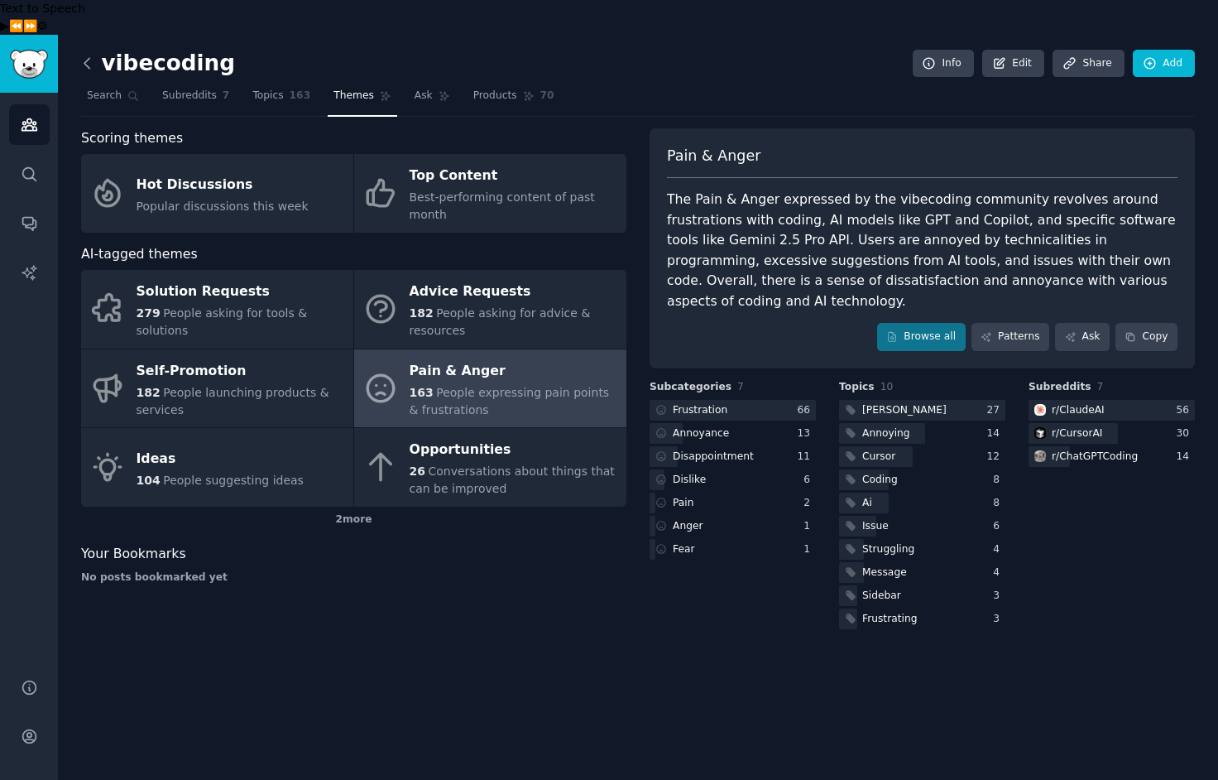
click at [90, 55] on icon at bounding box center [87, 63] width 17 height 17
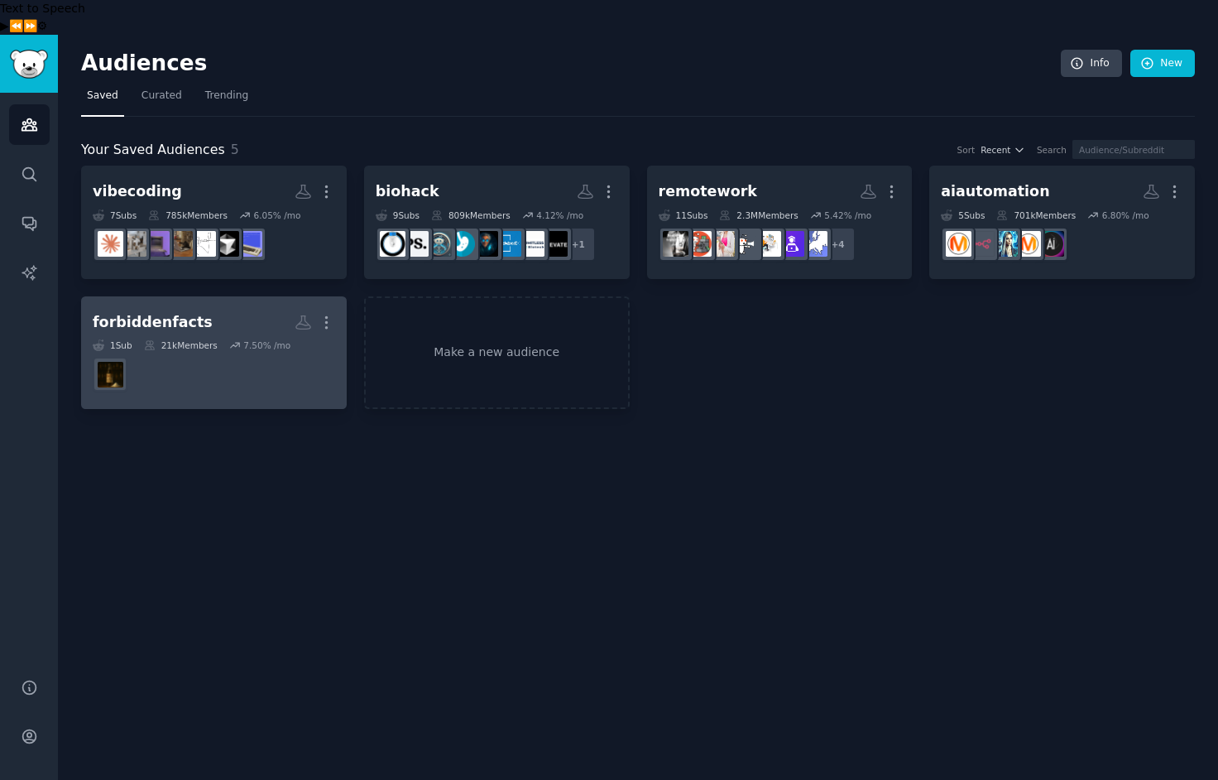
click at [150, 312] on div "forbiddenfacts" at bounding box center [153, 322] width 120 height 21
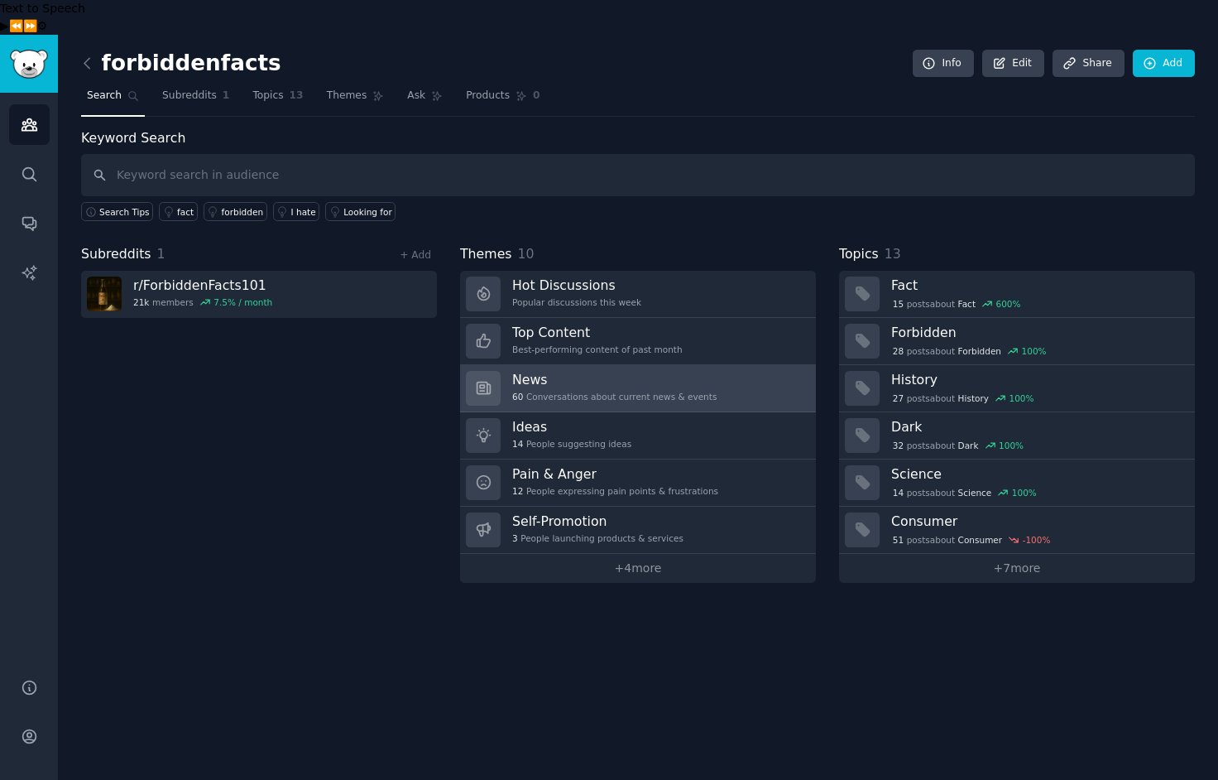
click at [696, 391] on div "60 Conversations about current news & events" at bounding box center [614, 397] width 204 height 12
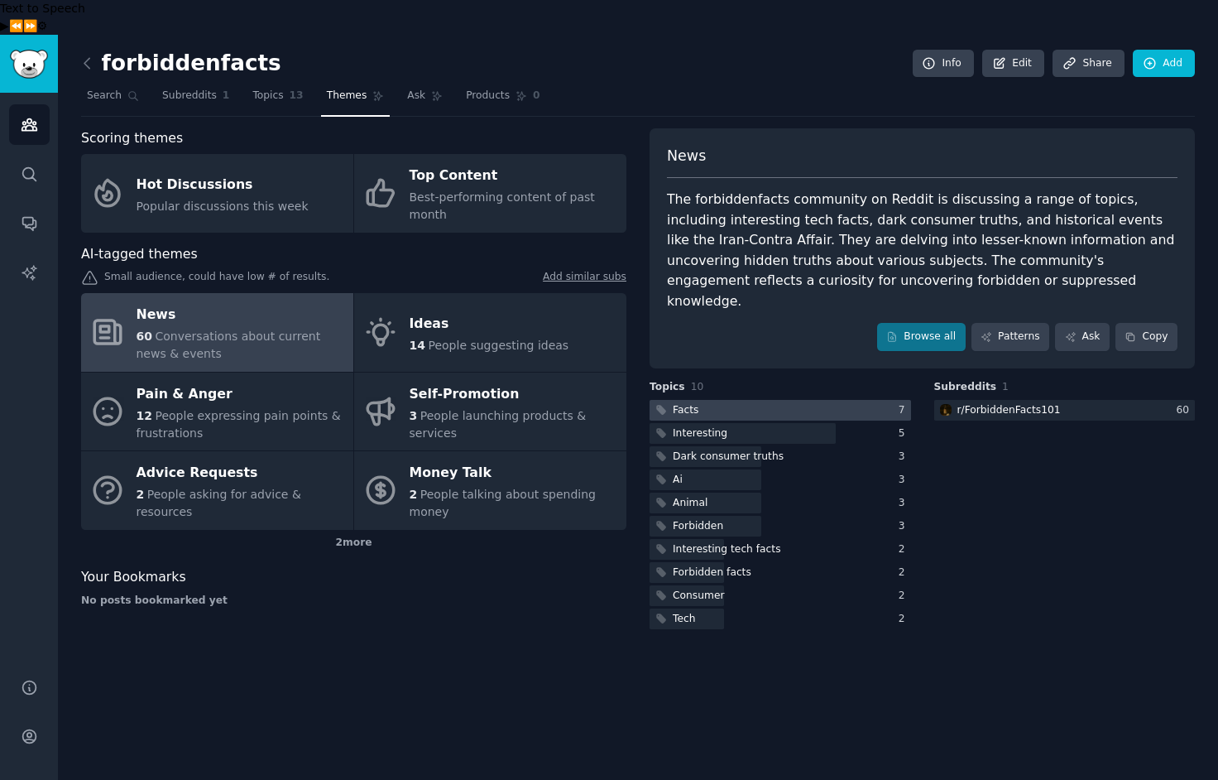
click at [738, 400] on div at bounding box center [781, 410] width 262 height 21
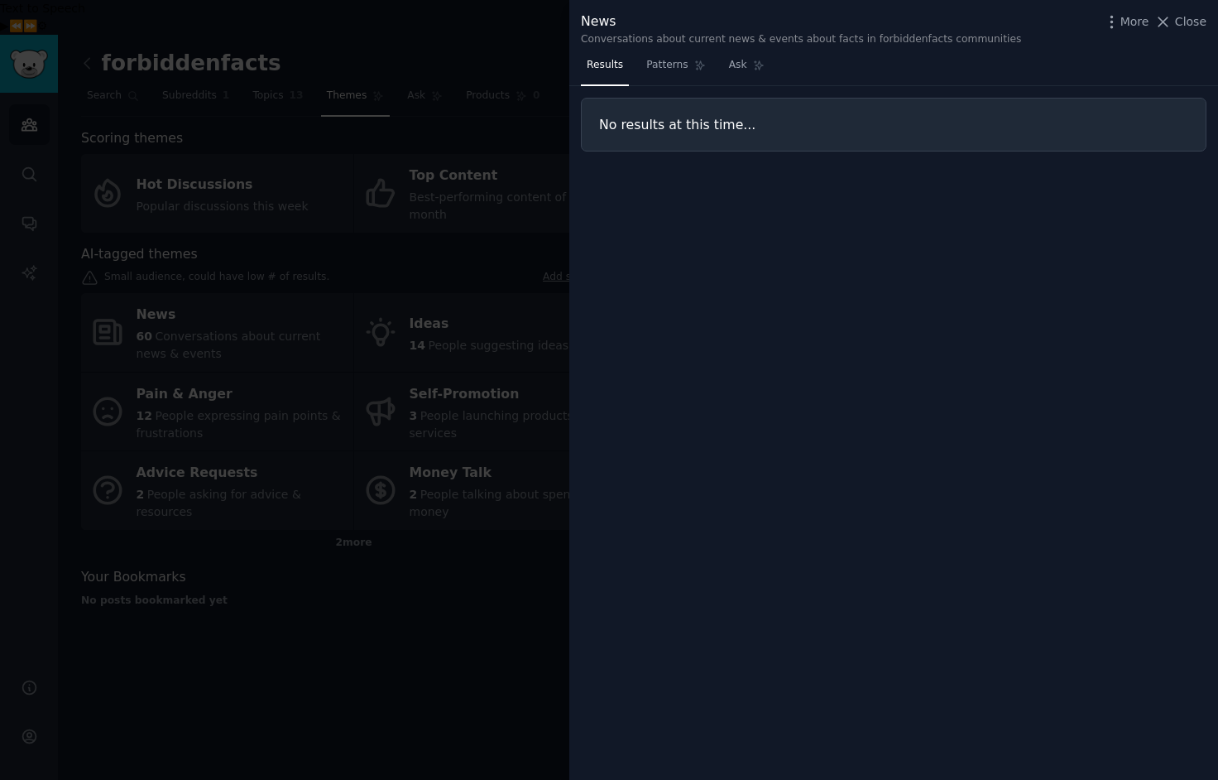
click at [459, 632] on div at bounding box center [609, 390] width 1218 height 780
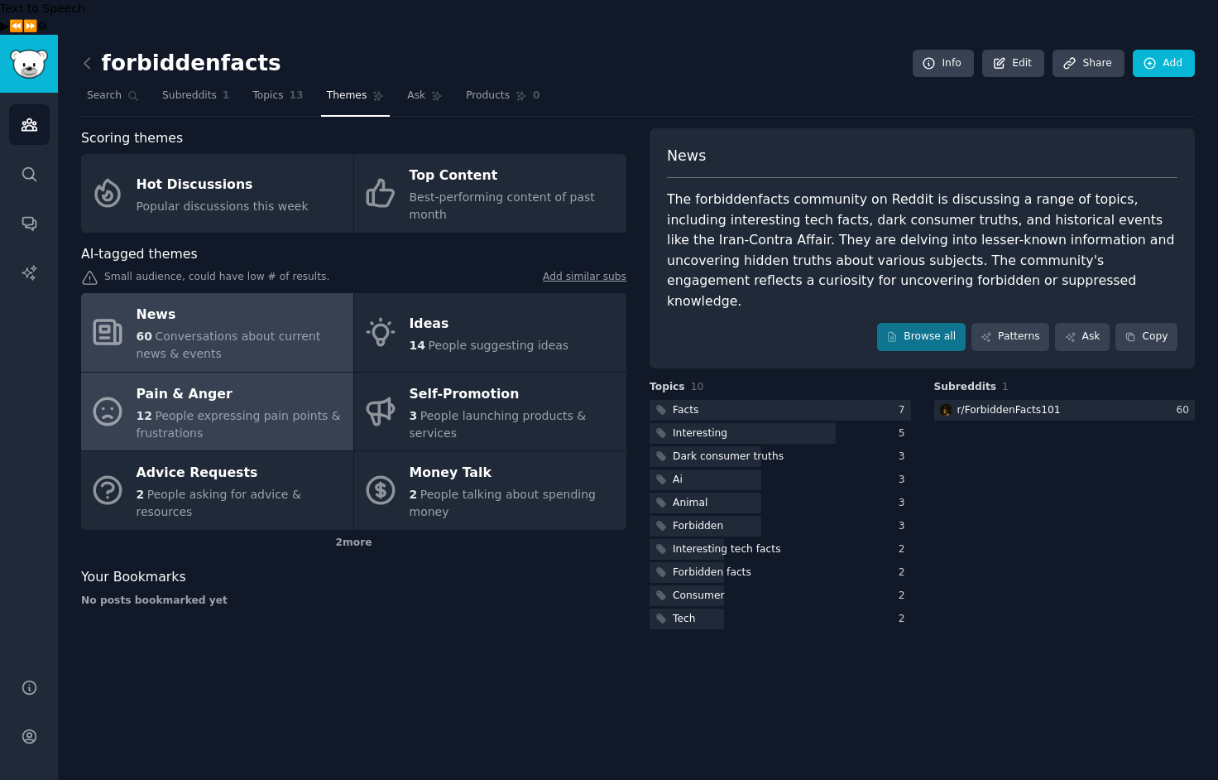
click at [275, 409] on span "People expressing pain points & frustrations" at bounding box center [239, 424] width 204 height 31
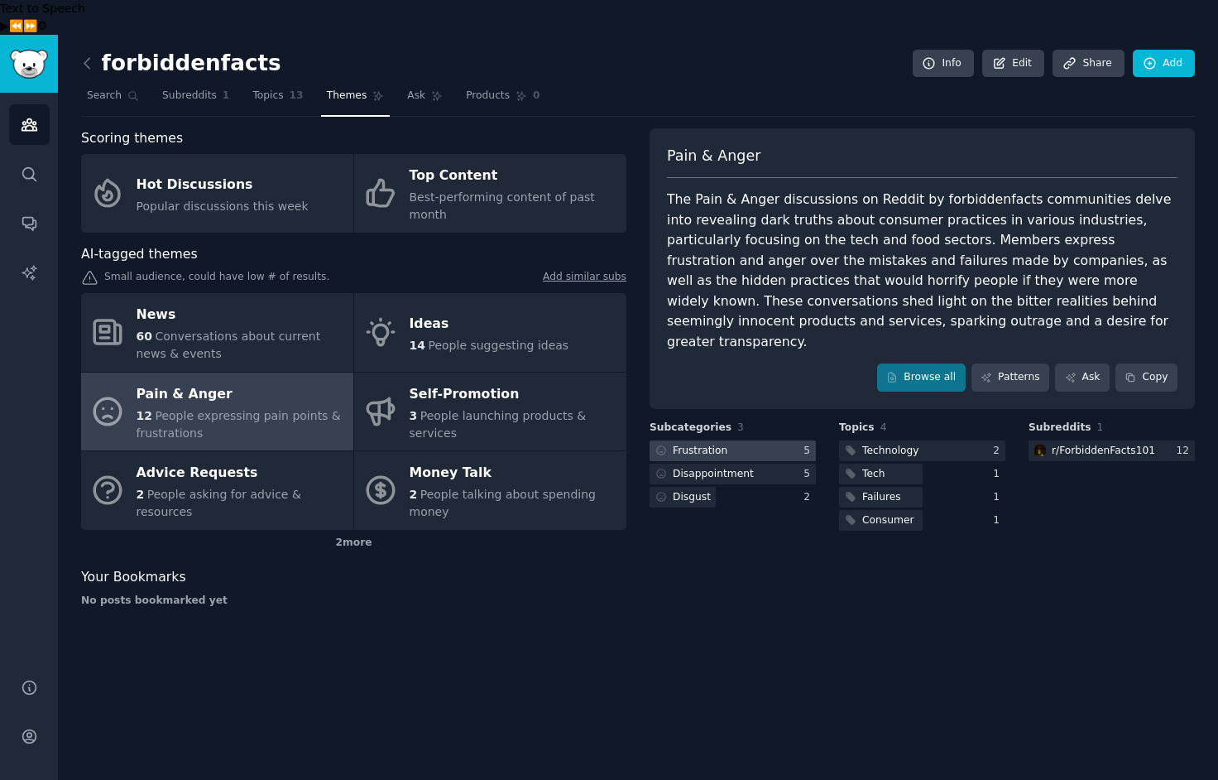
click at [725, 440] on div "Frustration" at bounding box center [690, 450] width 81 height 21
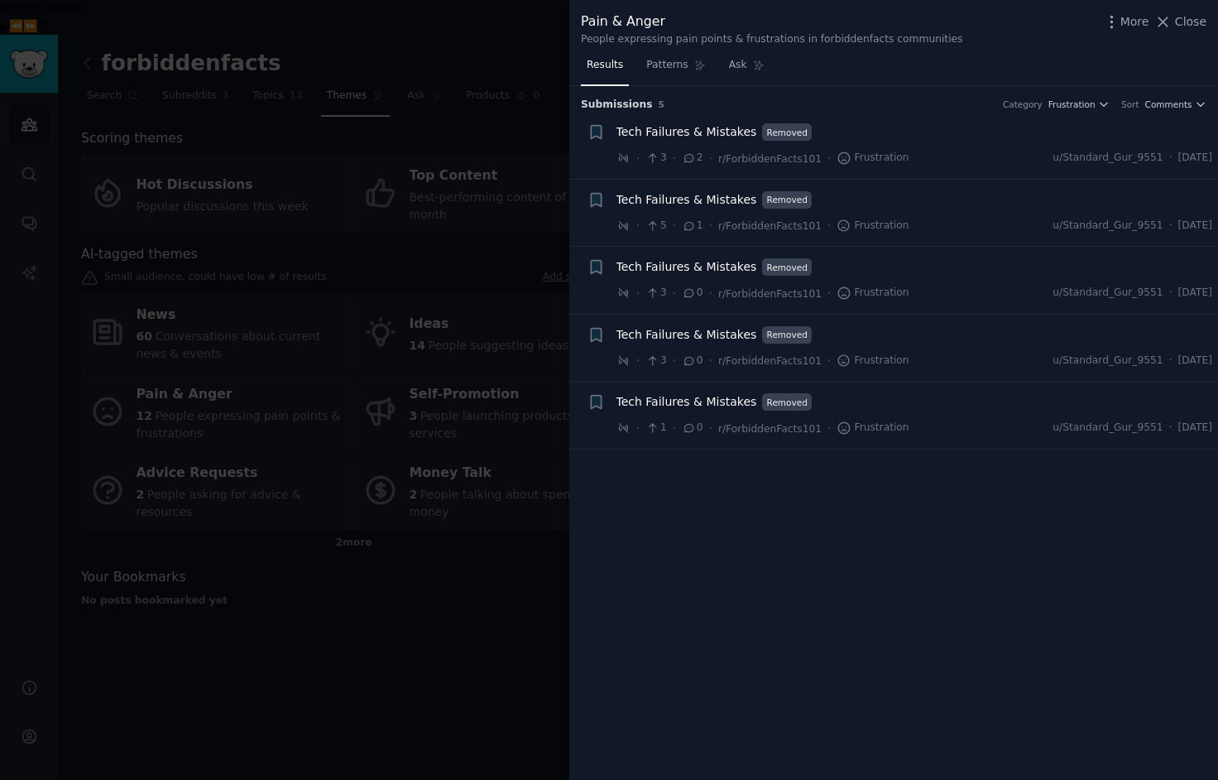
click at [418, 657] on div at bounding box center [609, 390] width 1218 height 780
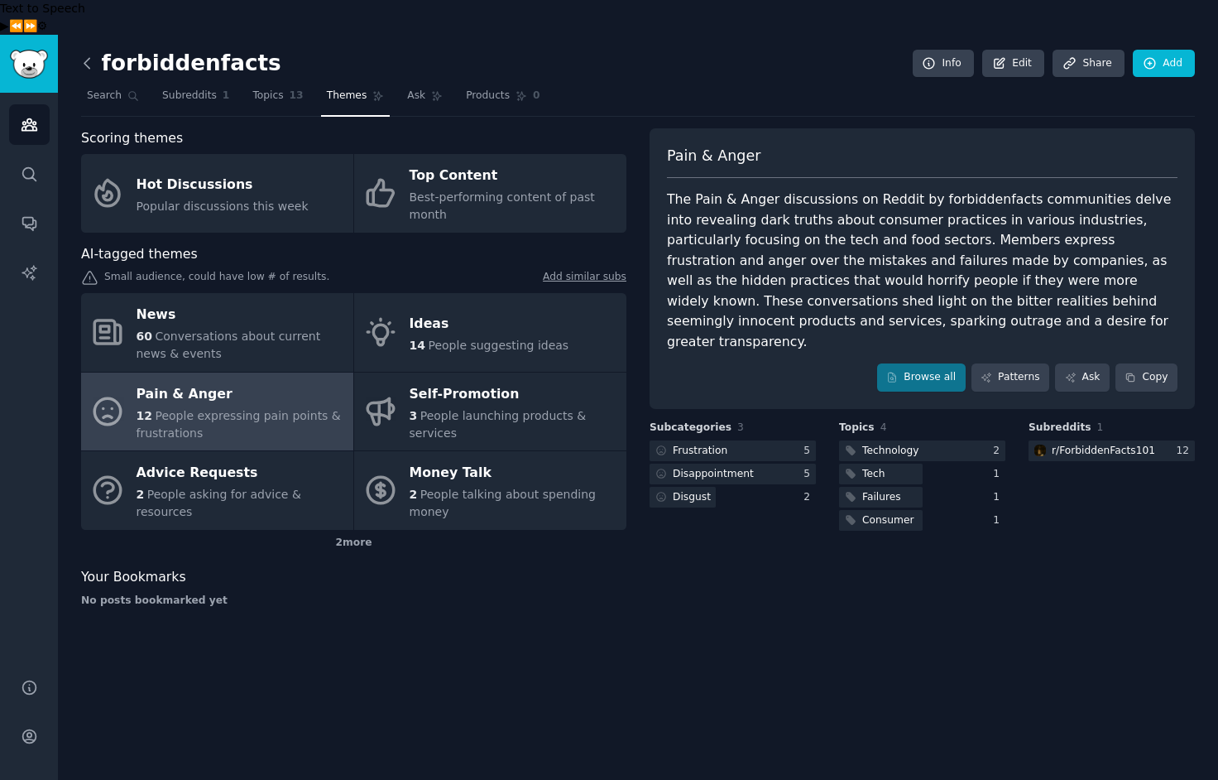
click at [87, 55] on icon at bounding box center [87, 63] width 17 height 17
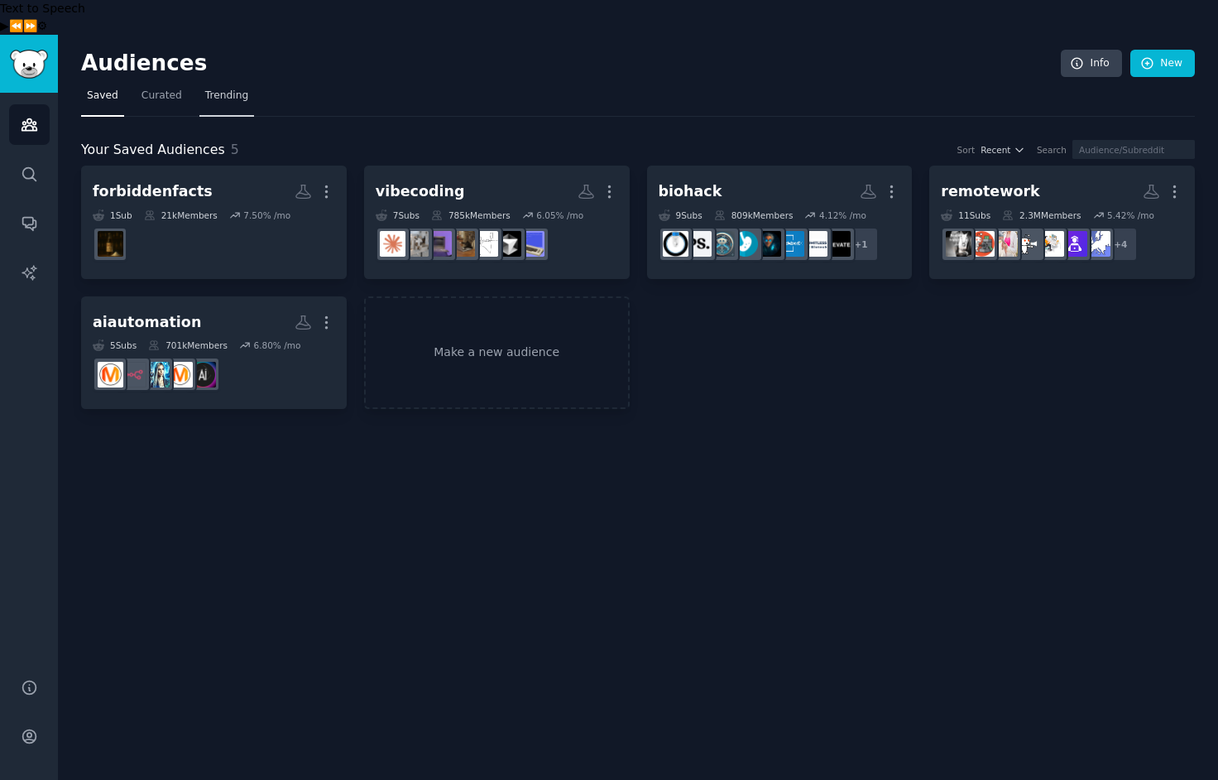
click at [223, 89] on span "Trending" at bounding box center [226, 96] width 43 height 15
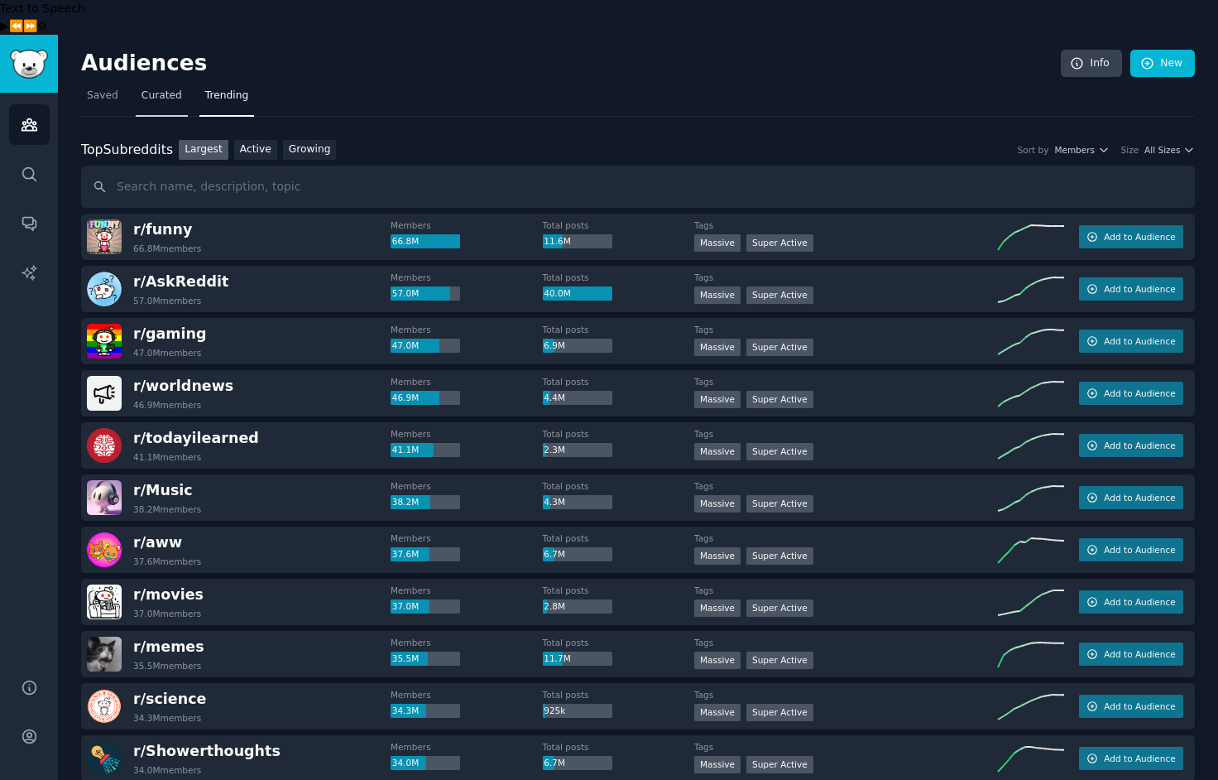
click at [156, 89] on span "Curated" at bounding box center [162, 96] width 41 height 15
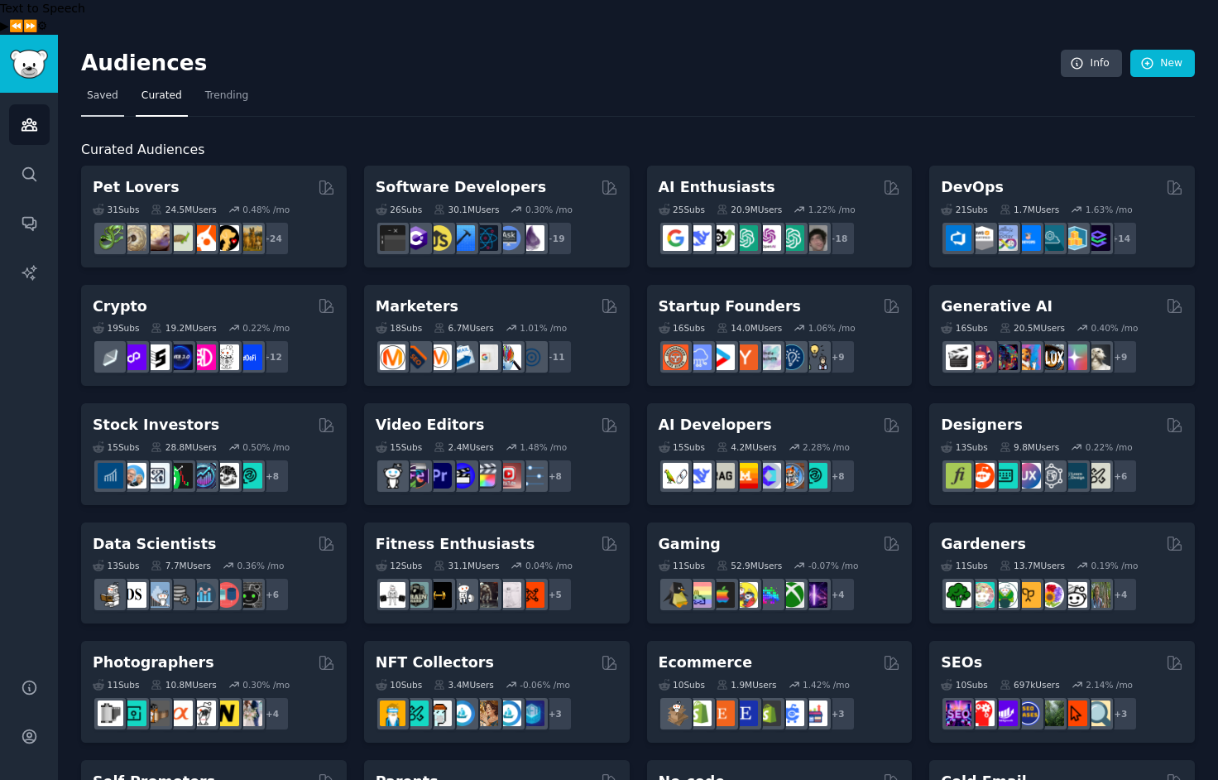
click at [100, 89] on span "Saved" at bounding box center [102, 96] width 31 height 15
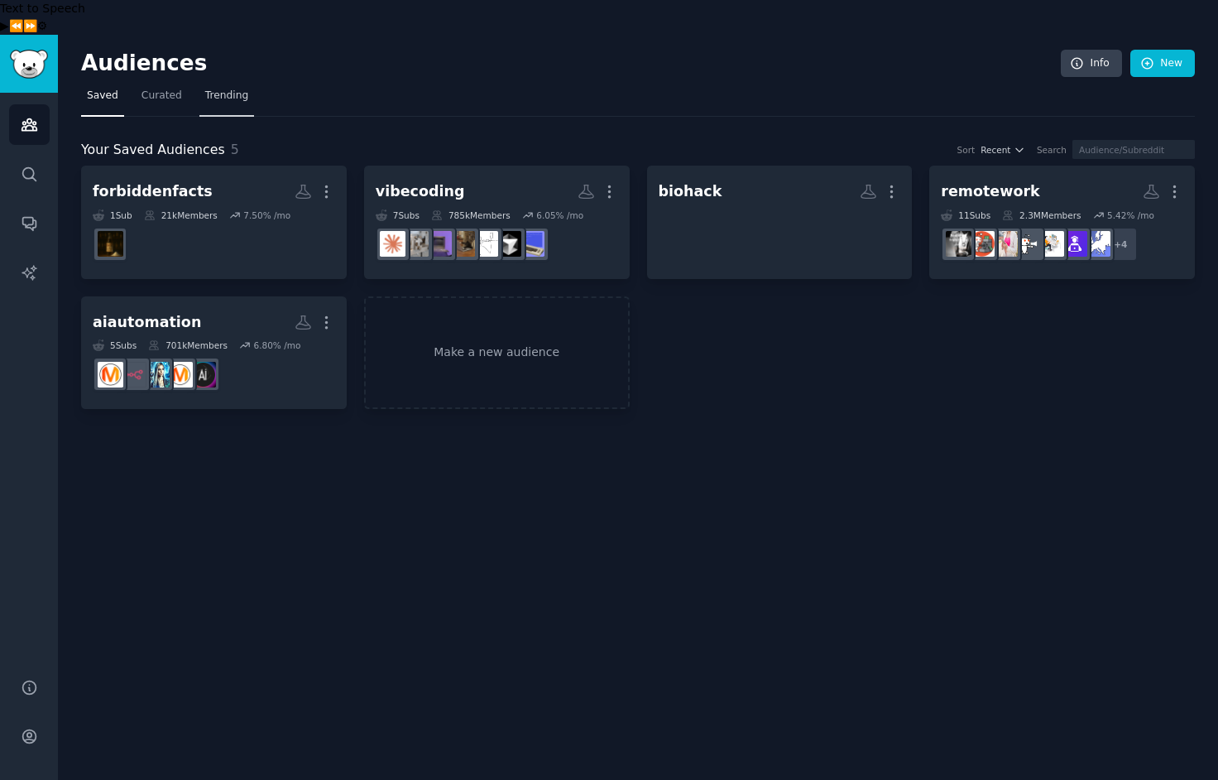
click at [221, 89] on span "Trending" at bounding box center [226, 96] width 43 height 15
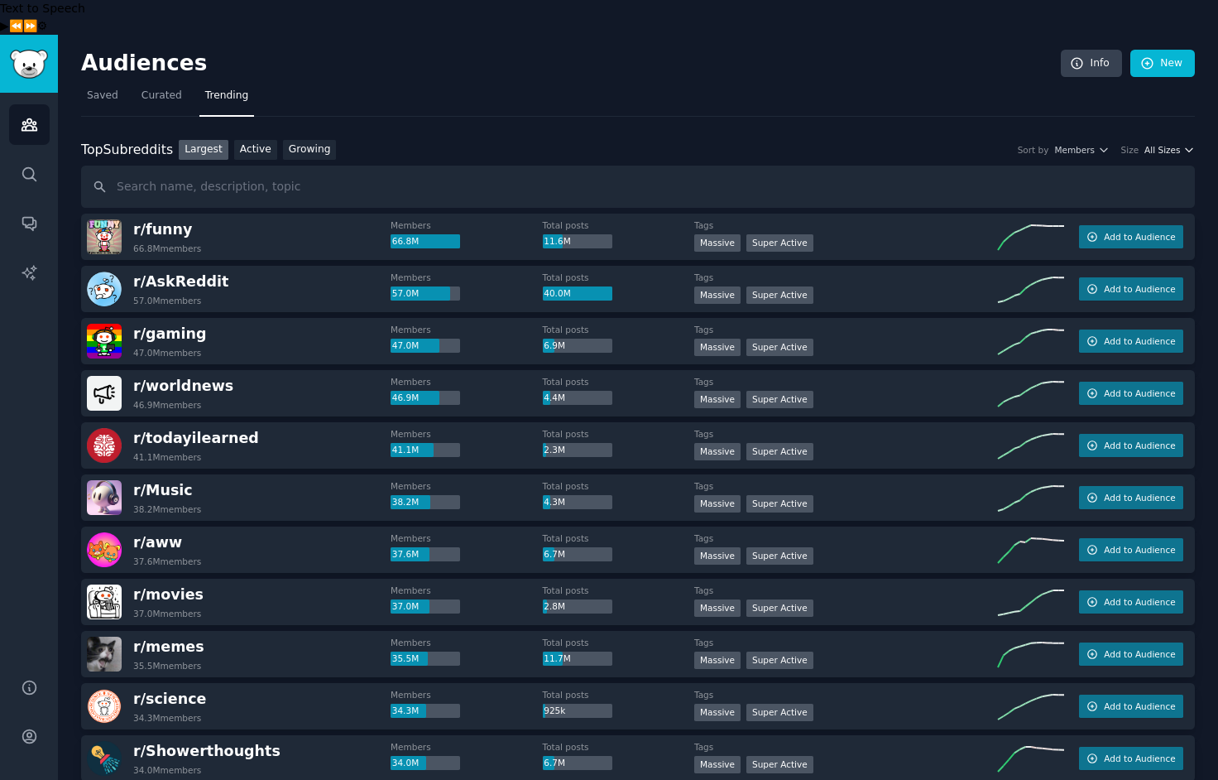
click at [1164, 144] on span "All Sizes" at bounding box center [1163, 150] width 36 height 12
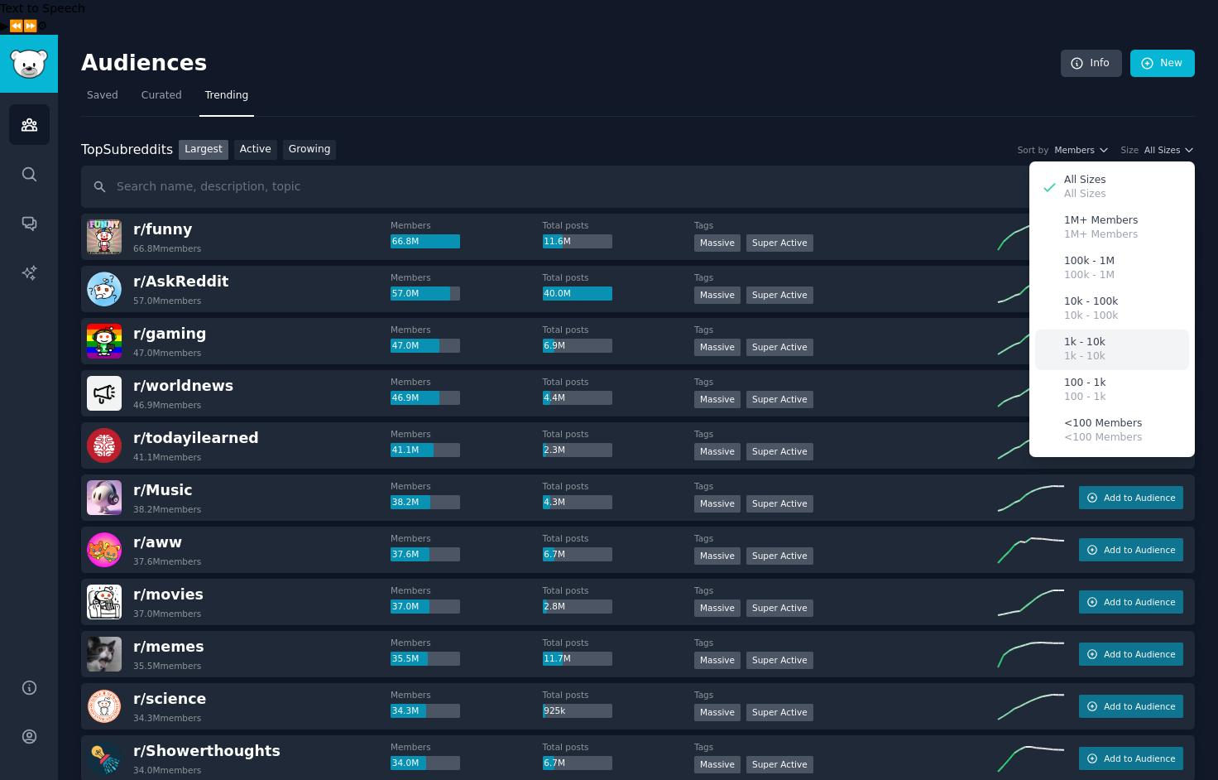
click at [1094, 335] on p "1k - 10k" at bounding box center [1084, 342] width 41 height 15
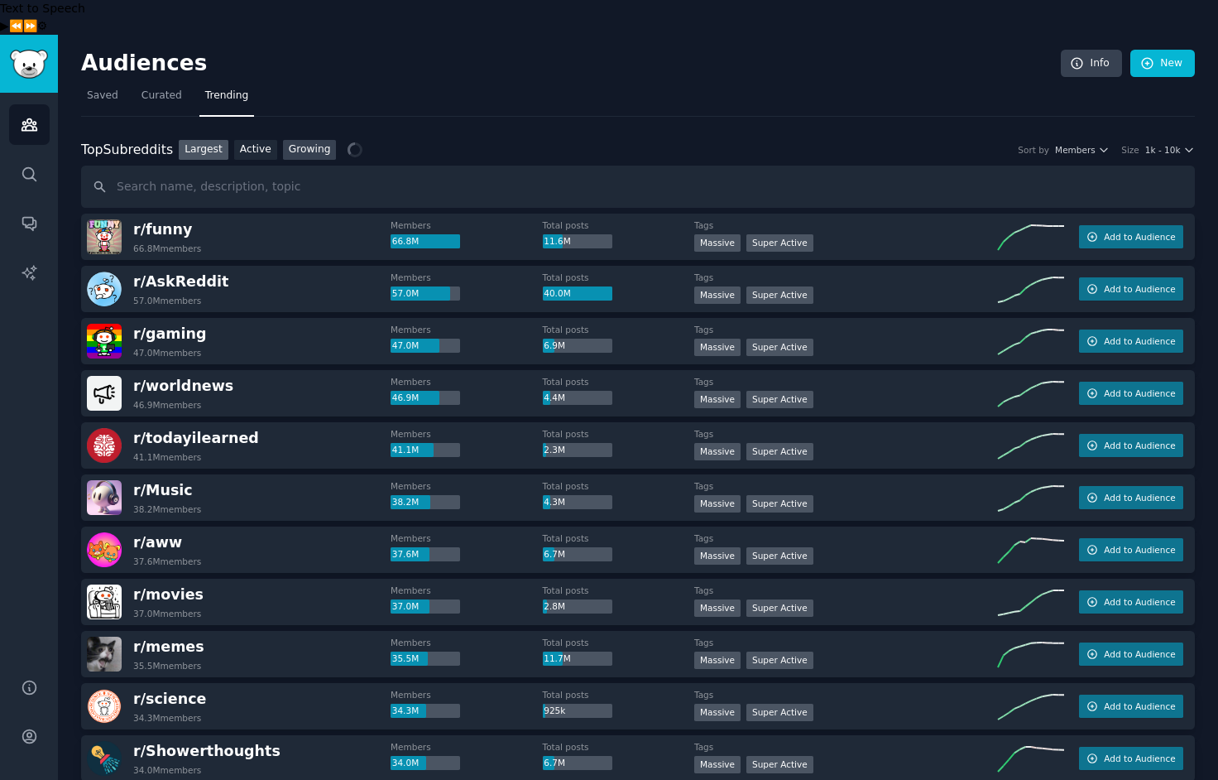
click at [295, 140] on link "Growing" at bounding box center [310, 150] width 54 height 21
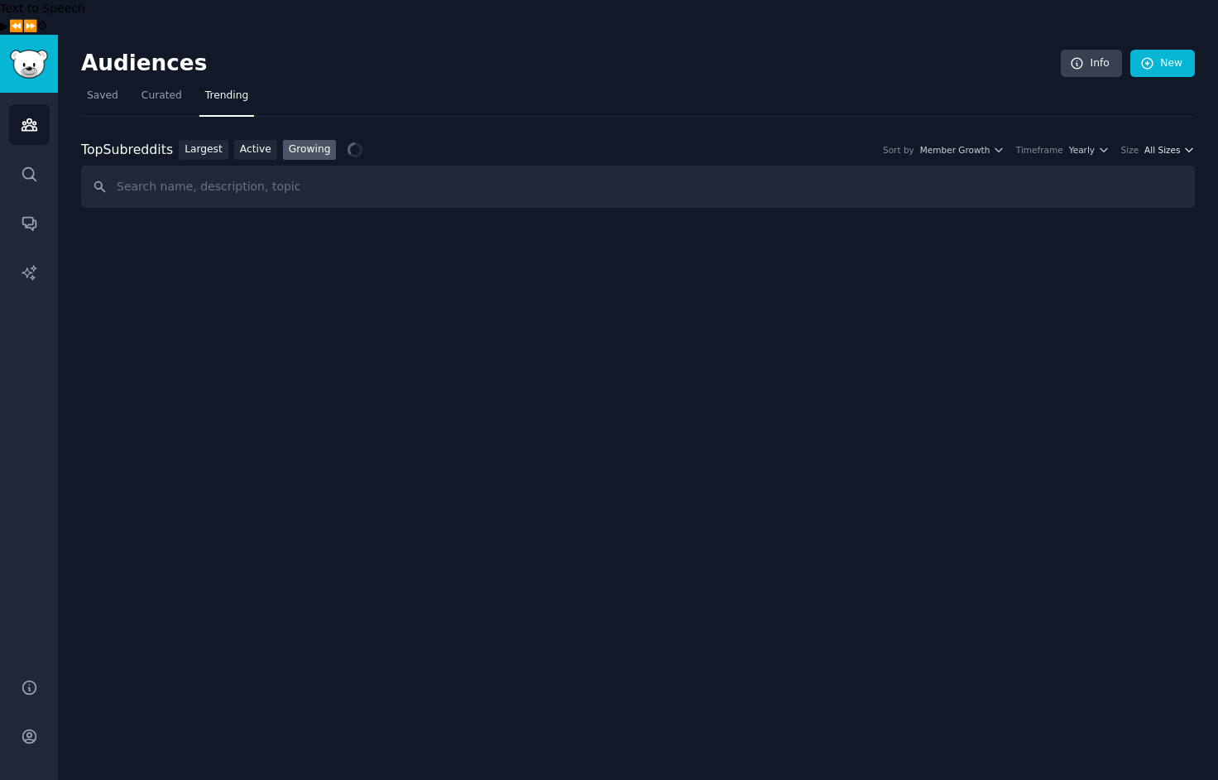
click at [1158, 144] on span "All Sizes" at bounding box center [1163, 150] width 36 height 12
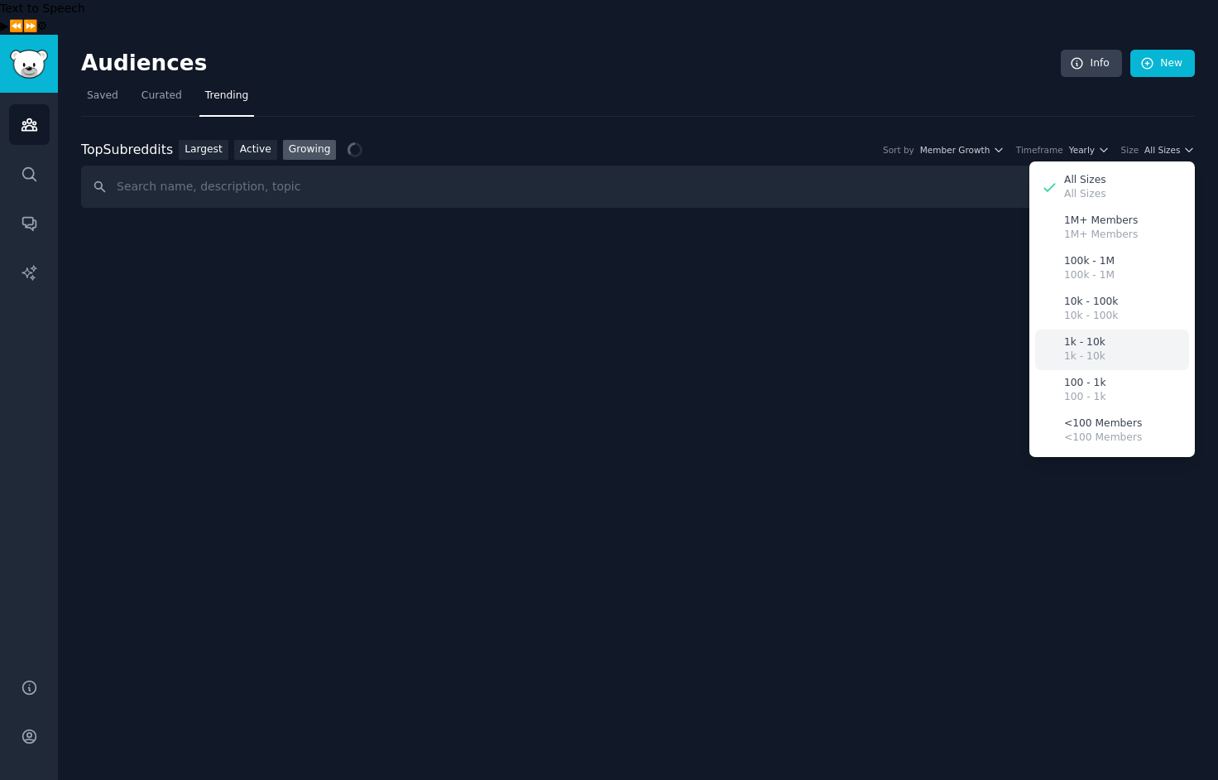
click at [1087, 329] on div "1k - 10k 1k - 10k" at bounding box center [1112, 349] width 154 height 41
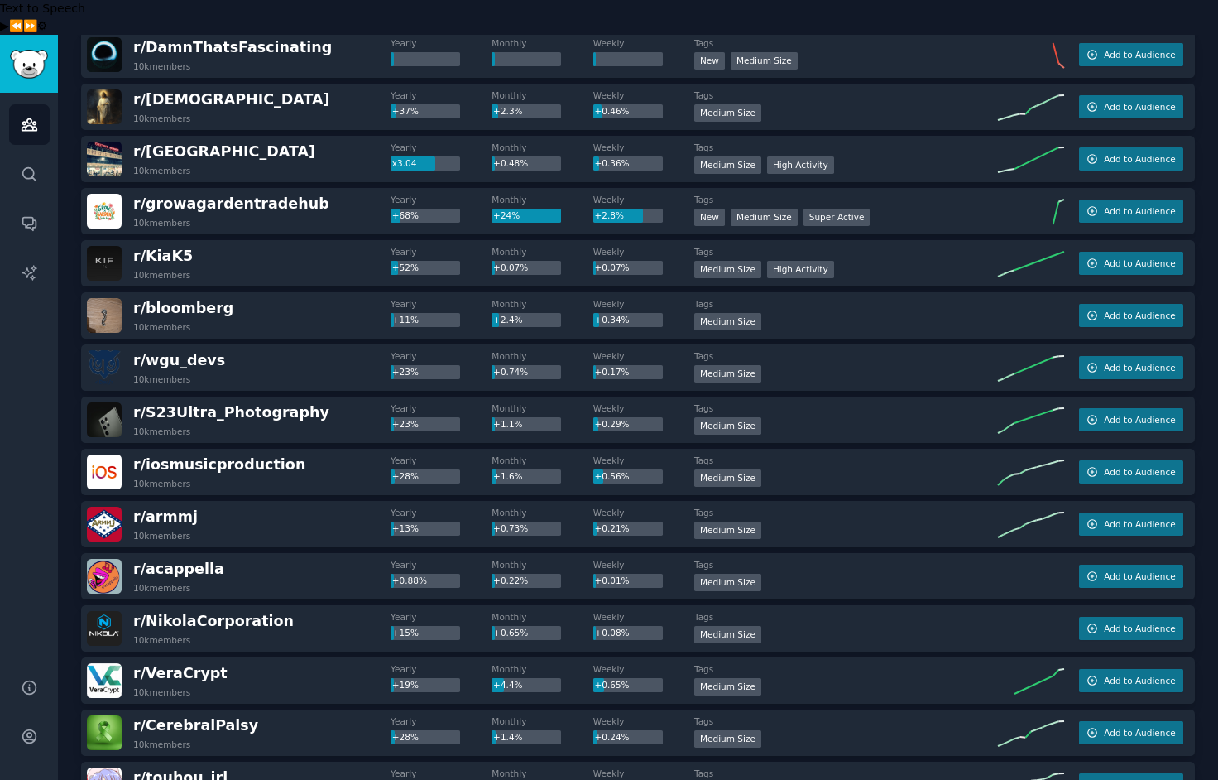
scroll to position [1383, 0]
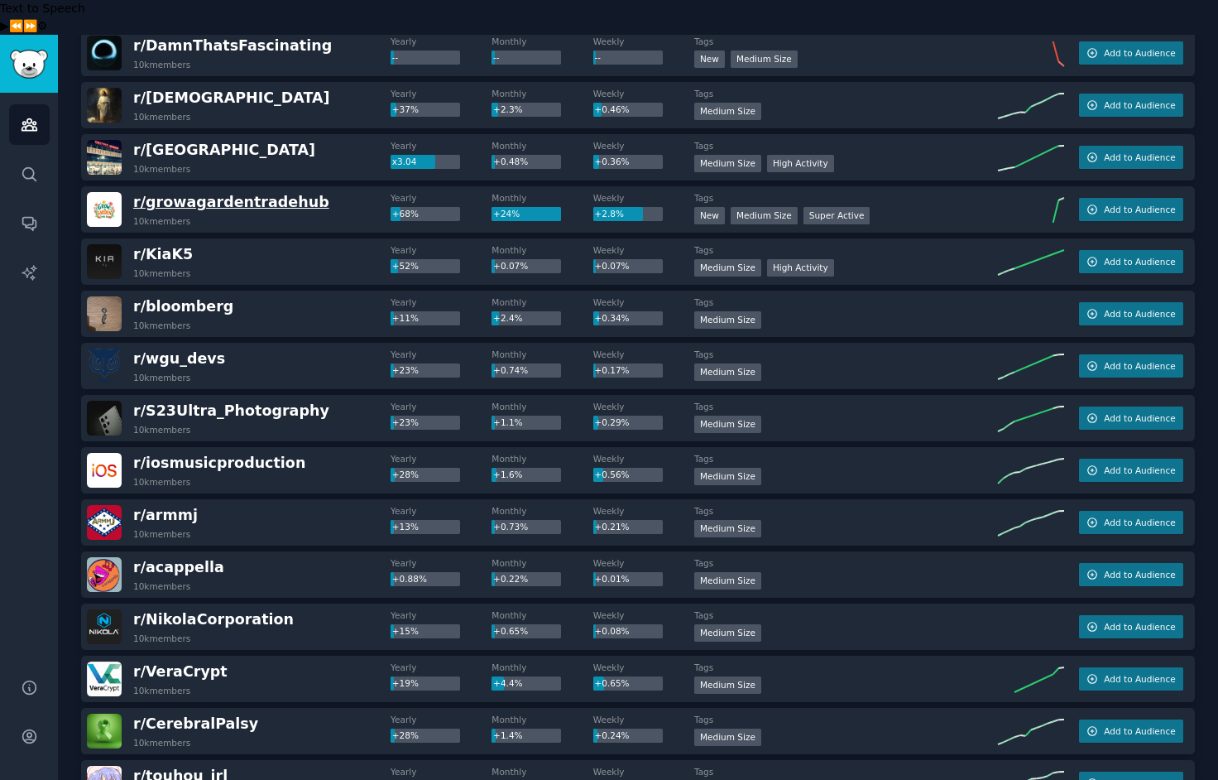
click at [199, 194] on span "r/ growagardentradehub" at bounding box center [231, 202] width 196 height 17
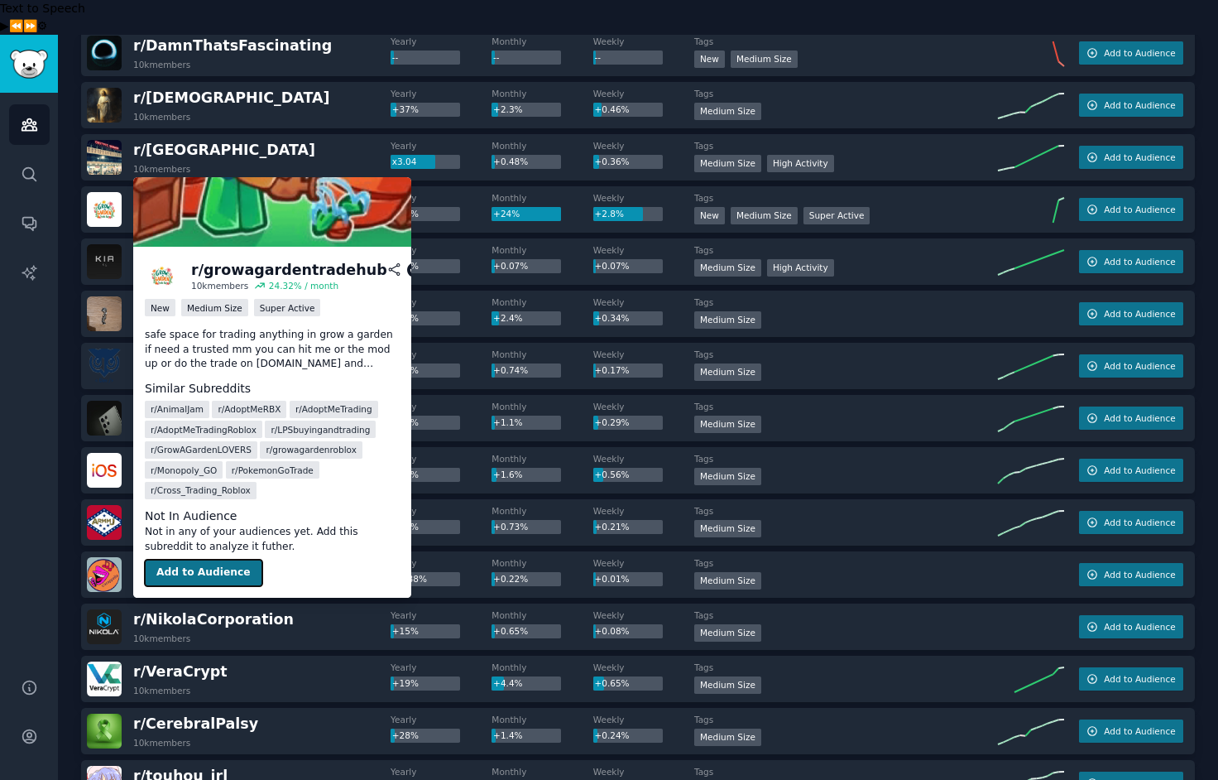
click at [196, 579] on button "Add to Audience" at bounding box center [204, 572] width 118 height 26
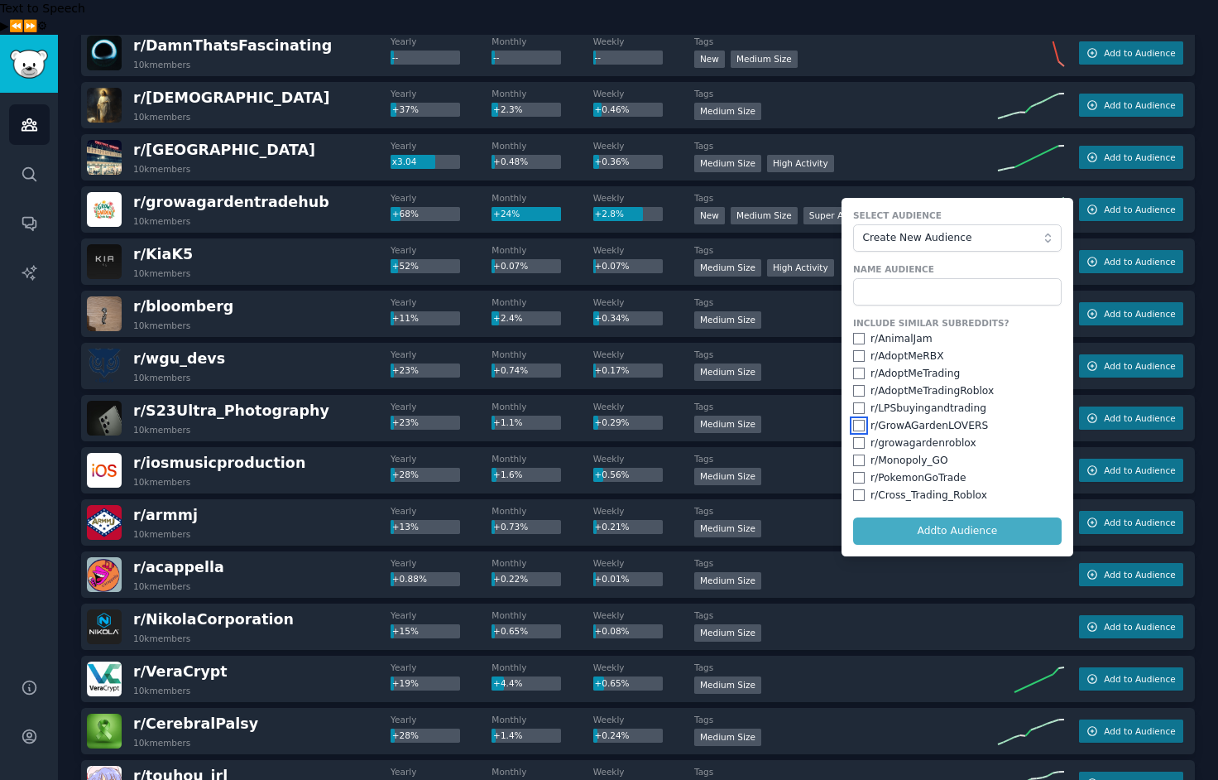
click at [854, 420] on input "checkbox" at bounding box center [859, 426] width 12 height 12
checkbox input "true"
click at [854, 437] on input "checkbox" at bounding box center [859, 443] width 12 height 12
checkbox input "true"
click at [920, 498] on form "Select Audience Create New Audience Name Audience Include Similar Subreddits? r…" at bounding box center [958, 377] width 232 height 358
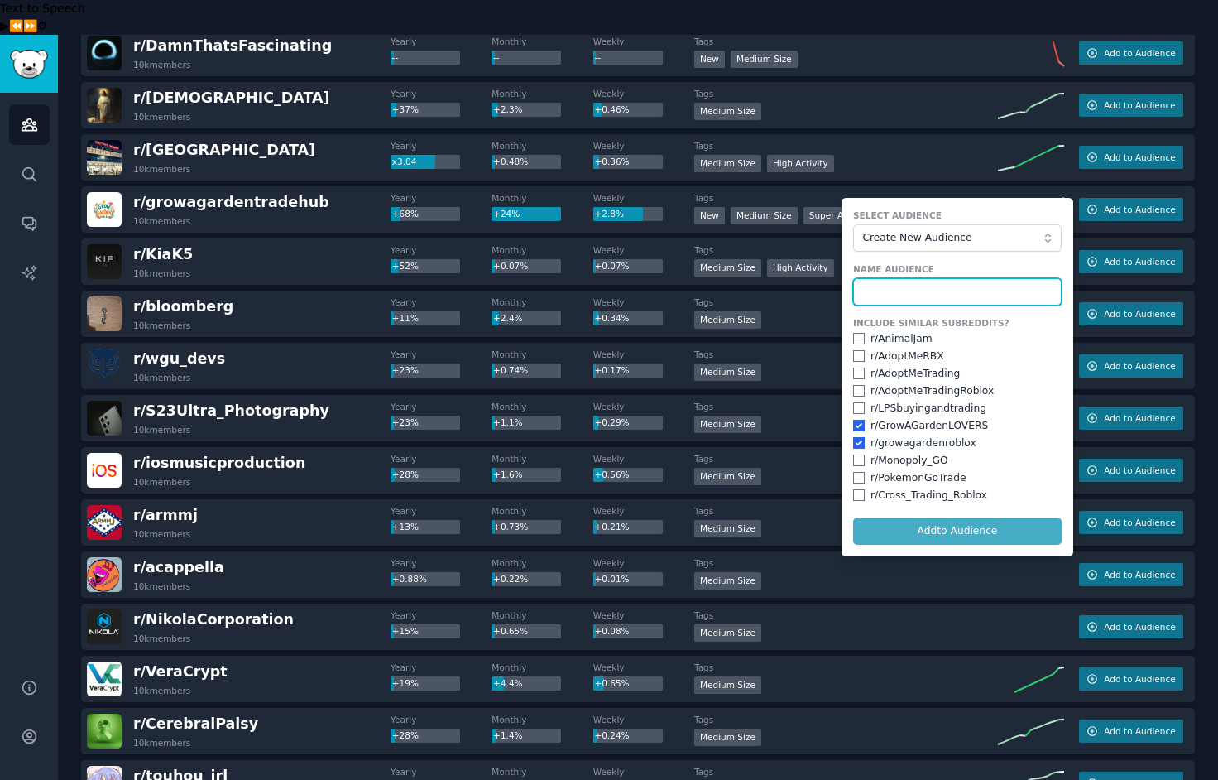
click at [895, 278] on input "text" at bounding box center [957, 292] width 209 height 28
type input "g"
type input "gardening"
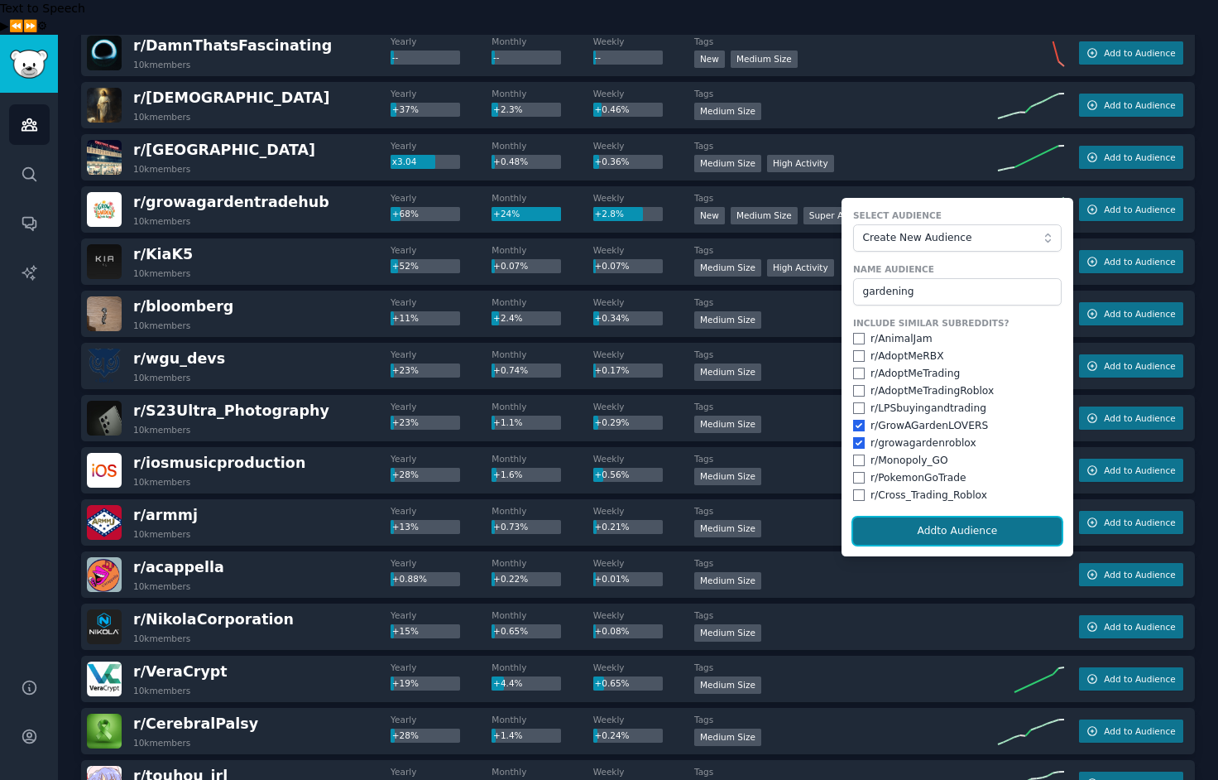
click at [935, 517] on button "Add to Audience" at bounding box center [957, 531] width 209 height 28
checkbox input "false"
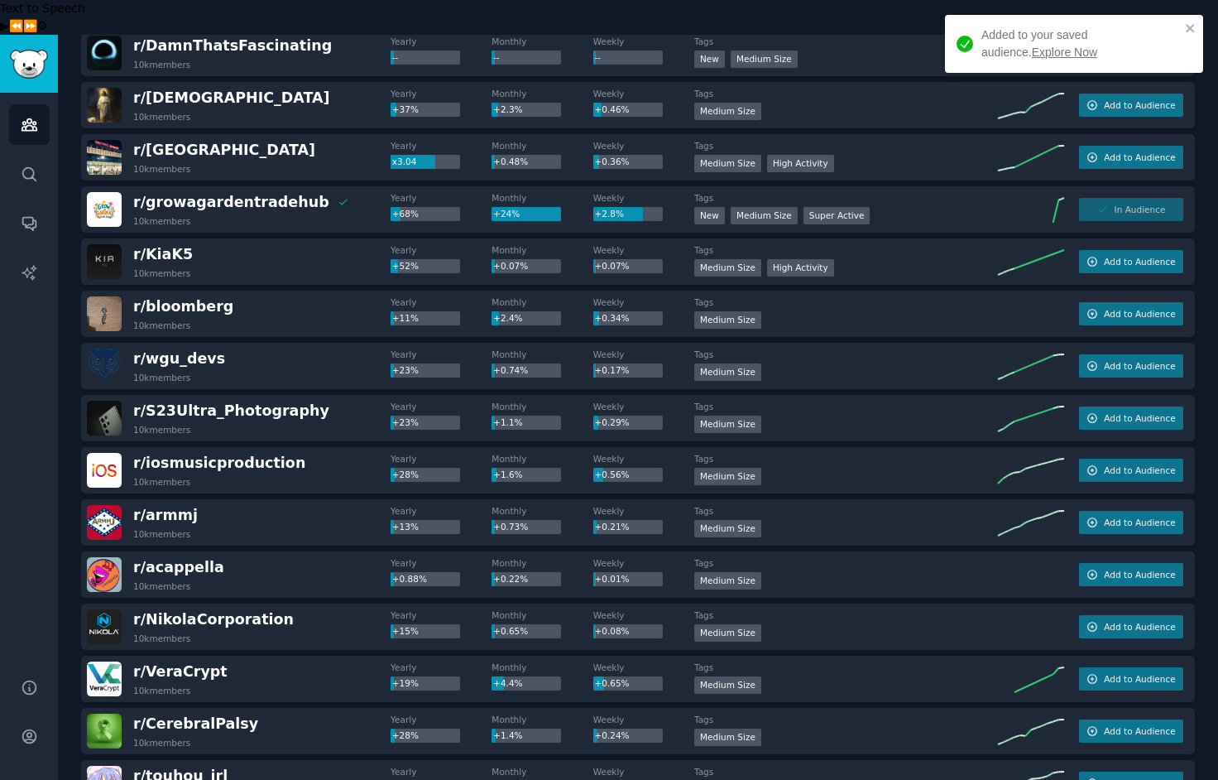
click at [1032, 53] on link "Explore Now" at bounding box center [1064, 52] width 65 height 13
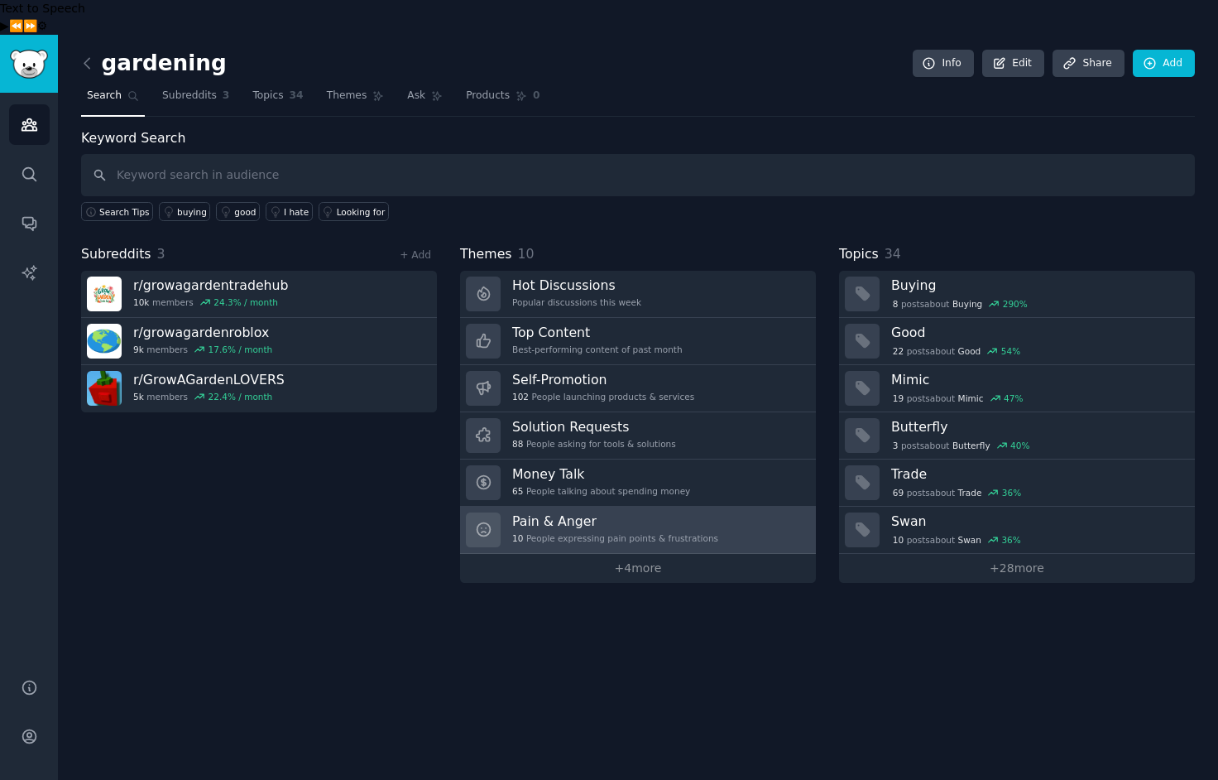
click at [575, 532] on div "10 People expressing pain points & frustrations" at bounding box center [615, 538] width 206 height 12
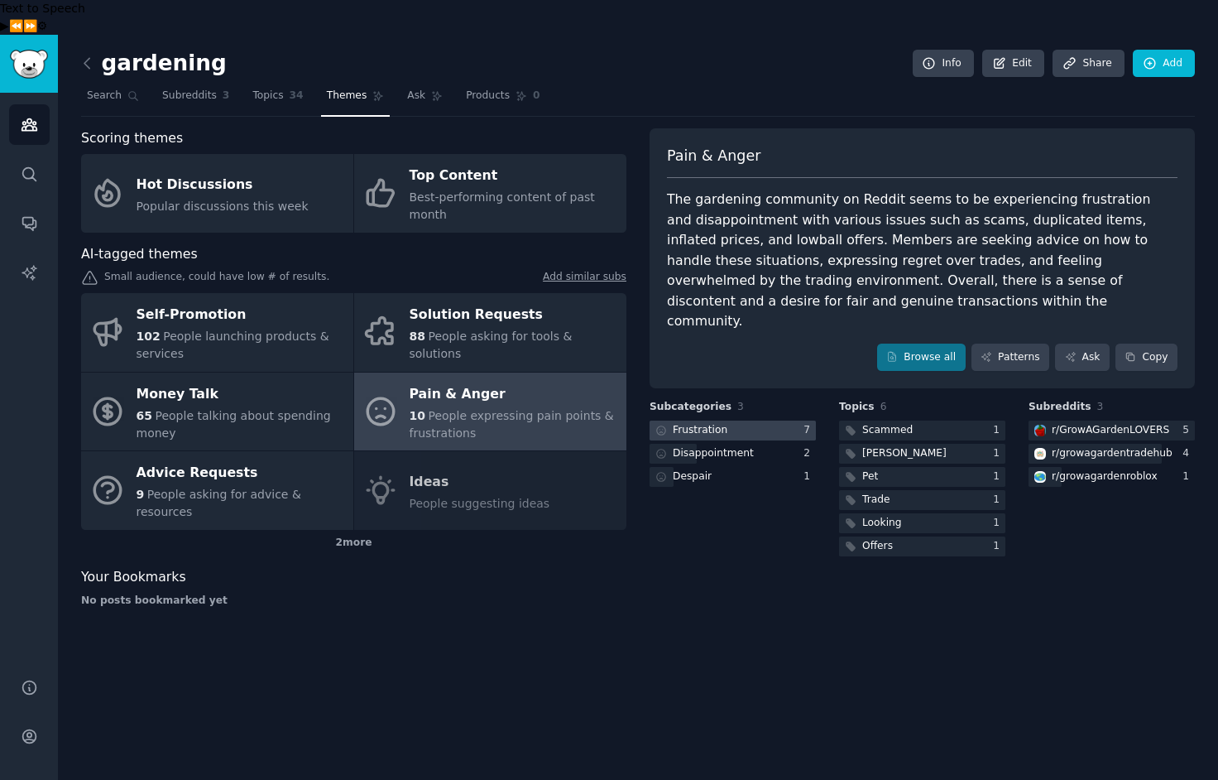
click at [711, 423] on div "Frustration" at bounding box center [700, 430] width 55 height 15
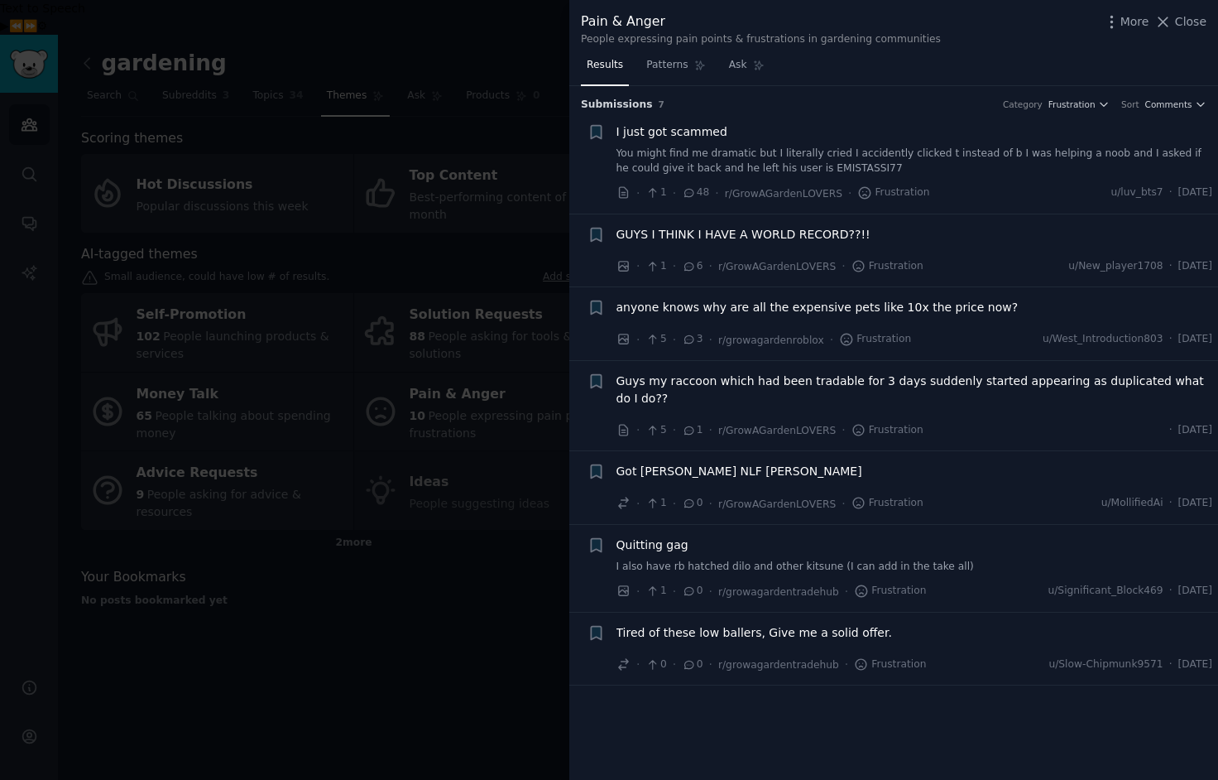
click at [369, 655] on div at bounding box center [609, 390] width 1218 height 780
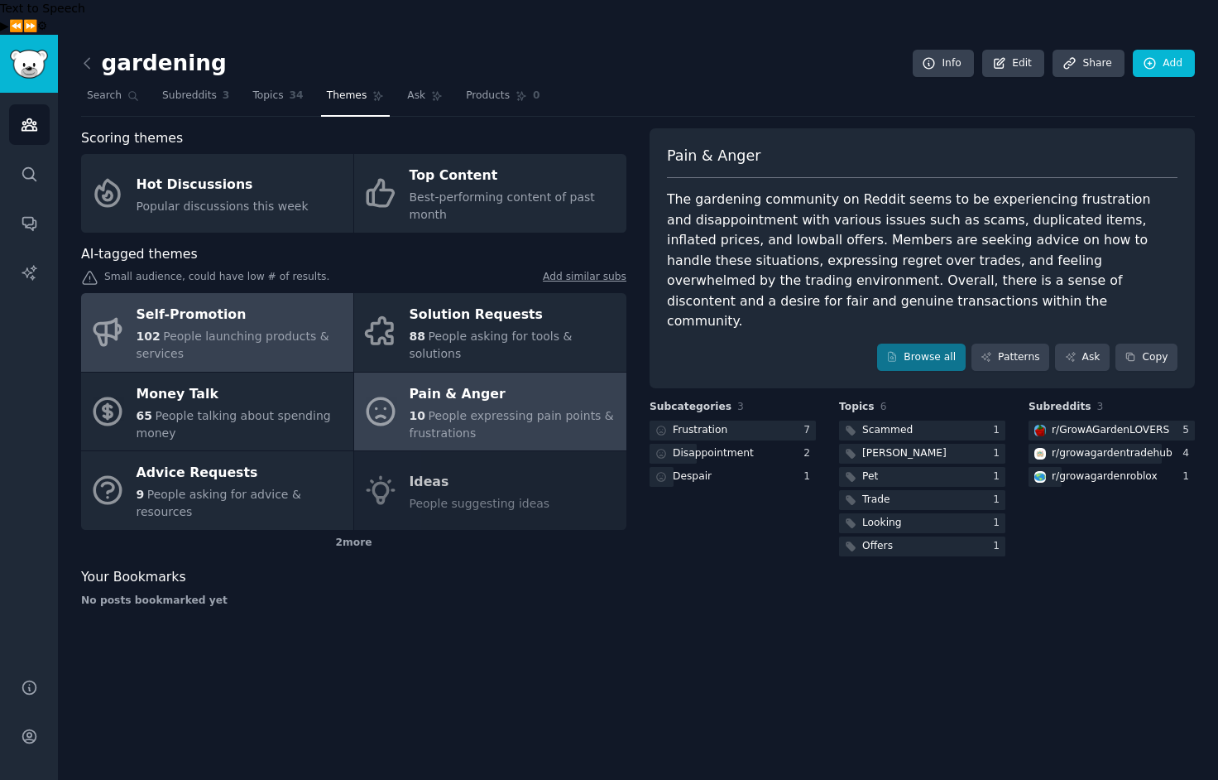
click at [196, 302] on div "Self-Promotion" at bounding box center [241, 315] width 209 height 26
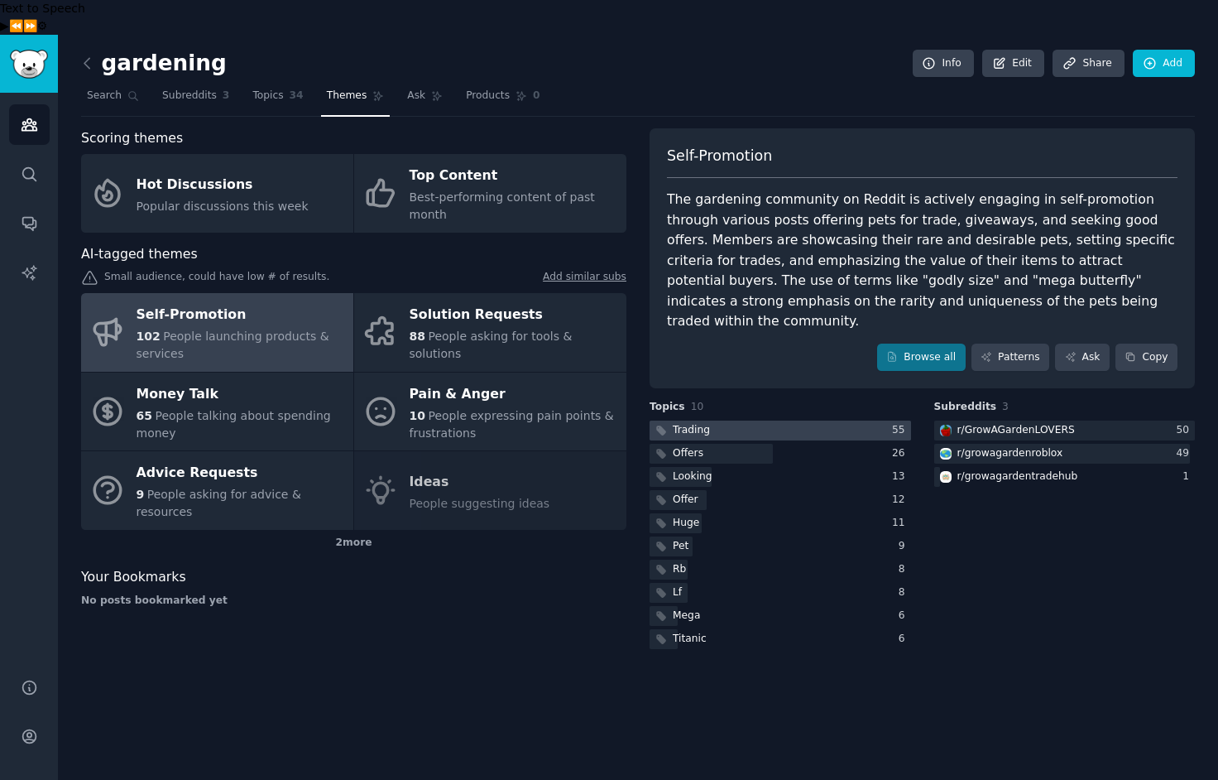
click at [690, 423] on div "Trading" at bounding box center [691, 430] width 37 height 15
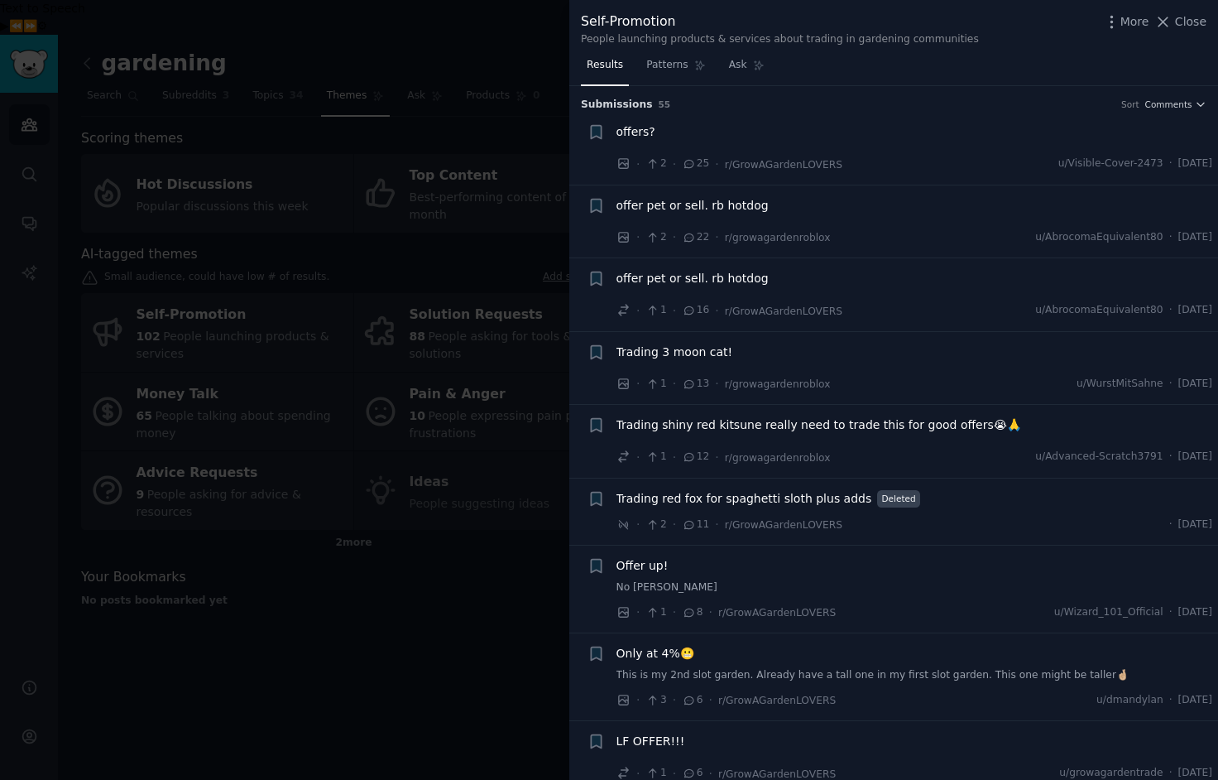
click at [262, 661] on div at bounding box center [609, 390] width 1218 height 780
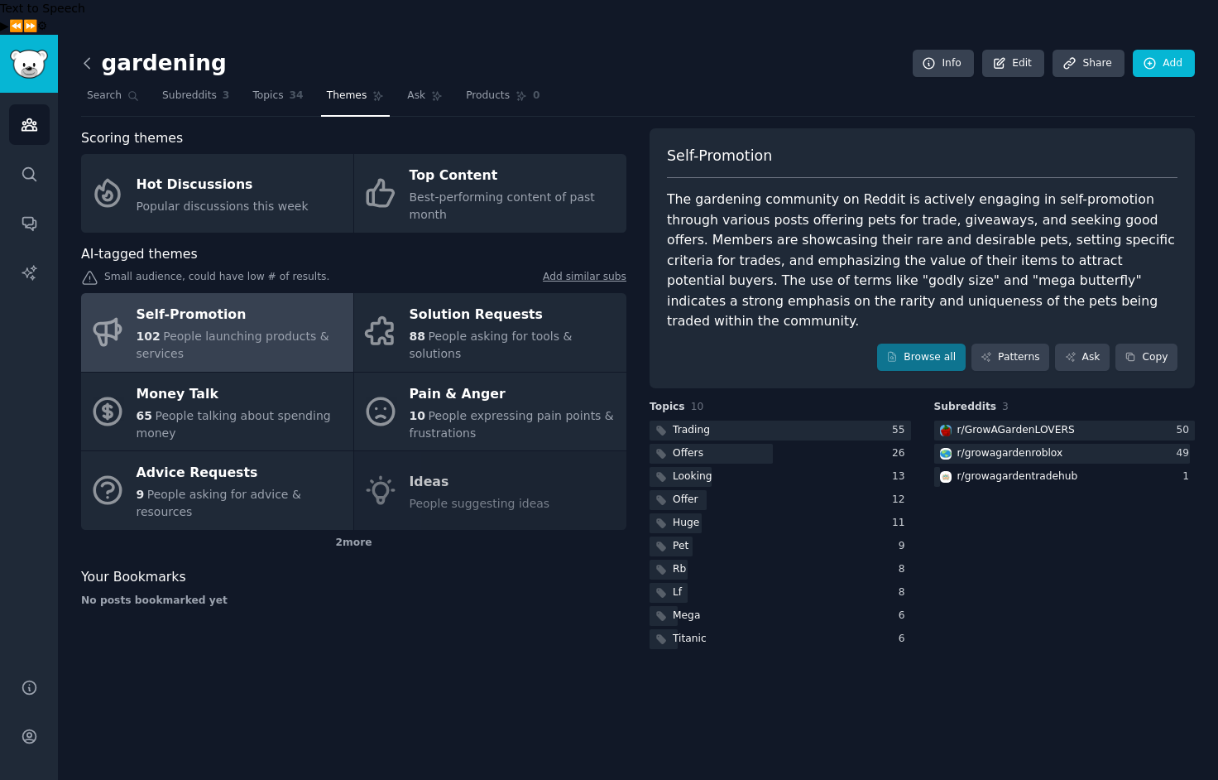
click at [89, 55] on icon at bounding box center [87, 63] width 17 height 17
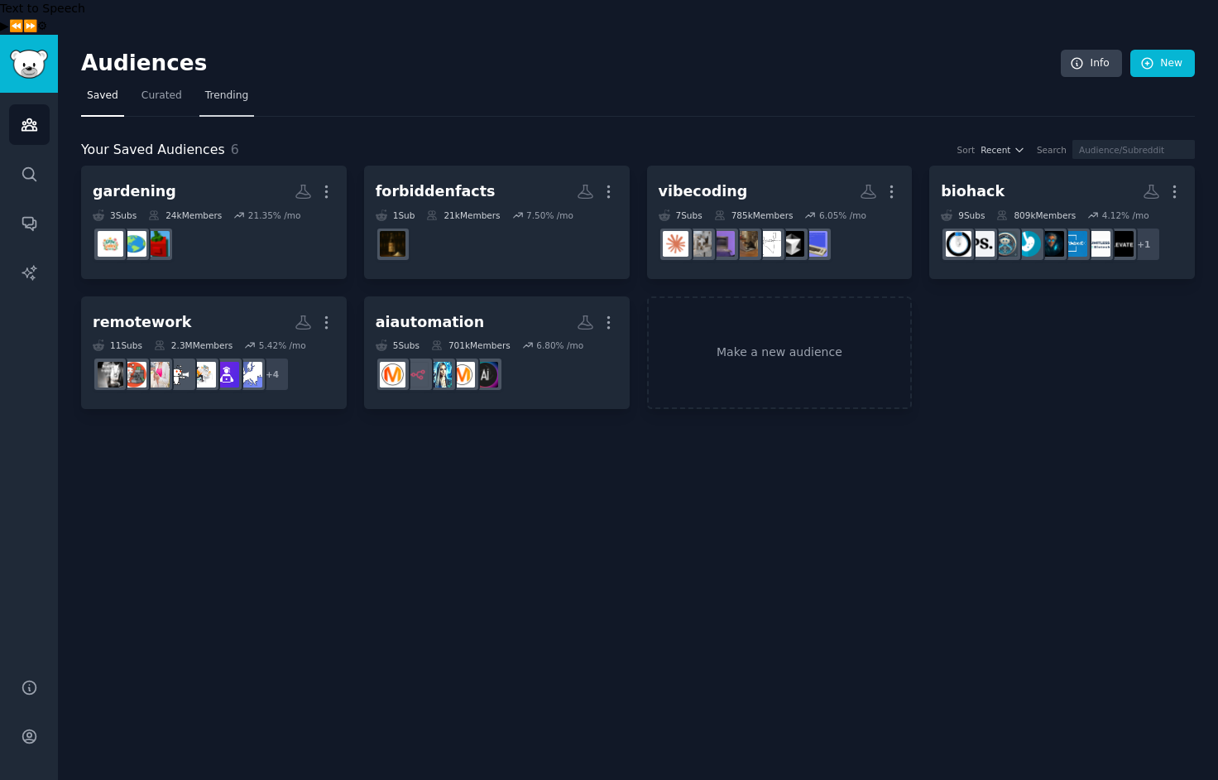
click at [218, 89] on span "Trending" at bounding box center [226, 96] width 43 height 15
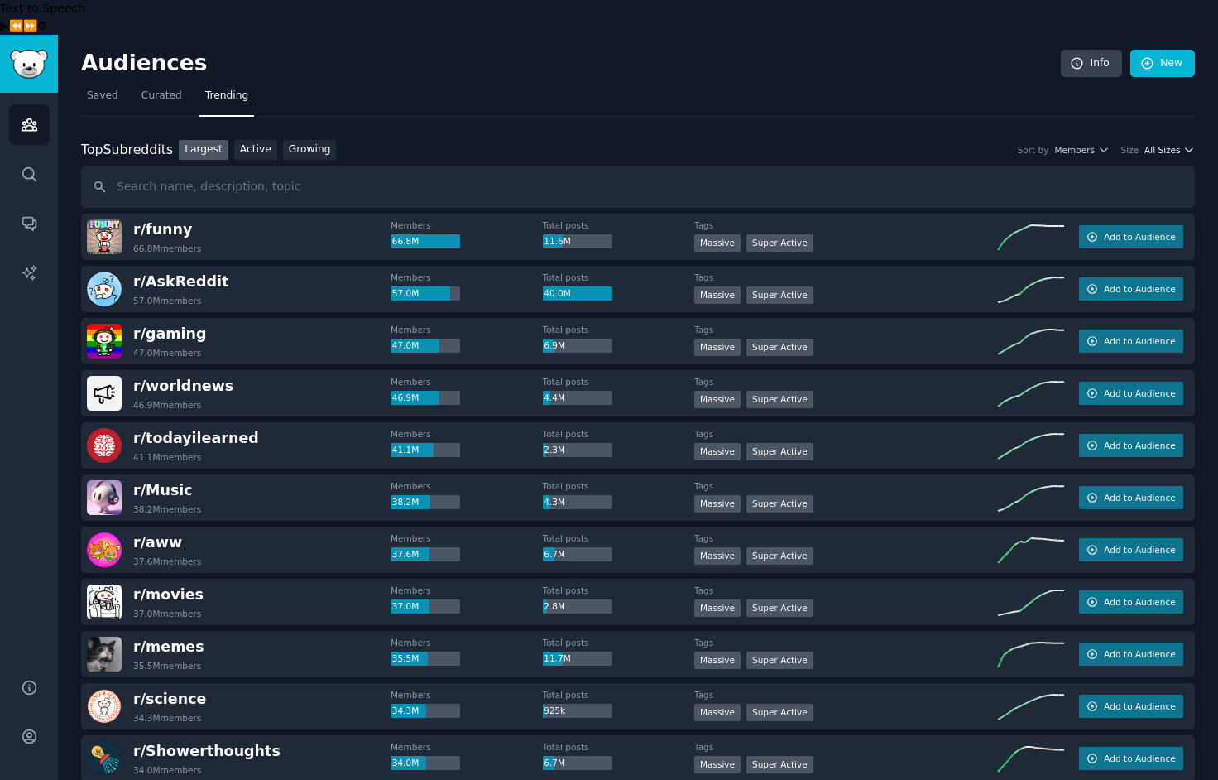
click at [1183, 144] on icon "button" at bounding box center [1189, 150] width 12 height 12
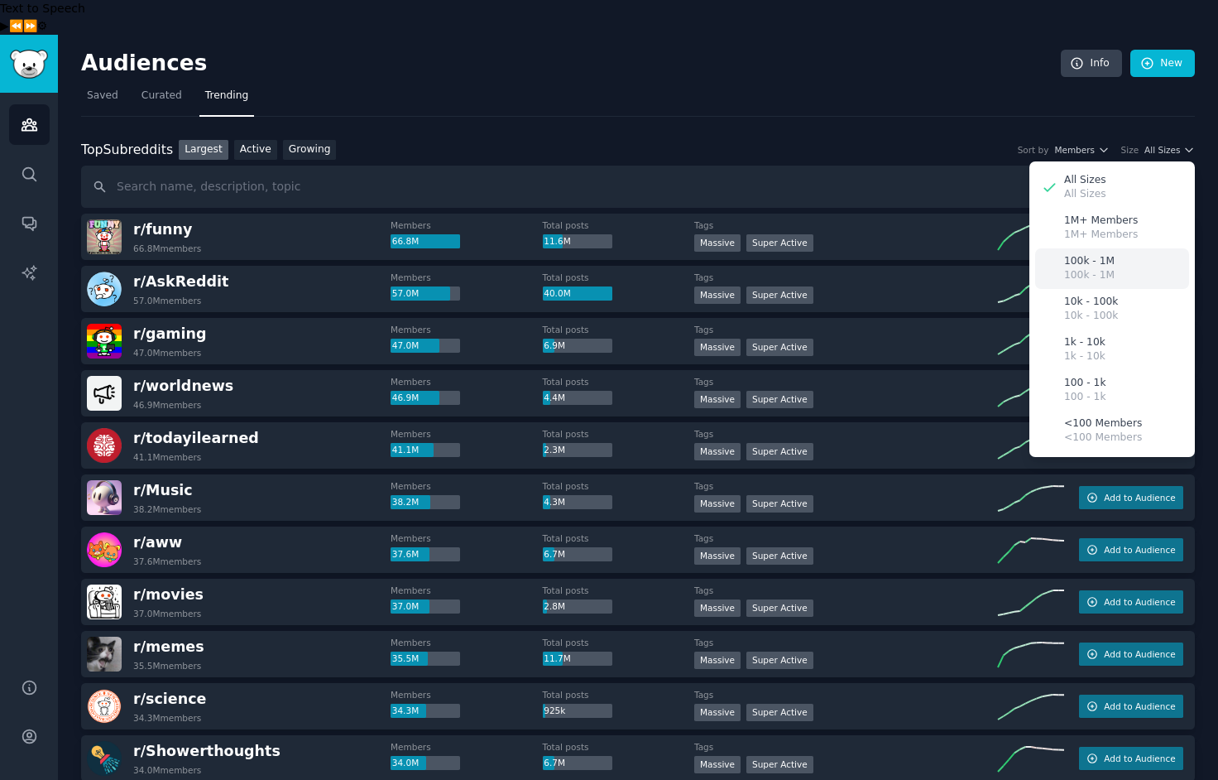
click at [1093, 254] on p "100k - 1M" at bounding box center [1089, 261] width 50 height 15
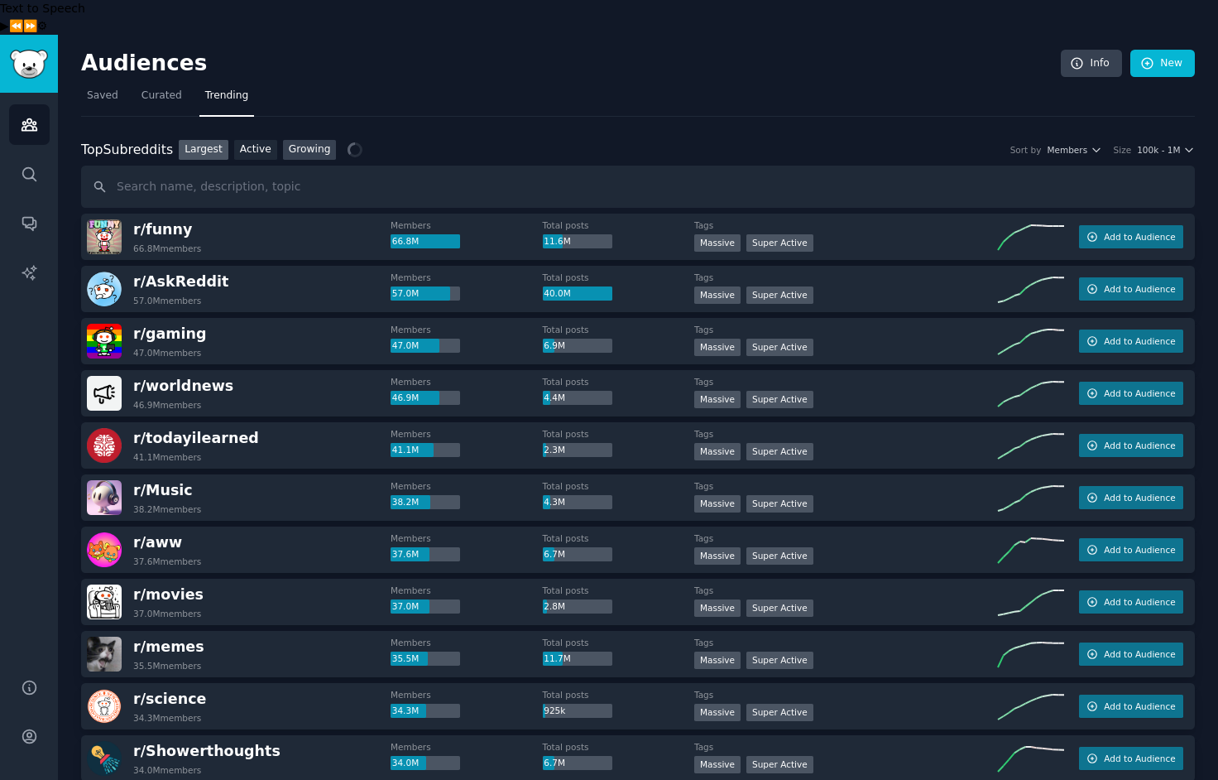
click at [310, 140] on link "Growing" at bounding box center [310, 150] width 54 height 21
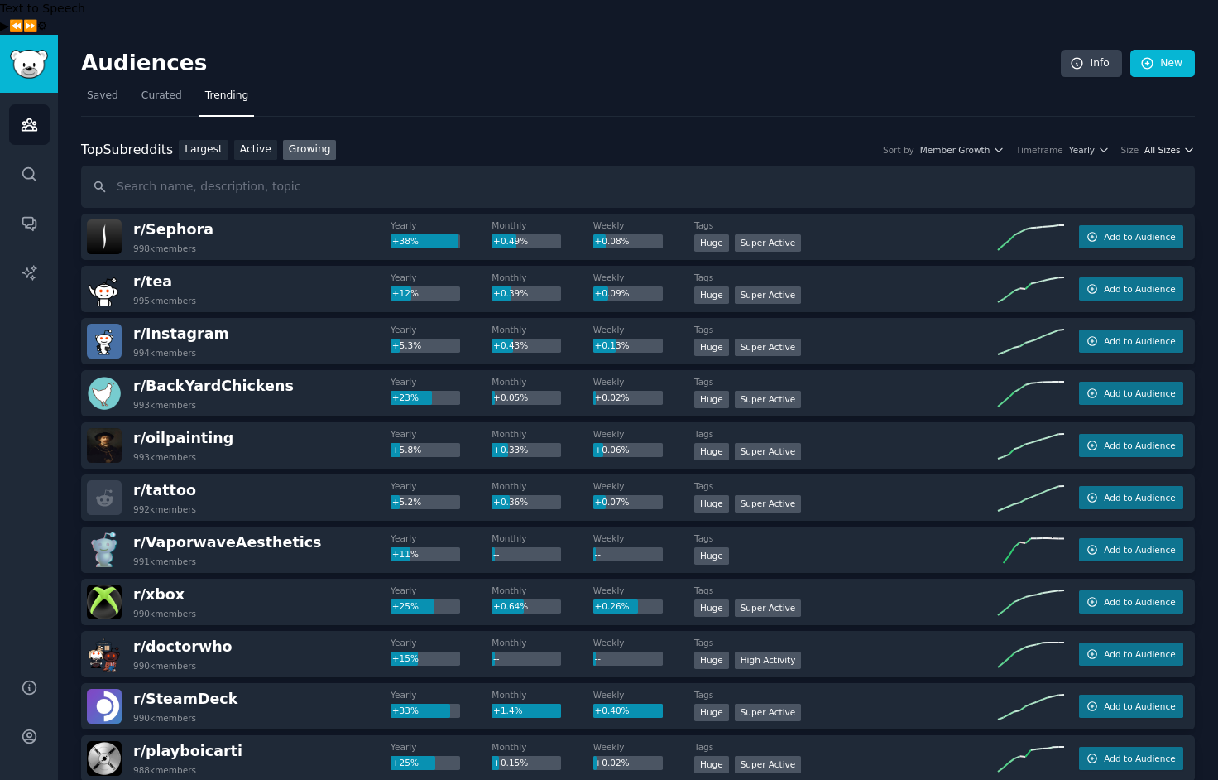
click at [1157, 144] on span "All Sizes" at bounding box center [1163, 150] width 36 height 12
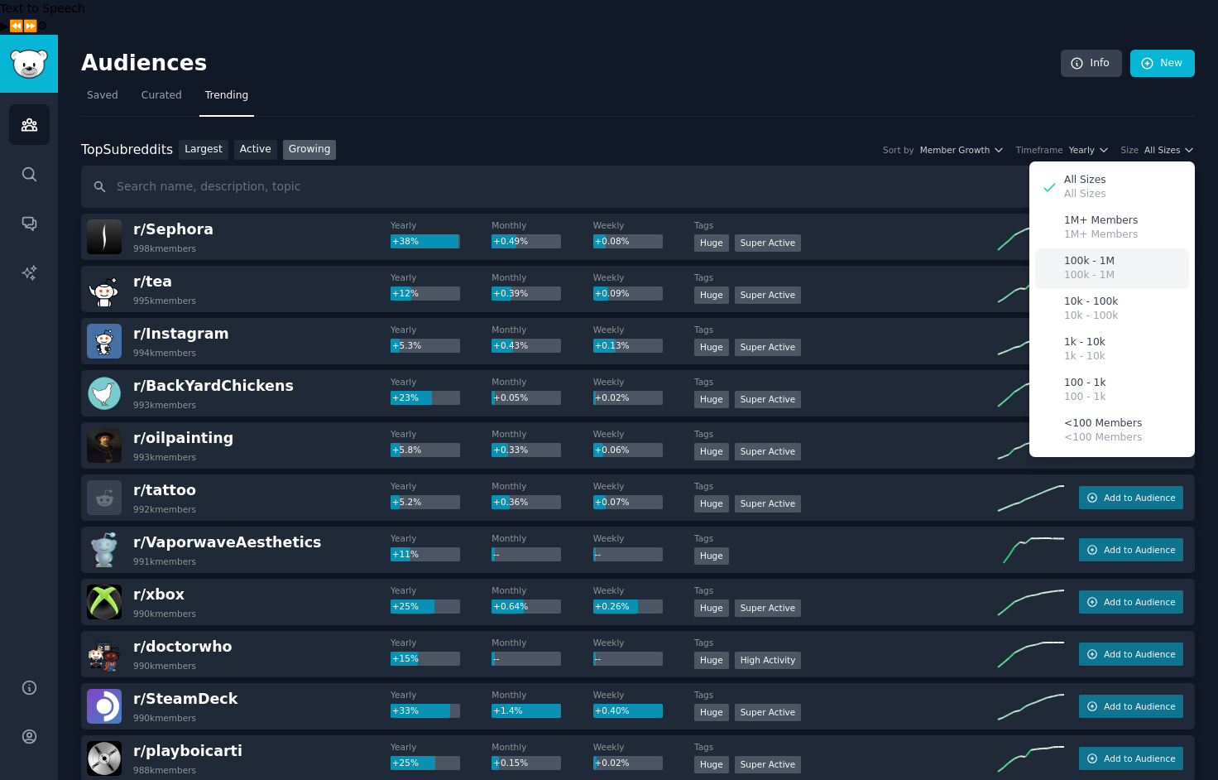
click at [1094, 254] on p "100k - 1M" at bounding box center [1089, 261] width 50 height 15
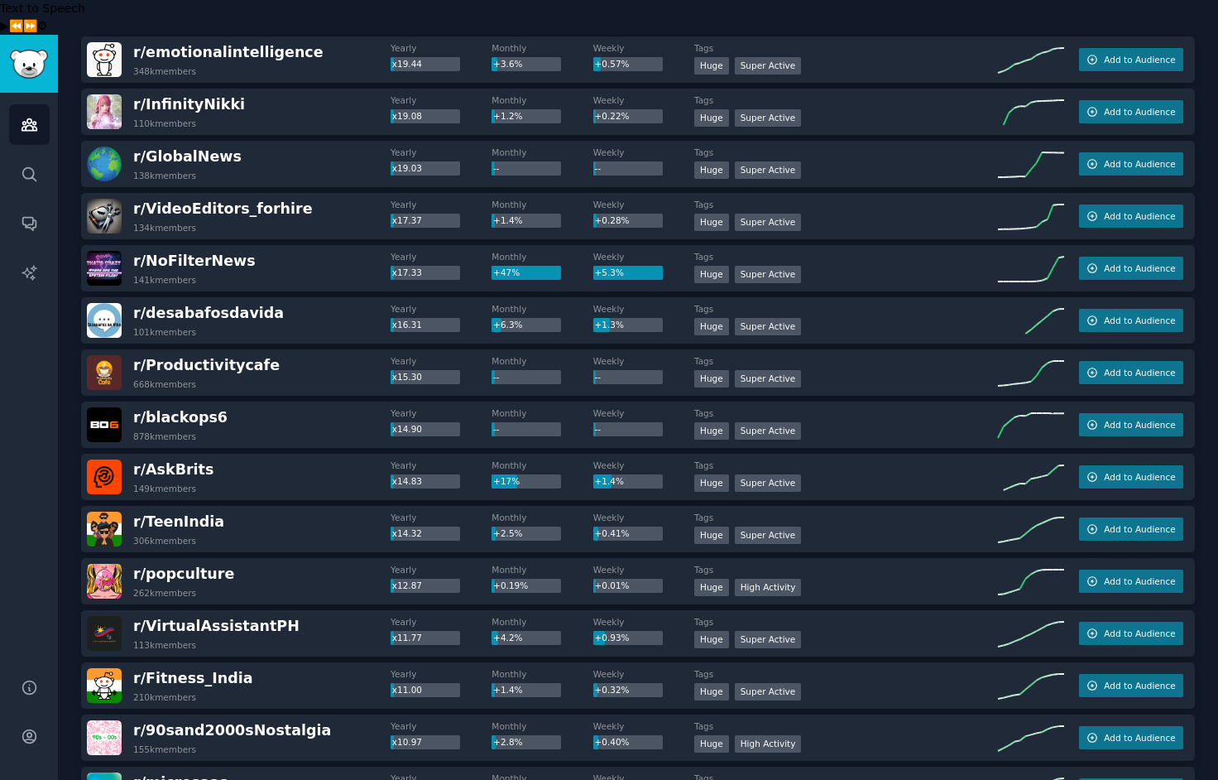
scroll to position [904, 0]
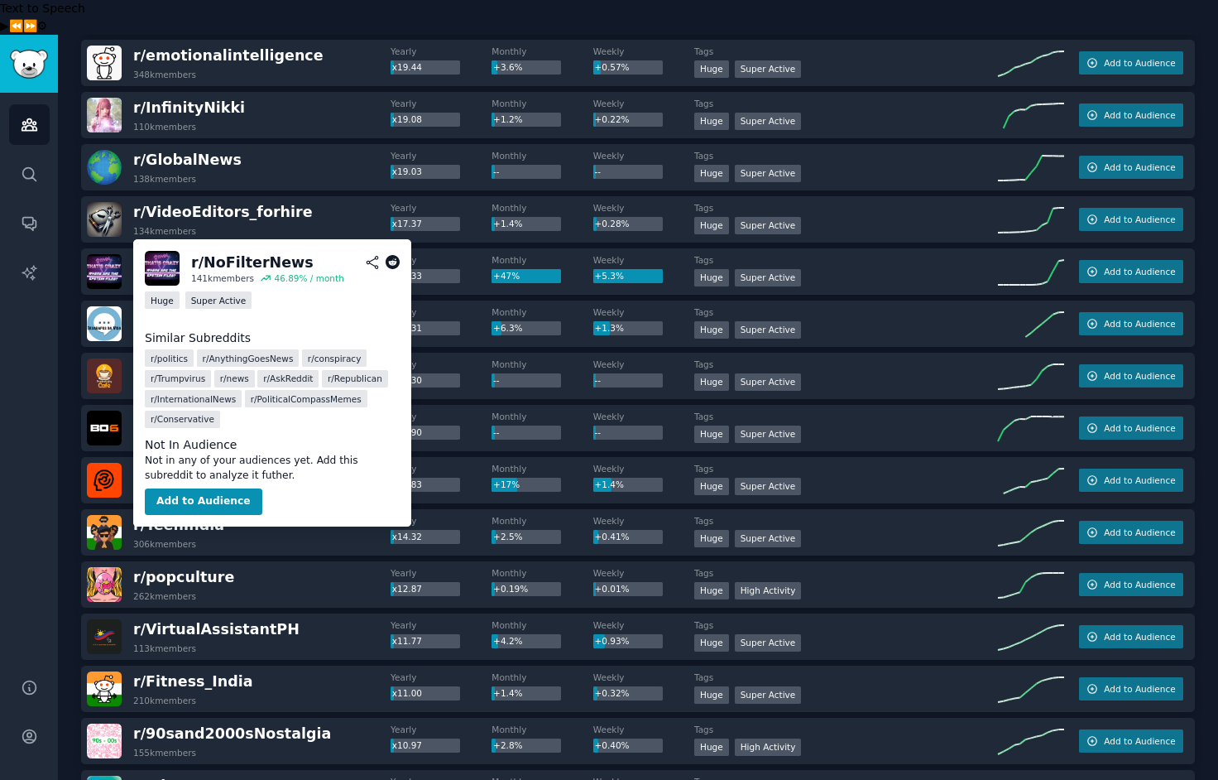
click at [177, 256] on span "r/ NoFilterNews" at bounding box center [194, 264] width 122 height 17
click at [209, 505] on button "Add to Audience" at bounding box center [204, 501] width 118 height 26
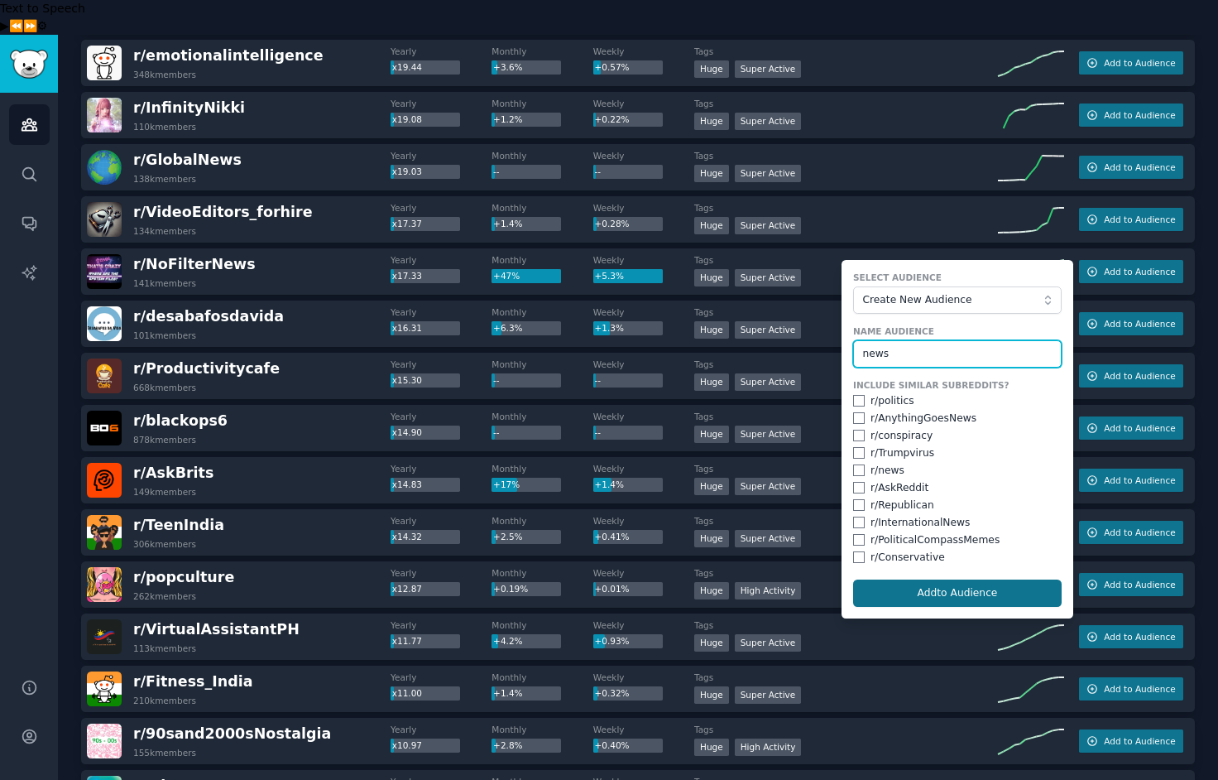
type input "news"
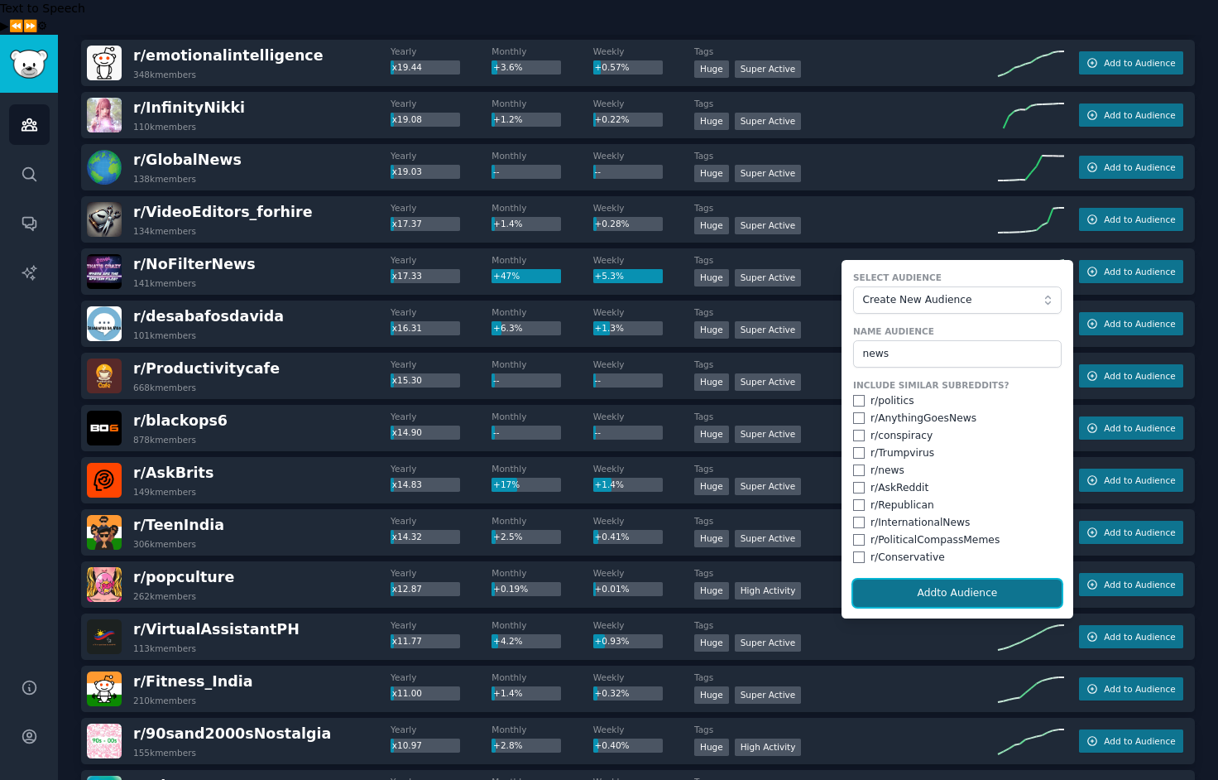
click at [958, 579] on button "Add to Audience" at bounding box center [957, 593] width 209 height 28
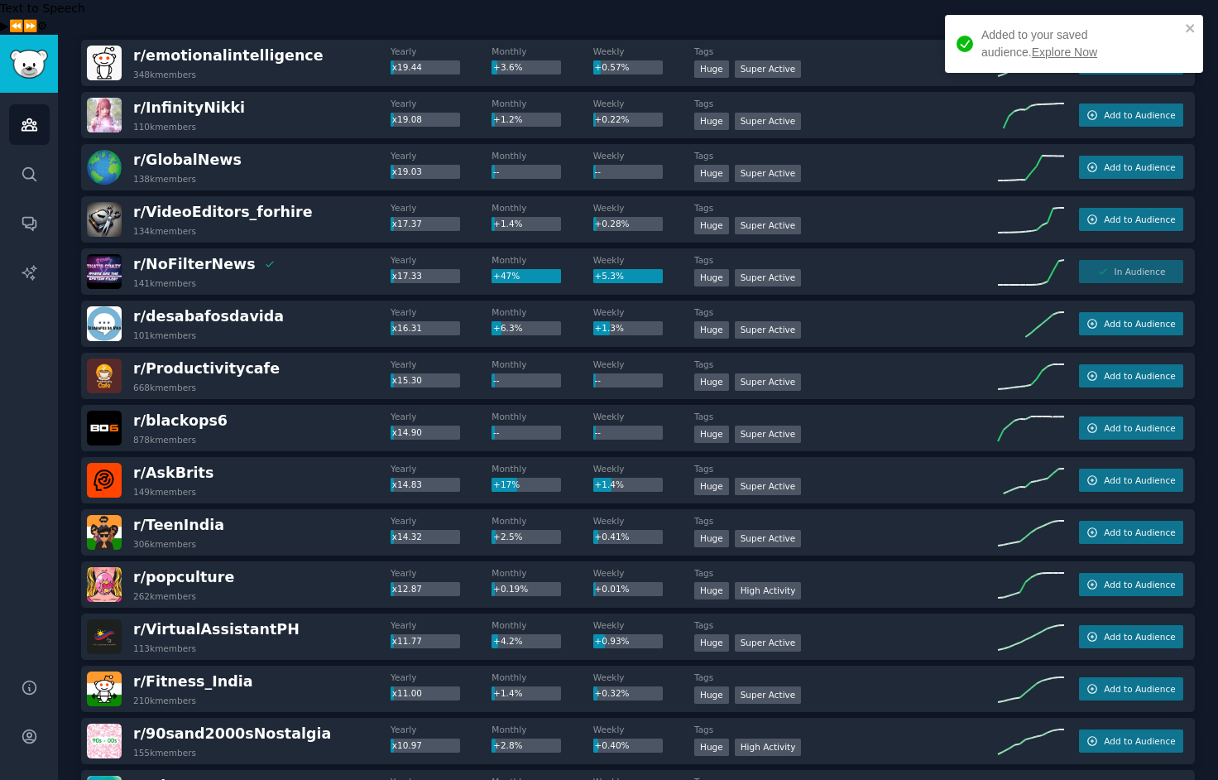
click at [1032, 50] on link "Explore Now" at bounding box center [1064, 52] width 65 height 13
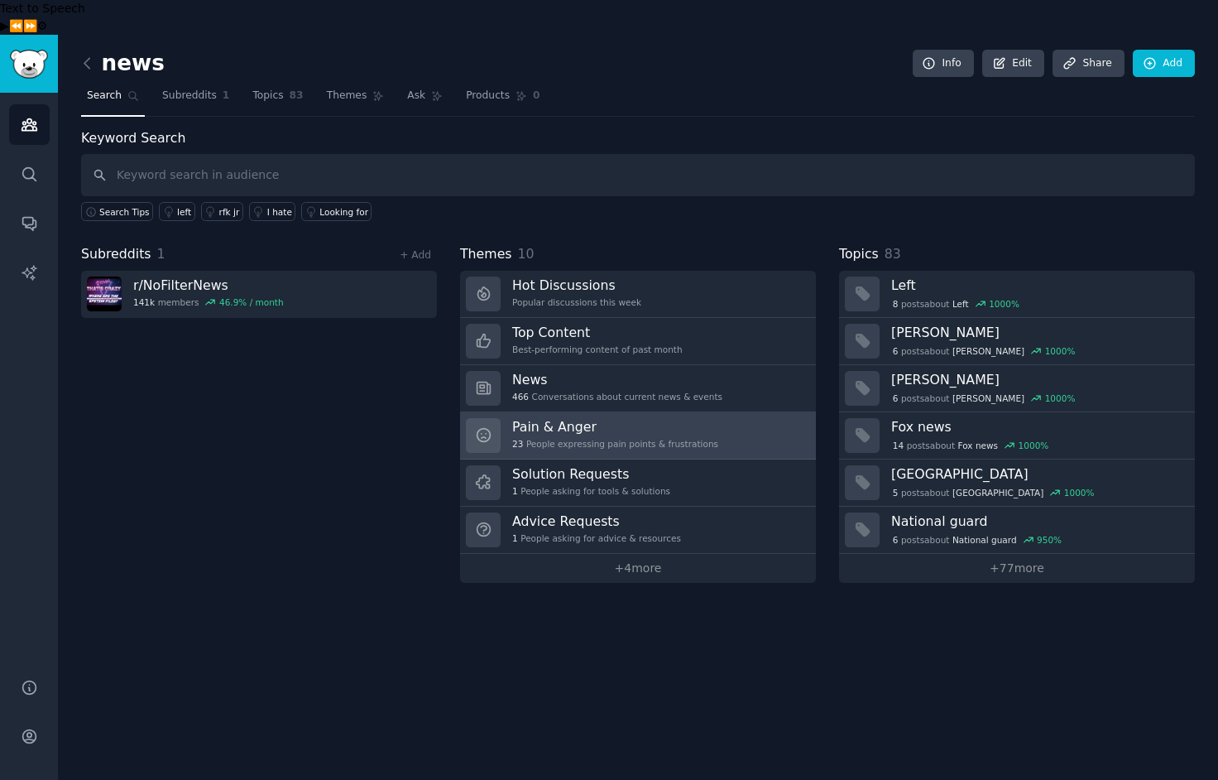
click at [569, 418] on h3 "Pain & Anger" at bounding box center [615, 426] width 206 height 17
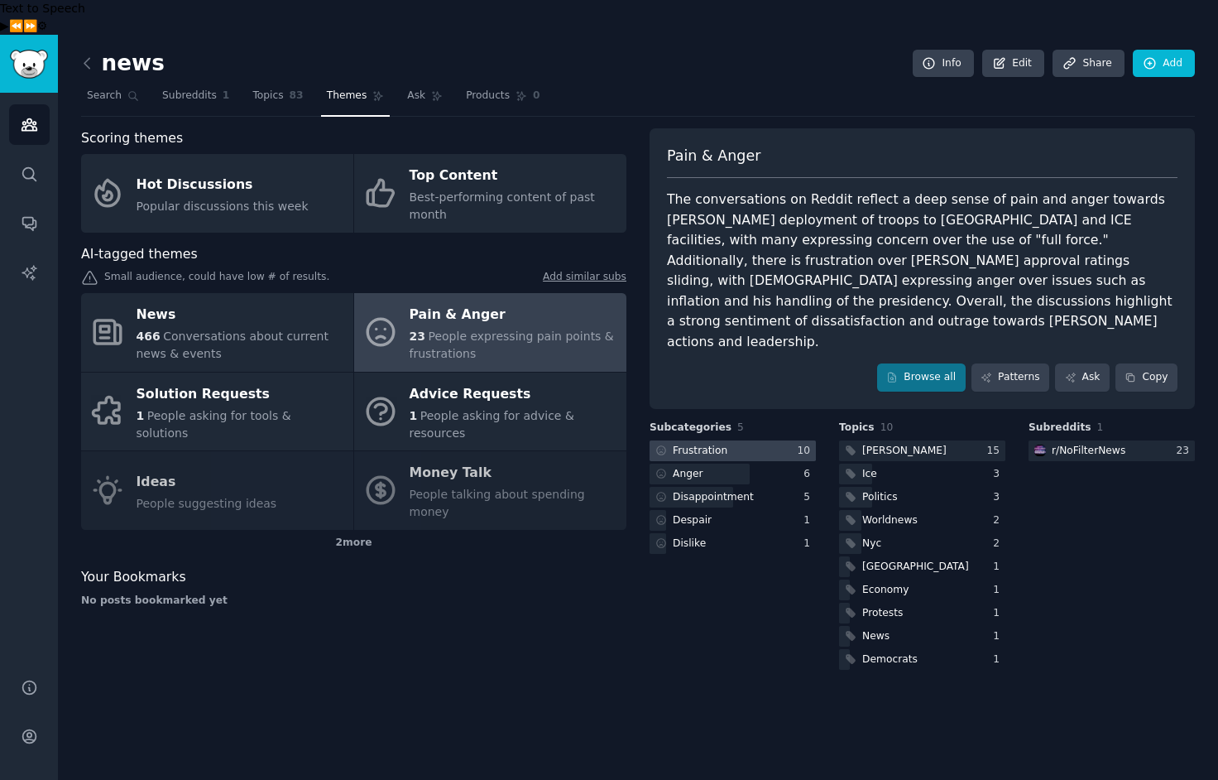
click at [752, 440] on div at bounding box center [733, 450] width 166 height 21
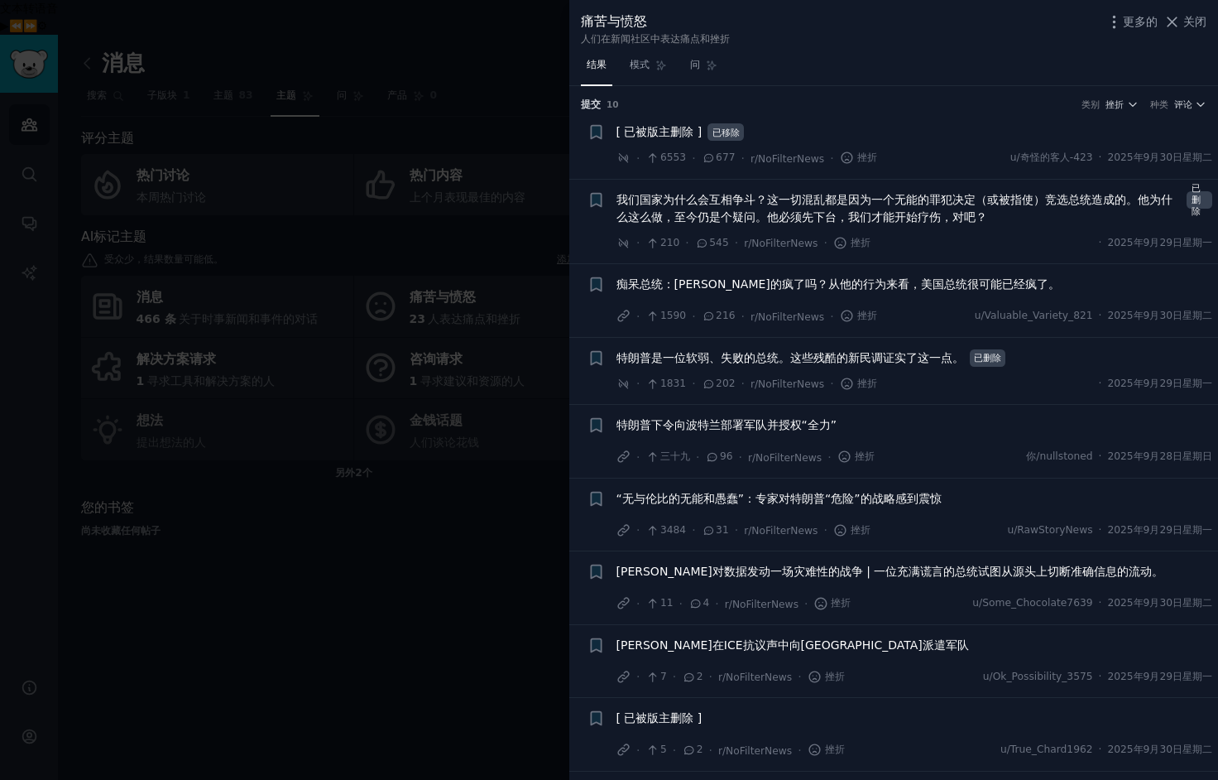
click at [319, 580] on div at bounding box center [609, 390] width 1218 height 780
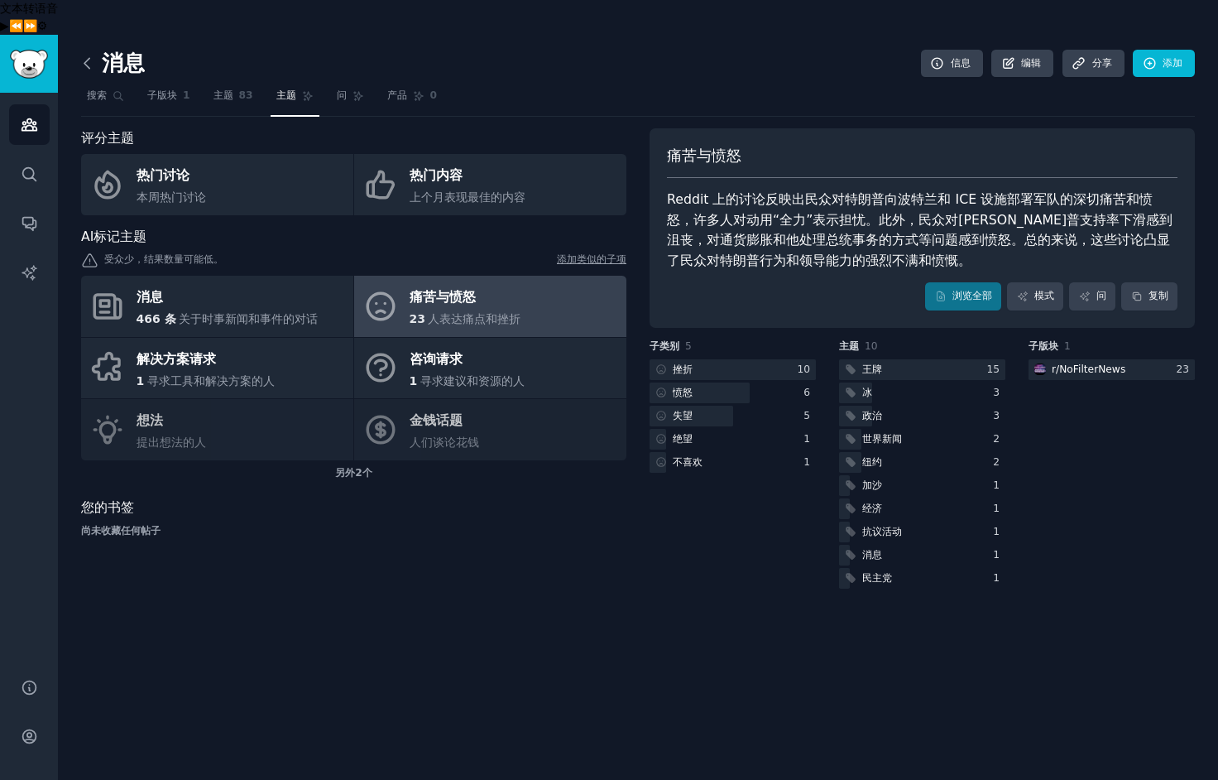
click at [87, 58] on icon at bounding box center [86, 63] width 5 height 10
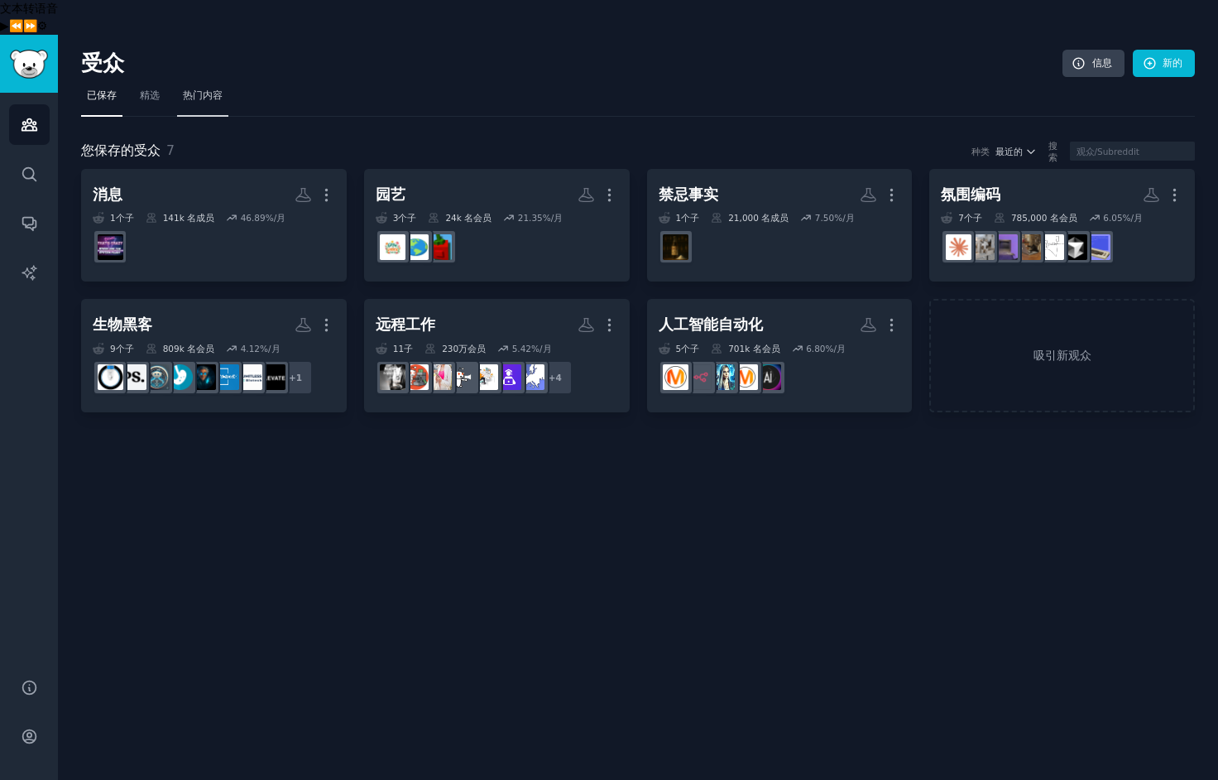
click at [209, 89] on font "热门内容" at bounding box center [203, 95] width 40 height 12
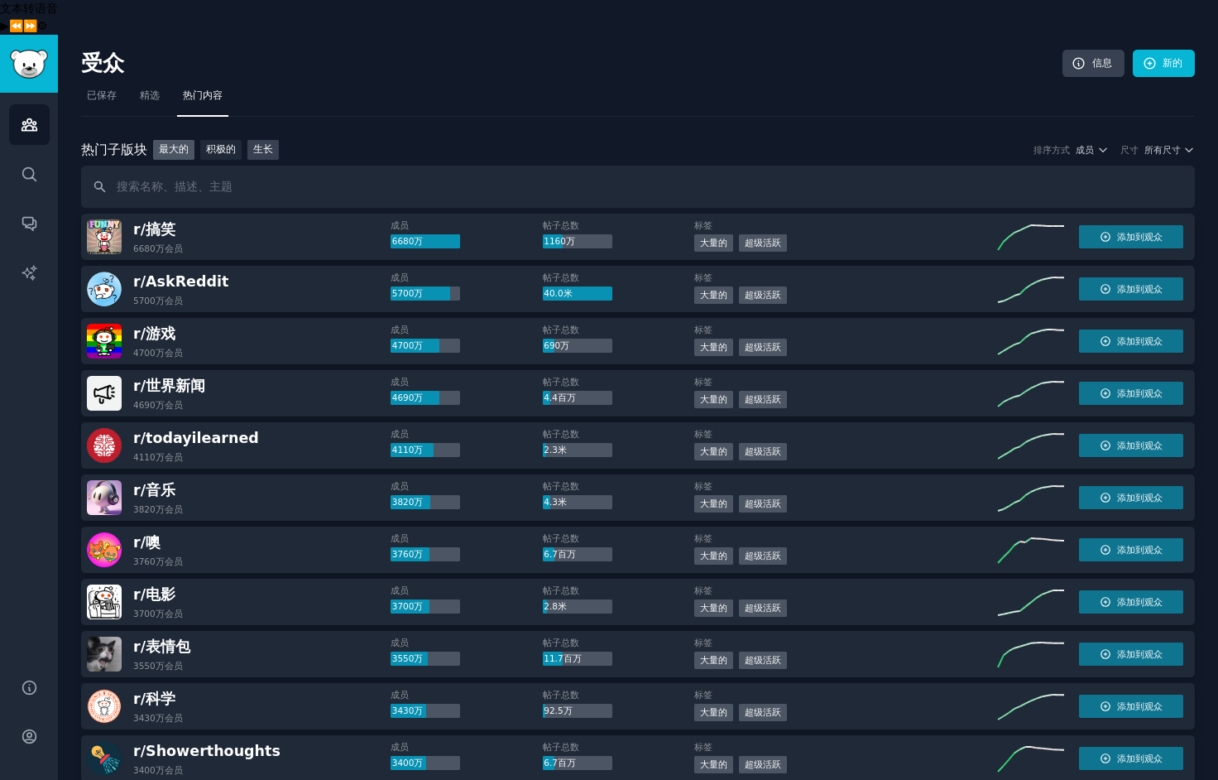
click at [259, 143] on font "生长" at bounding box center [263, 149] width 20 height 12
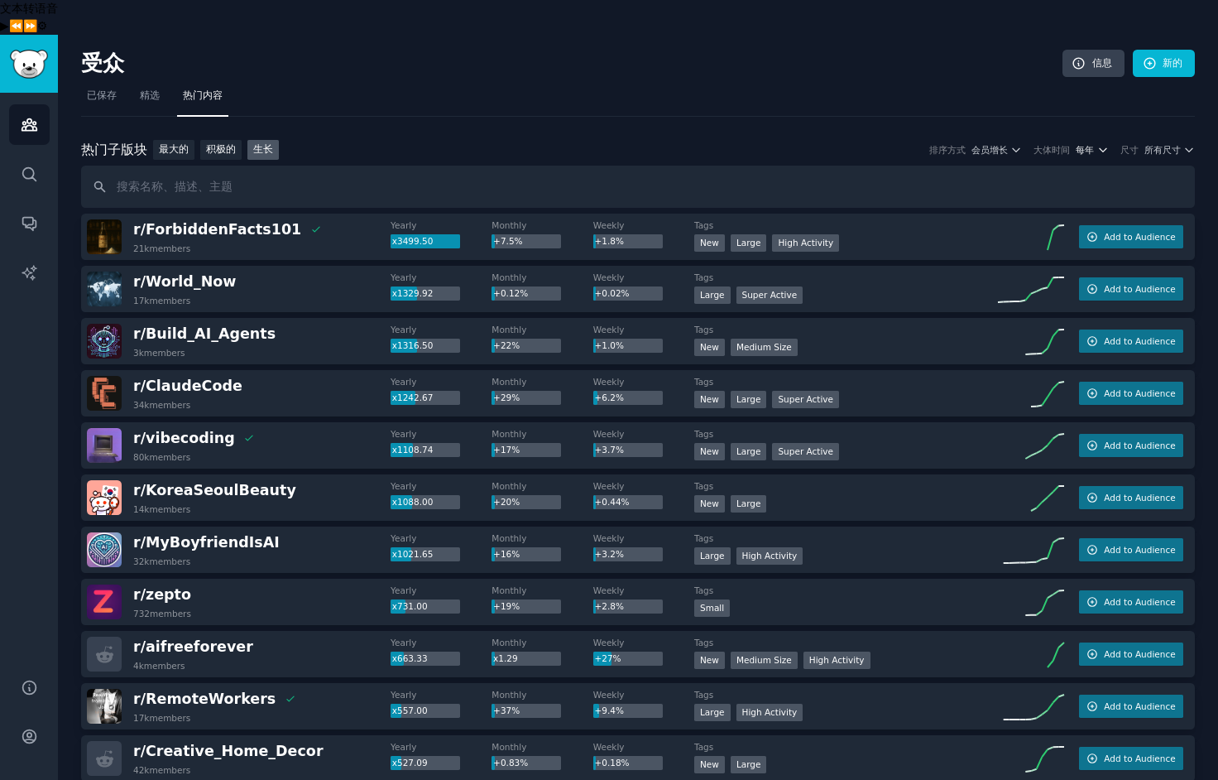
click at [1095, 144] on button "每年" at bounding box center [1092, 150] width 33 height 12
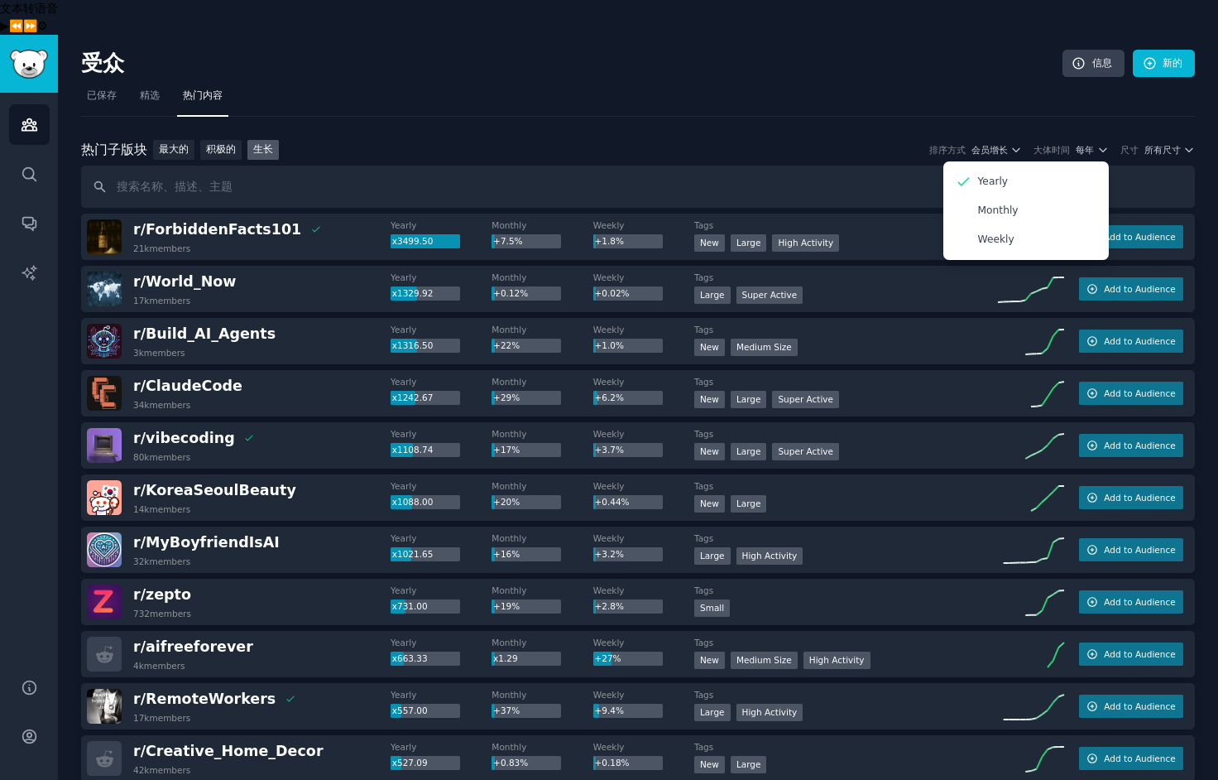
click at [1031, 83] on nav "已保存 精选 热门内容" at bounding box center [638, 100] width 1114 height 34
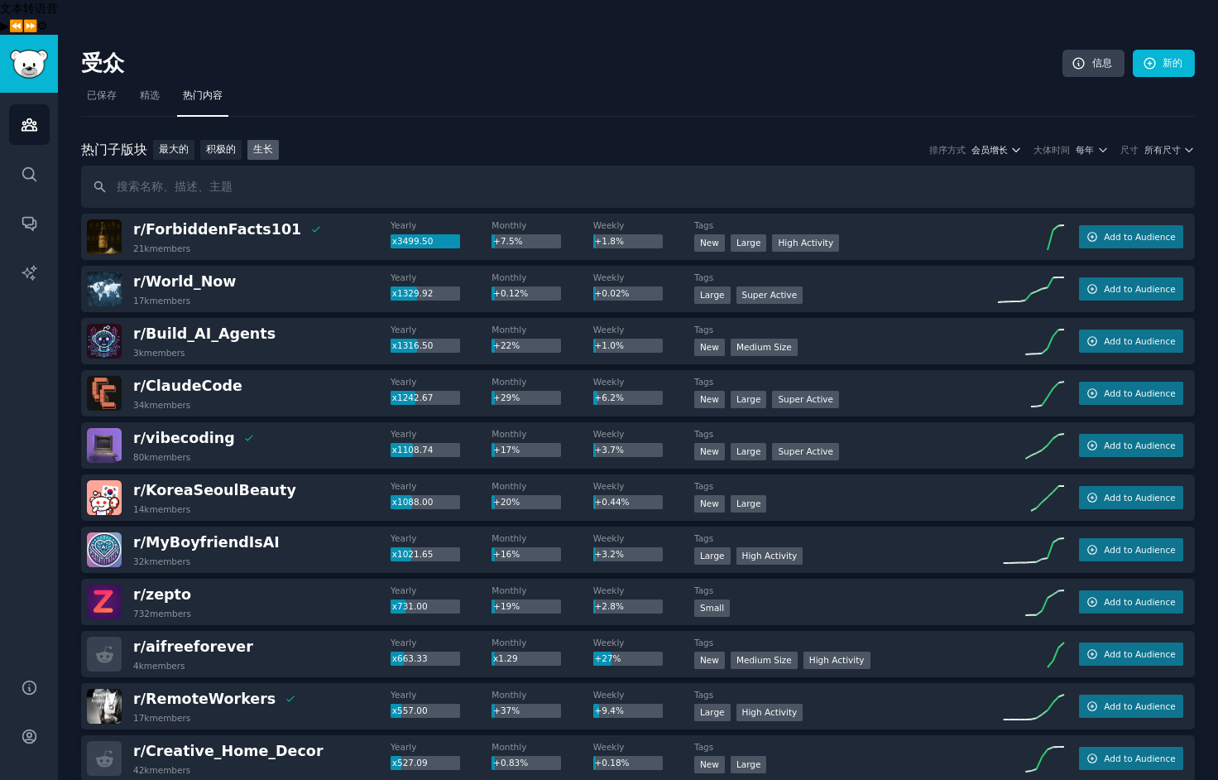
click at [1017, 148] on icon "button" at bounding box center [1016, 149] width 7 height 3
click at [1135, 50] on div "受众 信息 新的" at bounding box center [638, 67] width 1114 height 34
click at [1173, 145] on font "所有尺寸" at bounding box center [1163, 150] width 36 height 10
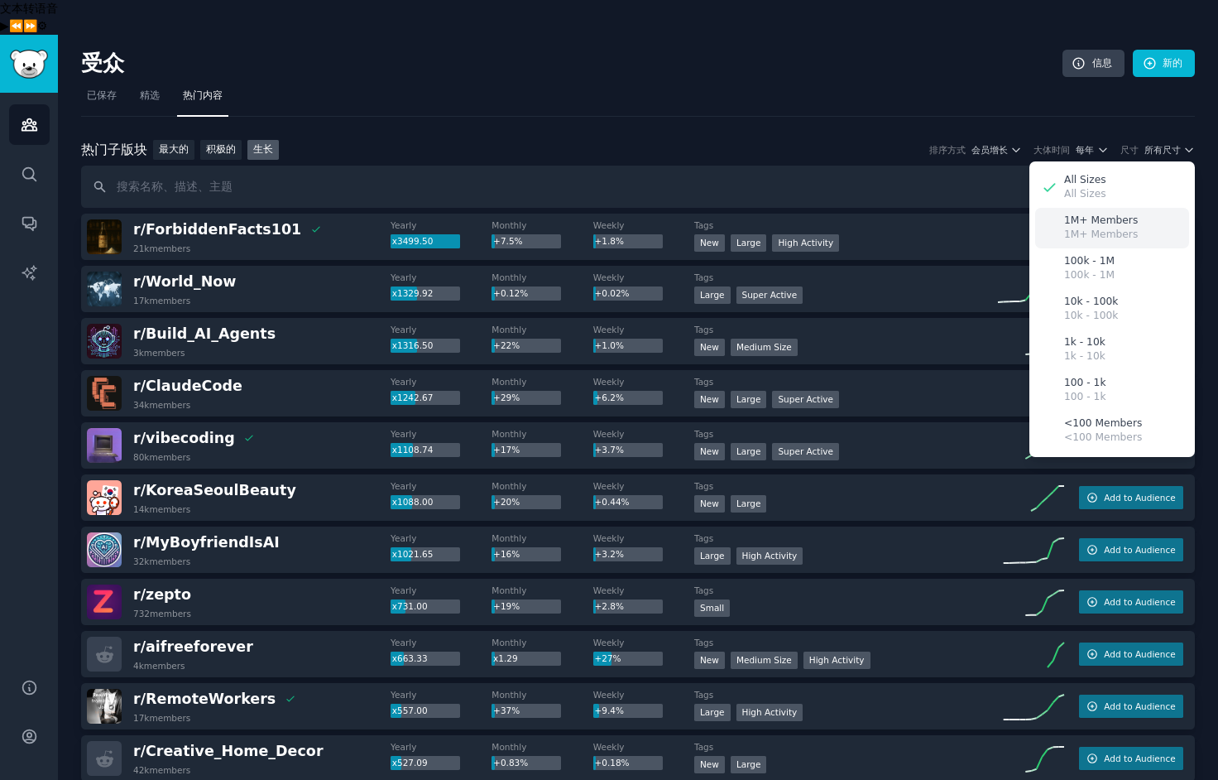
click at [1112, 228] on p "1M+ Members" at bounding box center [1101, 235] width 74 height 15
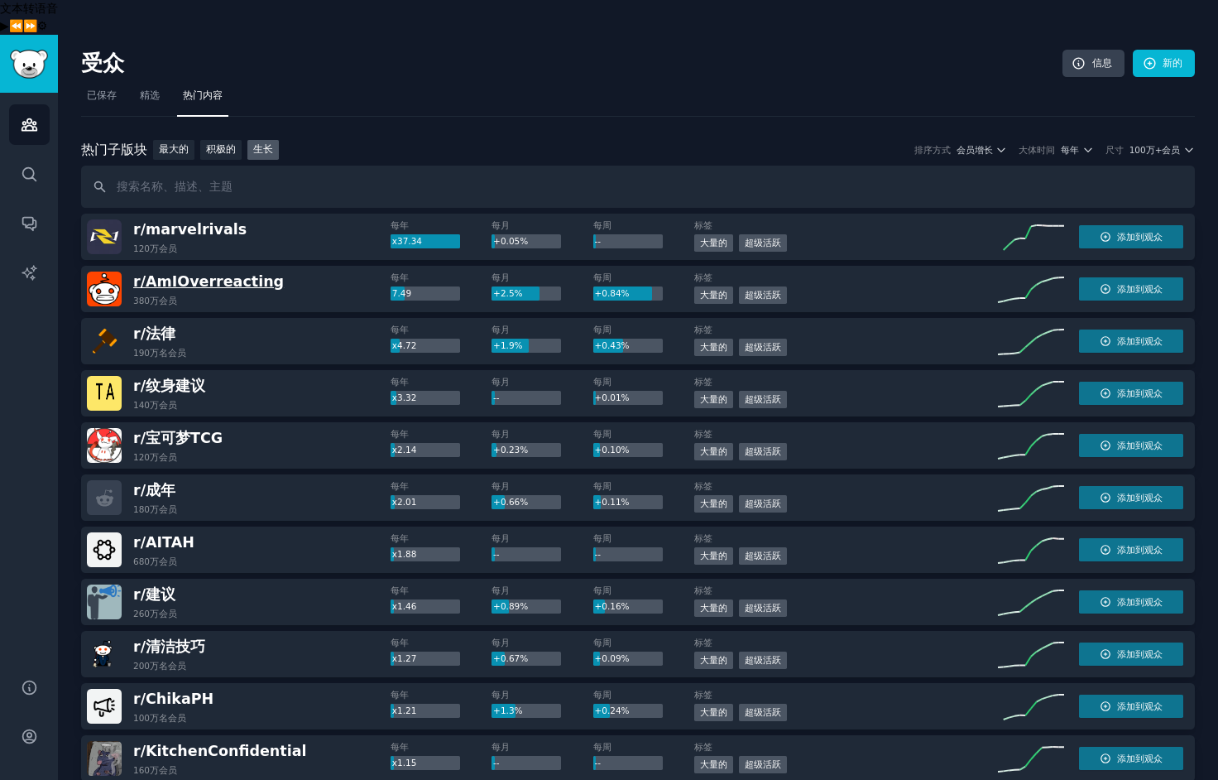
click at [217, 273] on font "AmIOverreacting" at bounding box center [215, 281] width 138 height 17
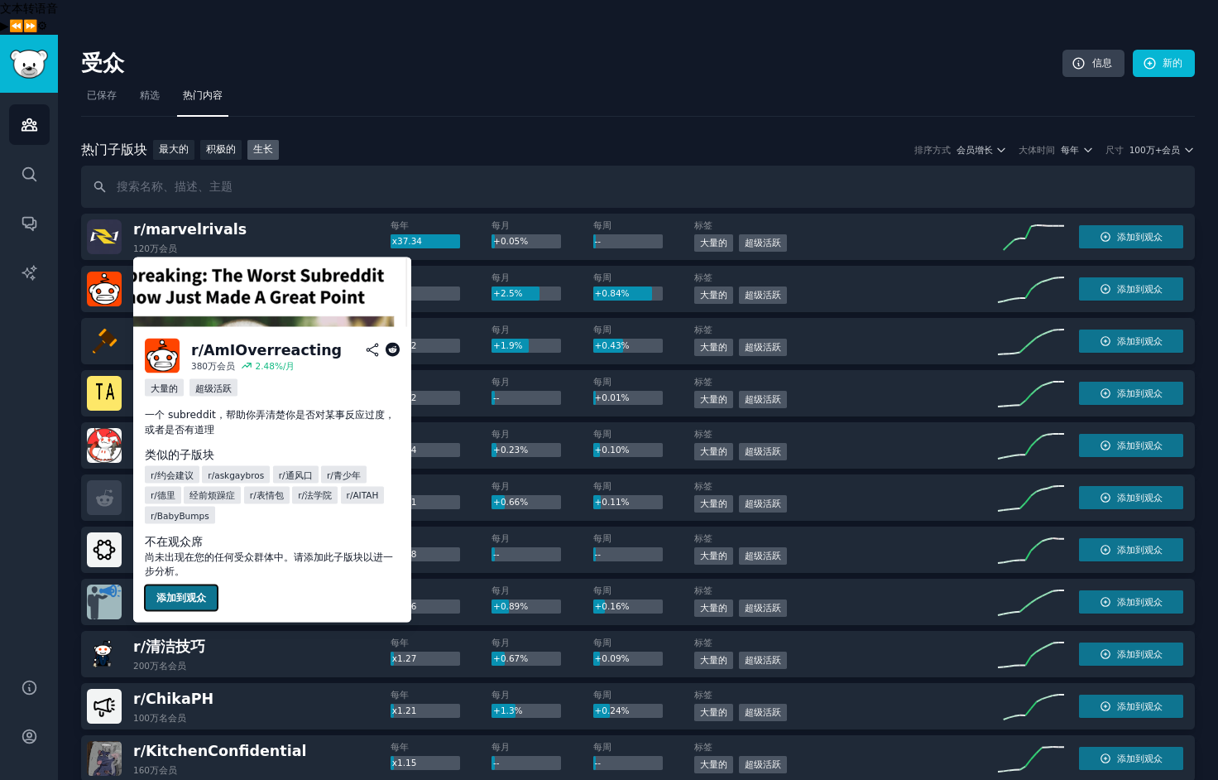
click at [181, 595] on font "添加到观众" at bounding box center [181, 597] width 50 height 12
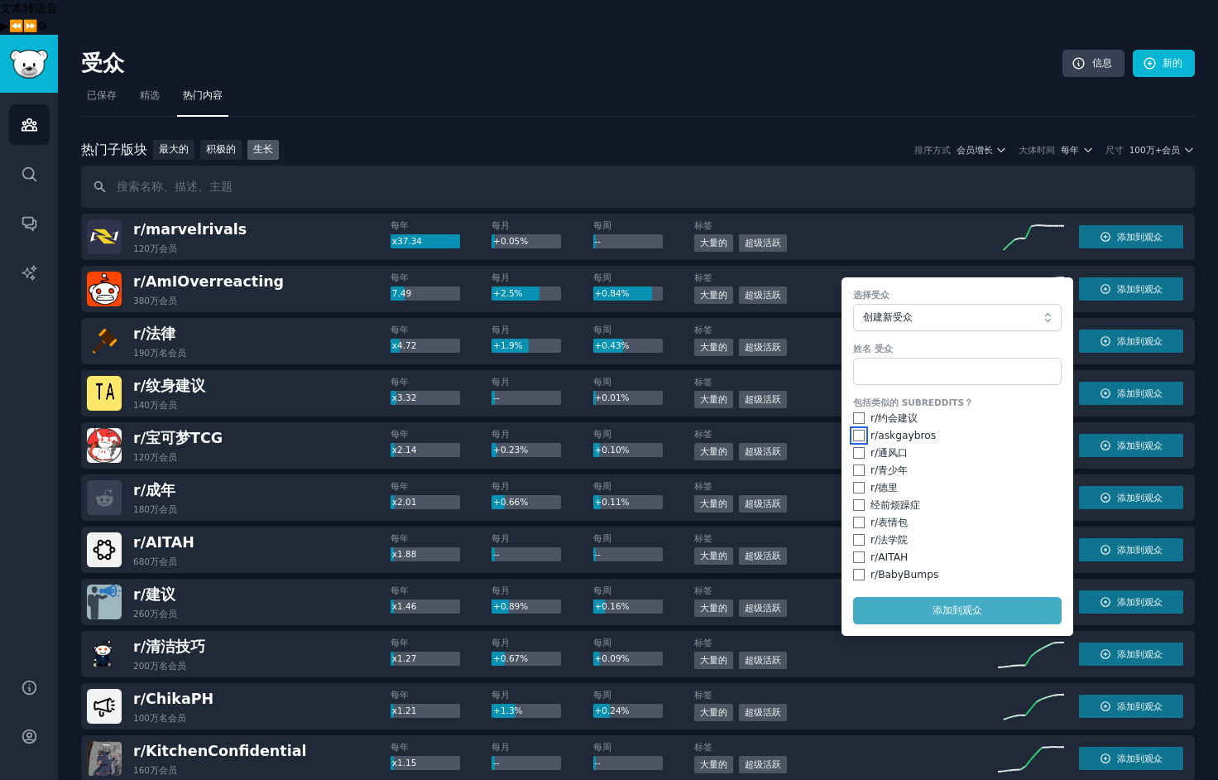
click at [853, 430] on input "checkbox" at bounding box center [859, 436] width 12 height 12
checkbox input "true"
click at [853, 412] on input "checkbox" at bounding box center [859, 418] width 12 height 12
checkbox input "true"
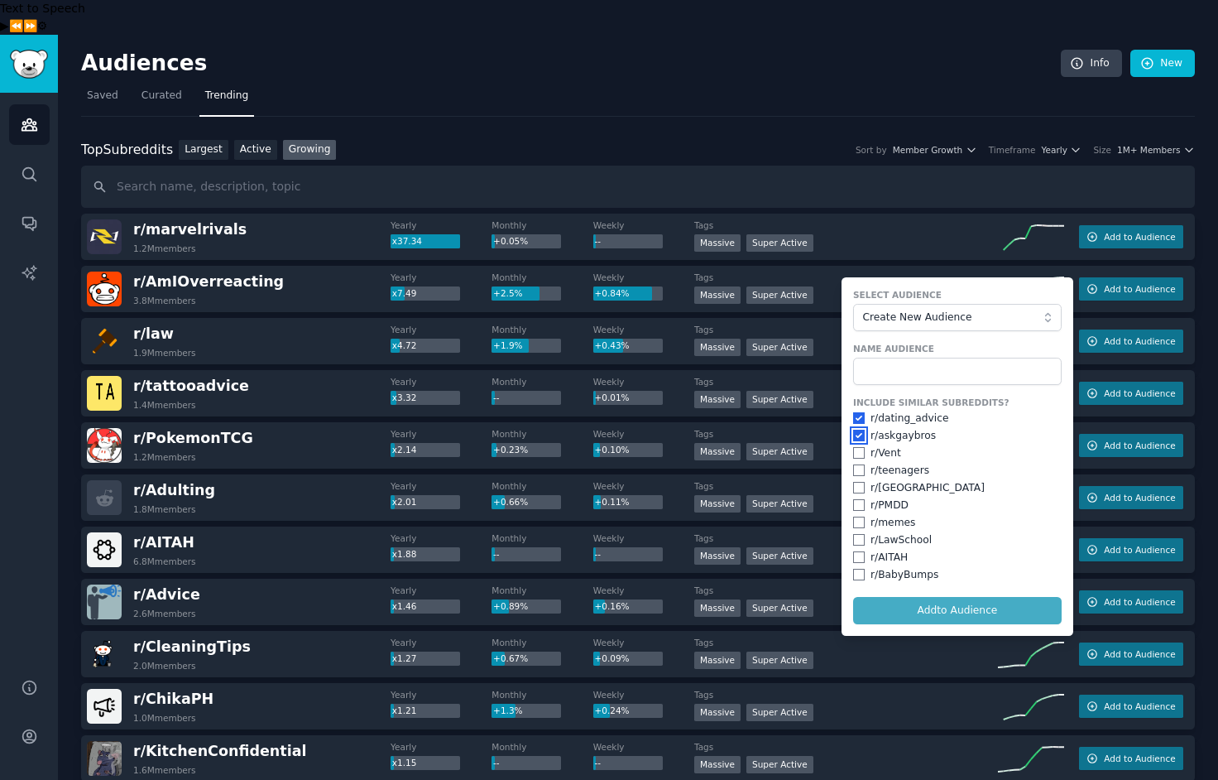
click at [853, 430] on input "checkbox" at bounding box center [859, 436] width 12 height 12
checkbox input "false"
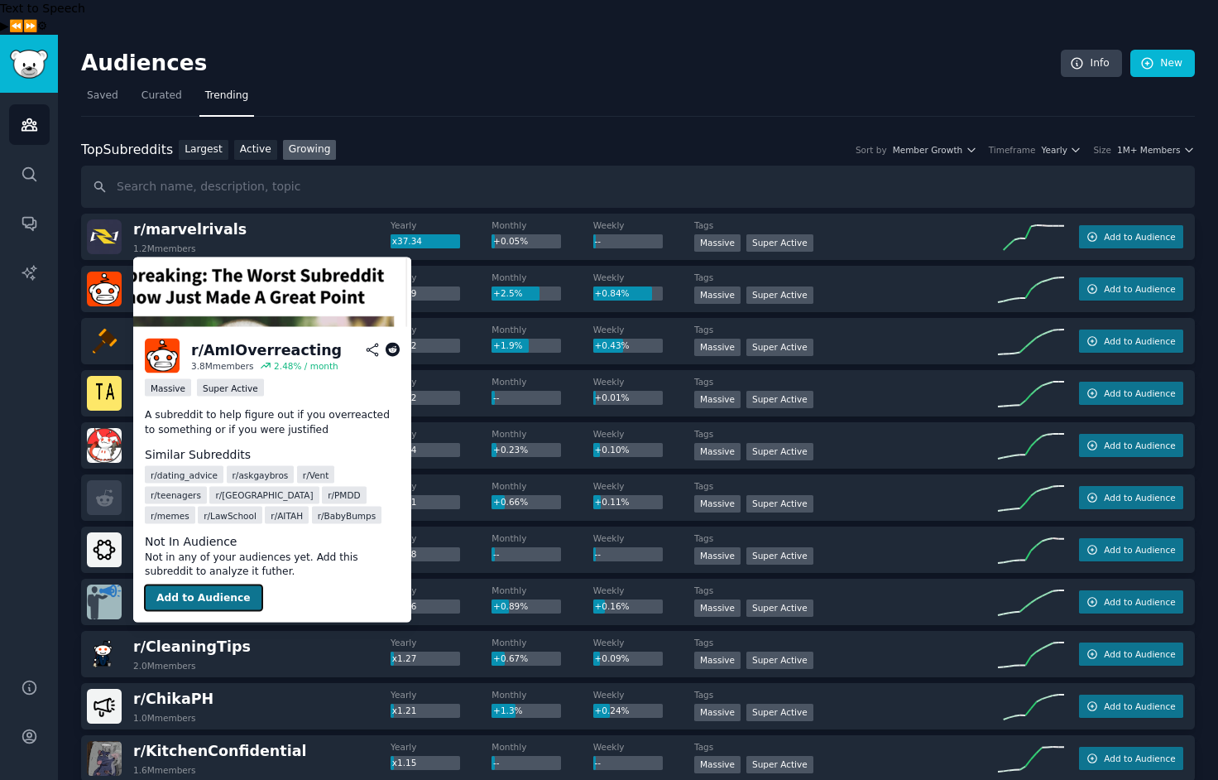
click at [205, 592] on button "Add to Audience" at bounding box center [204, 597] width 118 height 26
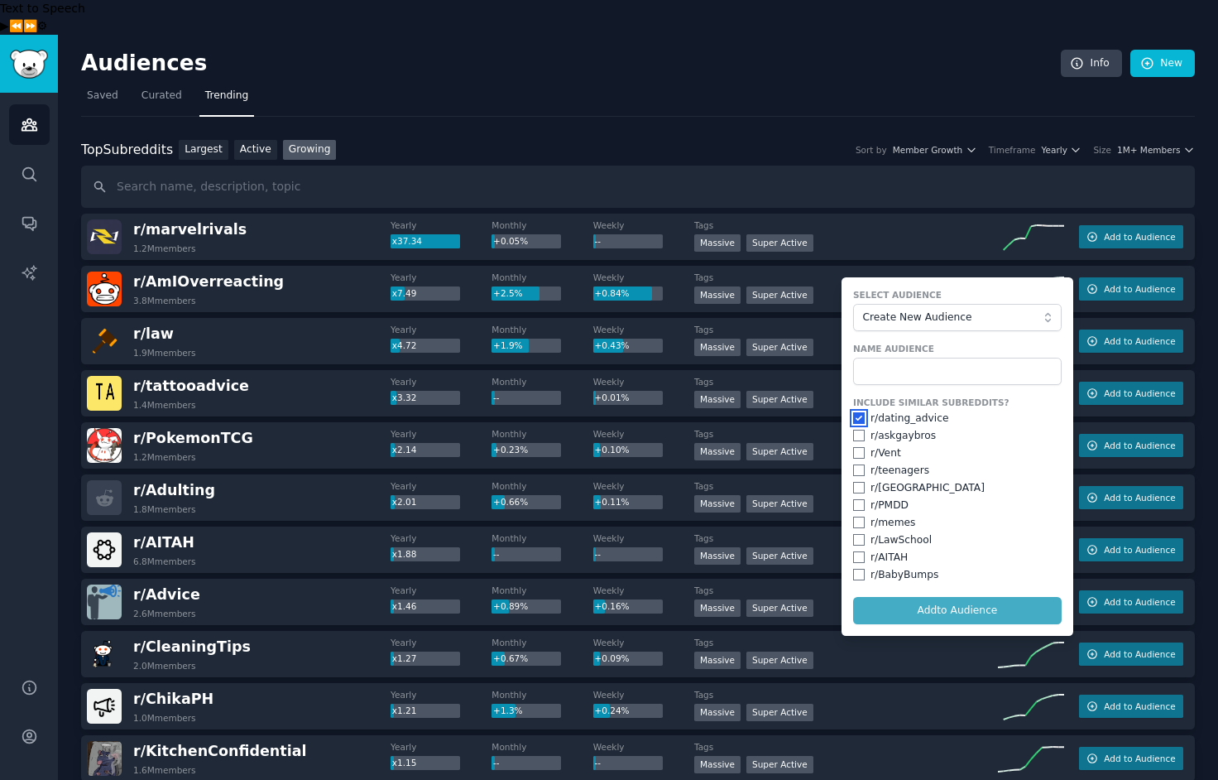
click at [857, 412] on input "checkbox" at bounding box center [859, 418] width 12 height 12
checkbox input "false"
click at [895, 358] on input "text" at bounding box center [957, 372] width 209 height 28
type input "o"
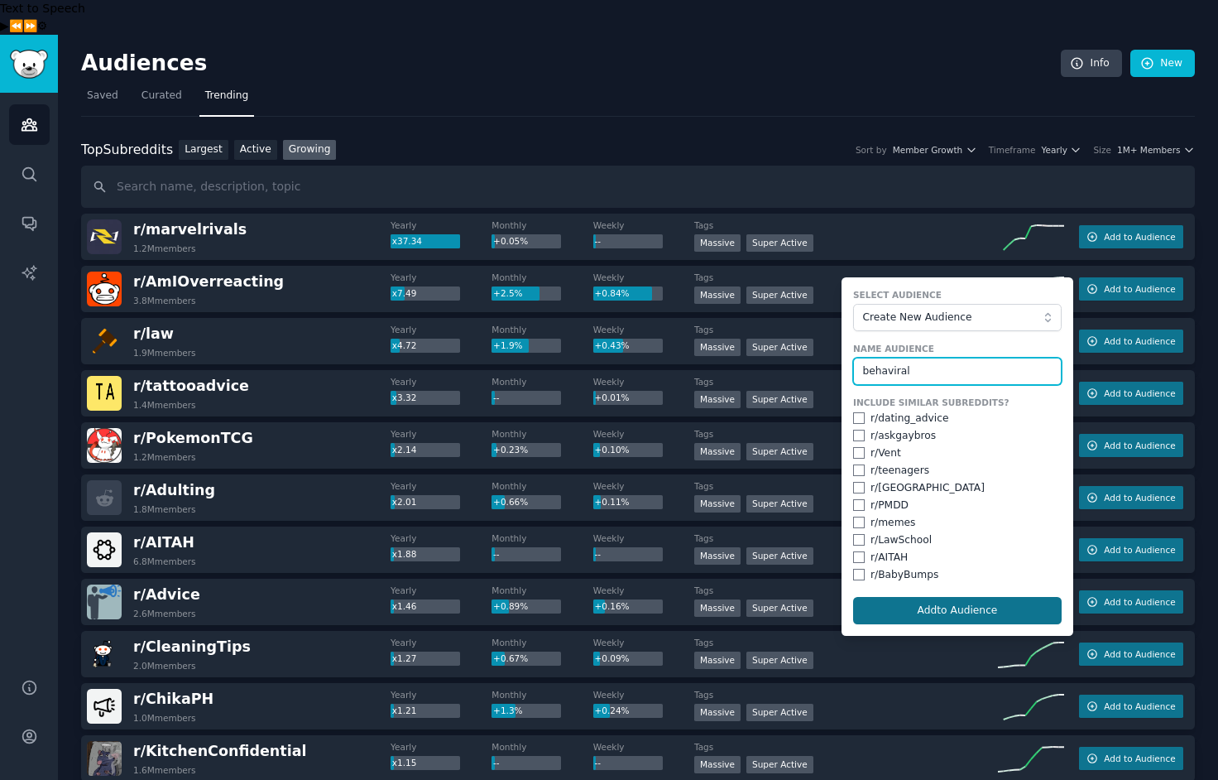
type input "behaviral"
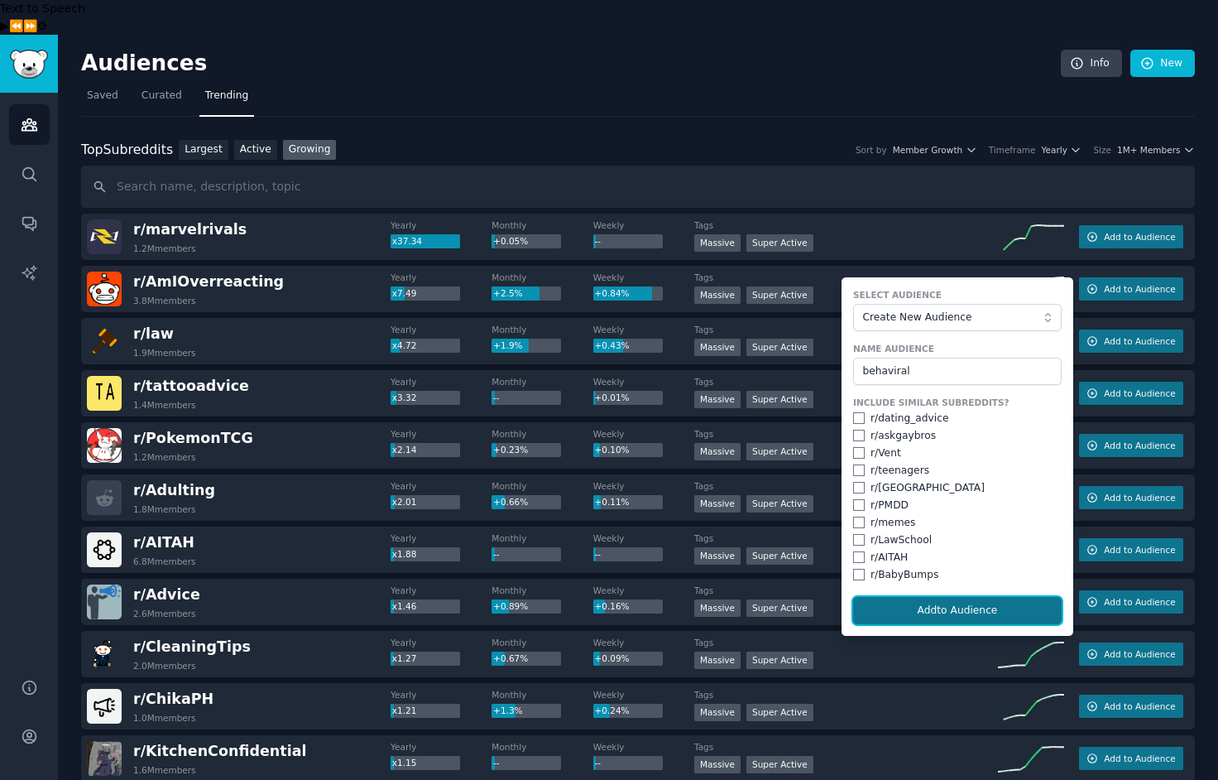
click at [935, 597] on button "Add to Audience" at bounding box center [957, 611] width 209 height 28
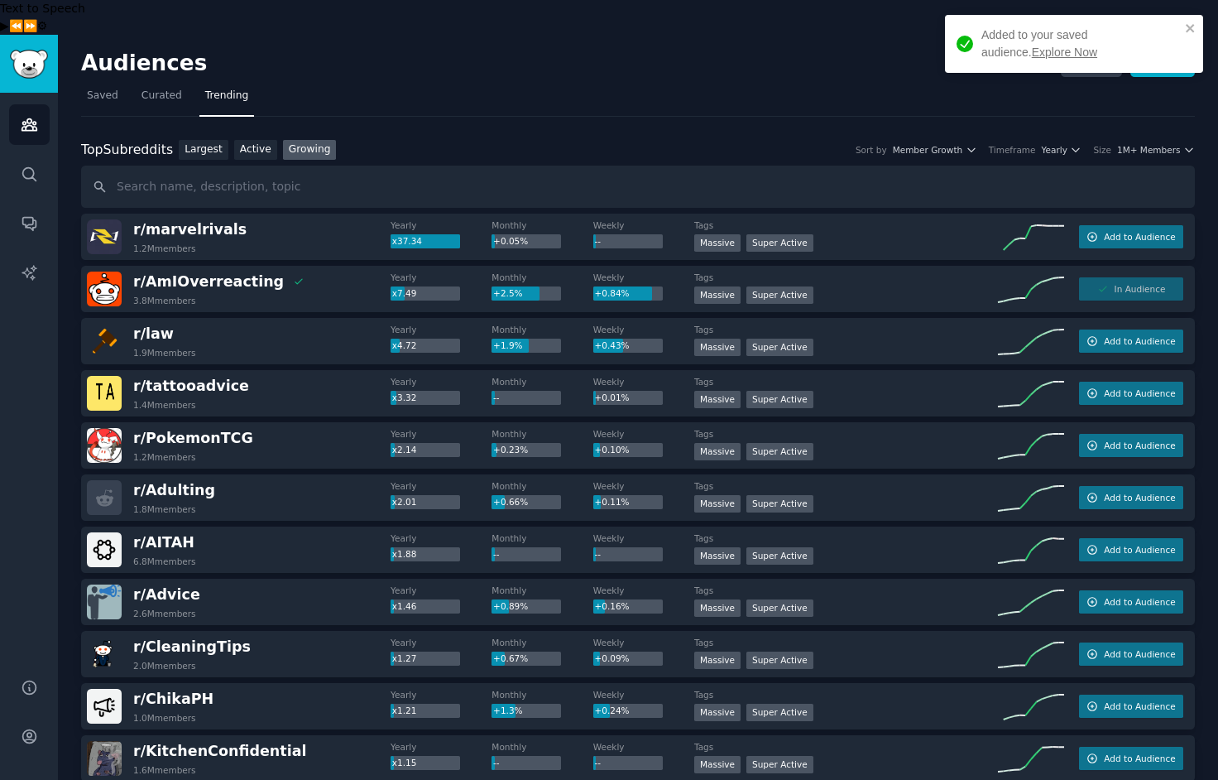
click at [1032, 50] on link "Explore Now" at bounding box center [1064, 52] width 65 height 13
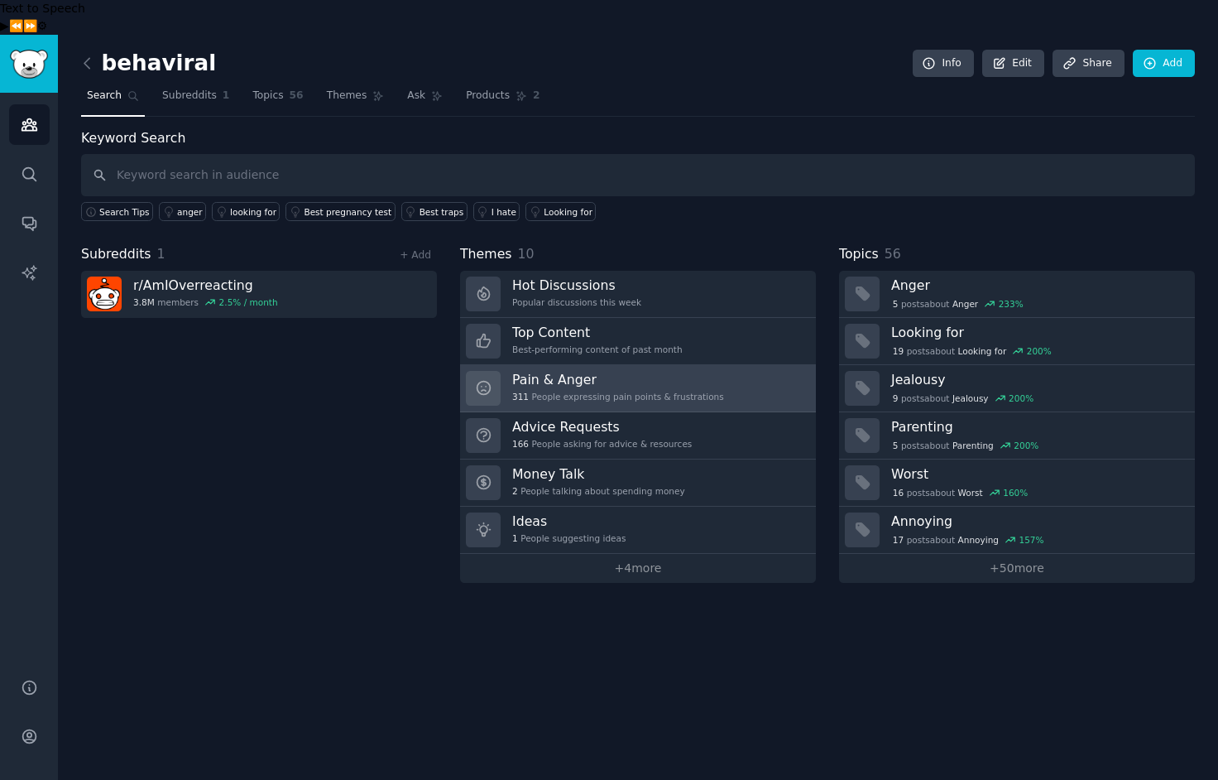
click at [579, 371] on h3 "Pain & Anger" at bounding box center [618, 379] width 212 height 17
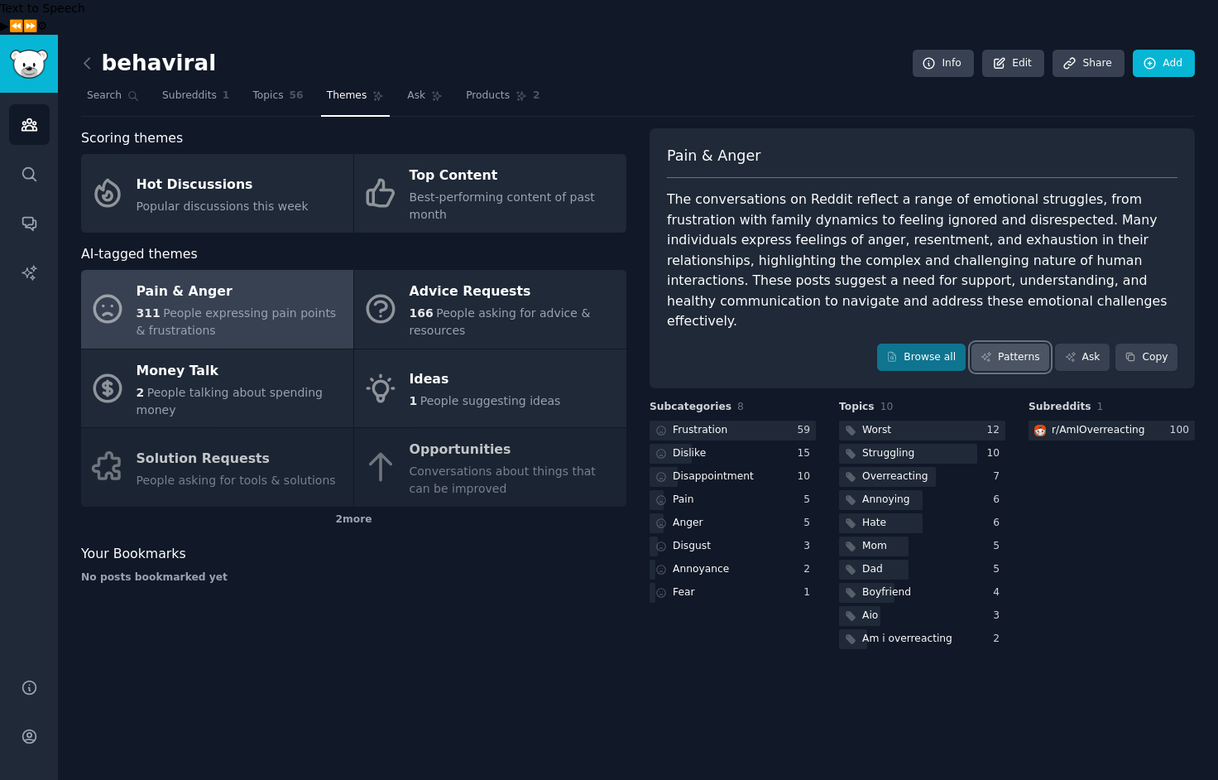
click at [1020, 343] on link "Patterns" at bounding box center [1011, 357] width 78 height 28
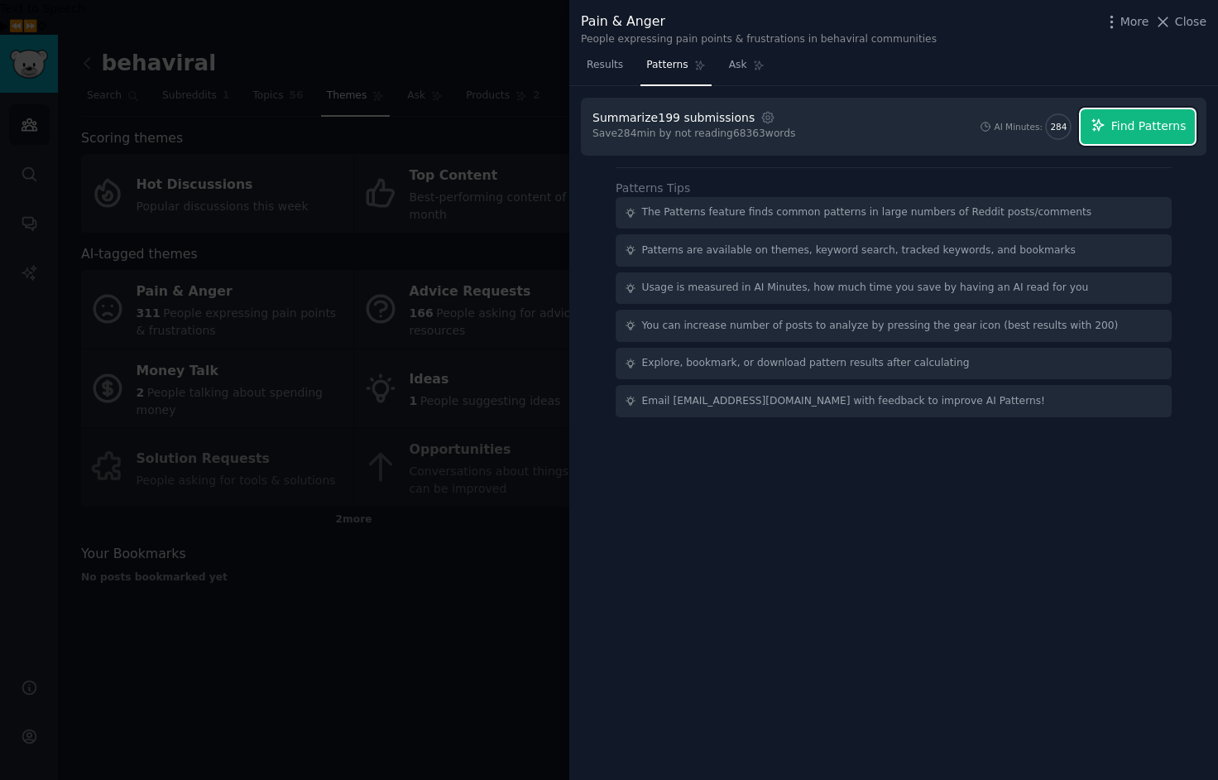
click at [1149, 131] on span "Find Patterns" at bounding box center [1148, 126] width 75 height 17
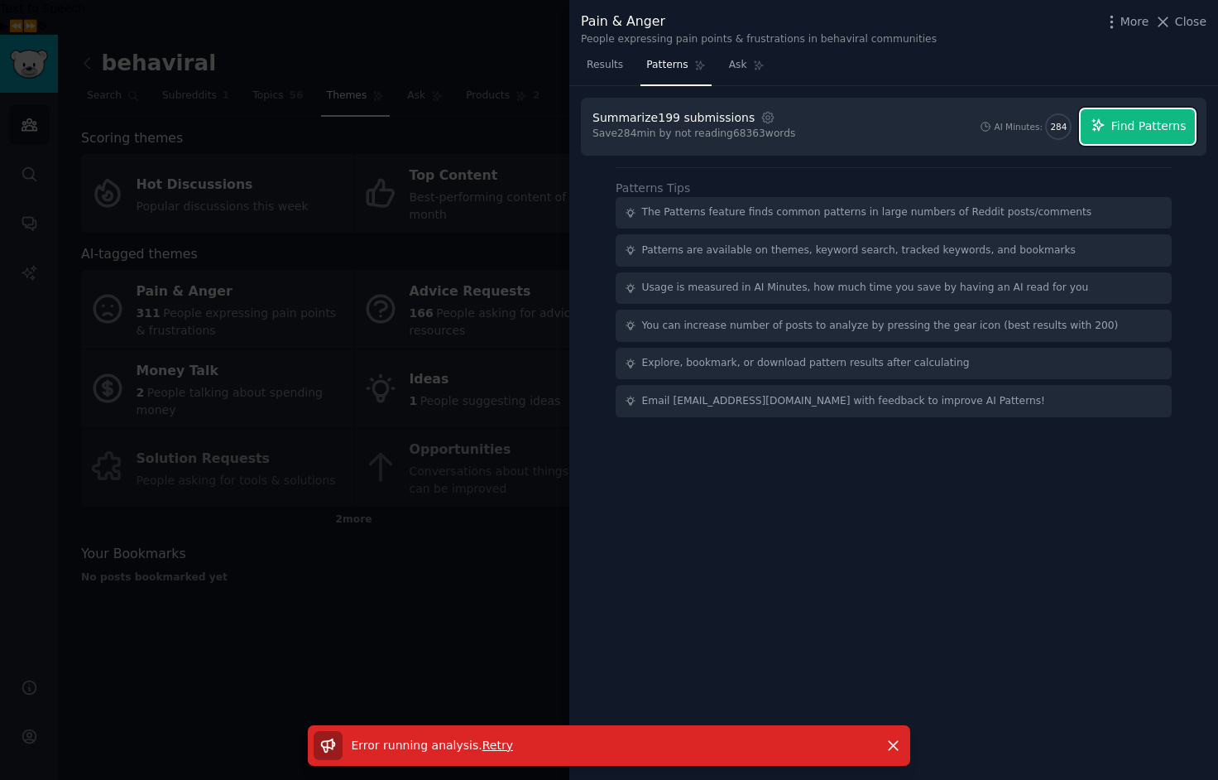
click at [1141, 126] on span "Find Patterns" at bounding box center [1148, 126] width 75 height 17
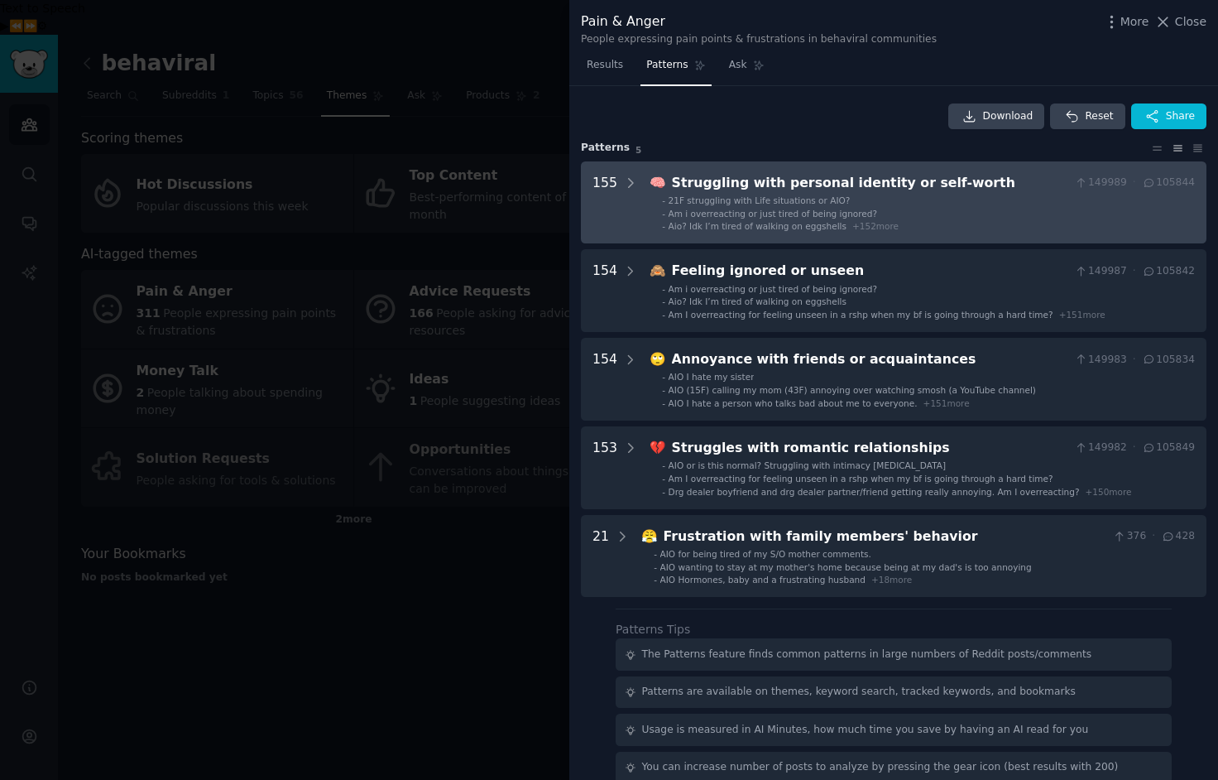
click at [859, 227] on span "+ 152 more" at bounding box center [875, 226] width 46 height 10
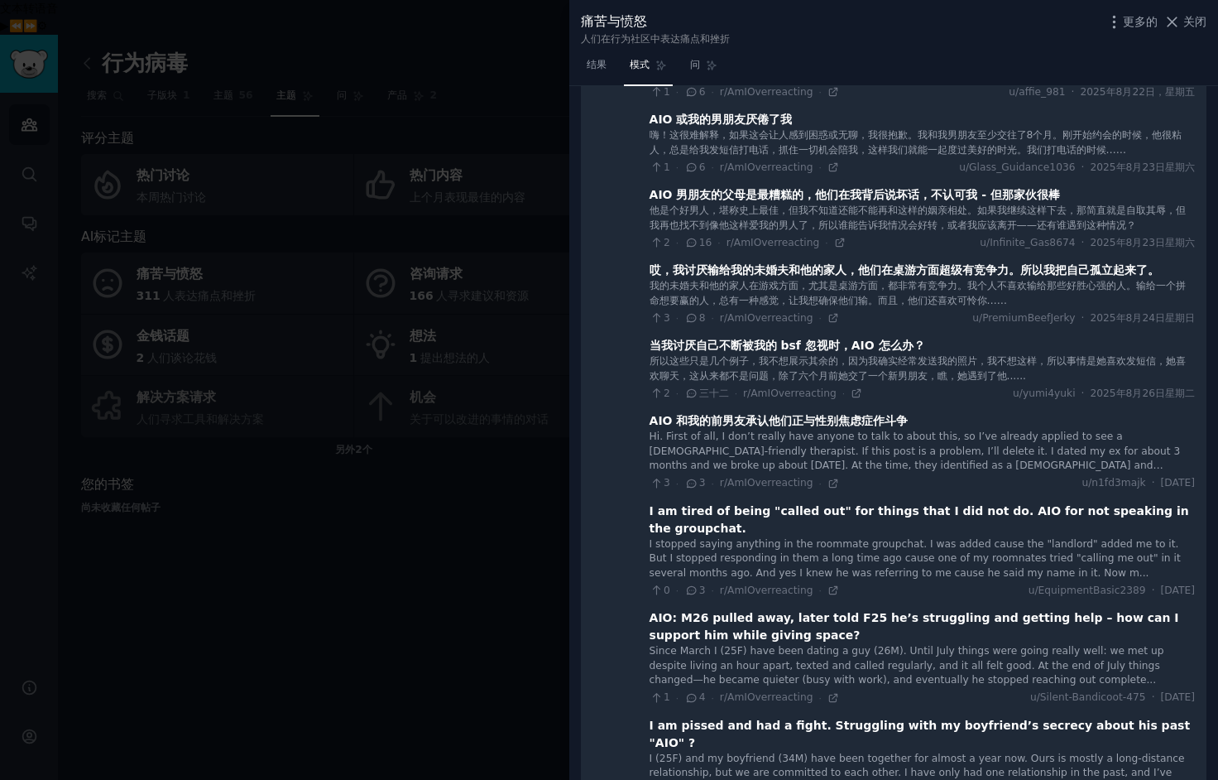
scroll to position [1502, 0]
